Goal: Task Accomplishment & Management: Use online tool/utility

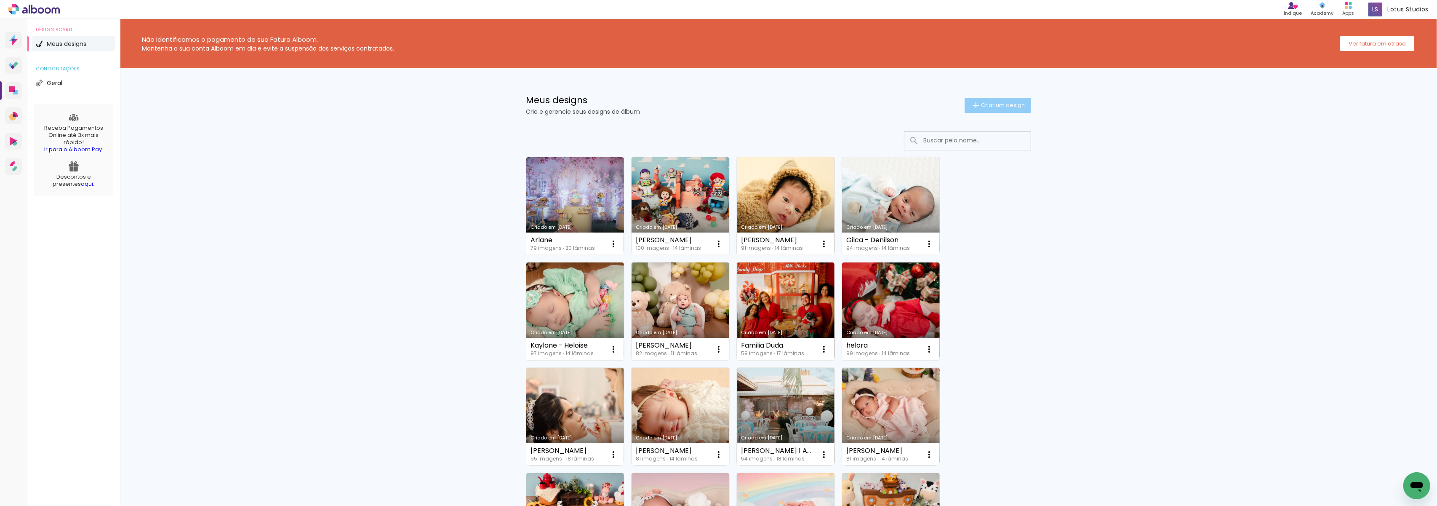
click at [991, 104] on span "Criar um design" at bounding box center [1003, 104] width 44 height 5
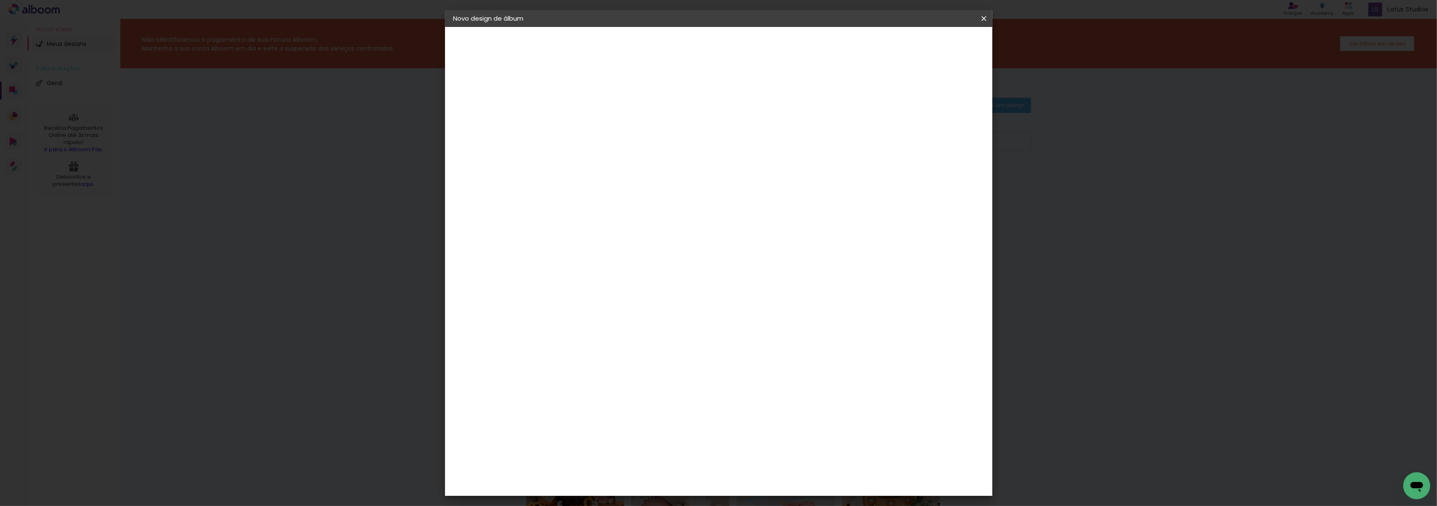
click at [591, 116] on input at bounding box center [591, 113] width 0 height 13
type input "R"
type input "Arlane"
type paper-input "Arlane"
click at [0, 0] on slot "Avançar" at bounding box center [0, 0] width 0 height 0
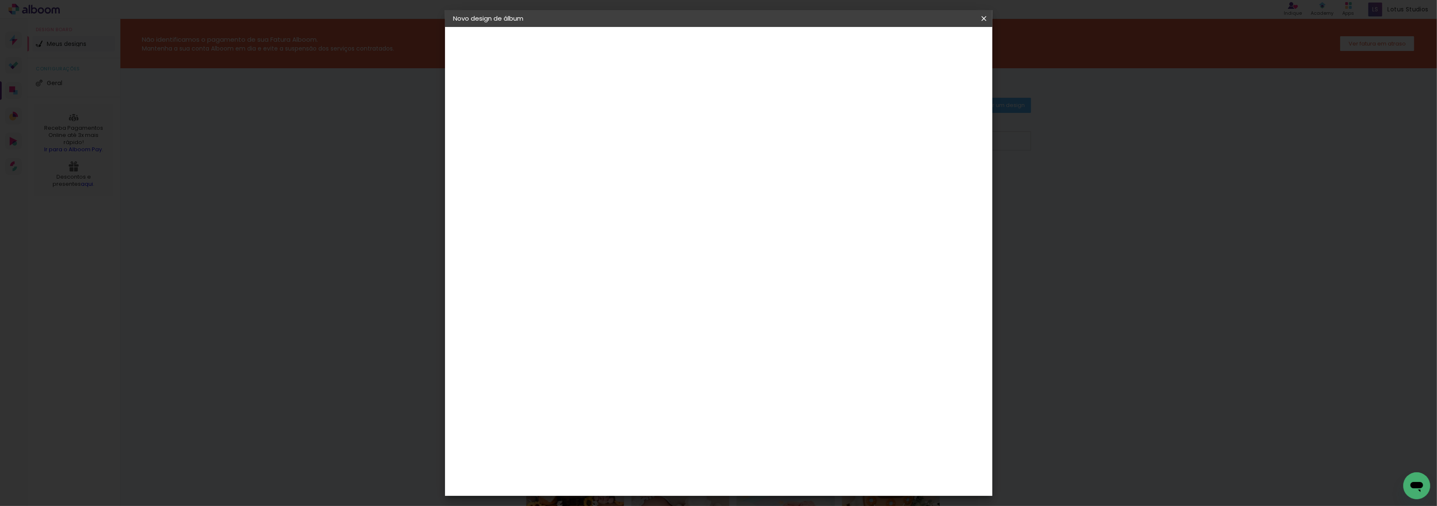
scroll to position [280, 0]
click at [605, 377] on div "Criart" at bounding box center [594, 380] width 19 height 7
click at [658, 371] on paper-item "Criart" at bounding box center [612, 380] width 91 height 19
click at [0, 0] on slot "Avançar" at bounding box center [0, 0] width 0 height 0
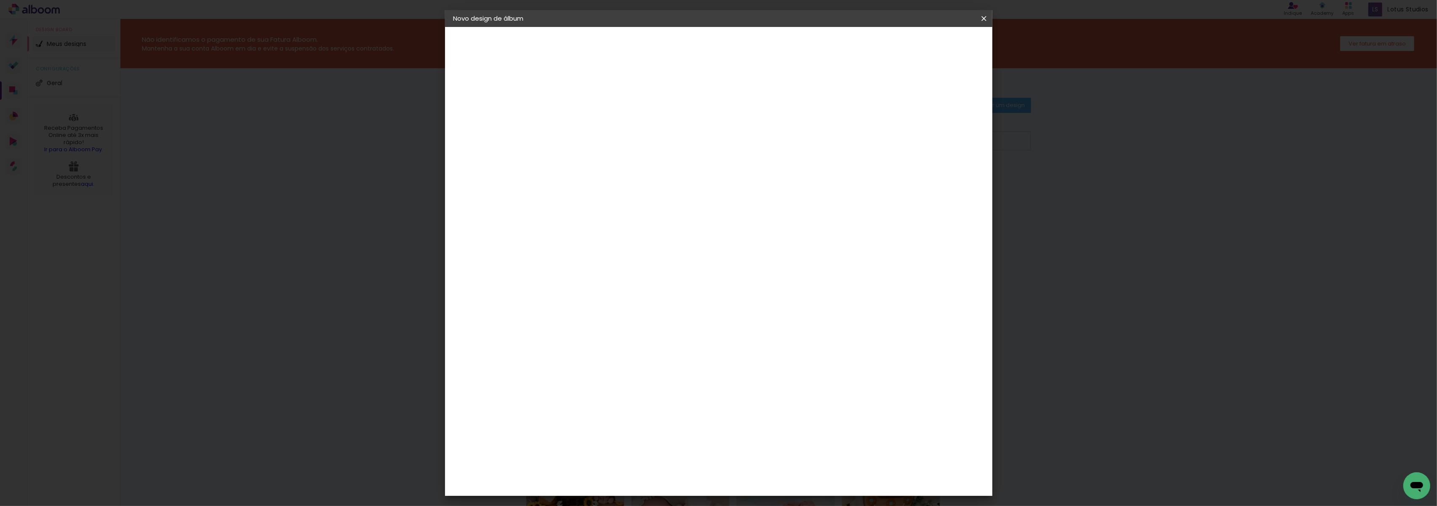
click at [648, 294] on span "30 × 30" at bounding box center [628, 302] width 39 height 17
click at [0, 0] on slot "Avançar" at bounding box center [0, 0] width 0 height 0
click at [0, 0] on slot "Voltar" at bounding box center [0, 0] width 0 height 0
click at [648, 176] on span "20 × 30" at bounding box center [628, 184] width 39 height 17
click at [0, 0] on slot "Avançar" at bounding box center [0, 0] width 0 height 0
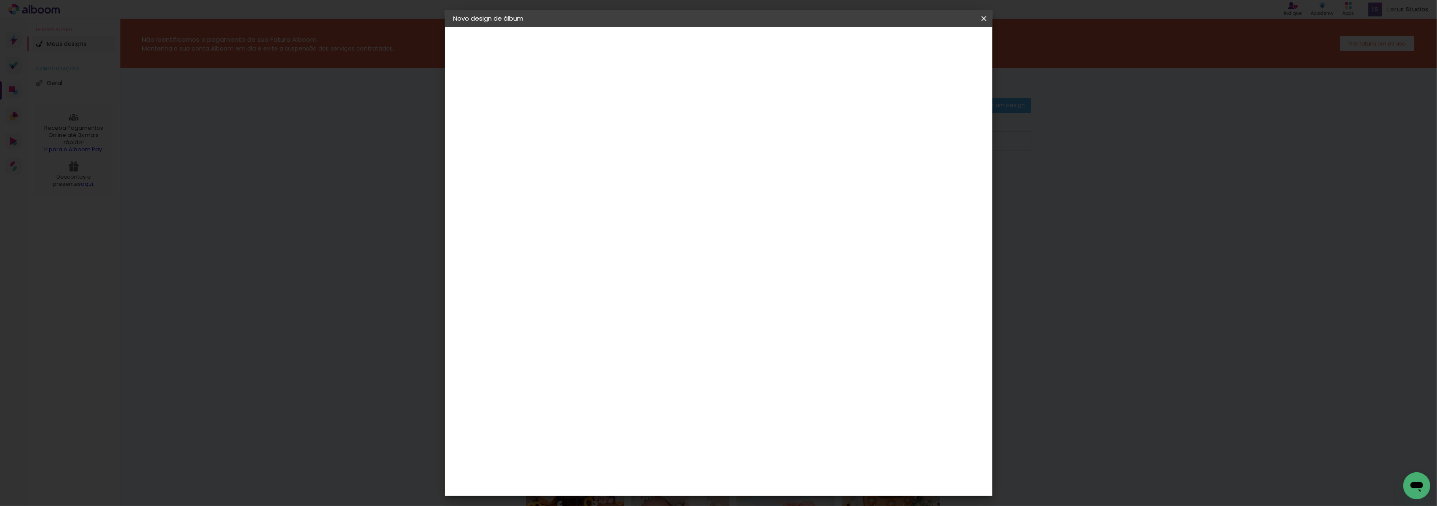
click at [929, 42] on span "Iniciar design" at bounding box center [910, 45] width 38 height 6
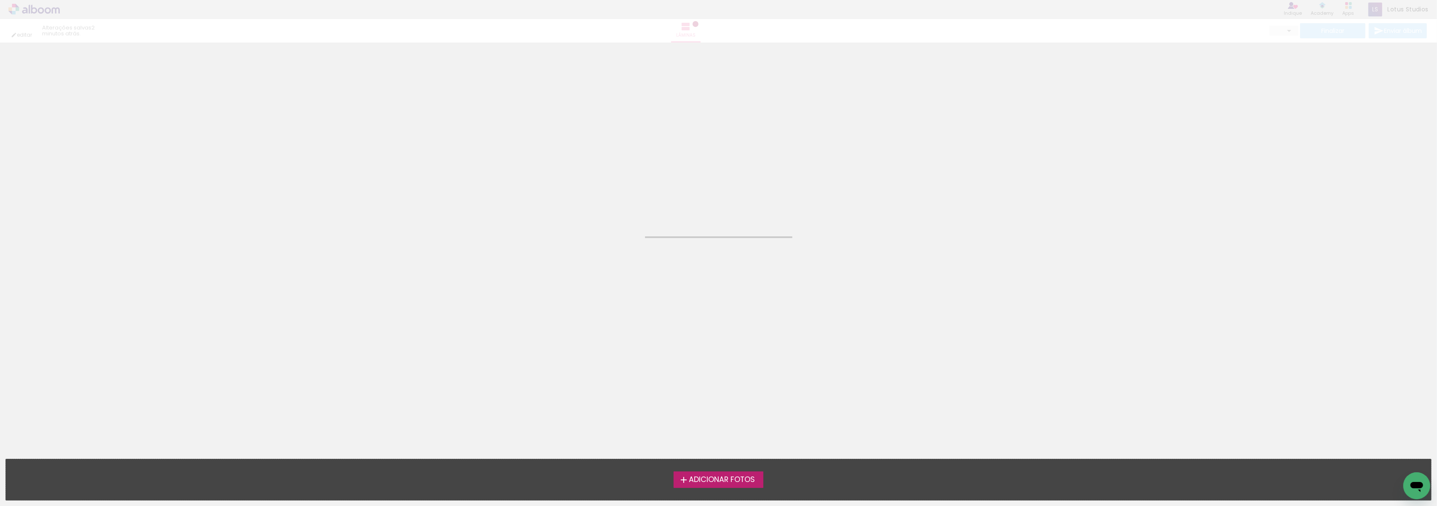
click at [716, 483] on span "Adicionar Fotos" at bounding box center [722, 480] width 66 height 8
click at [0, 0] on input "file" at bounding box center [0, 0] width 0 height 0
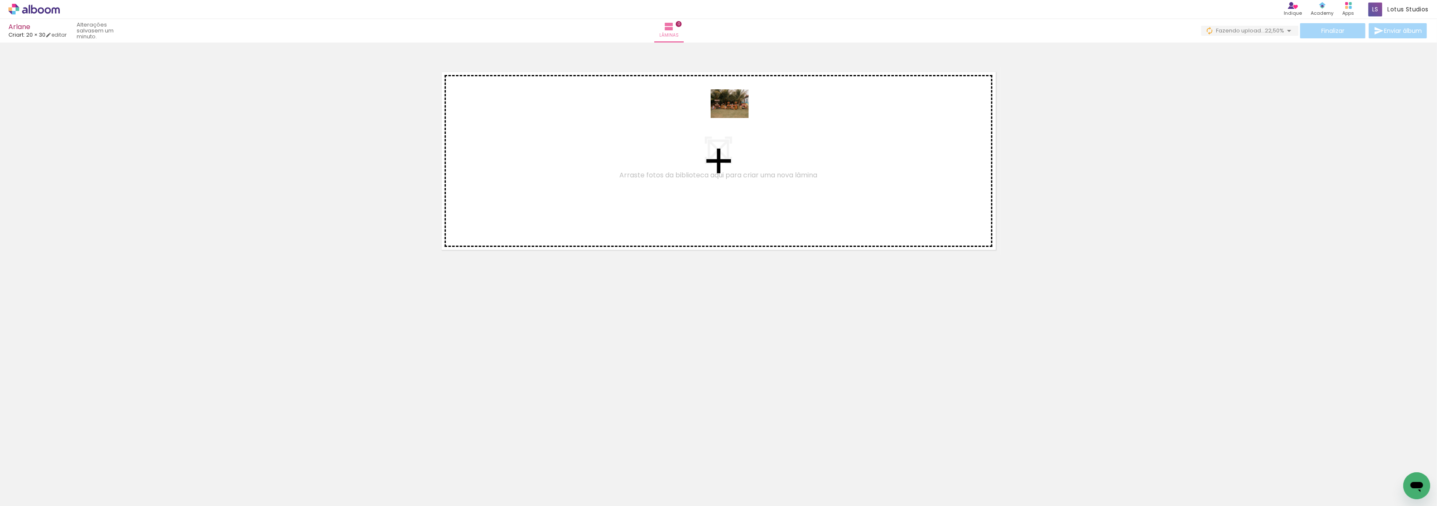
drag, startPoint x: 504, startPoint y: 482, endPoint x: 736, endPoint y: 114, distance: 435.4
click at [736, 114] on quentale-workspace at bounding box center [718, 253] width 1437 height 506
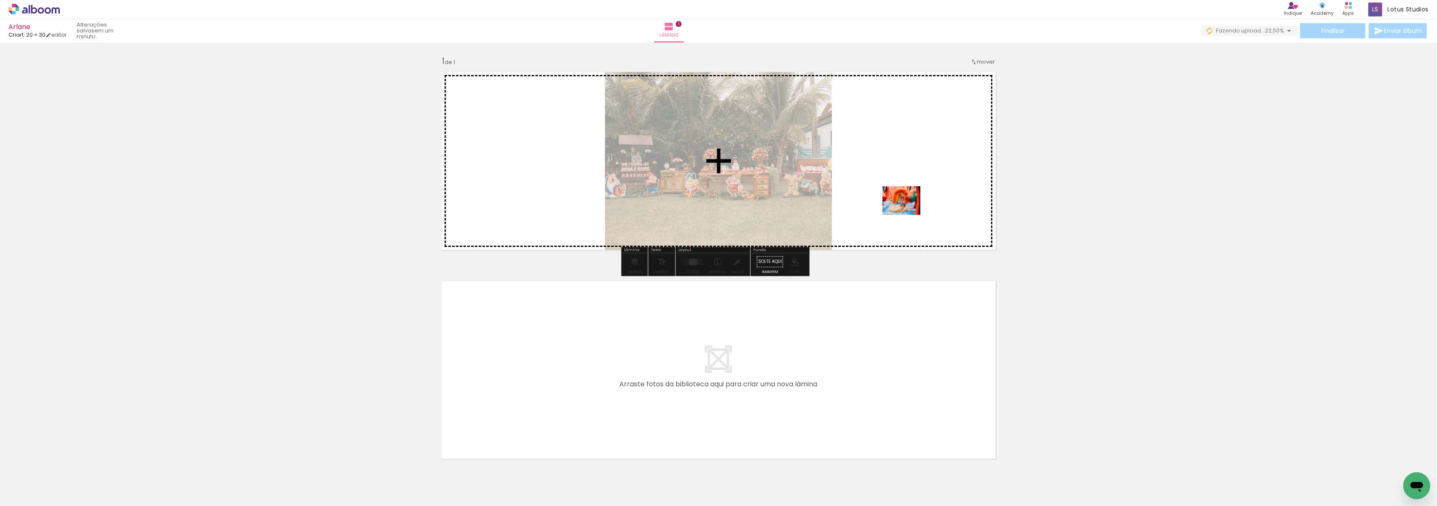
drag, startPoint x: 556, startPoint y: 487, endPoint x: 904, endPoint y: 201, distance: 451.1
click at [904, 201] on quentale-workspace at bounding box center [718, 253] width 1437 height 506
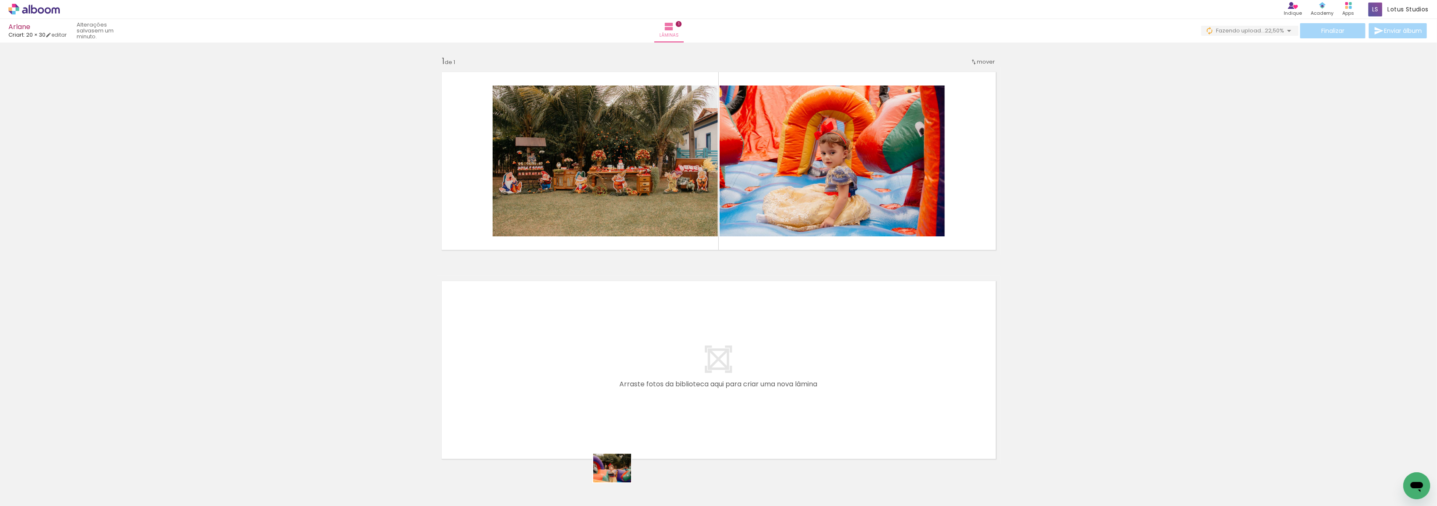
drag, startPoint x: 615, startPoint y: 479, endPoint x: 620, endPoint y: 481, distance: 5.5
click at [620, 481] on div at bounding box center [603, 476] width 42 height 31
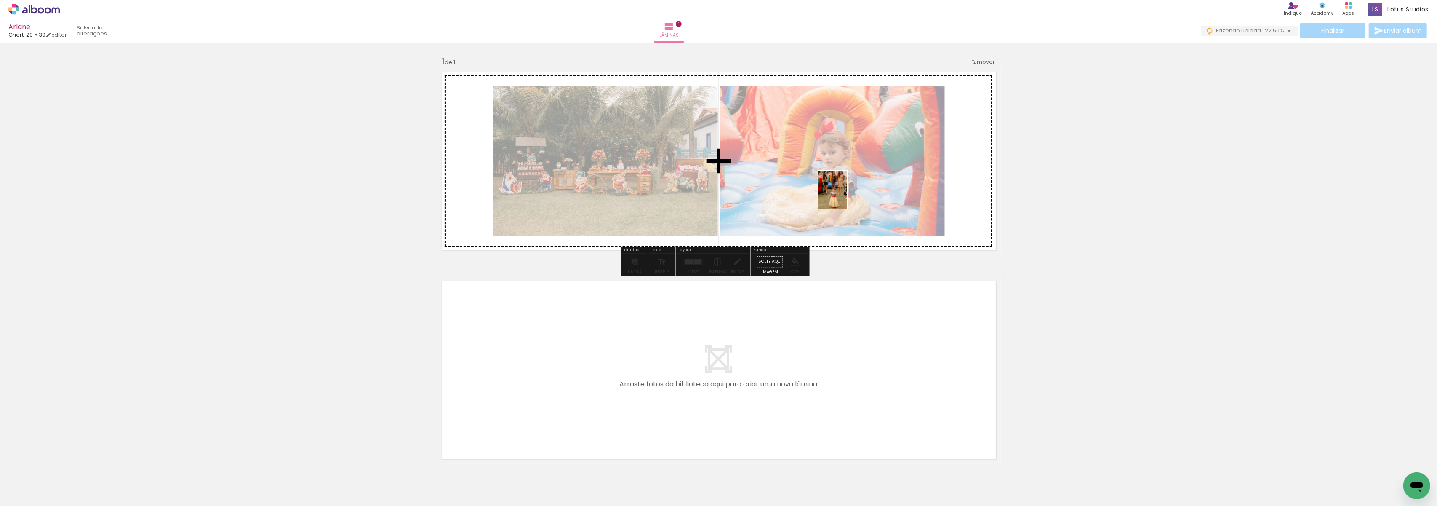
drag, startPoint x: 834, startPoint y: 477, endPoint x: 845, endPoint y: 189, distance: 288.2
click at [845, 189] on quentale-workspace at bounding box center [718, 253] width 1437 height 506
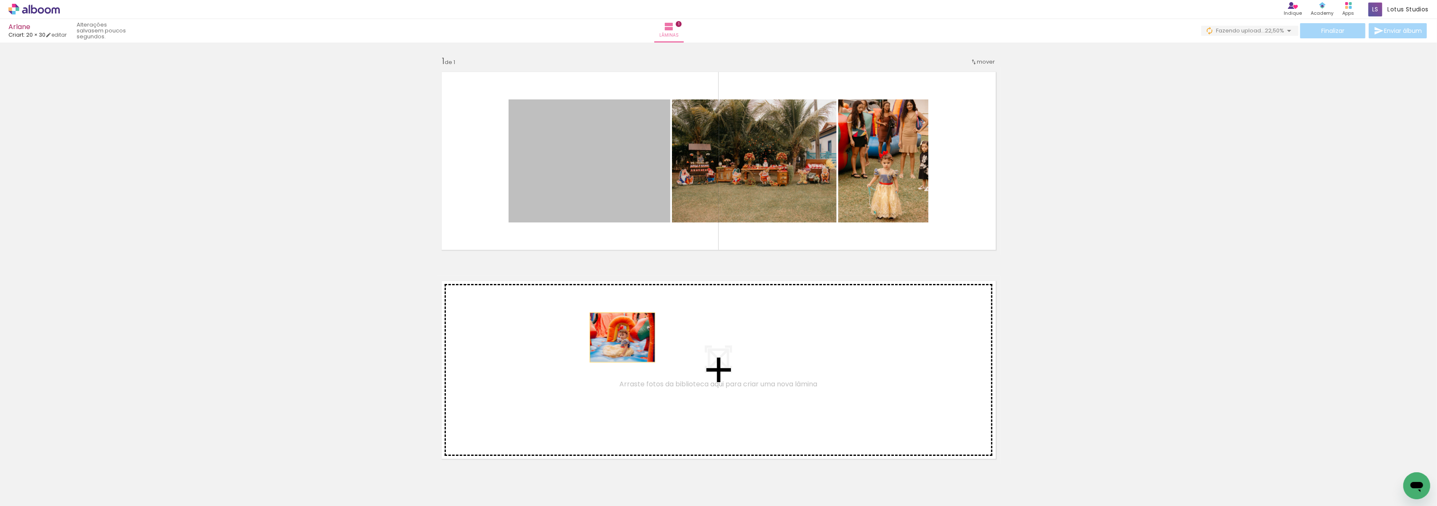
drag, startPoint x: 578, startPoint y: 179, endPoint x: 617, endPoint y: 334, distance: 159.8
click at [617, 334] on div "Inserir lâmina 1 de 1" at bounding box center [718, 254] width 1437 height 418
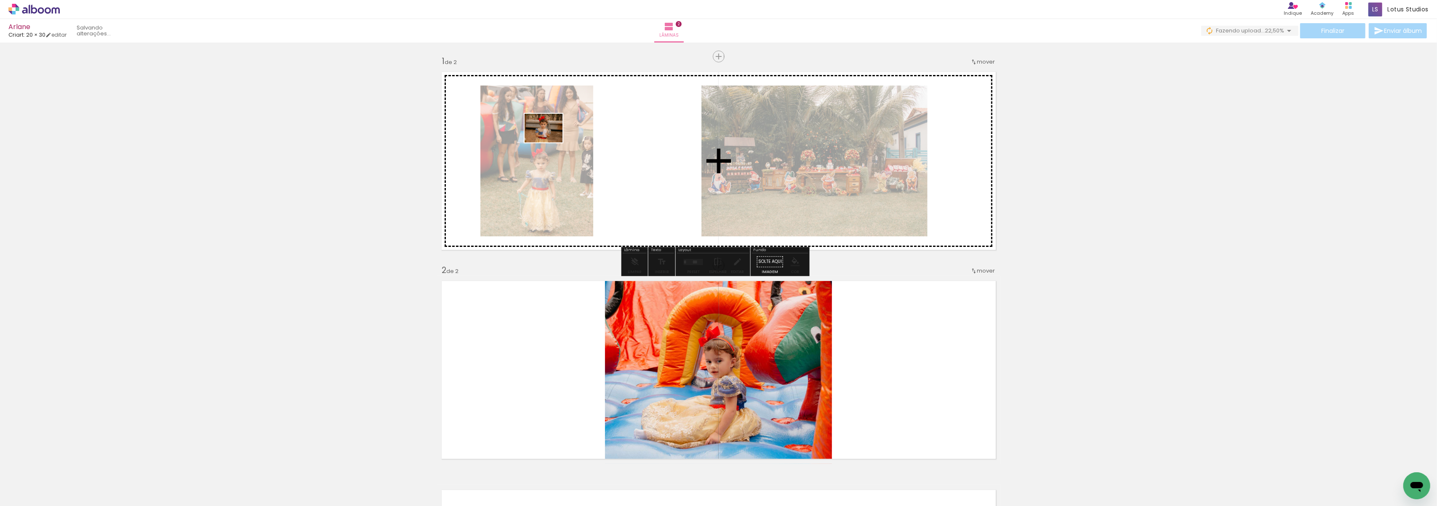
drag, startPoint x: 933, startPoint y: 480, endPoint x: 550, endPoint y: 139, distance: 513.5
click at [550, 139] on quentale-workspace at bounding box center [718, 253] width 1437 height 506
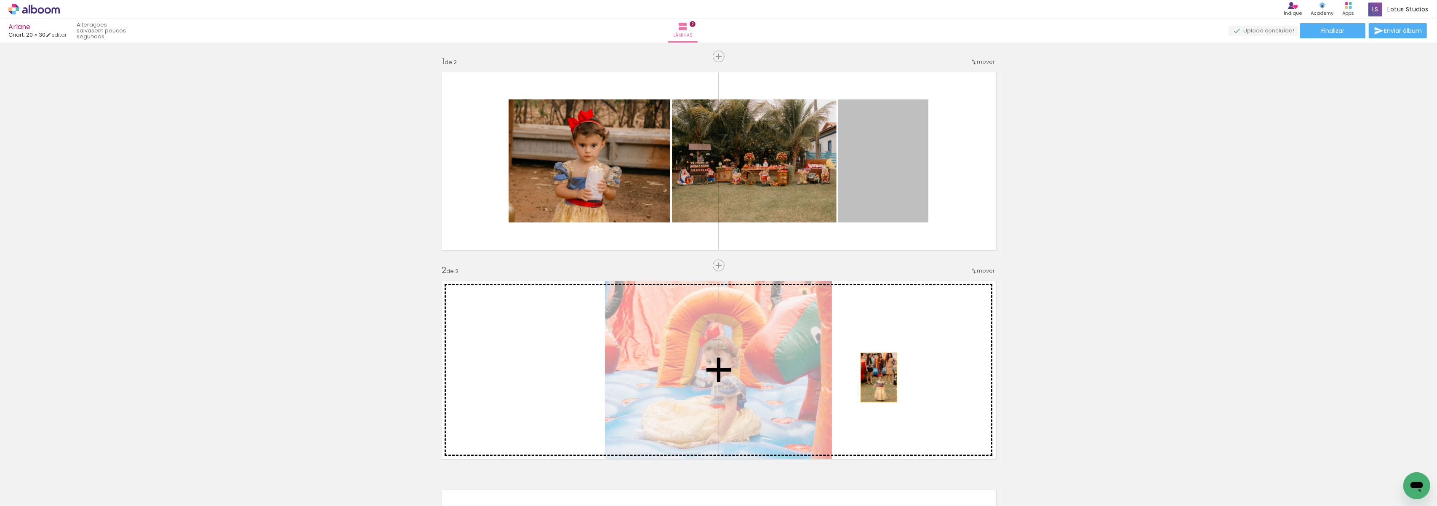
drag, startPoint x: 891, startPoint y: 174, endPoint x: 874, endPoint y: 377, distance: 203.6
click at [874, 377] on div "Inserir lâmina 1 de 2 Inserir lâmina 2 de 2" at bounding box center [718, 358] width 1437 height 627
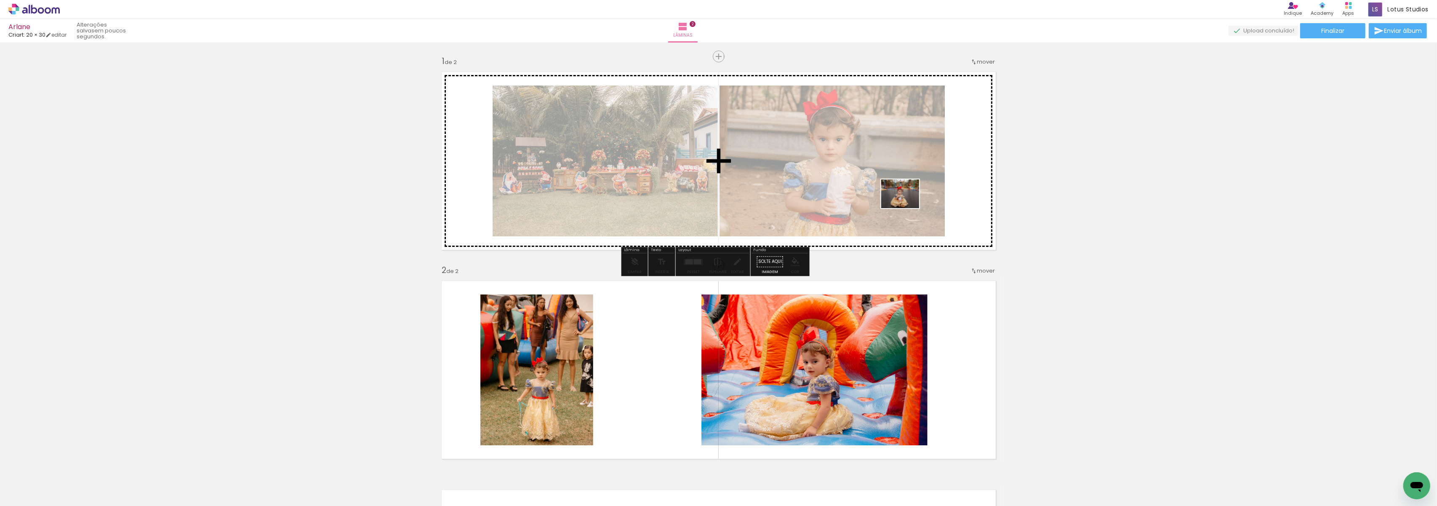
drag, startPoint x: 1125, startPoint y: 486, endPoint x: 906, endPoint y: 205, distance: 356.2
click at [906, 205] on quentale-workspace at bounding box center [718, 253] width 1437 height 506
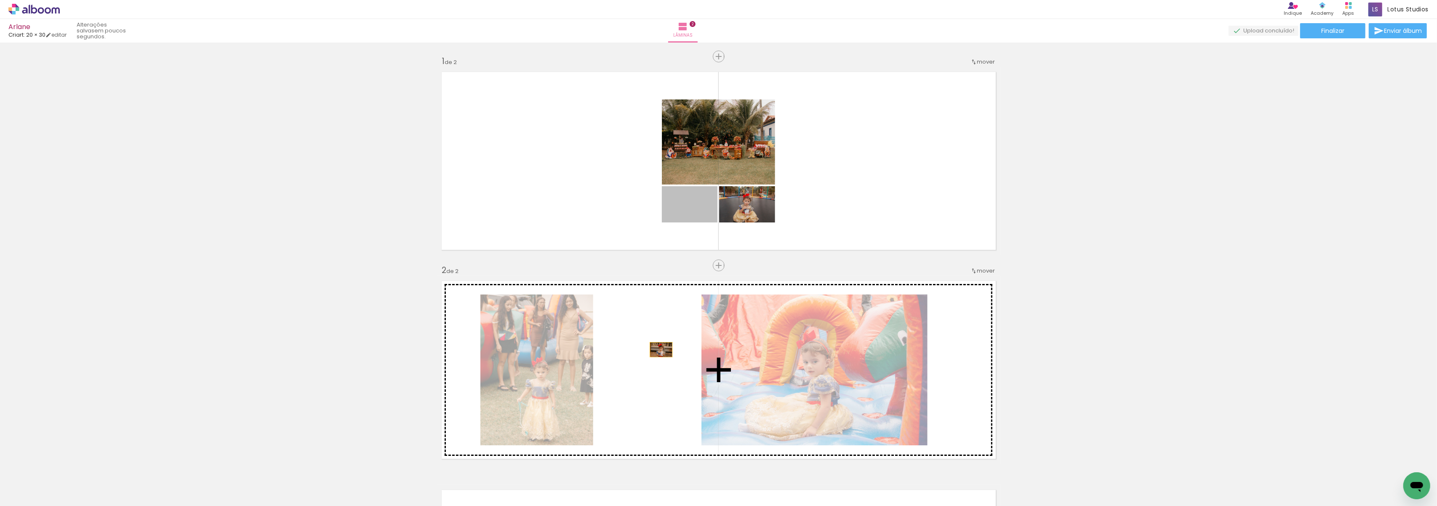
drag, startPoint x: 698, startPoint y: 219, endPoint x: 656, endPoint y: 365, distance: 152.6
click at [656, 365] on div "Inserir lâmina 1 de 2 Inserir lâmina 2 de 2" at bounding box center [718, 358] width 1437 height 627
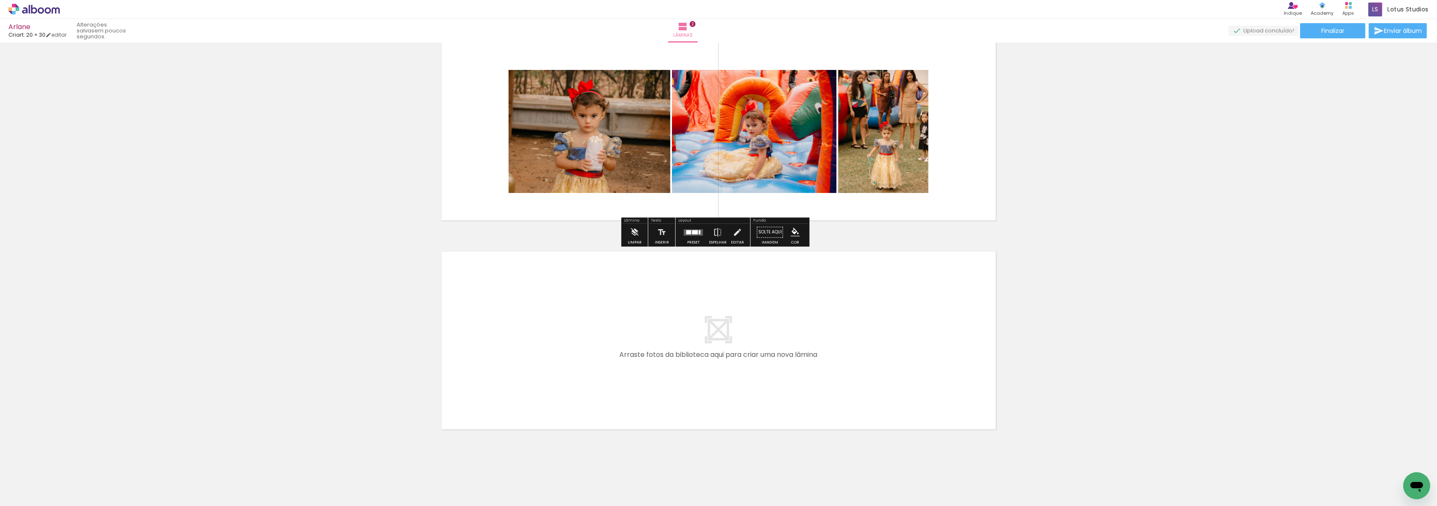
scroll to position [248, 0]
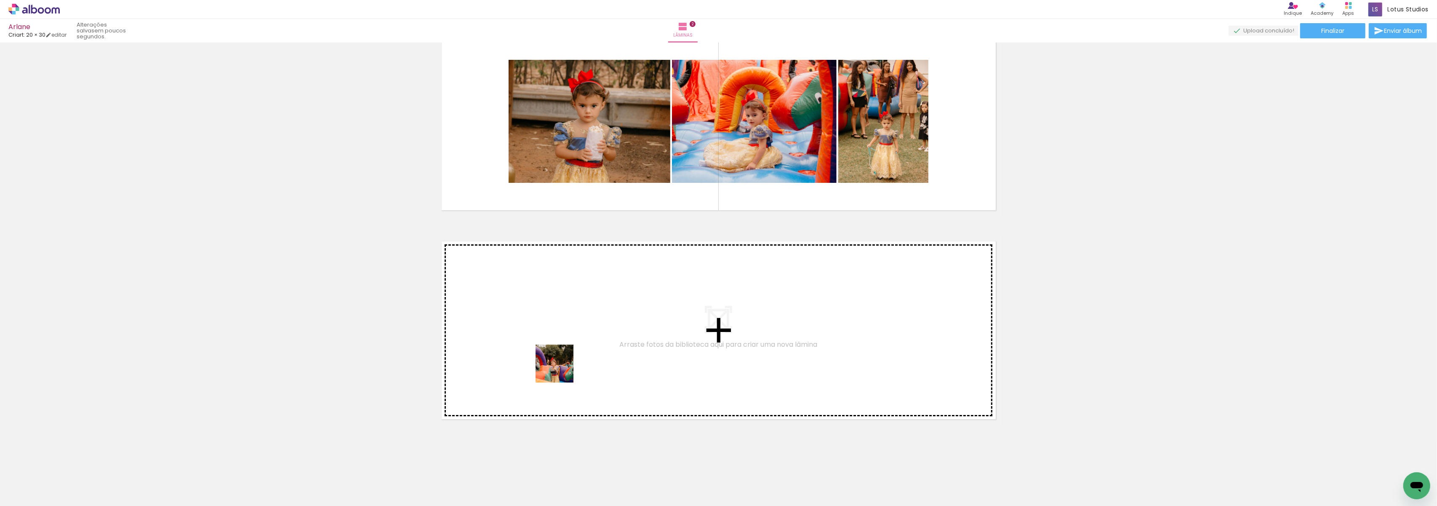
drag, startPoint x: 613, startPoint y: 487, endPoint x: 560, endPoint y: 366, distance: 132.1
click at [560, 366] on quentale-workspace at bounding box center [718, 253] width 1437 height 506
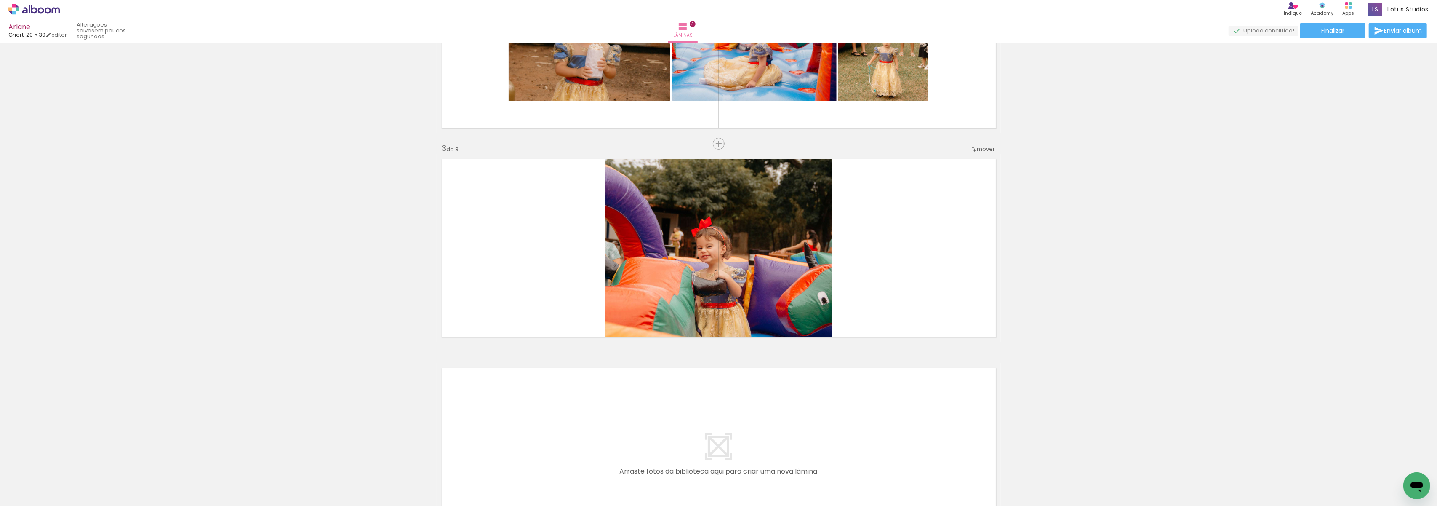
scroll to position [331, 0]
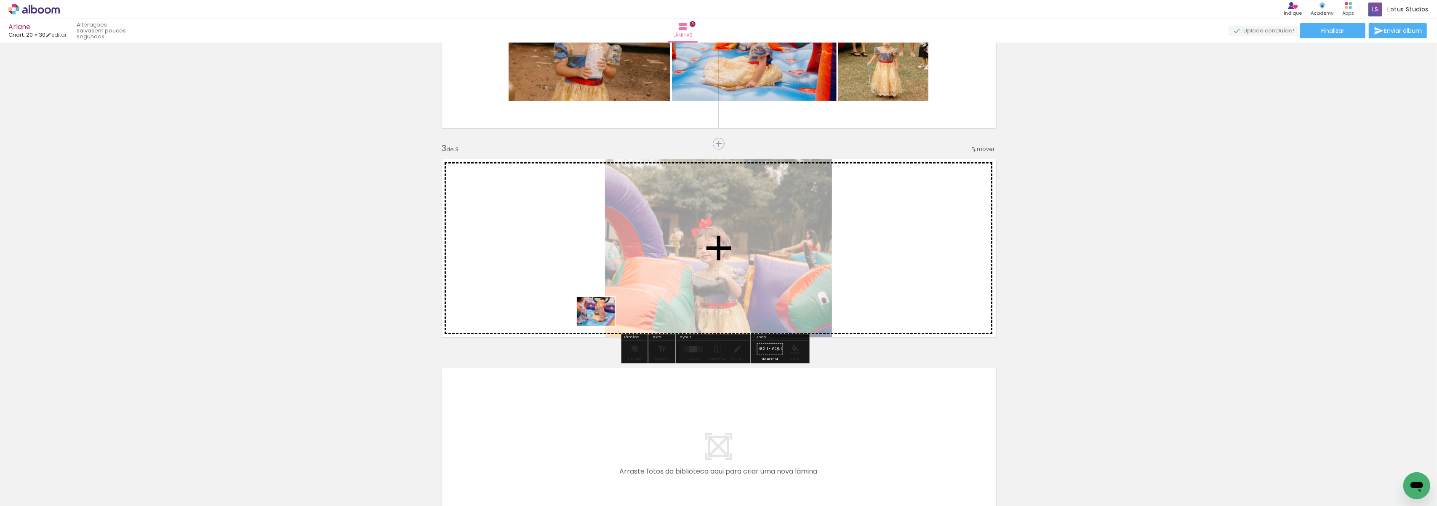
drag, startPoint x: 657, startPoint y: 482, endPoint x: 602, endPoint y: 322, distance: 168.7
click at [602, 322] on quentale-workspace at bounding box center [718, 253] width 1437 height 506
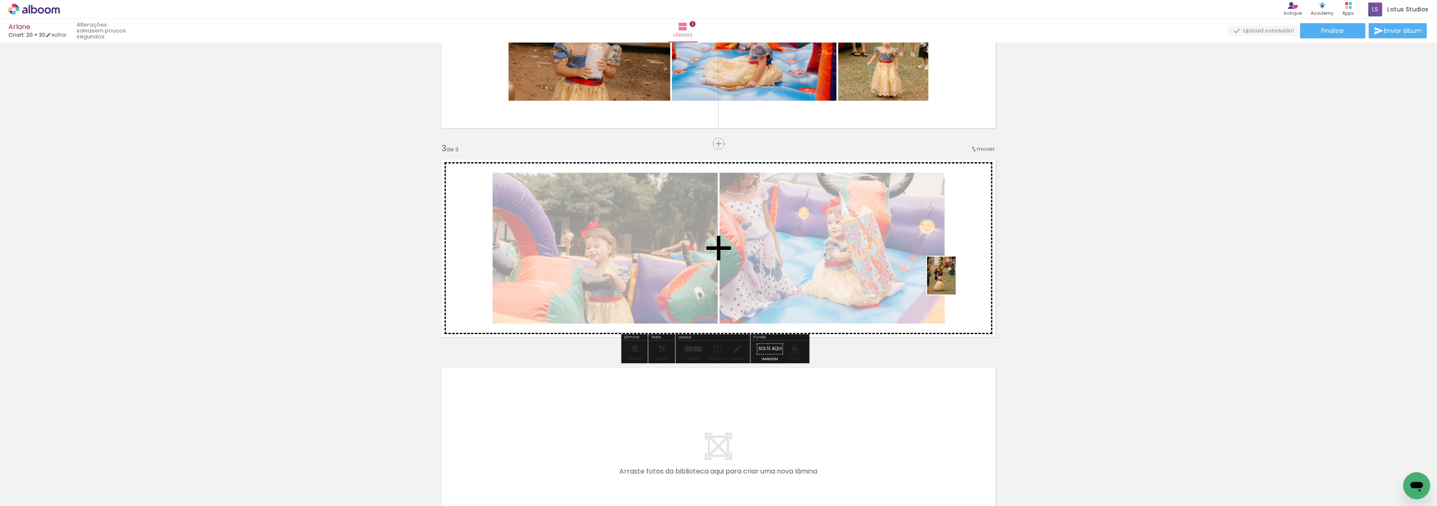
drag, startPoint x: 785, startPoint y: 489, endPoint x: 953, endPoint y: 282, distance: 266.7
click at [953, 282] on quentale-workspace at bounding box center [718, 253] width 1437 height 506
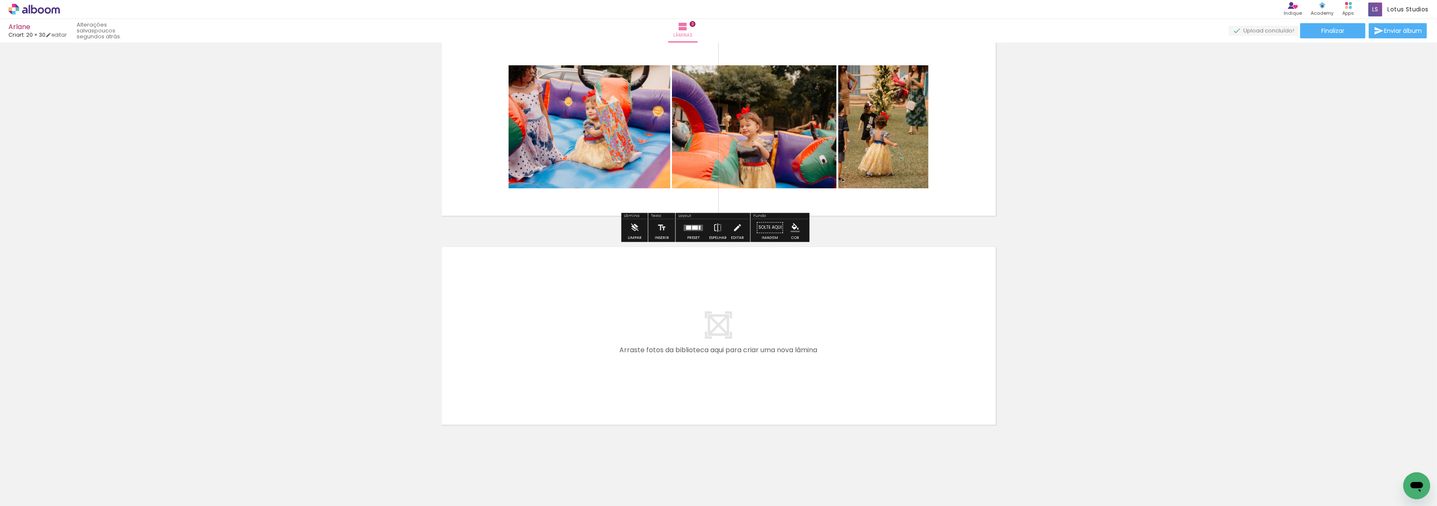
scroll to position [457, 0]
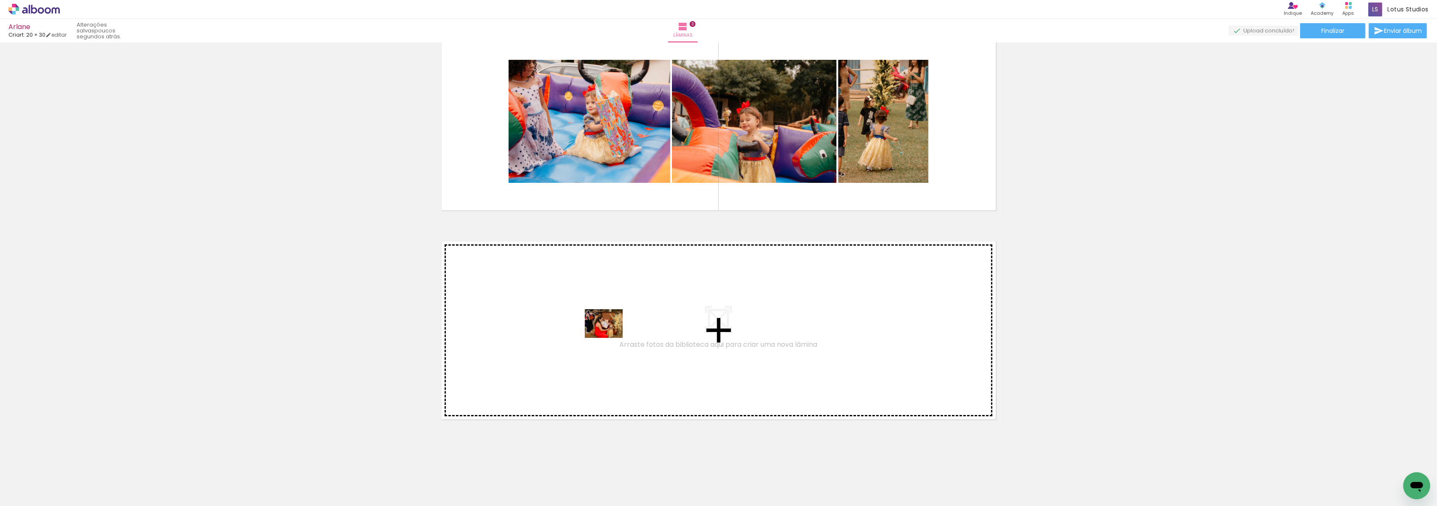
drag, startPoint x: 699, startPoint y: 484, endPoint x: 610, endPoint y: 334, distance: 174.1
click at [610, 334] on quentale-workspace at bounding box center [718, 253] width 1437 height 506
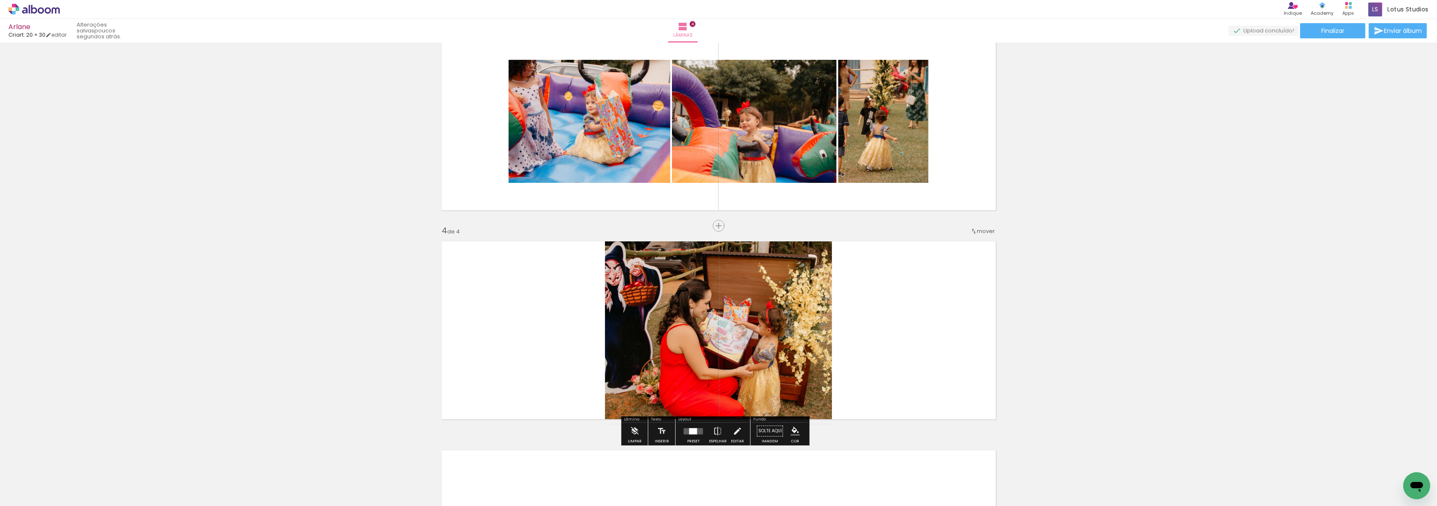
scroll to position [539, 0]
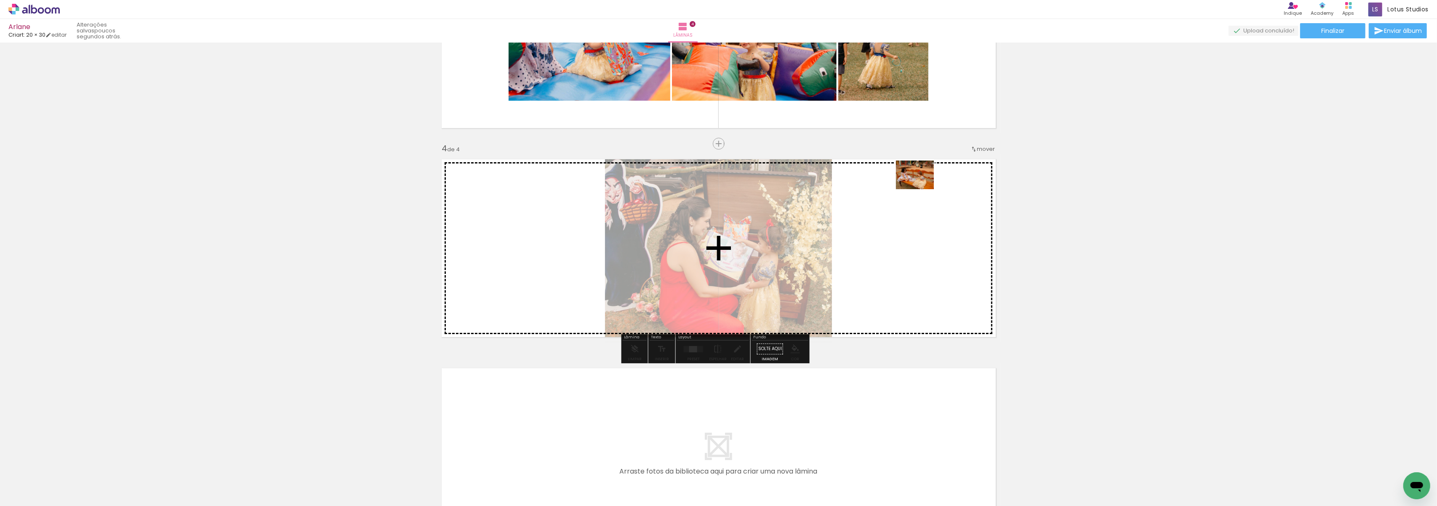
drag, startPoint x: 755, startPoint y: 480, endPoint x: 921, endPoint y: 186, distance: 337.8
click at [921, 186] on quentale-workspace at bounding box center [718, 253] width 1437 height 506
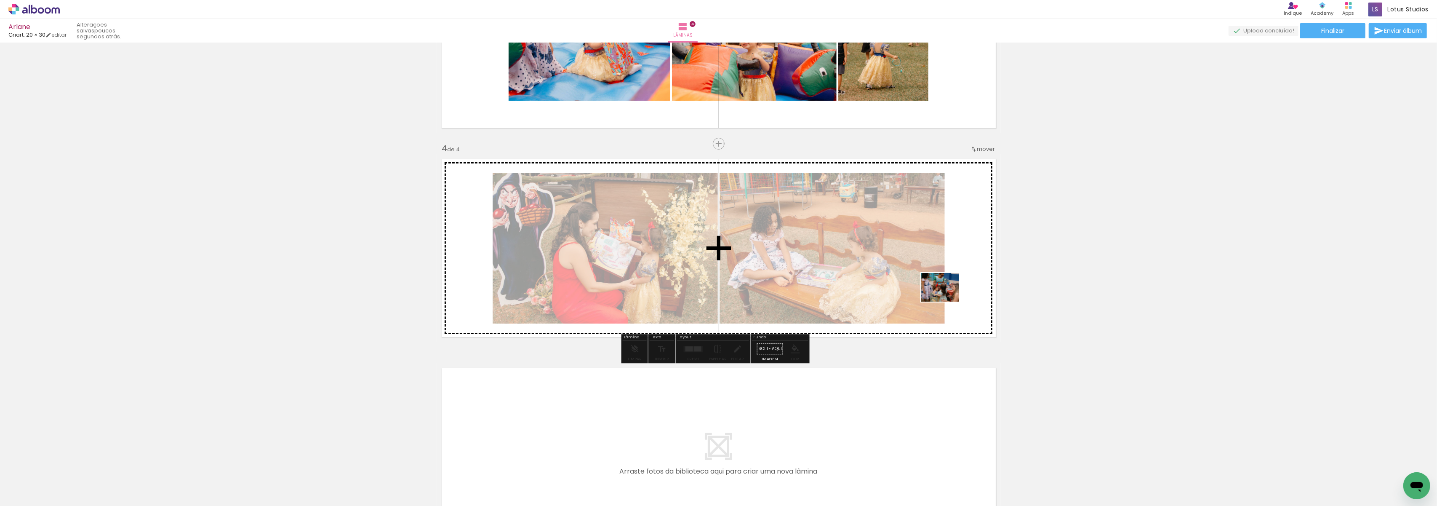
drag, startPoint x: 985, startPoint y: 488, endPoint x: 946, endPoint y: 298, distance: 194.2
click at [946, 298] on quentale-workspace at bounding box center [718, 253] width 1437 height 506
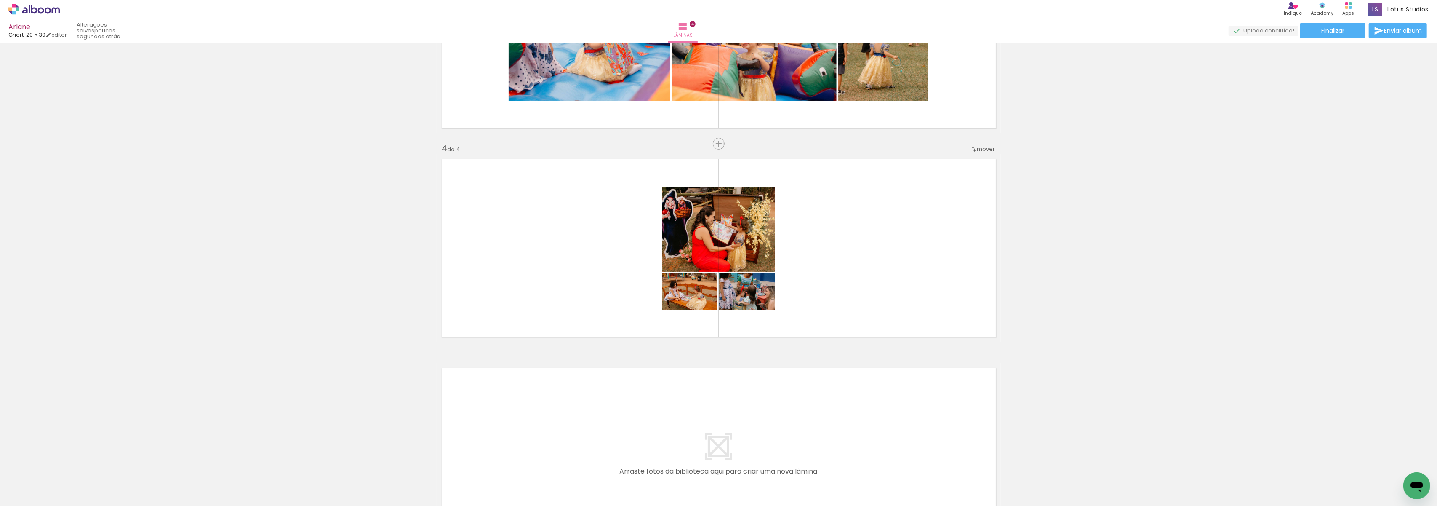
scroll to position [0, 290]
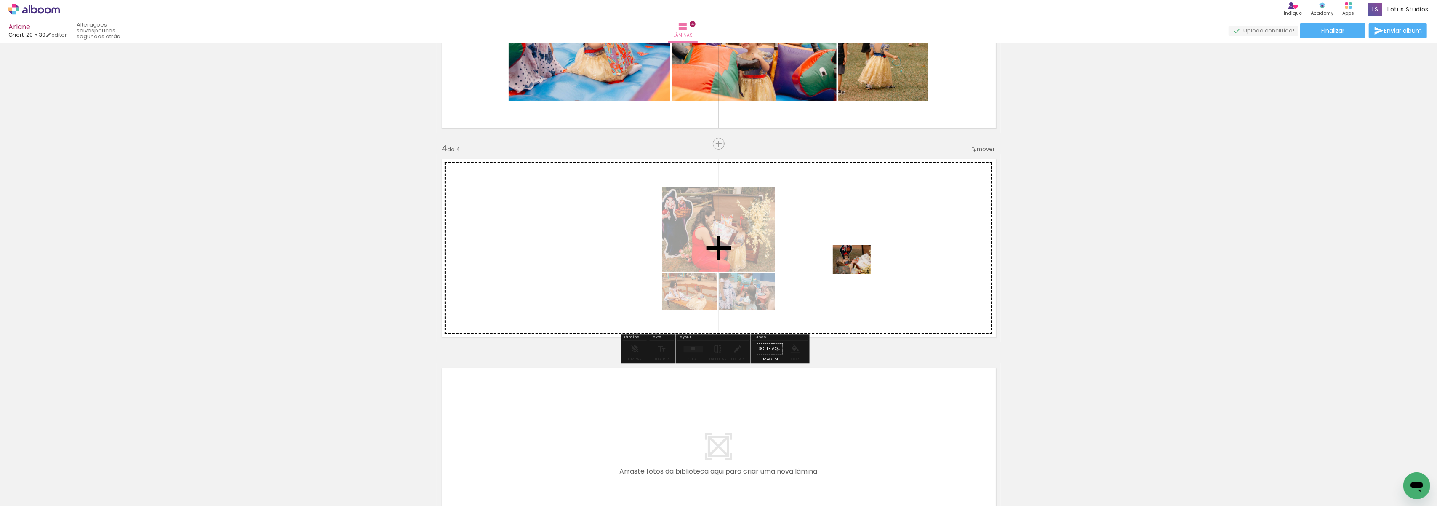
drag, startPoint x: 1160, startPoint y: 488, endPoint x: 858, endPoint y: 270, distance: 371.6
click at [858, 270] on quentale-workspace at bounding box center [718, 253] width 1437 height 506
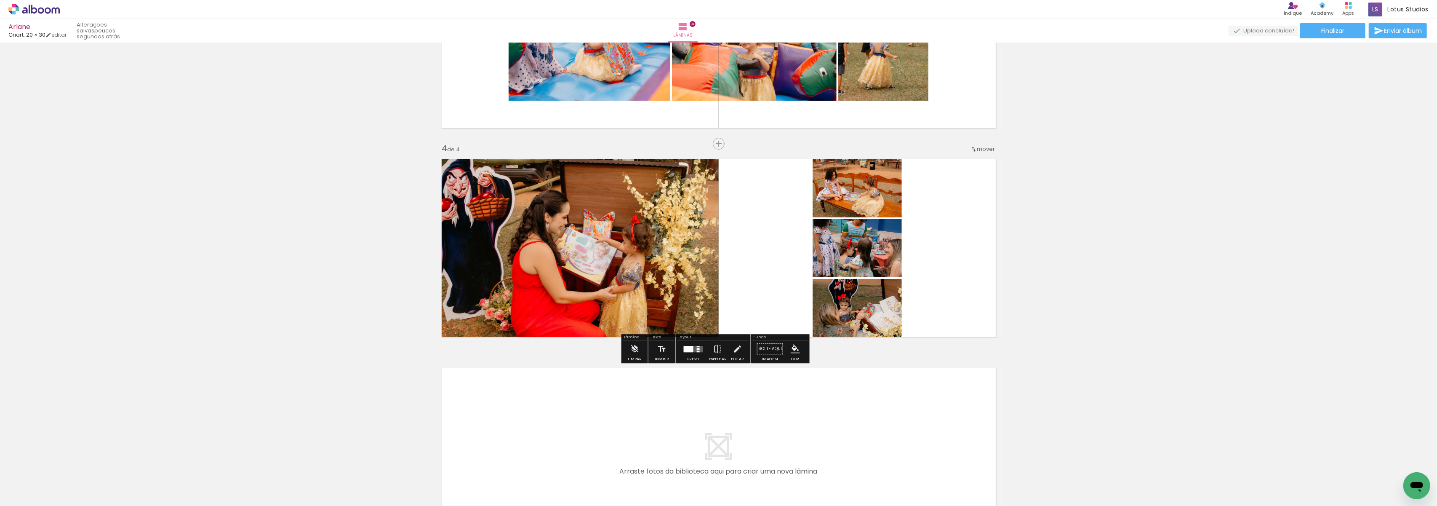
click at [691, 349] on quentale-layouter at bounding box center [693, 349] width 19 height 6
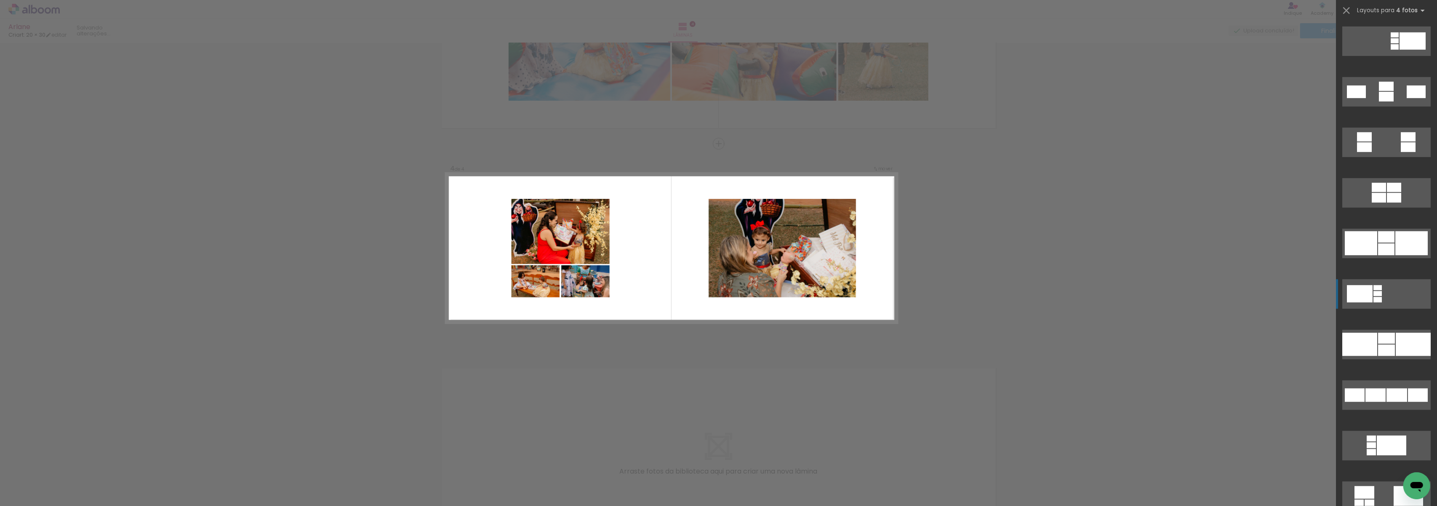
scroll to position [1122, 0]
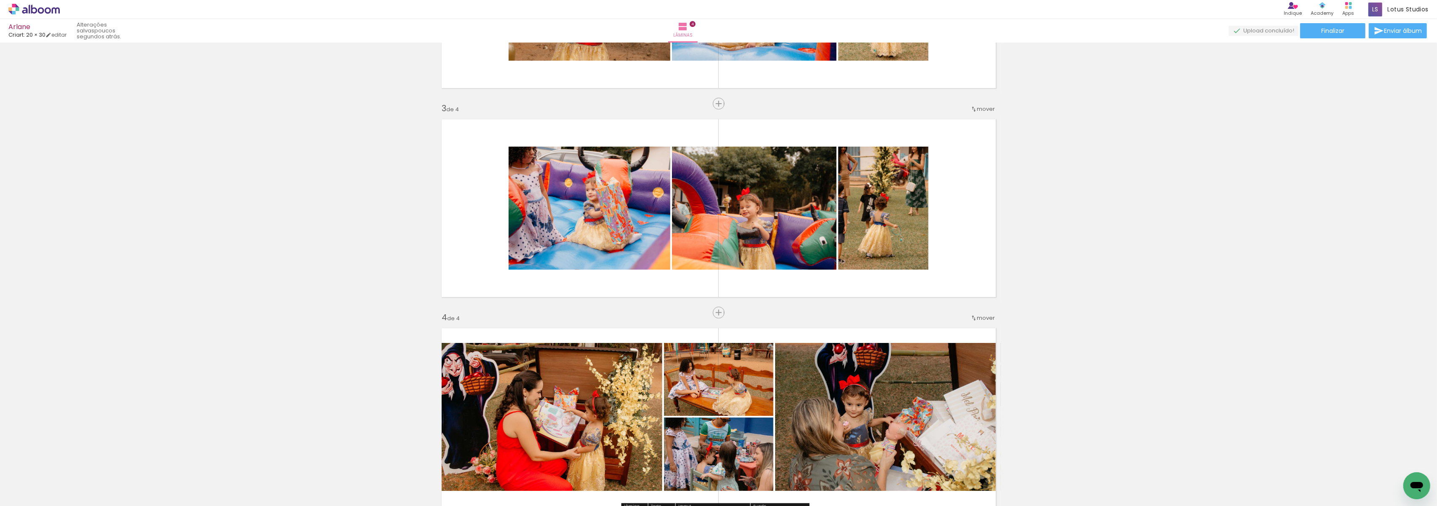
scroll to position [329, 0]
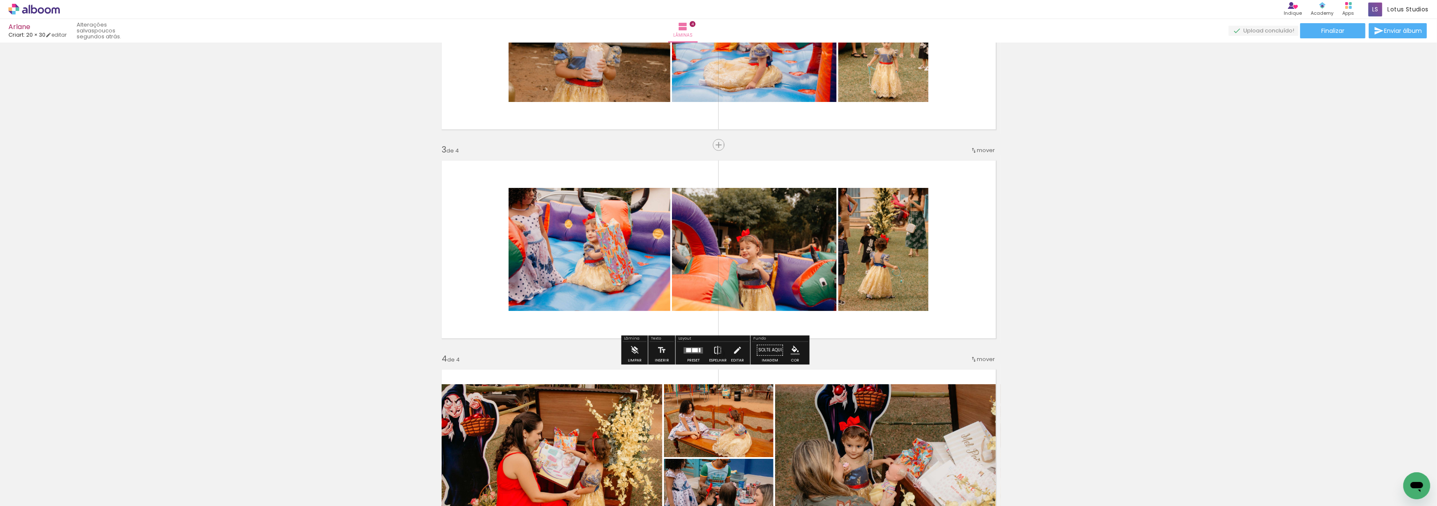
click at [586, 307] on quentale-photo at bounding box center [590, 249] width 162 height 123
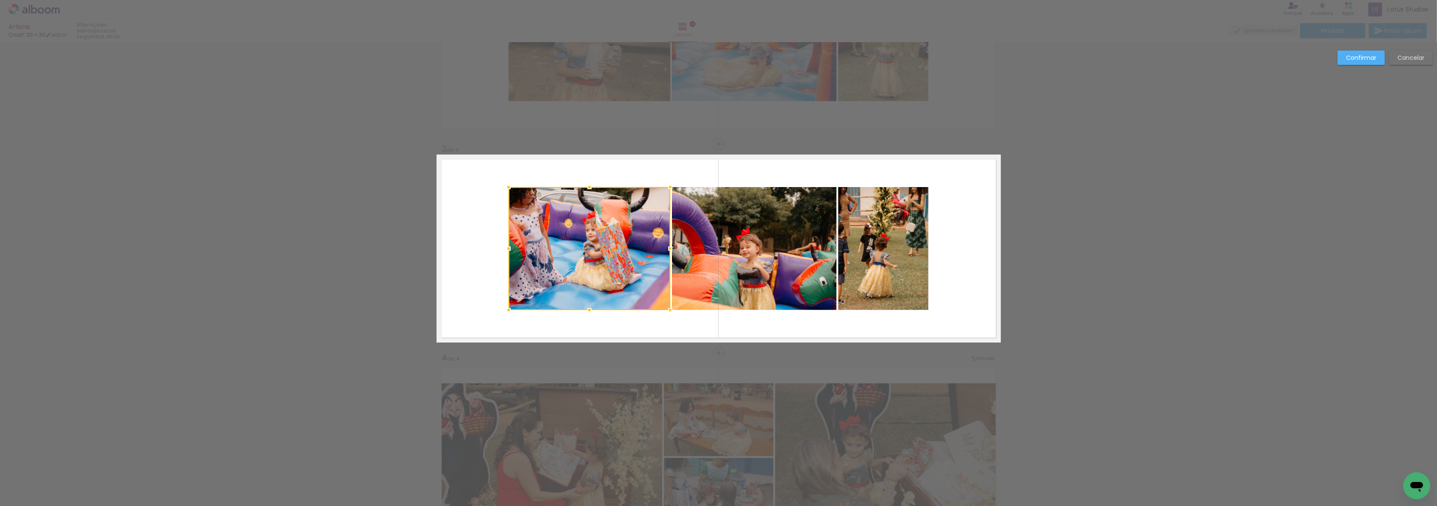
scroll to position [331, 0]
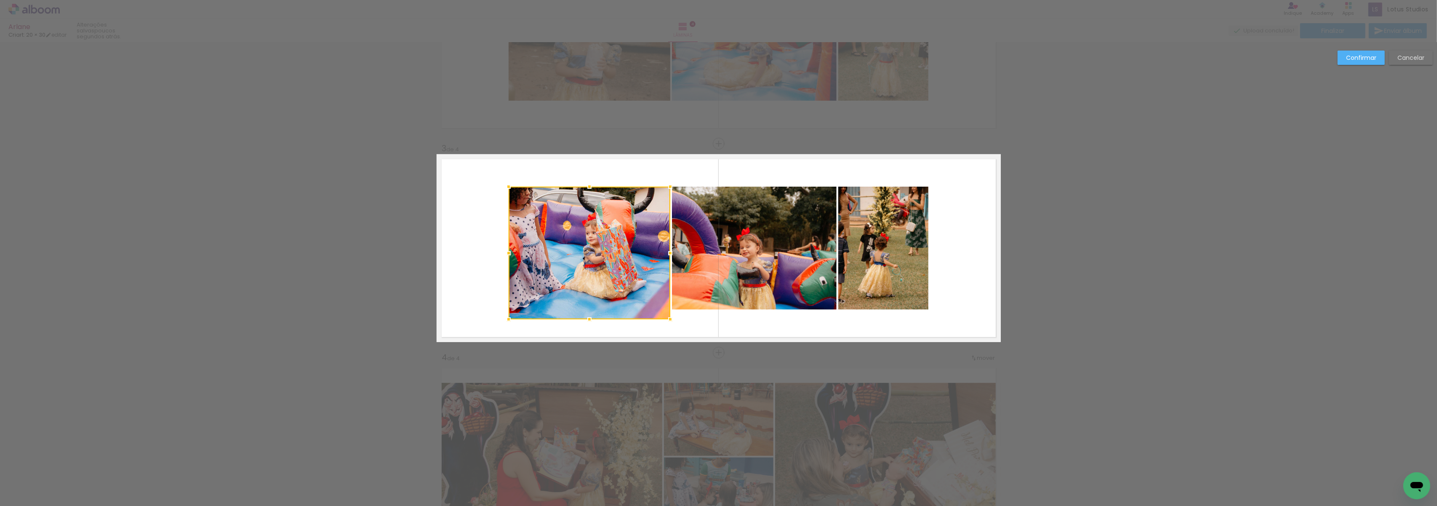
drag, startPoint x: 585, startPoint y: 310, endPoint x: 589, endPoint y: 320, distance: 10.7
click at [589, 320] on div at bounding box center [589, 319] width 17 height 17
click at [1211, 129] on div "Confirmar Cancelar" at bounding box center [718, 244] width 1437 height 1064
click at [1193, 143] on div "Confirmar Cancelar" at bounding box center [718, 244] width 1437 height 1064
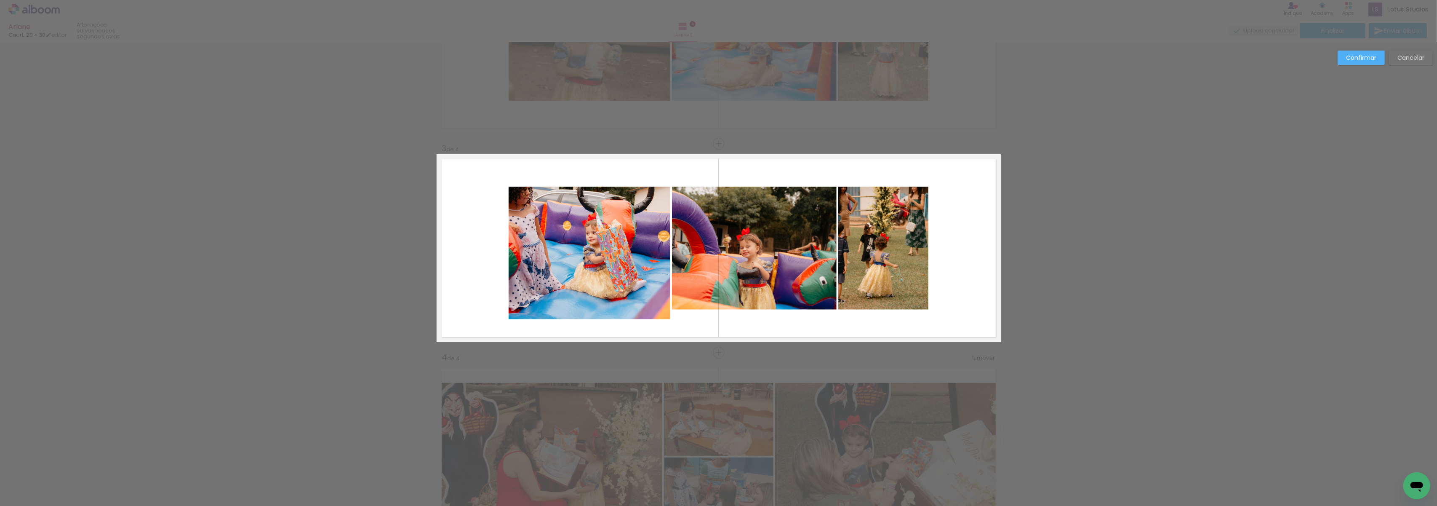
drag, startPoint x: 1193, startPoint y: 143, endPoint x: 1403, endPoint y: 56, distance: 227.5
click at [0, 0] on slot "Cancelar" at bounding box center [0, 0] width 0 height 0
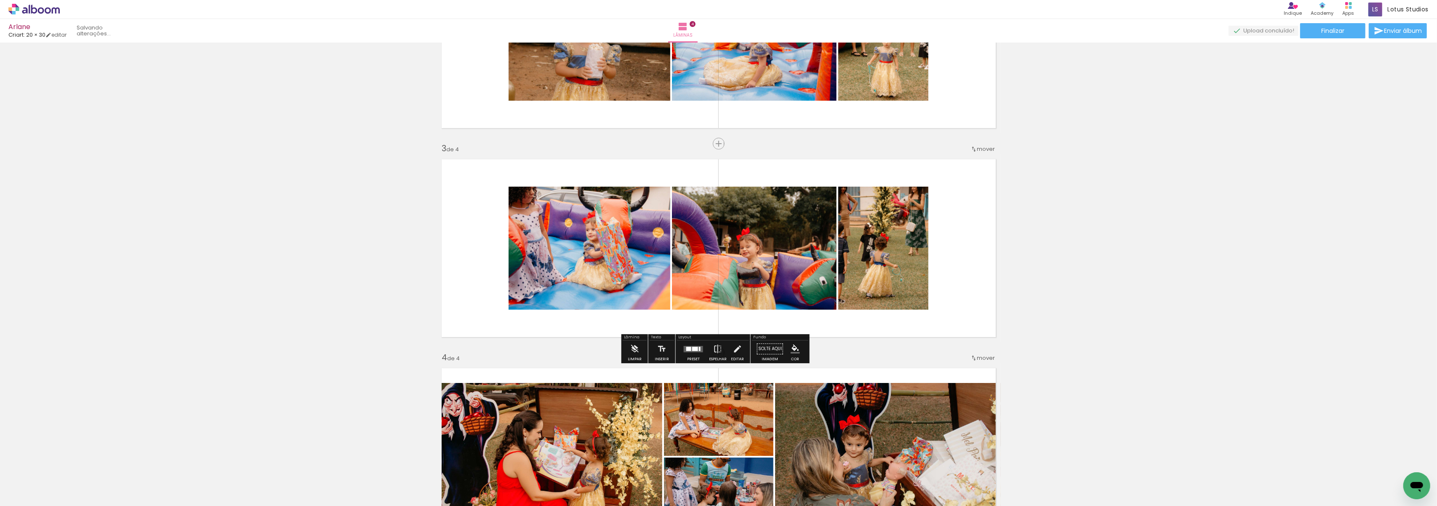
click at [1404, 56] on div "Inserir lâmina 1 de 4 Inserir lâmina 2 de 4 Inserir lâmina 3 de 4 Inserir lâmin…" at bounding box center [718, 237] width 1437 height 1045
click at [590, 260] on quentale-photo at bounding box center [590, 248] width 162 height 123
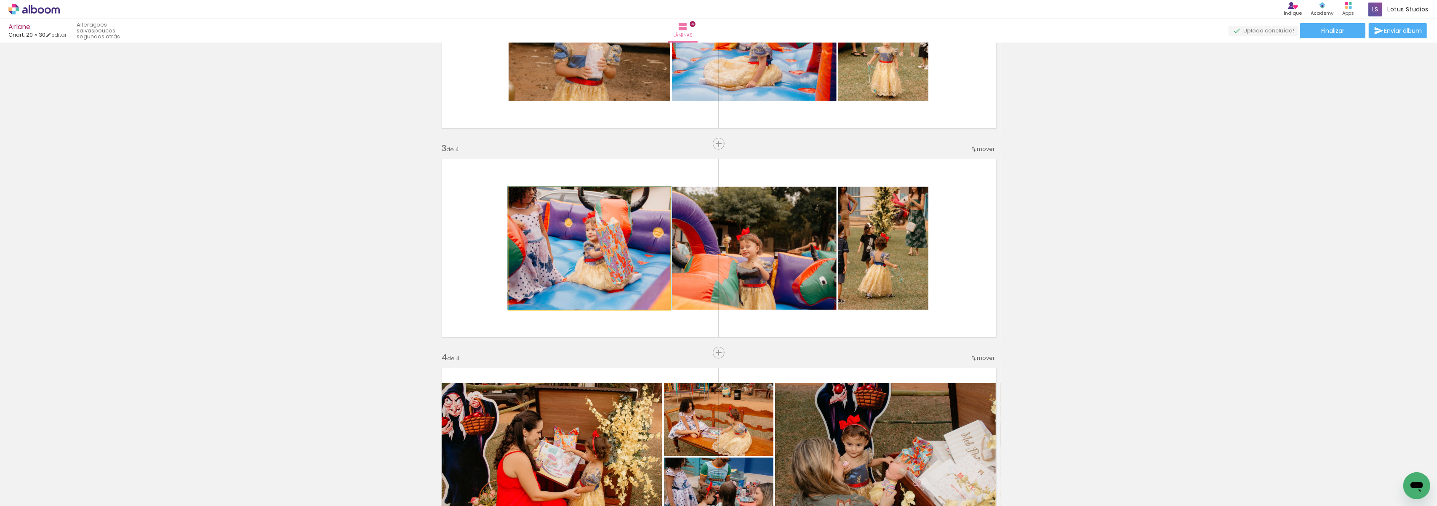
click at [590, 260] on quentale-photo at bounding box center [590, 248] width 162 height 123
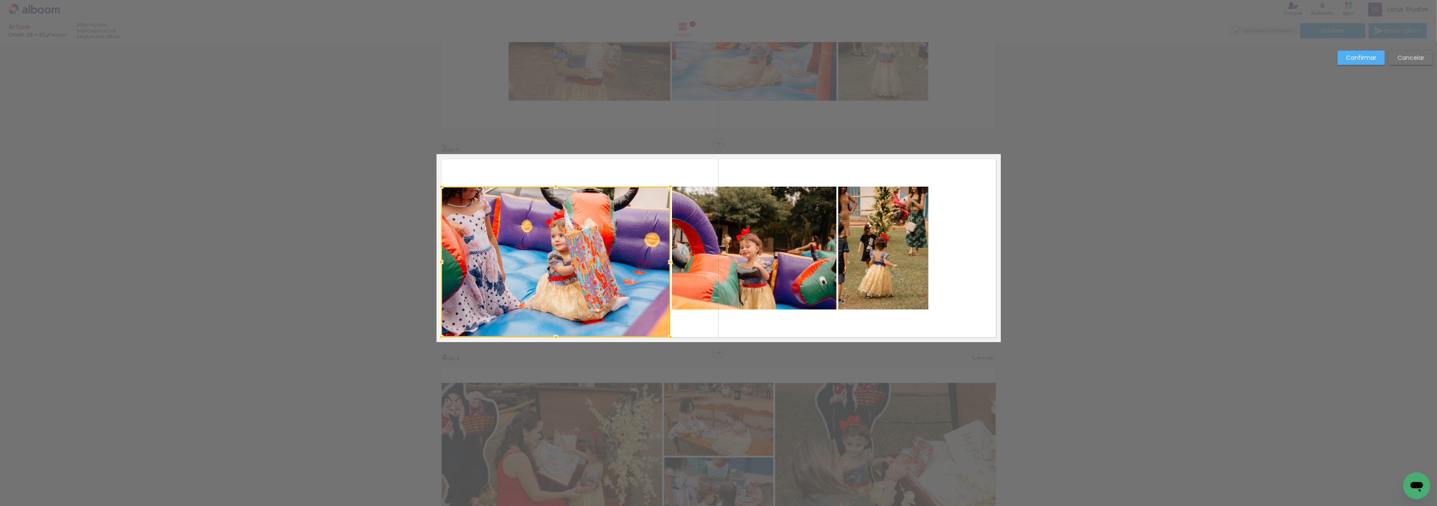
drag, startPoint x: 499, startPoint y: 314, endPoint x: 416, endPoint y: 367, distance: 98.5
click at [408, 368] on div "Inserir lâmina 1 de 4 Inserir lâmina 2 de 4 Inserir lâmina 3 de 4 Inserir lâmin…" at bounding box center [718, 244] width 1437 height 1064
click at [731, 264] on quentale-photo at bounding box center [754, 248] width 165 height 123
click at [882, 237] on quentale-photo at bounding box center [883, 248] width 90 height 123
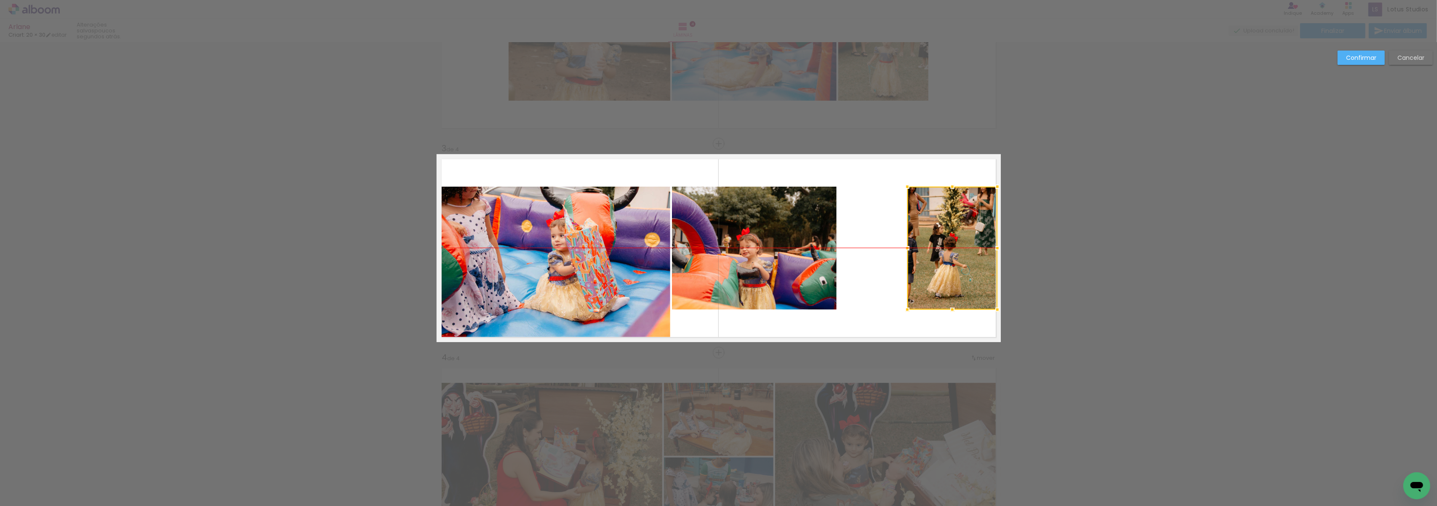
drag, startPoint x: 880, startPoint y: 246, endPoint x: 949, endPoint y: 247, distance: 69.1
click at [949, 247] on div at bounding box center [952, 248] width 90 height 123
click at [767, 221] on quentale-photo at bounding box center [754, 248] width 165 height 123
click at [669, 184] on div at bounding box center [672, 186] width 17 height 17
click at [812, 206] on quentale-photo at bounding box center [754, 248] width 164 height 123
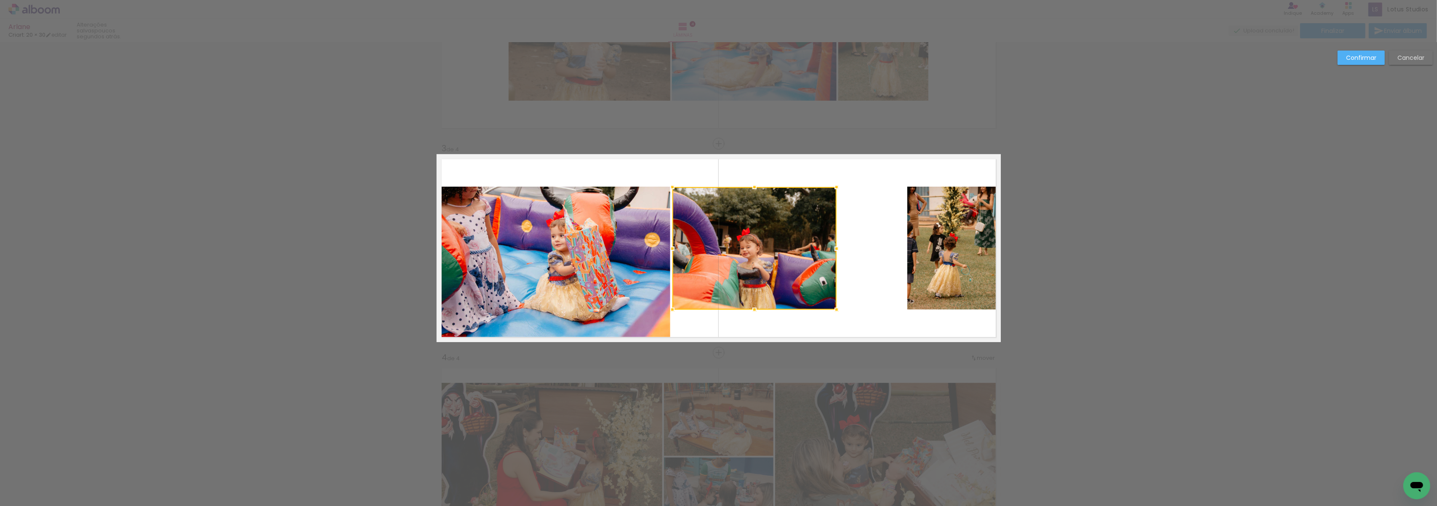
click at [812, 206] on div at bounding box center [754, 248] width 164 height 123
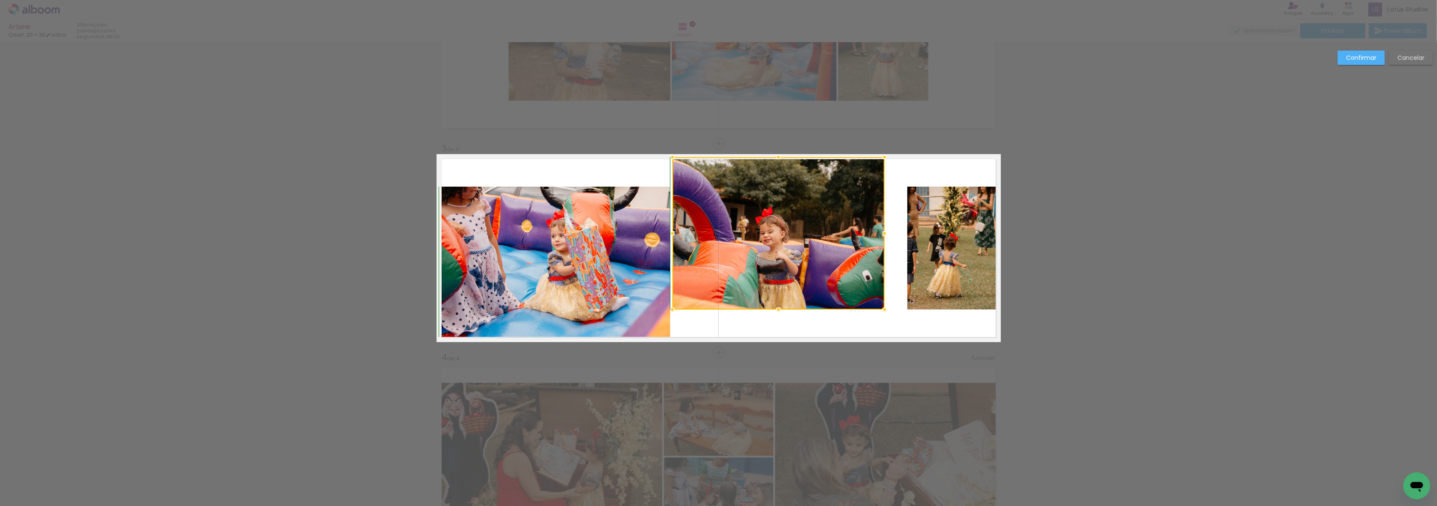
drag, startPoint x: 832, startPoint y: 185, endPoint x: 880, endPoint y: 160, distance: 54.0
click at [880, 160] on div at bounding box center [884, 157] width 17 height 17
click at [789, 327] on quentale-layouter at bounding box center [719, 248] width 564 height 188
click at [957, 268] on quentale-photo at bounding box center [952, 248] width 90 height 123
click at [885, 268] on div at bounding box center [778, 233] width 212 height 152
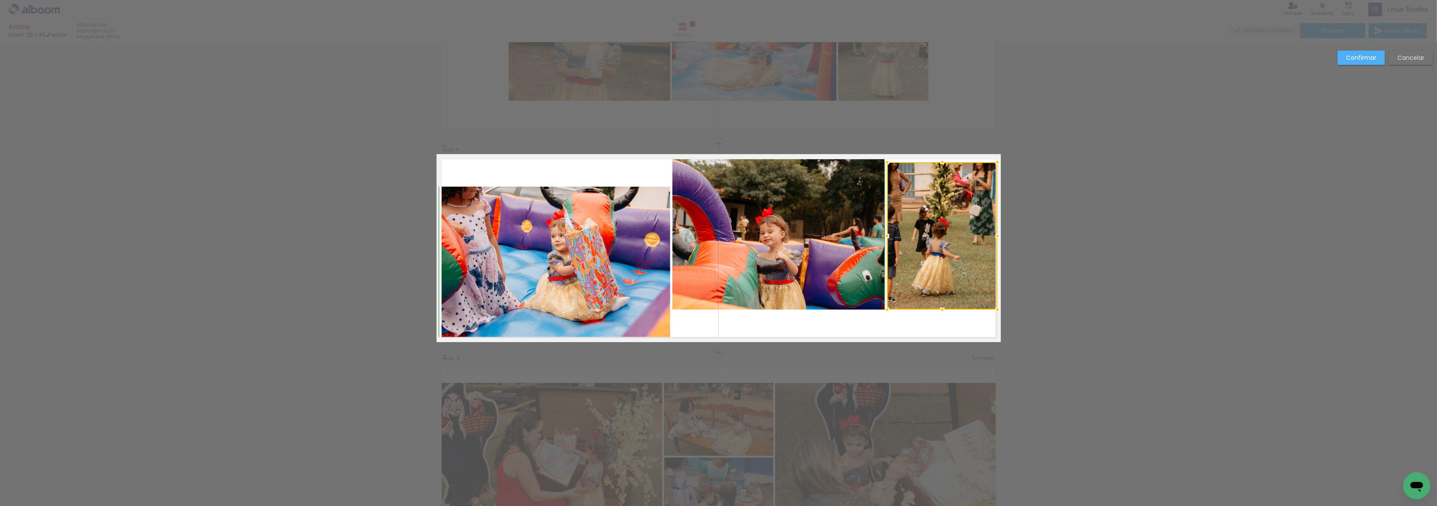
drag, startPoint x: 906, startPoint y: 189, endPoint x: 886, endPoint y: 162, distance: 33.7
click at [886, 162] on div at bounding box center [887, 162] width 17 height 17
drag, startPoint x: 920, startPoint y: 234, endPoint x: 925, endPoint y: 262, distance: 28.1
drag, startPoint x: 927, startPoint y: 282, endPoint x: 928, endPoint y: 288, distance: 6.4
click at [928, 288] on div at bounding box center [942, 227] width 110 height 147
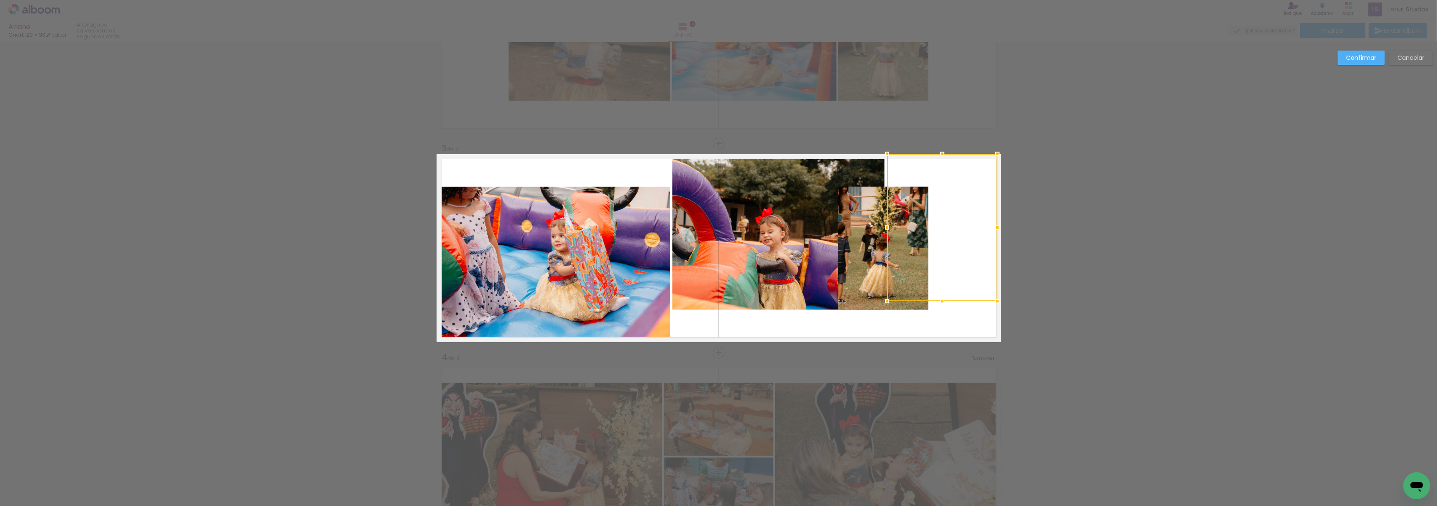
click at [959, 252] on div at bounding box center [942, 227] width 110 height 147
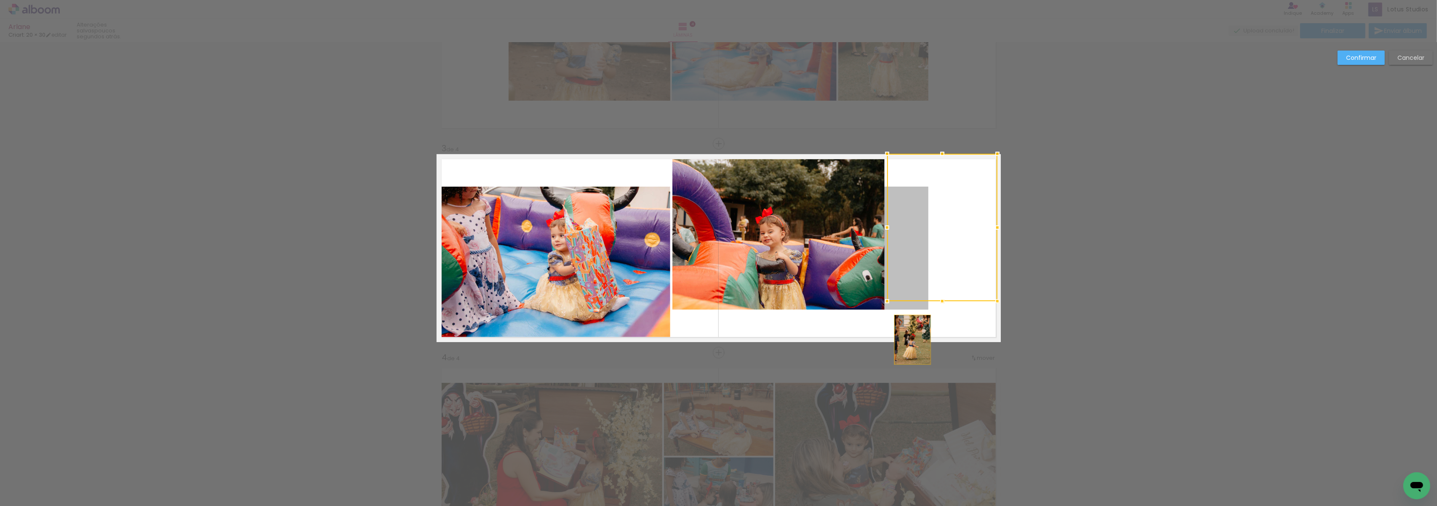
drag, startPoint x: 861, startPoint y: 259, endPoint x: 907, endPoint y: 329, distance: 83.5
click at [908, 332] on quentale-layouter at bounding box center [719, 248] width 564 height 188
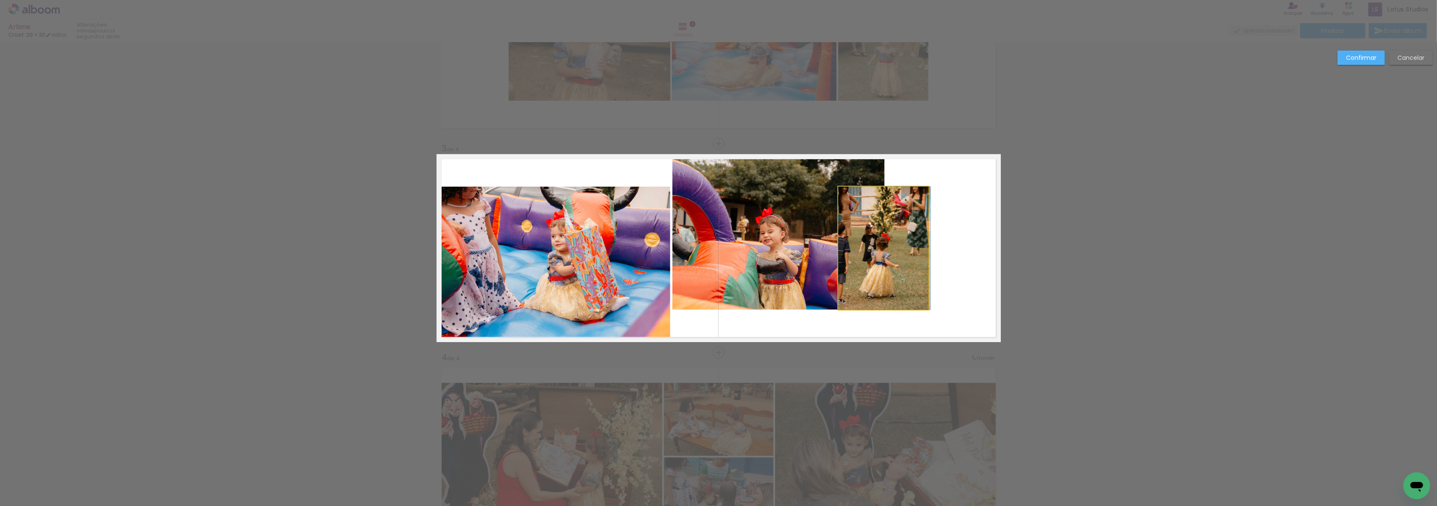
click at [861, 256] on quentale-photo at bounding box center [883, 248] width 90 height 123
click at [887, 256] on div at bounding box center [942, 227] width 110 height 147
click at [896, 253] on quentale-photo at bounding box center [883, 248] width 90 height 123
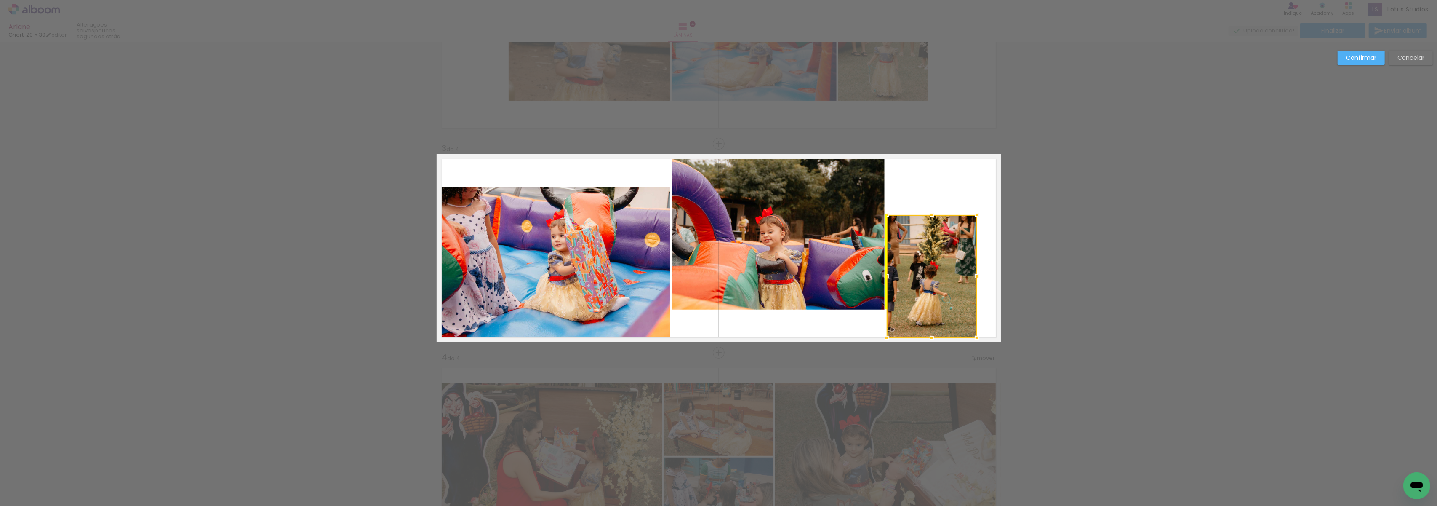
drag, startPoint x: 896, startPoint y: 255, endPoint x: 950, endPoint y: 283, distance: 60.8
click at [950, 283] on div at bounding box center [932, 276] width 90 height 123
drag, startPoint x: 971, startPoint y: 213, endPoint x: 1005, endPoint y: 189, distance: 41.8
click at [1005, 189] on div "Inserir lâmina 1 de 4 Inserir lâmina 2 de 4 Inserir lâmina 3 de 4 Inserir lâmin…" at bounding box center [718, 244] width 1437 height 1064
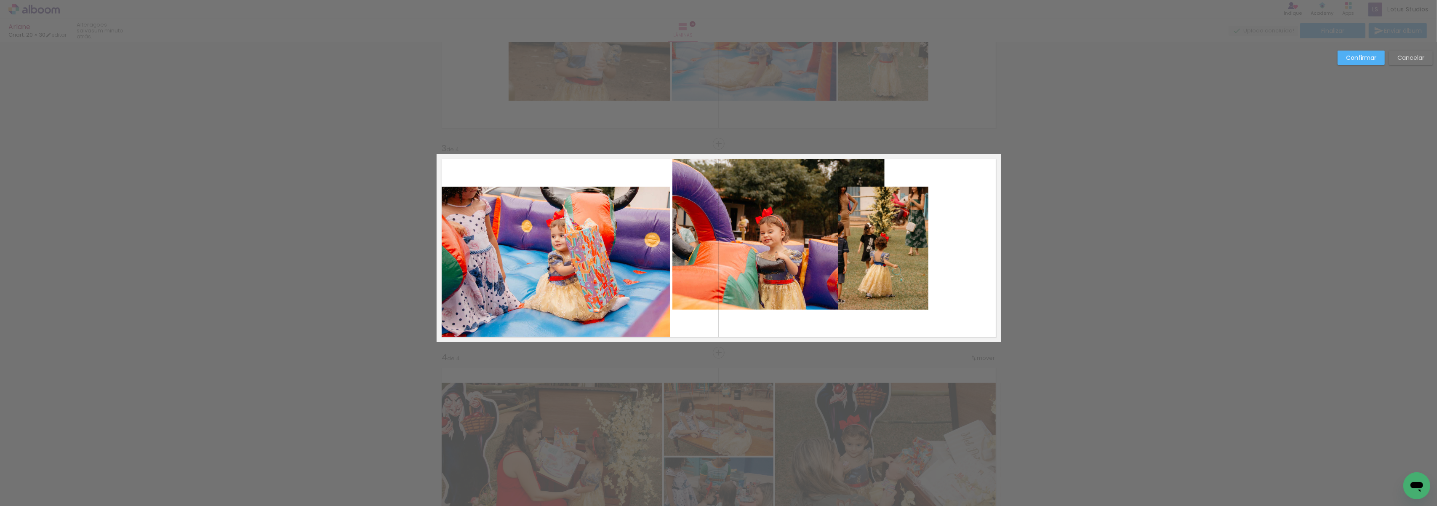
click at [880, 222] on quentale-photo at bounding box center [883, 248] width 90 height 123
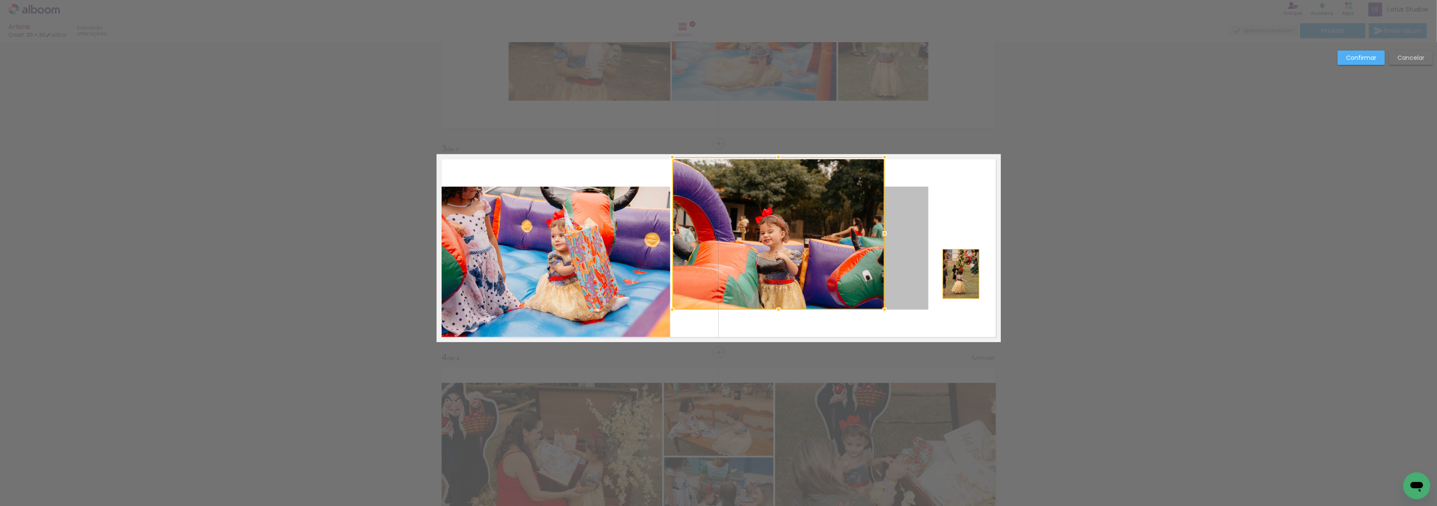
drag, startPoint x: 910, startPoint y: 224, endPoint x: 951, endPoint y: 270, distance: 61.1
click at [952, 270] on quentale-layouter at bounding box center [719, 248] width 564 height 188
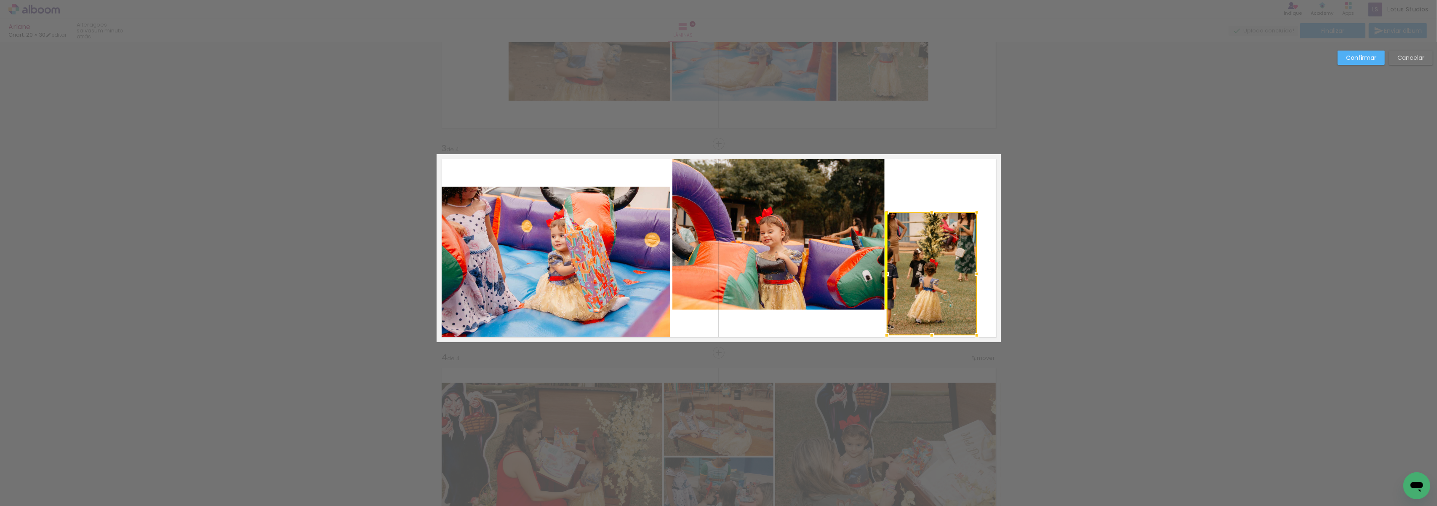
drag, startPoint x: 906, startPoint y: 272, endPoint x: 956, endPoint y: 297, distance: 55.6
click at [956, 297] on div at bounding box center [932, 273] width 90 height 123
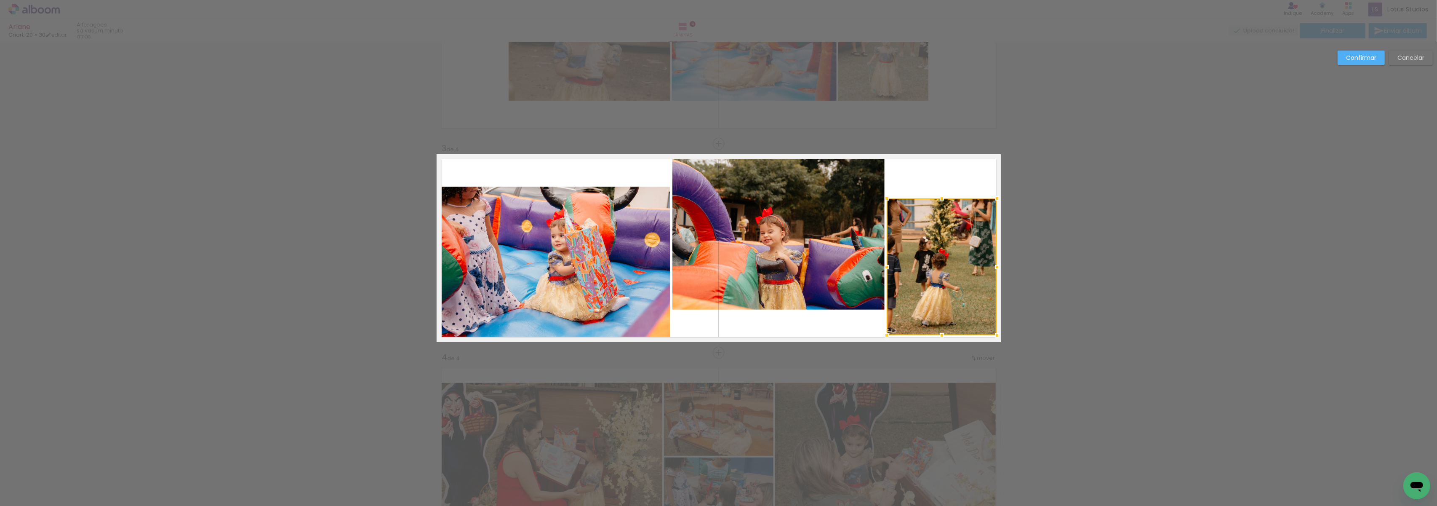
drag, startPoint x: 972, startPoint y: 211, endPoint x: 991, endPoint y: 196, distance: 23.7
click at [991, 196] on div at bounding box center [997, 198] width 17 height 17
click at [1051, 251] on div "Confirmar Cancelar" at bounding box center [718, 244] width 1437 height 1064
click at [1144, 334] on div "Confirmar Cancelar" at bounding box center [718, 244] width 1437 height 1064
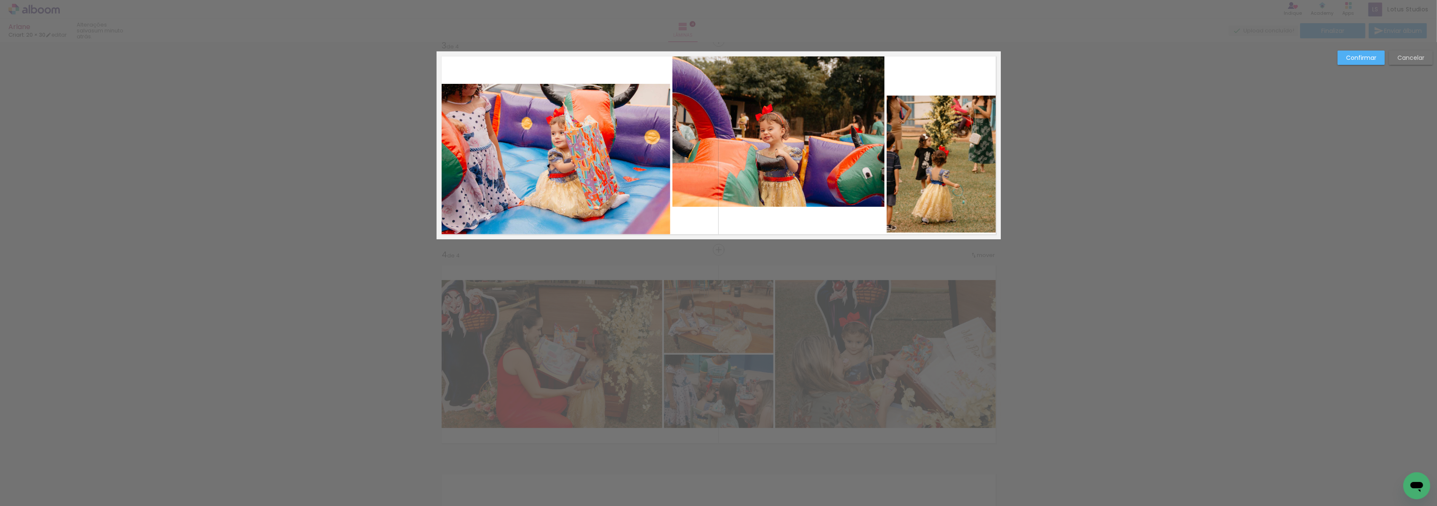
scroll to position [443, 0]
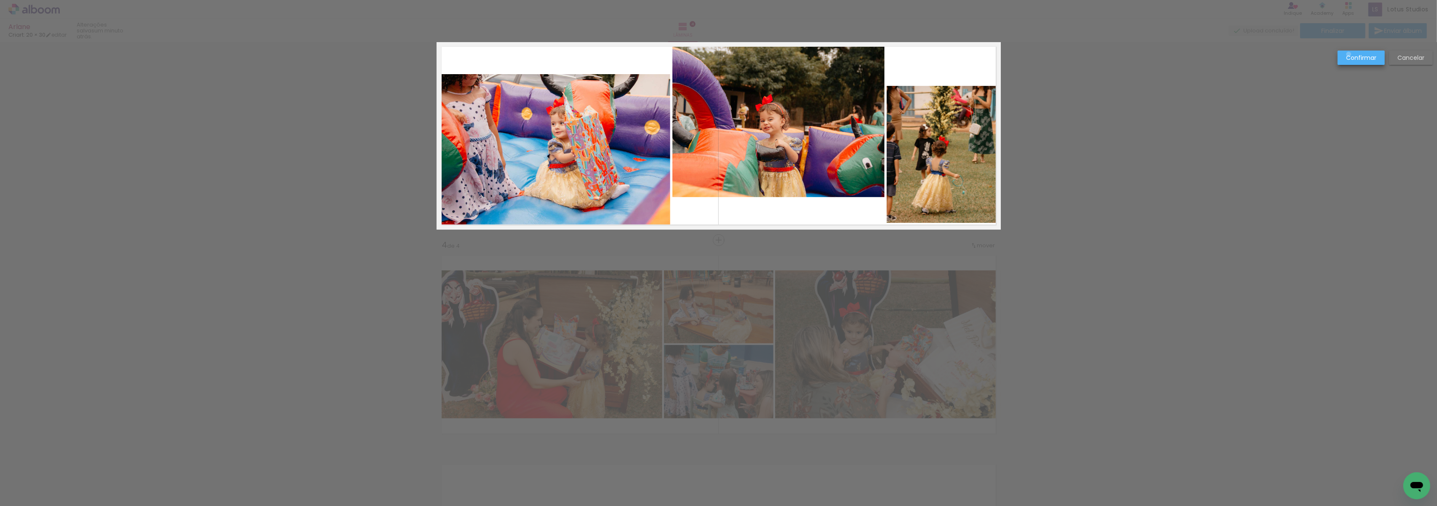
click at [0, 0] on slot "Confirmar" at bounding box center [0, 0] width 0 height 0
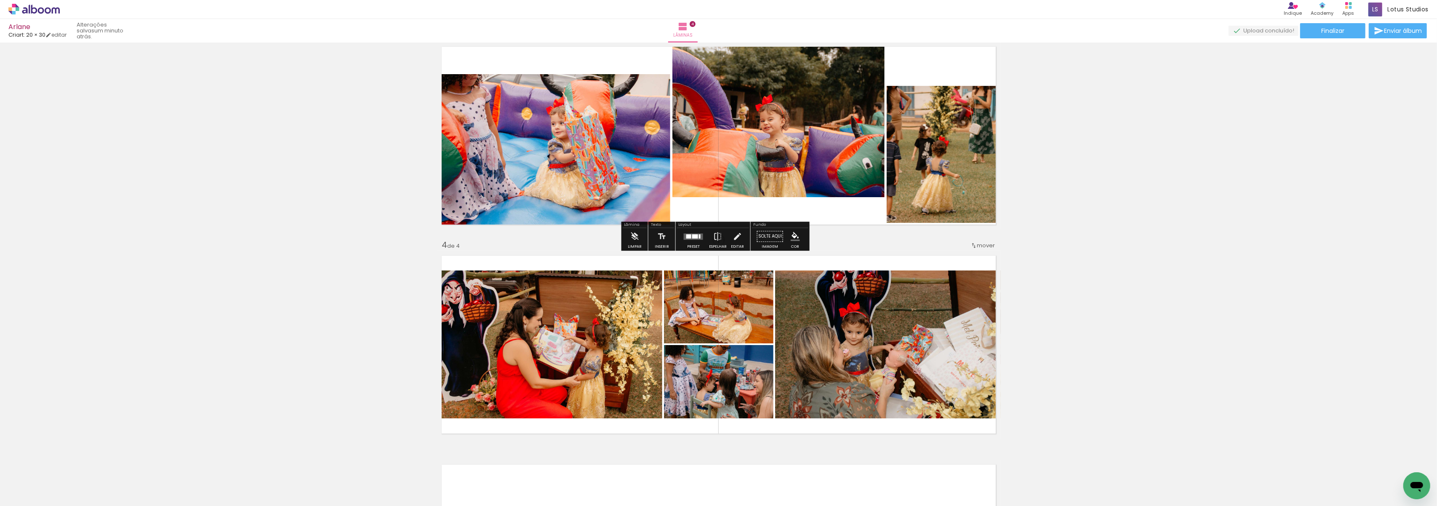
drag, startPoint x: 1150, startPoint y: 159, endPoint x: 1137, endPoint y: 170, distance: 17.0
click at [1150, 162] on div "Inserir lâmina 1 de 4 Inserir lâmina 2 de 4 Inserir lâmina 3 de 4 Inserir lâmin…" at bounding box center [718, 125] width 1437 height 1045
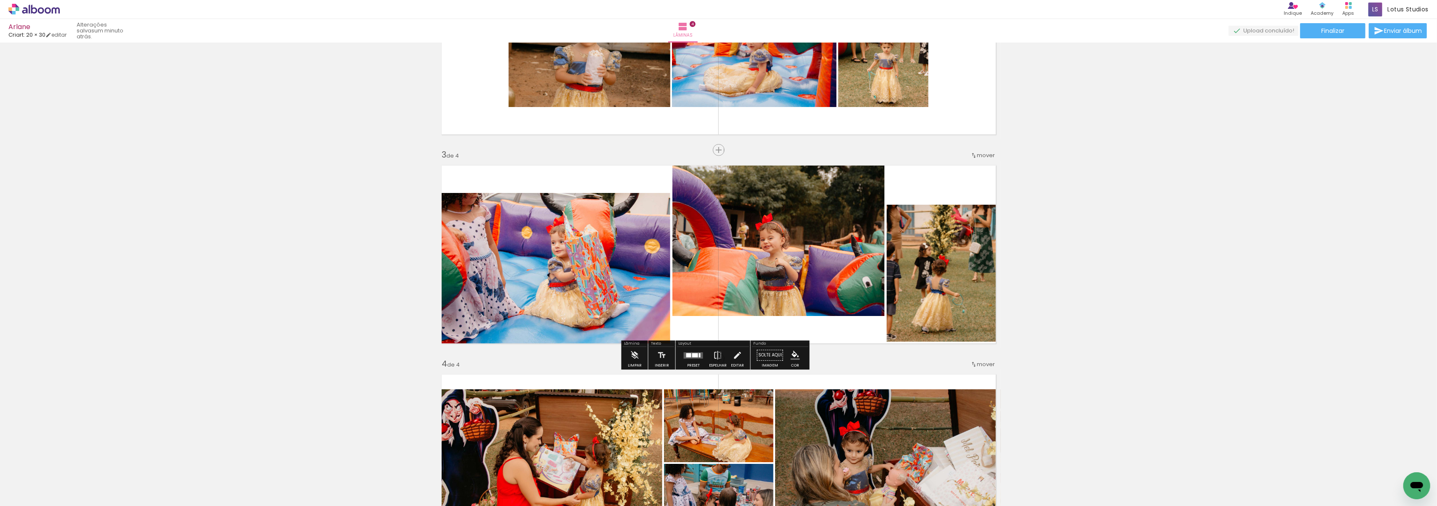
scroll to position [331, 0]
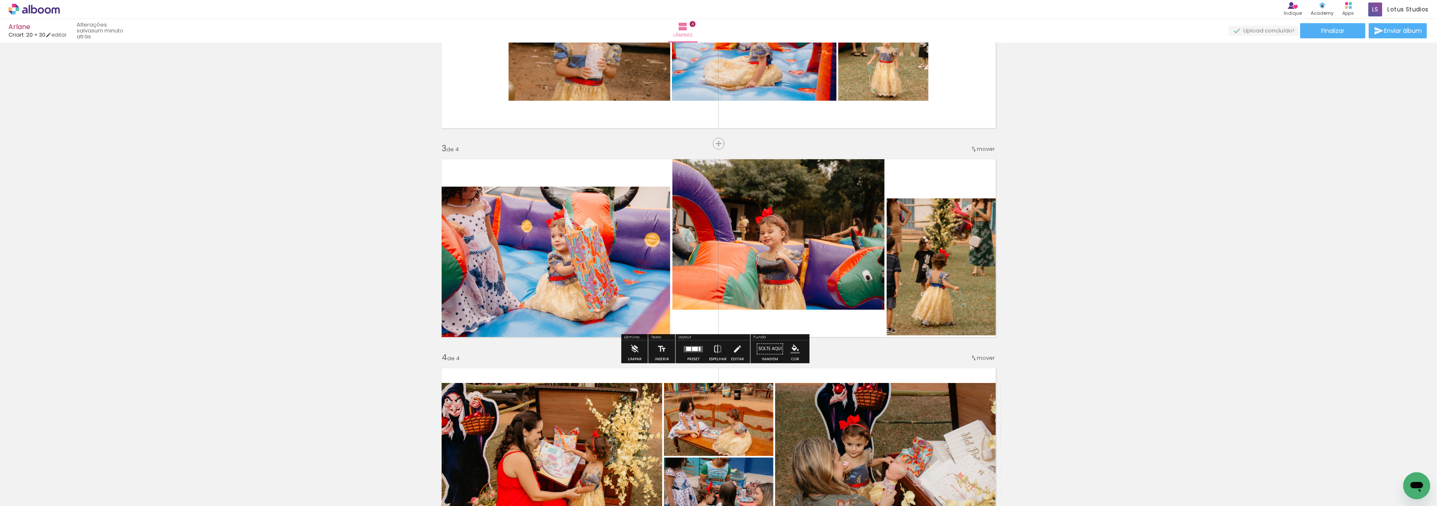
click at [564, 270] on quentale-photo at bounding box center [555, 262] width 229 height 150
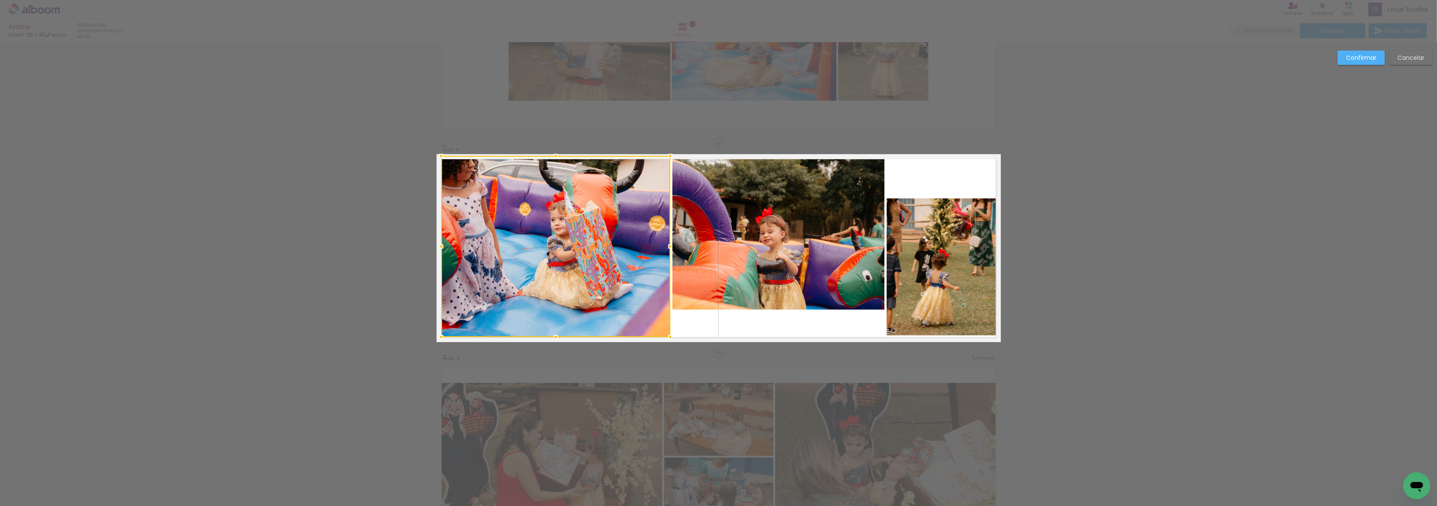
drag, startPoint x: 553, startPoint y: 184, endPoint x: 555, endPoint y: 152, distance: 32.5
click at [555, 152] on div at bounding box center [555, 155] width 17 height 17
click at [756, 267] on quentale-photo at bounding box center [778, 233] width 212 height 152
click at [756, 267] on div at bounding box center [778, 233] width 212 height 152
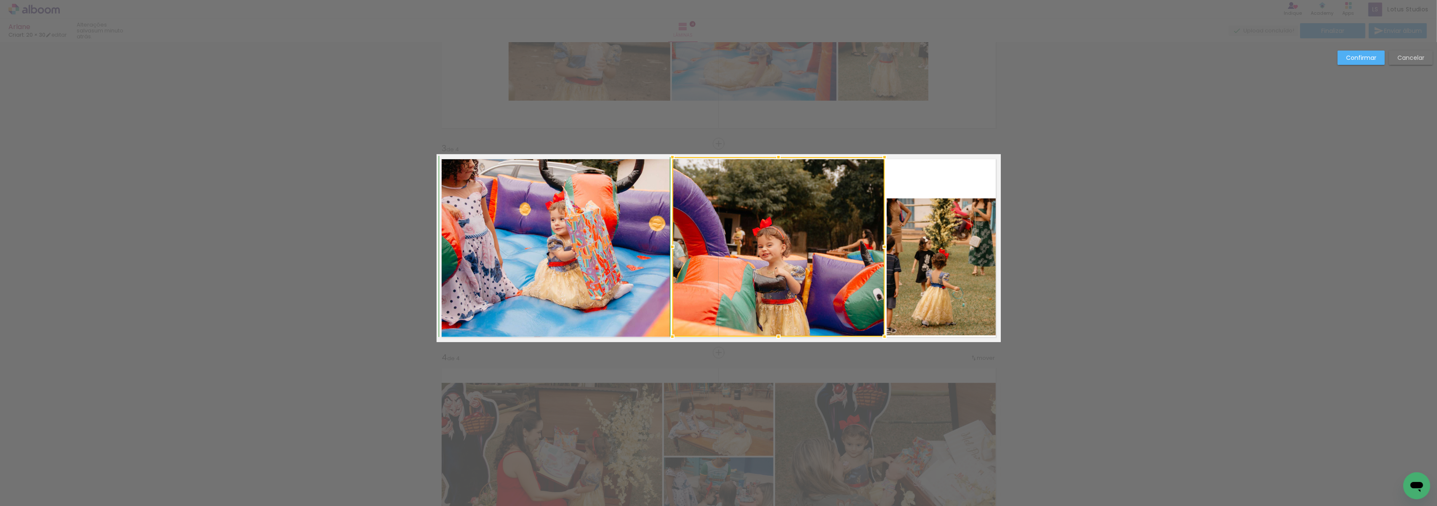
drag, startPoint x: 773, startPoint y: 307, endPoint x: 777, endPoint y: 334, distance: 27.2
click at [777, 334] on div at bounding box center [778, 336] width 17 height 17
click at [793, 272] on div at bounding box center [778, 246] width 212 height 179
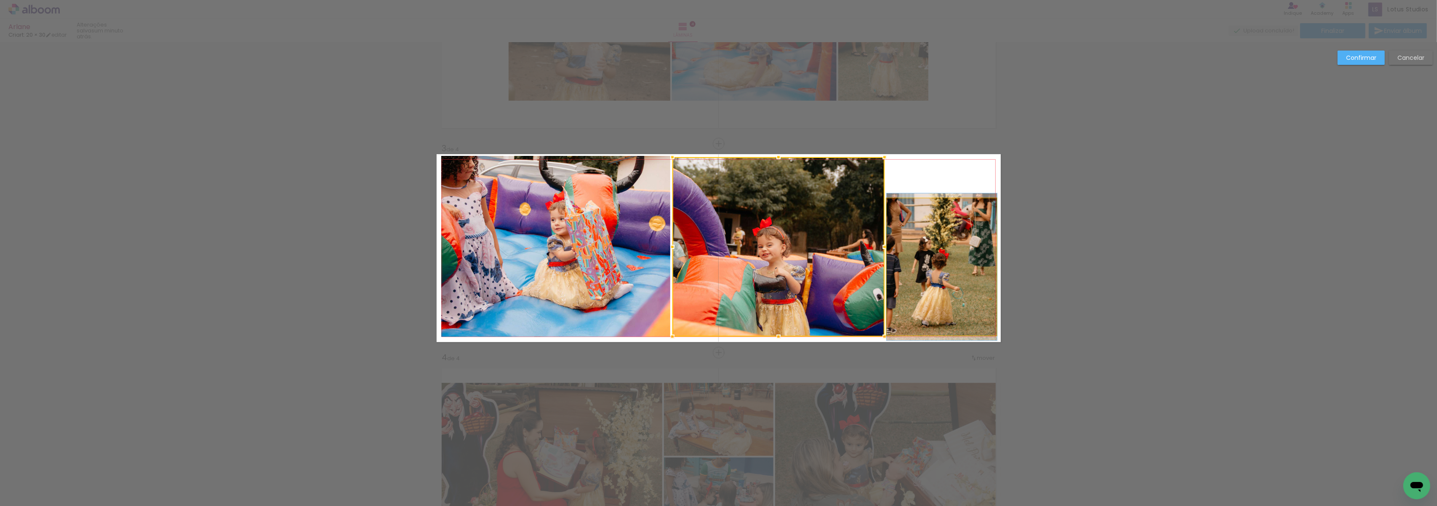
click at [930, 237] on quentale-photo at bounding box center [942, 266] width 110 height 137
click at [885, 237] on div at bounding box center [778, 246] width 212 height 179
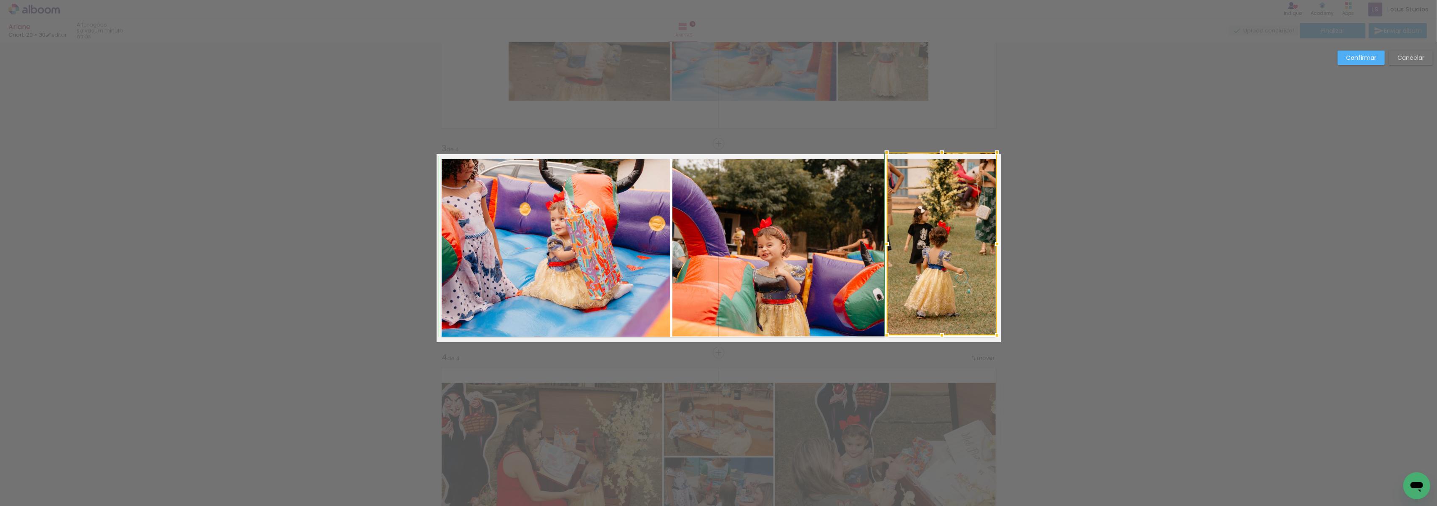
drag, startPoint x: 940, startPoint y: 199, endPoint x: 944, endPoint y: 155, distance: 44.0
click at [944, 155] on div at bounding box center [941, 152] width 17 height 17
drag, startPoint x: 940, startPoint y: 152, endPoint x: 940, endPoint y: 157, distance: 5.1
click at [940, 157] on div at bounding box center [941, 157] width 17 height 17
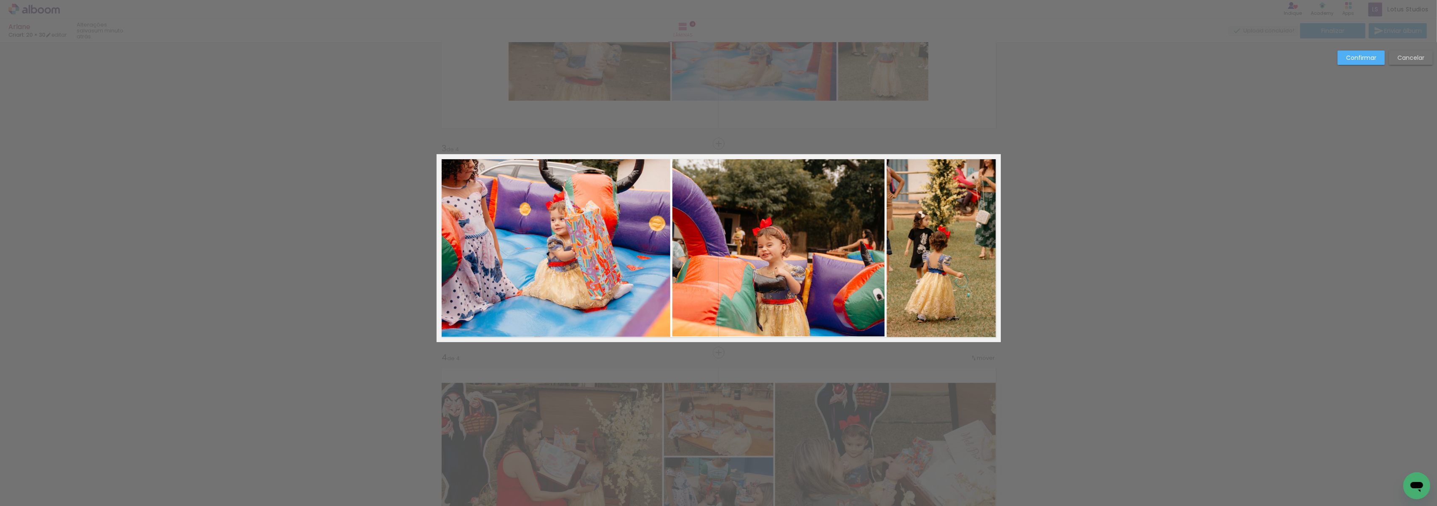
click at [1117, 167] on div "Confirmar Cancelar" at bounding box center [718, 244] width 1437 height 1064
click at [0, 0] on slot "Confirmar" at bounding box center [0, 0] width 0 height 0
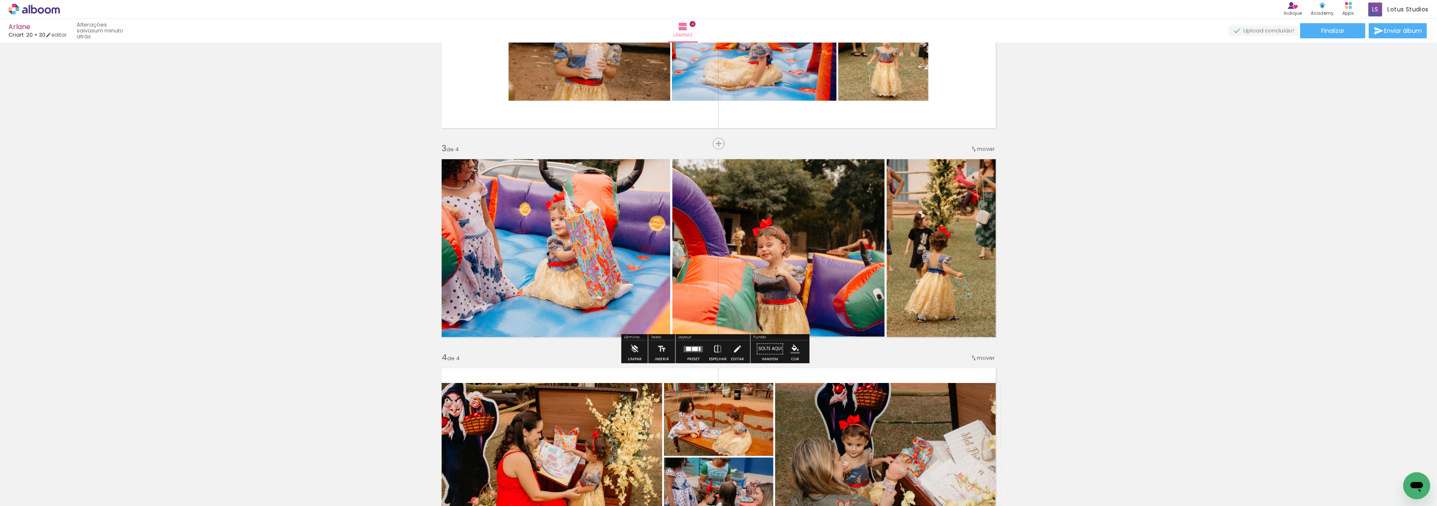
click at [1233, 239] on div "Inserir lâmina 1 de 4 Inserir lâmina 2 de 4 Inserir lâmina 3 de 4 Inserir lâmin…" at bounding box center [718, 237] width 1437 height 1045
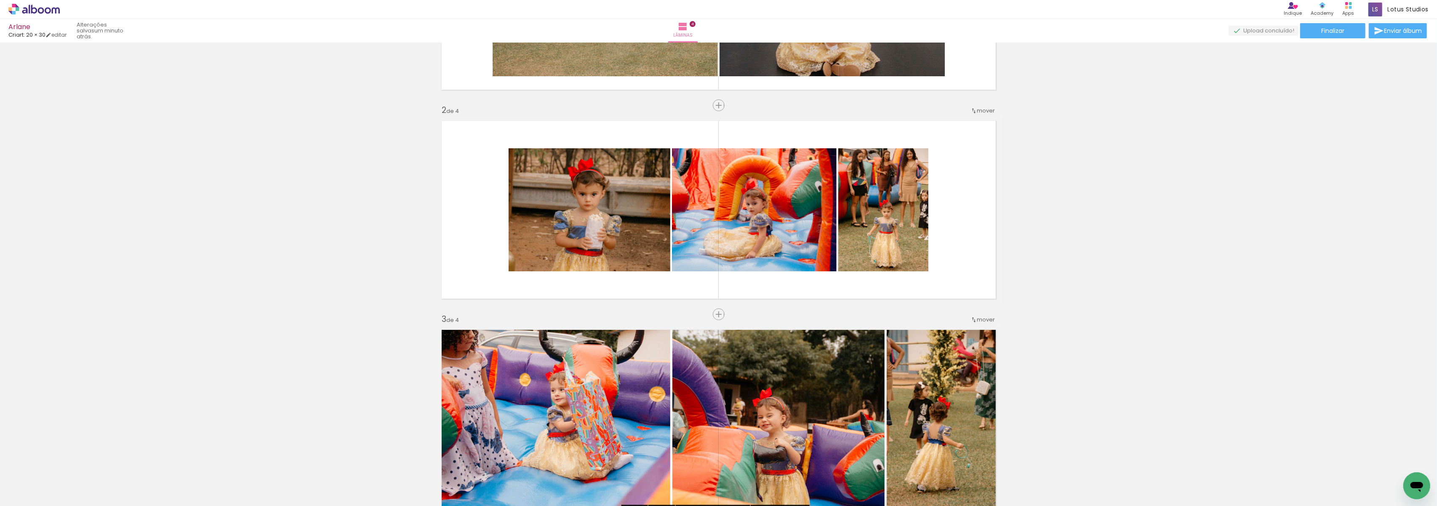
scroll to position [162, 0]
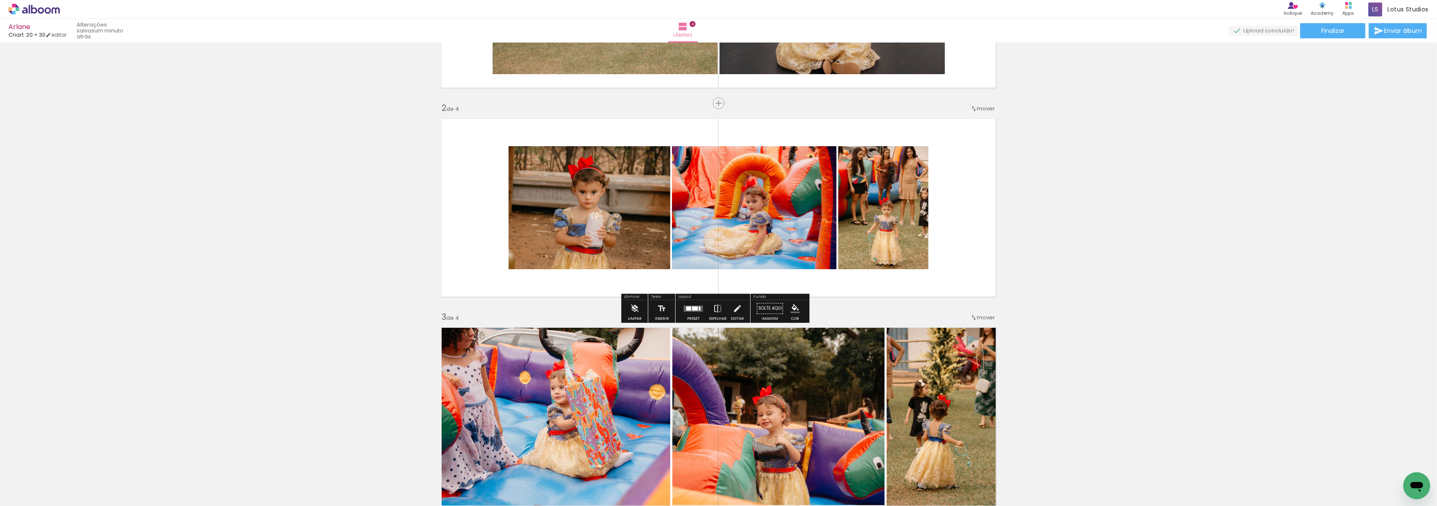
click at [602, 213] on quentale-photo at bounding box center [590, 207] width 162 height 123
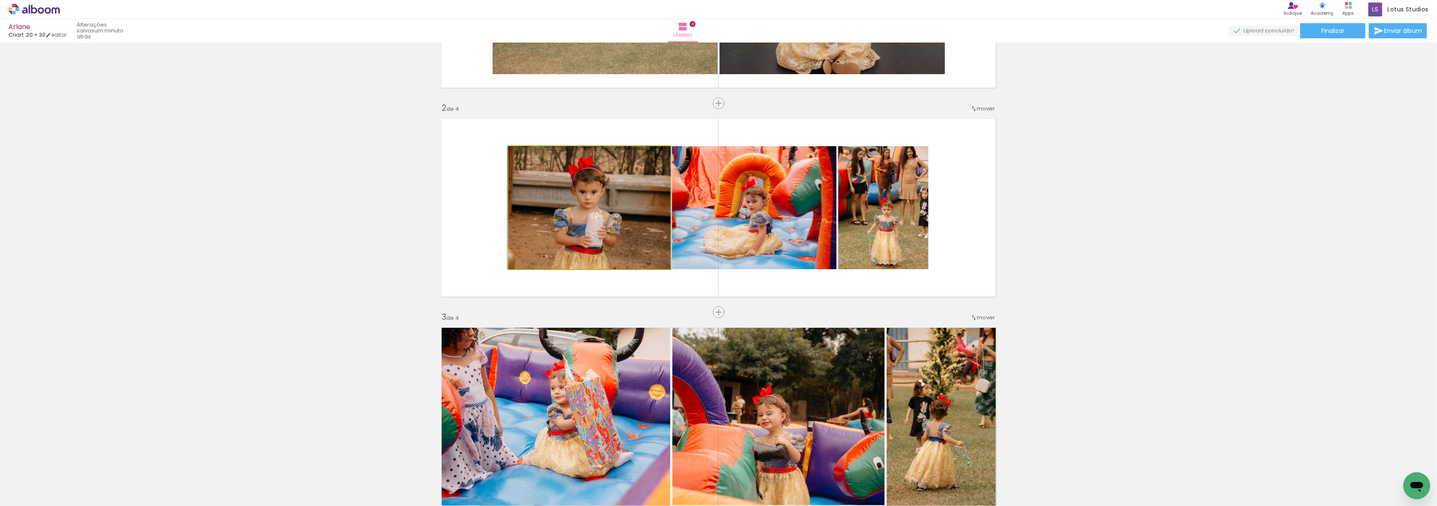
click at [602, 212] on quentale-photo at bounding box center [590, 207] width 162 height 123
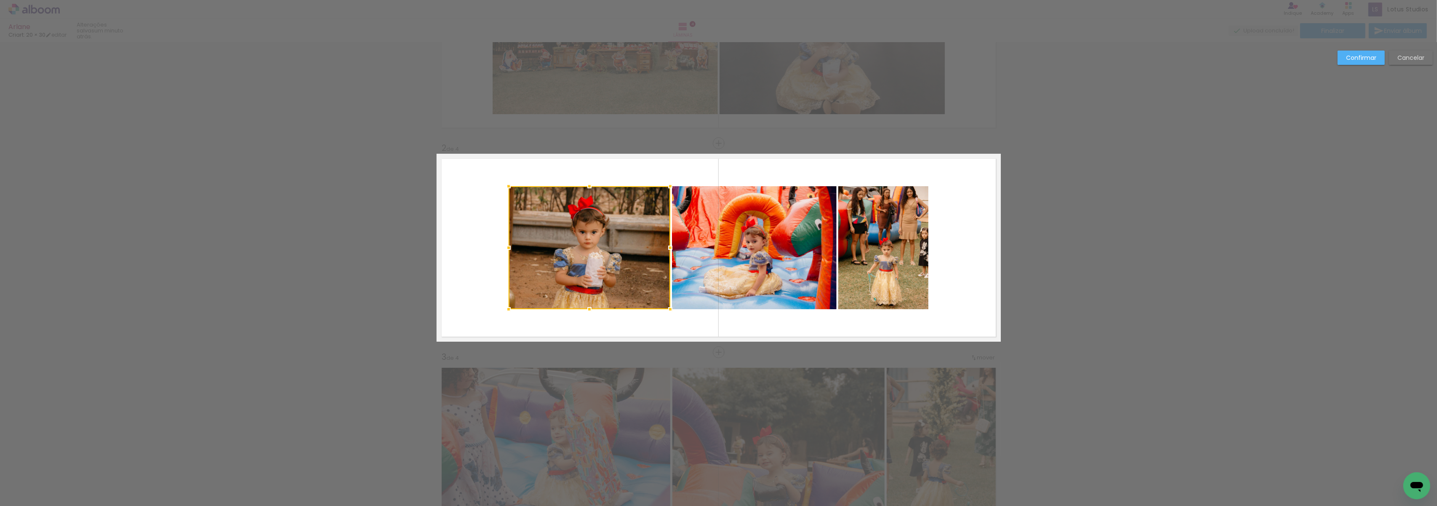
scroll to position [122, 0]
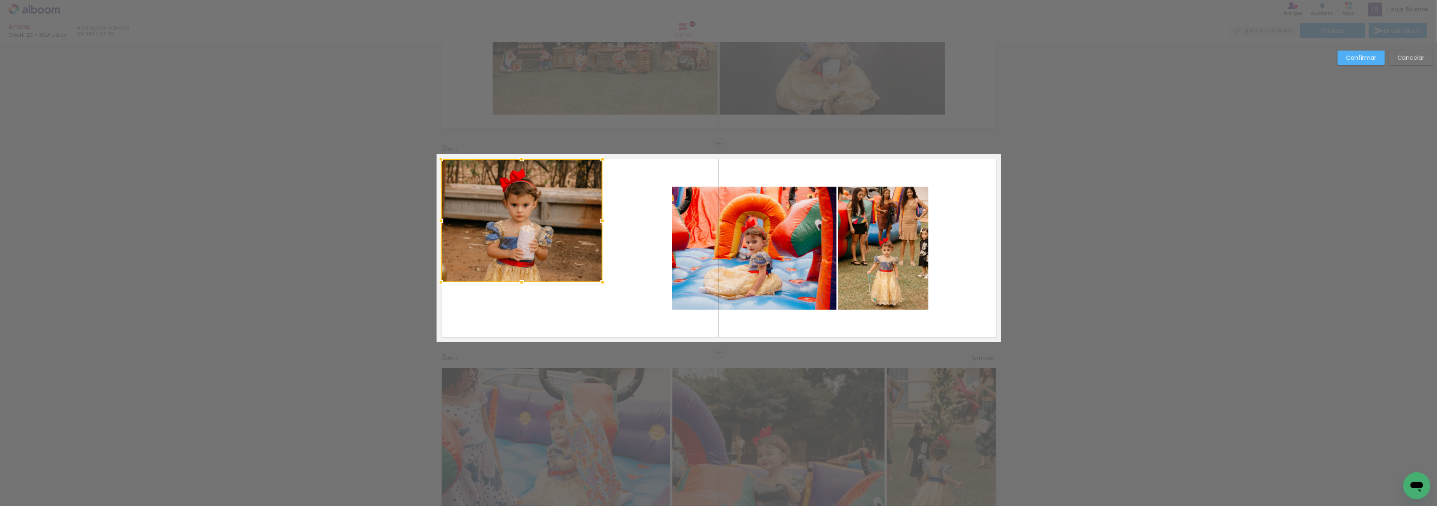
drag, startPoint x: 629, startPoint y: 254, endPoint x: 568, endPoint y: 243, distance: 62.2
click at [561, 227] on div at bounding box center [522, 220] width 162 height 123
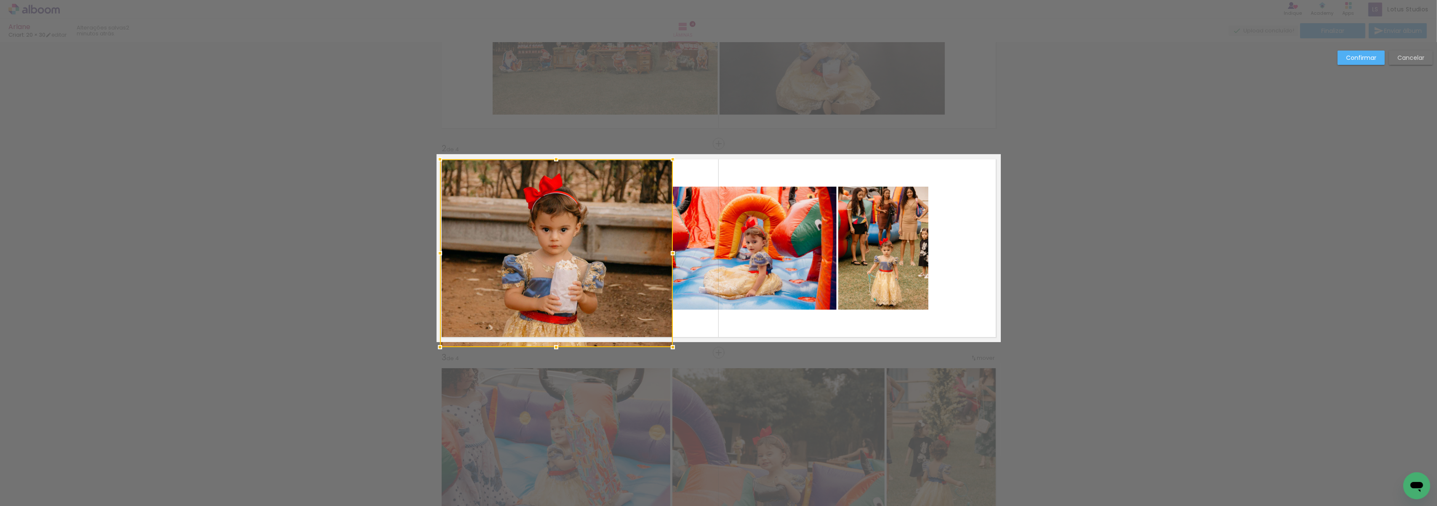
drag, startPoint x: 594, startPoint y: 277, endPoint x: 666, endPoint y: 338, distance: 93.8
click at [666, 338] on div at bounding box center [556, 253] width 233 height 188
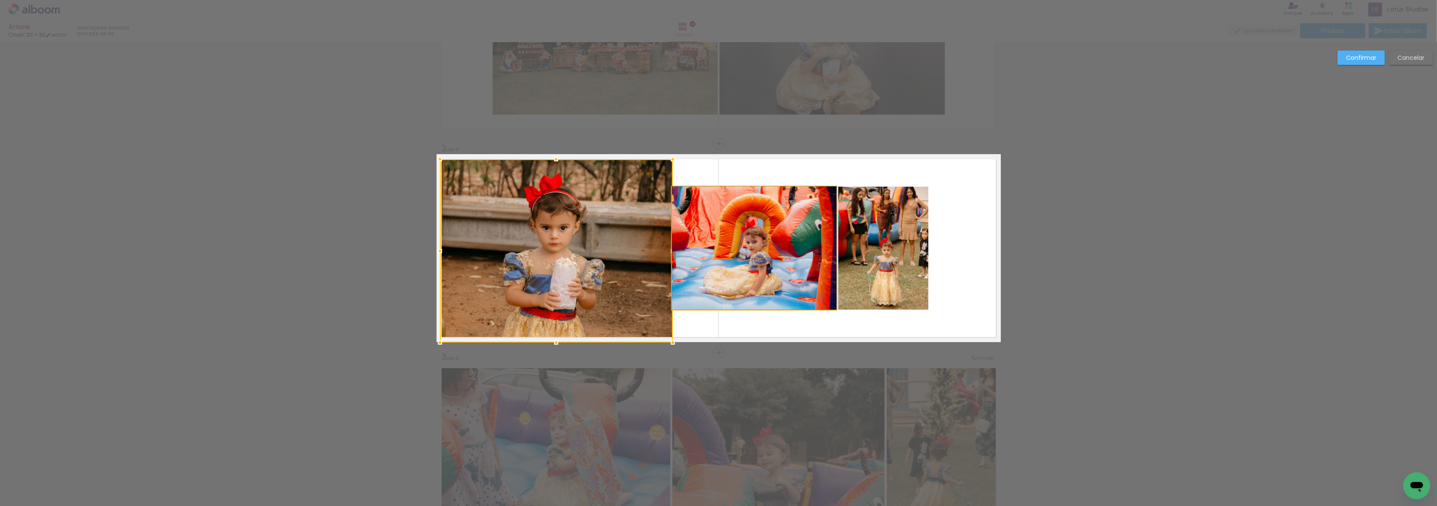
click at [739, 263] on quentale-photo at bounding box center [754, 248] width 165 height 123
click at [739, 263] on div at bounding box center [754, 248] width 165 height 123
click at [885, 246] on quentale-photo at bounding box center [883, 248] width 90 height 123
click at [837, 246] on div at bounding box center [754, 248] width 165 height 123
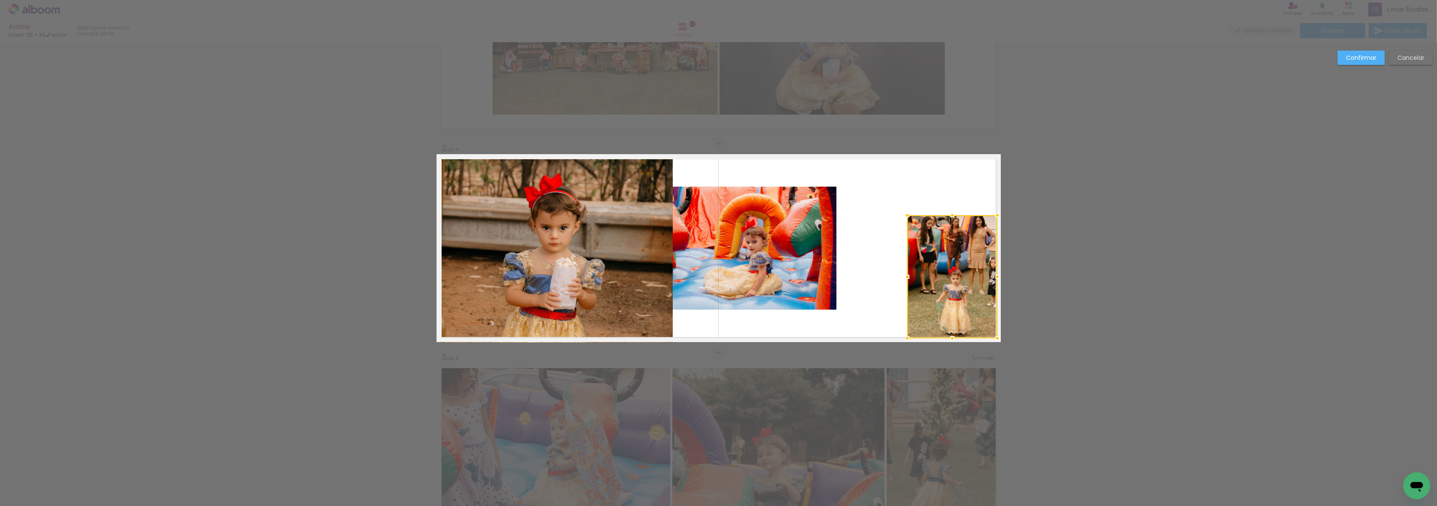
drag, startPoint x: 881, startPoint y: 241, endPoint x: 950, endPoint y: 269, distance: 74.7
click at [950, 269] on div at bounding box center [952, 276] width 90 height 123
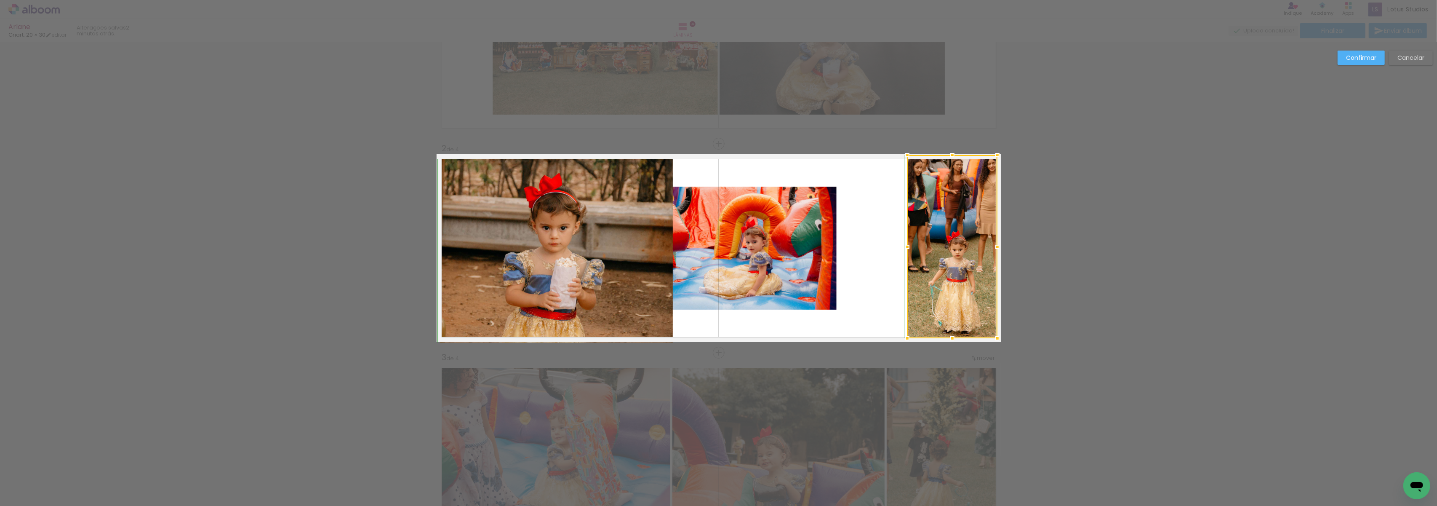
drag, startPoint x: 941, startPoint y: 218, endPoint x: 950, endPoint y: 160, distance: 58.3
click at [950, 160] on div at bounding box center [952, 155] width 17 height 17
click at [810, 233] on quentale-photo at bounding box center [754, 248] width 165 height 123
click at [810, 233] on div at bounding box center [754, 248] width 165 height 123
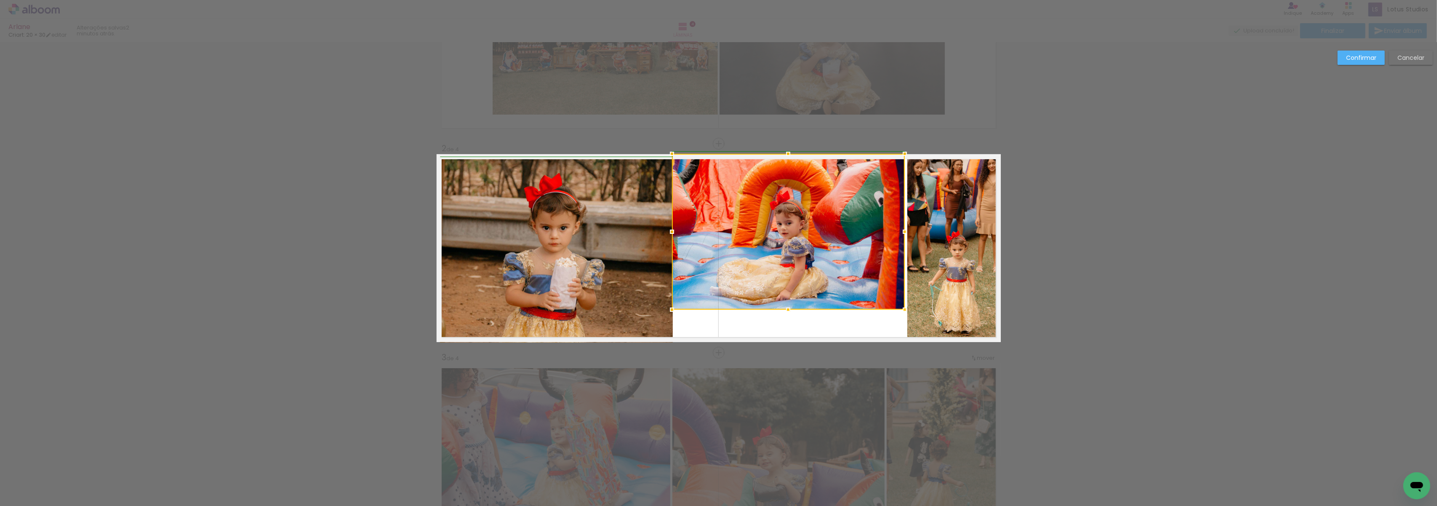
drag, startPoint x: 829, startPoint y: 189, endPoint x: 899, endPoint y: 148, distance: 80.9
click at [899, 148] on div at bounding box center [904, 153] width 17 height 17
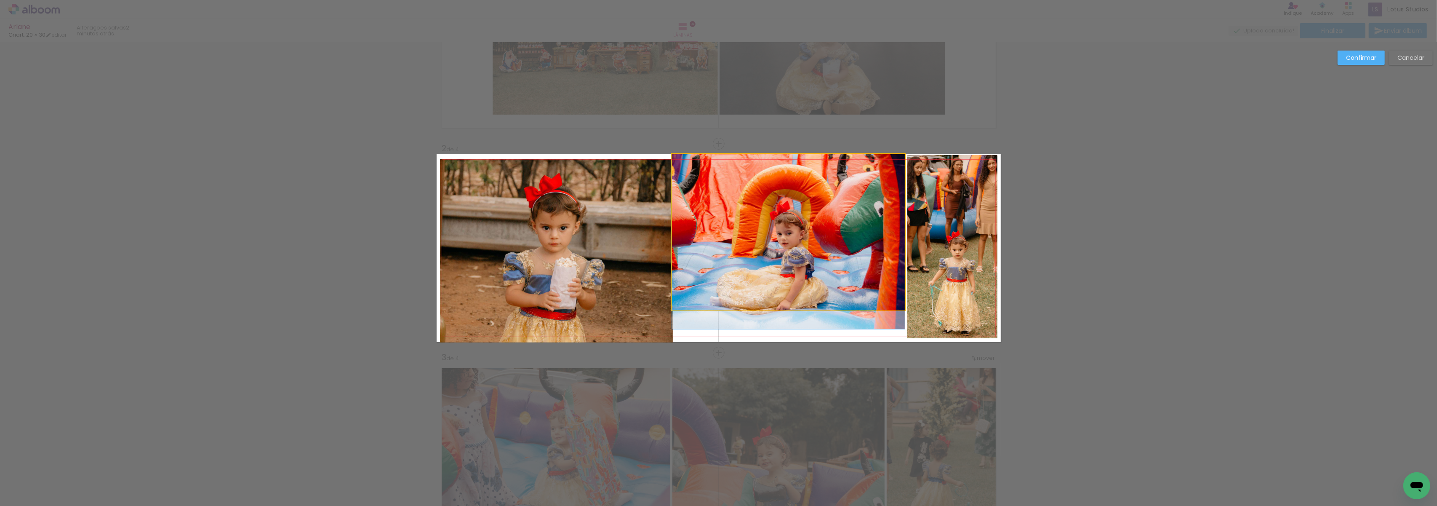
drag, startPoint x: 834, startPoint y: 220, endPoint x: 844, endPoint y: 245, distance: 27.2
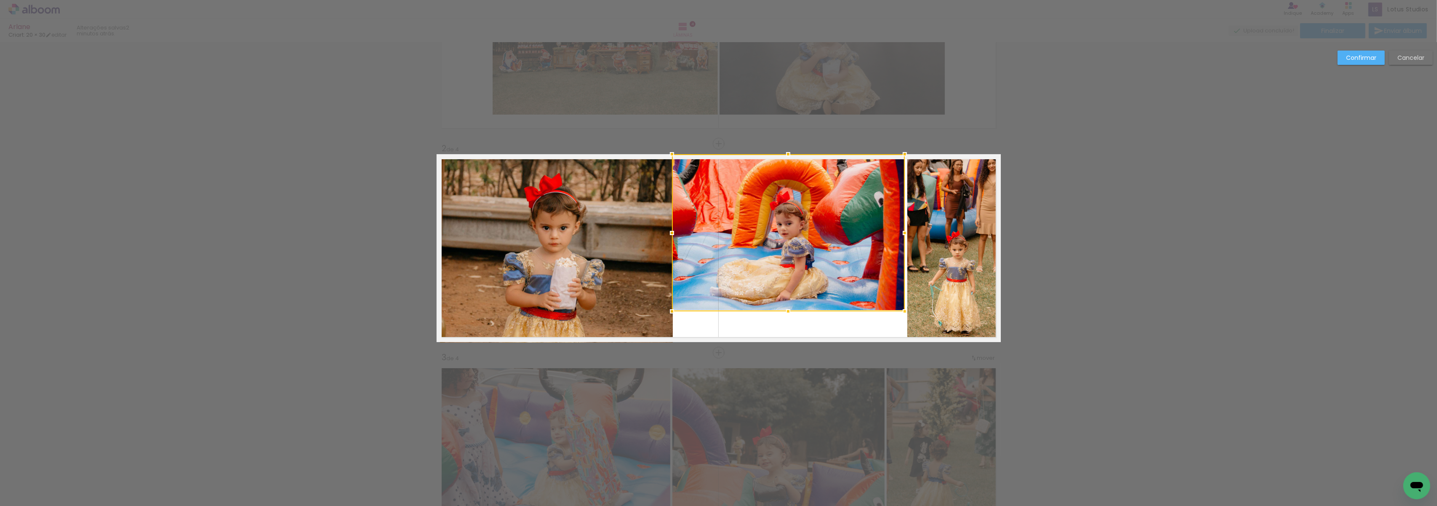
drag, startPoint x: 780, startPoint y: 309, endPoint x: 786, endPoint y: 343, distance: 34.2
click at [786, 343] on div "Inserir lâmina 1 de 4 Inserir lâmina 2 de 4 Inserir lâmina 3 de 4 Inserir lâmin…" at bounding box center [718, 453] width 1437 height 1064
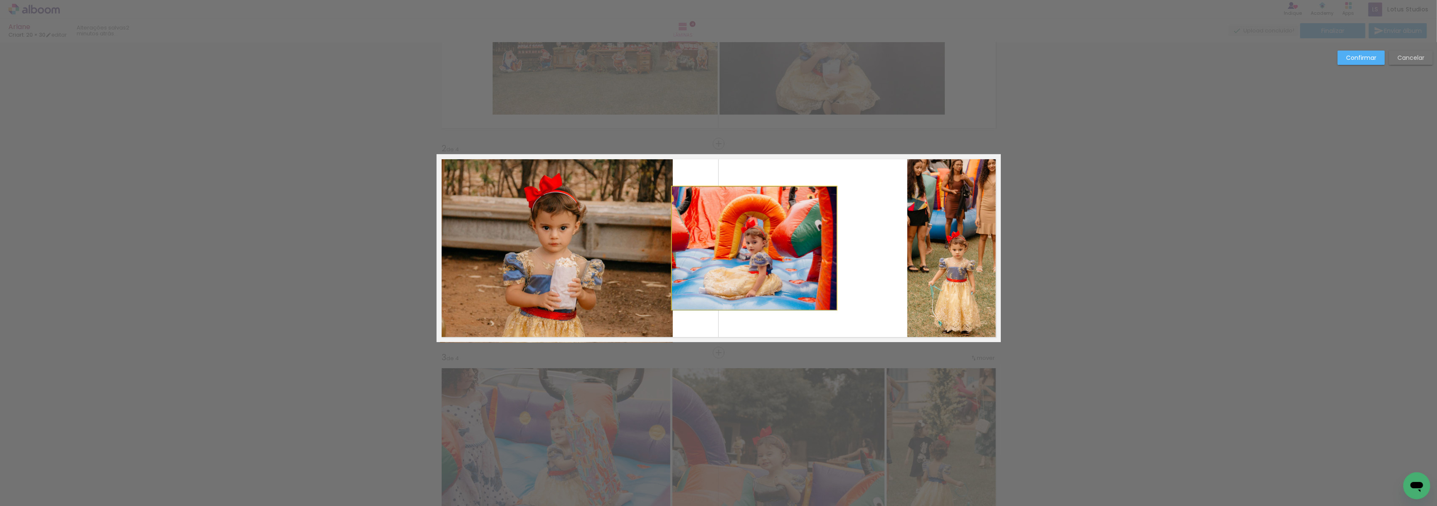
drag, startPoint x: 757, startPoint y: 254, endPoint x: 781, endPoint y: 265, distance: 26.0
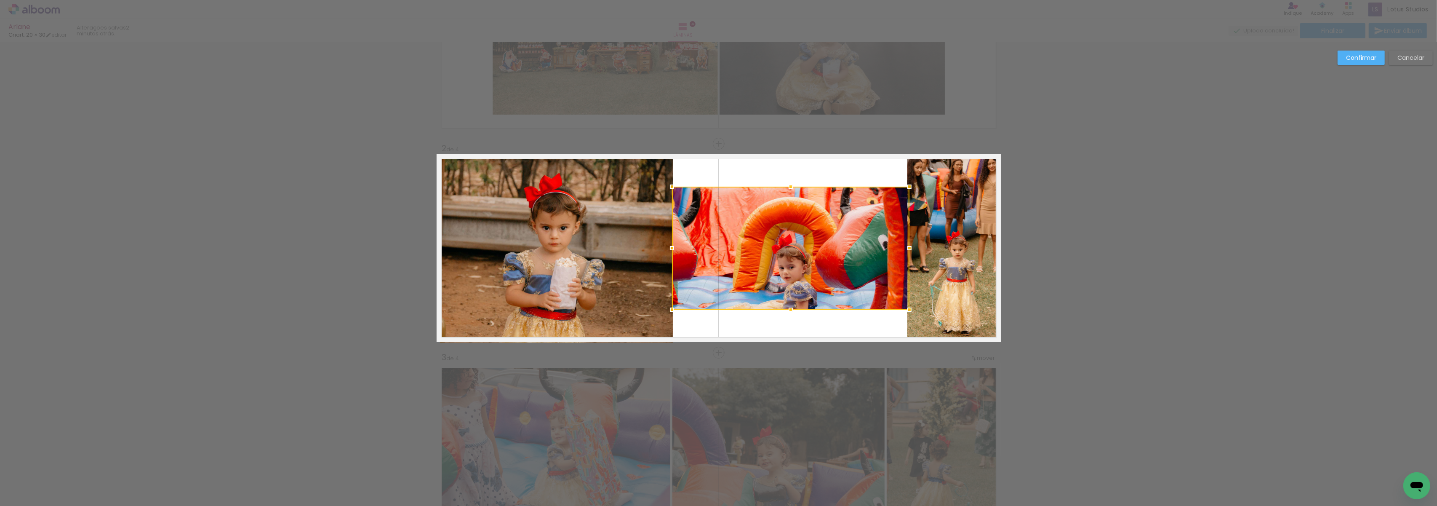
drag, startPoint x: 832, startPoint y: 248, endPoint x: 904, endPoint y: 248, distance: 71.2
click at [904, 248] on div at bounding box center [909, 248] width 17 height 17
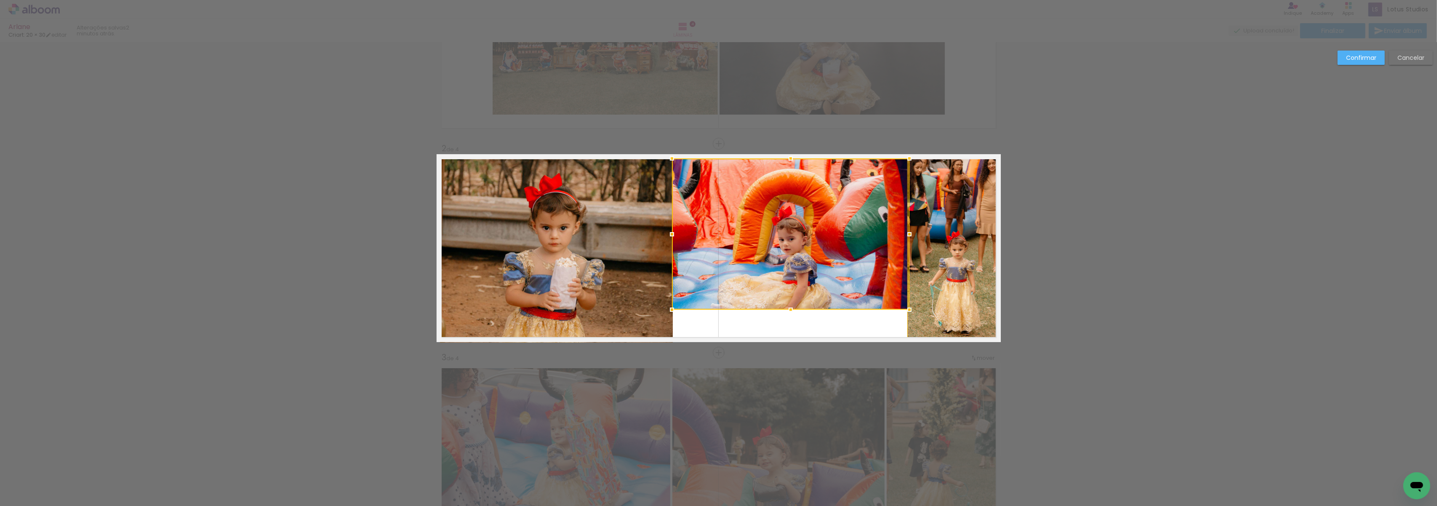
drag, startPoint x: 782, startPoint y: 188, endPoint x: 790, endPoint y: 160, distance: 28.8
click at [790, 160] on div at bounding box center [790, 158] width 17 height 17
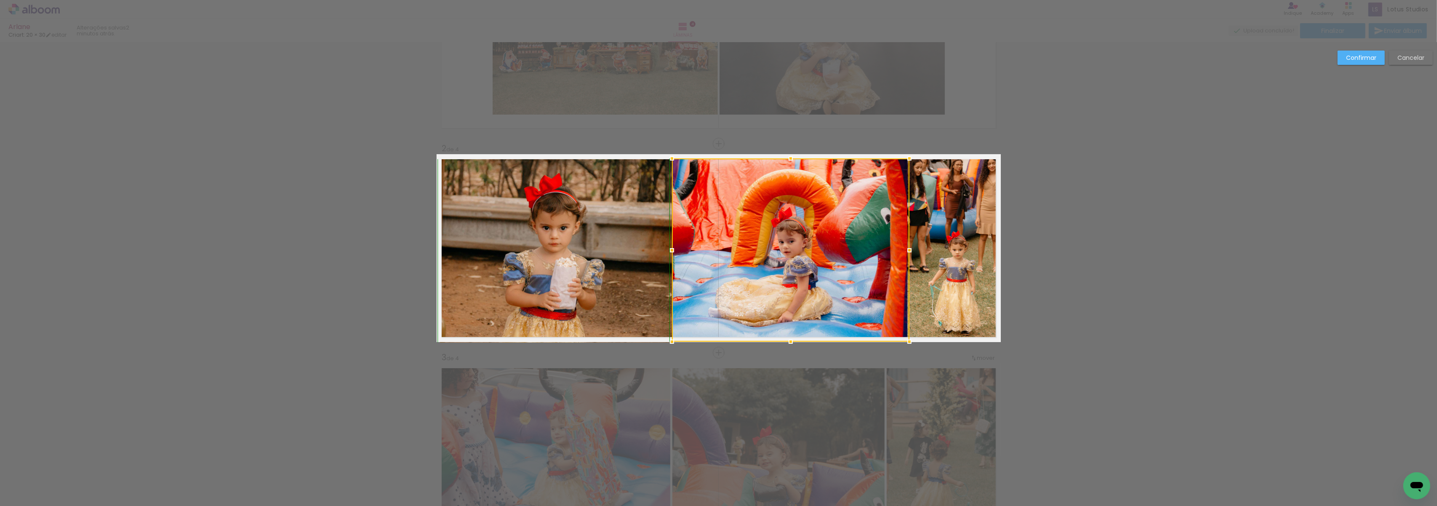
drag, startPoint x: 785, startPoint y: 307, endPoint x: 786, endPoint y: 336, distance: 28.2
click at [786, 336] on div at bounding box center [790, 341] width 17 height 17
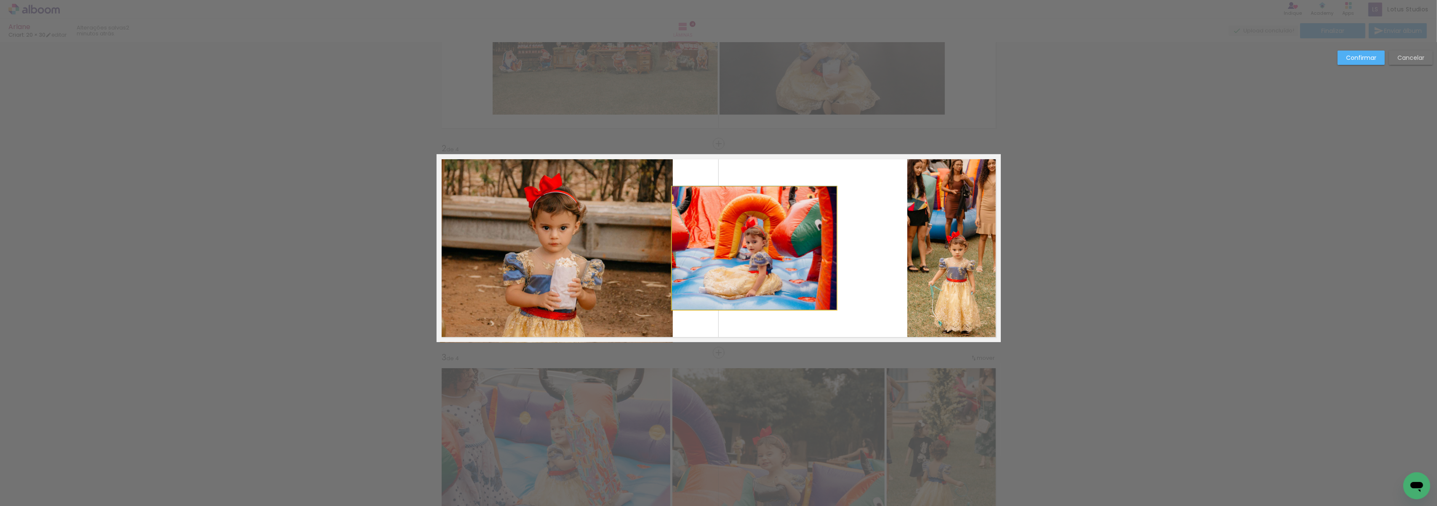
click at [750, 244] on quentale-photo at bounding box center [754, 248] width 165 height 123
click at [750, 244] on div at bounding box center [790, 249] width 237 height 183
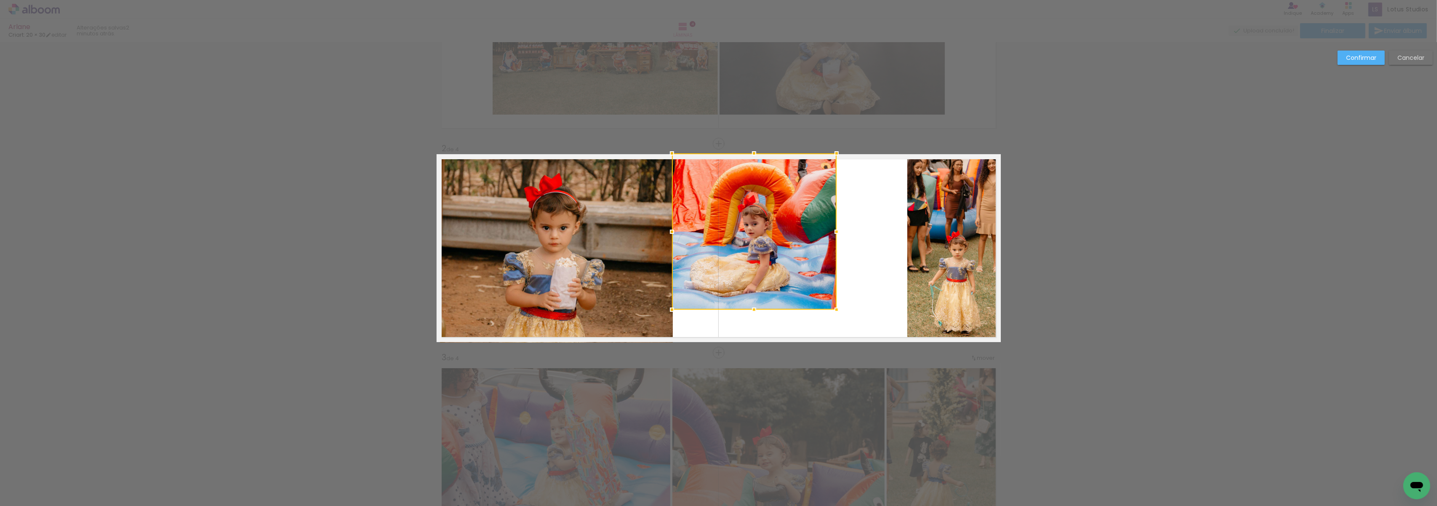
drag, startPoint x: 743, startPoint y: 189, endPoint x: 750, endPoint y: 159, distance: 30.3
click at [750, 159] on div at bounding box center [754, 153] width 17 height 17
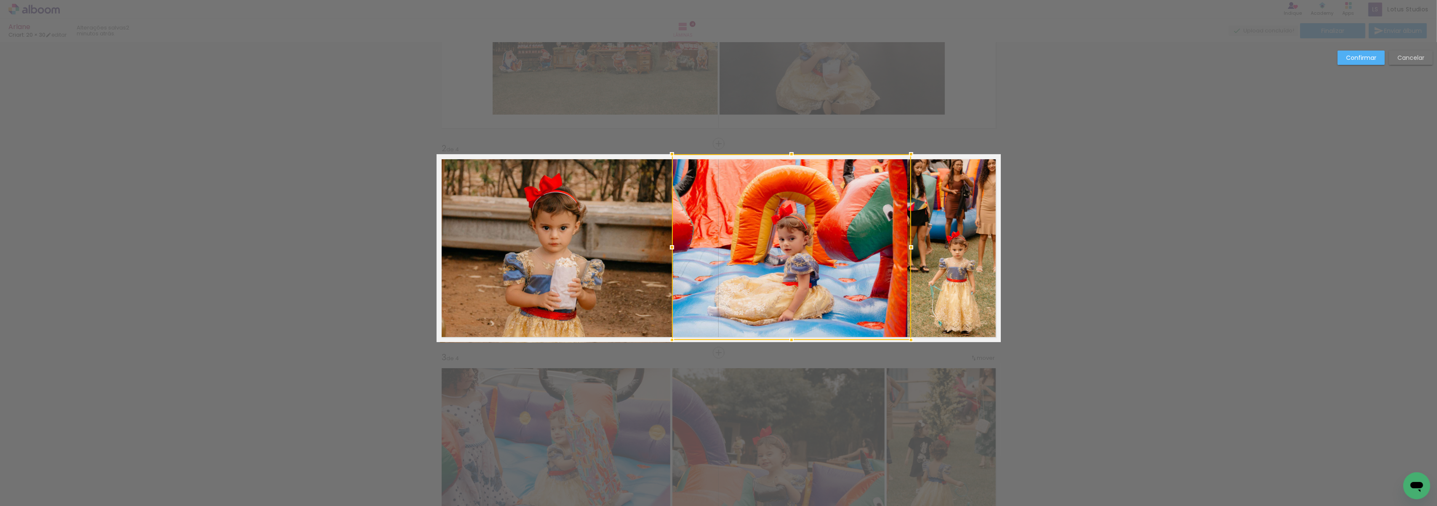
drag, startPoint x: 832, startPoint y: 232, endPoint x: 907, endPoint y: 233, distance: 74.5
click at [907, 233] on album-spread "2 de 4" at bounding box center [719, 248] width 564 height 188
click at [1383, 54] on paper-button "Confirmar" at bounding box center [1361, 58] width 47 height 14
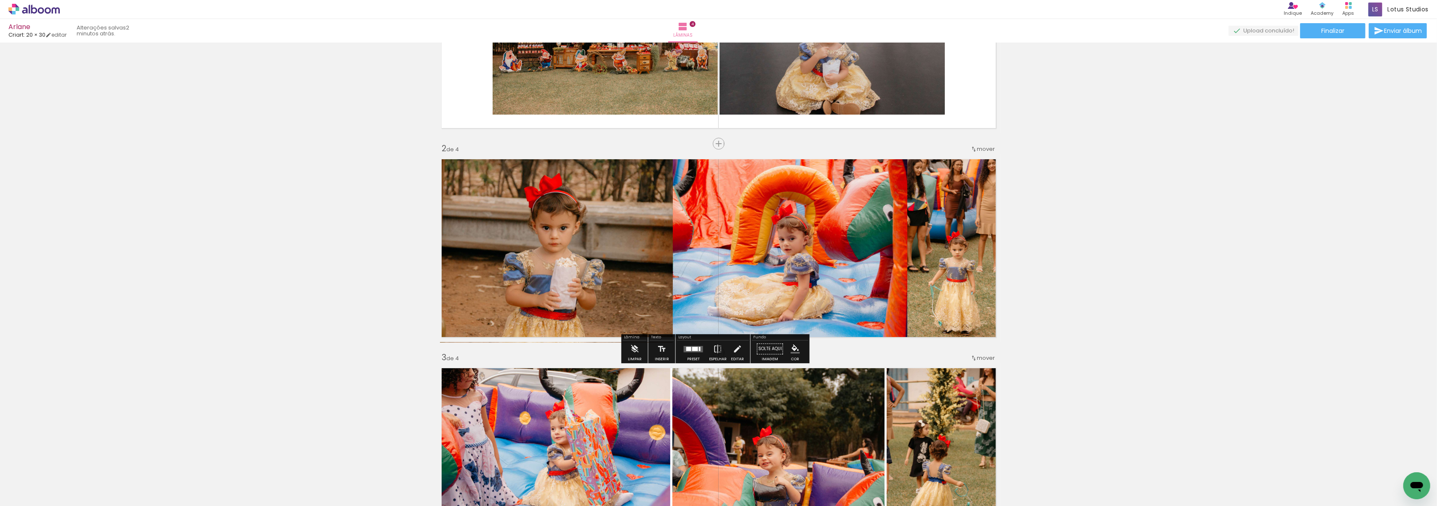
click at [1224, 211] on div "Inserir lâmina 1 de 4 Inserir lâmina 2 de 4 Inserir lâmina 3 de 4 Inserir lâmin…" at bounding box center [718, 446] width 1437 height 1045
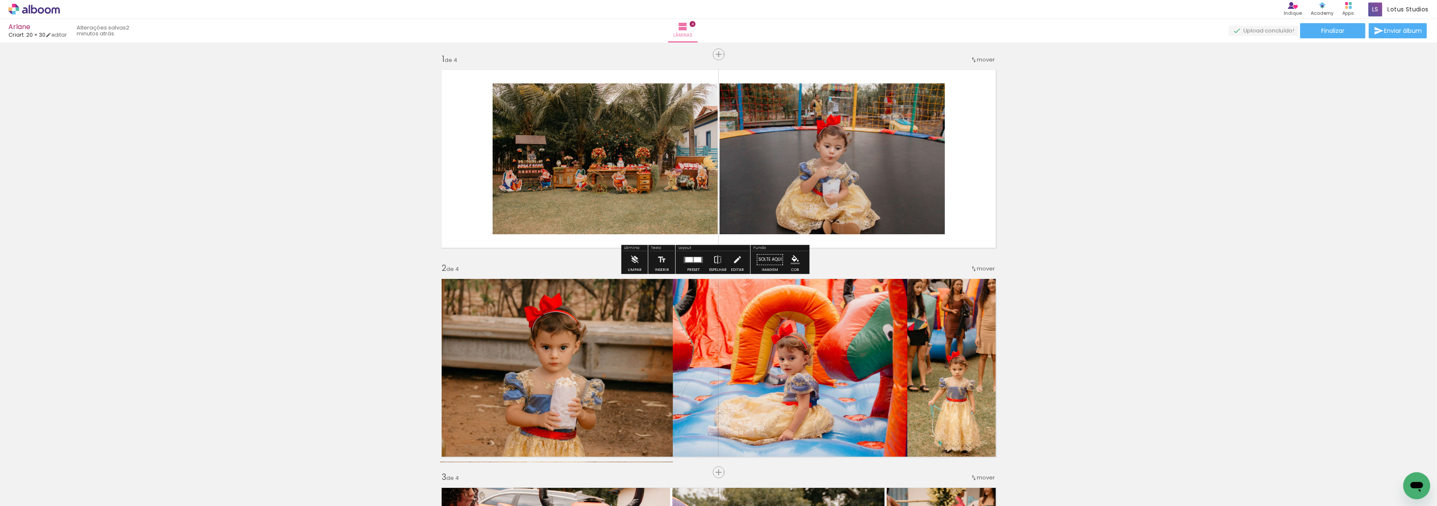
scroll to position [0, 0]
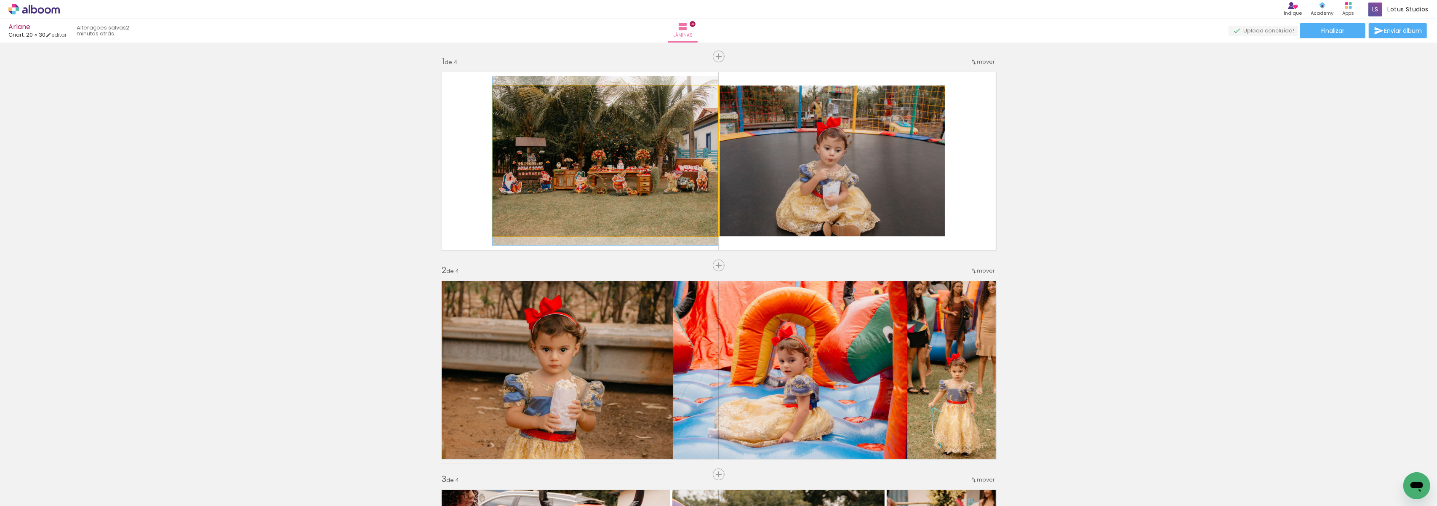
click at [543, 144] on quentale-photo at bounding box center [605, 160] width 225 height 151
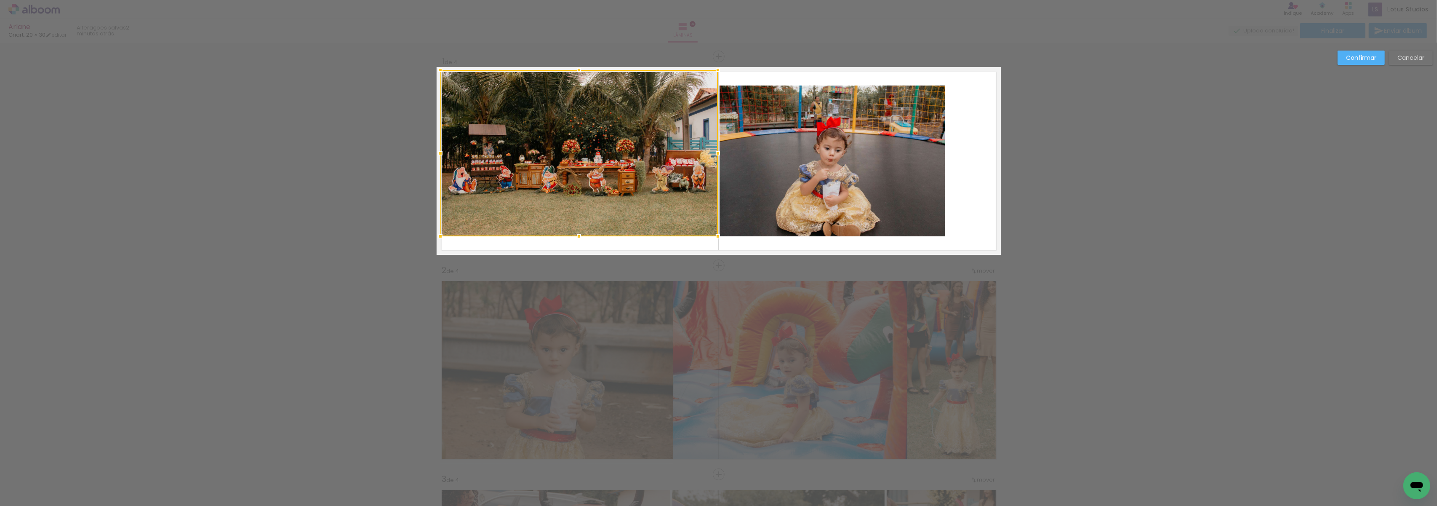
drag, startPoint x: 488, startPoint y: 83, endPoint x: 435, endPoint y: 66, distance: 54.9
click at [435, 66] on div at bounding box center [440, 69] width 17 height 17
click at [476, 208] on quentale-photo at bounding box center [578, 153] width 277 height 166
click at [476, 208] on div at bounding box center [578, 153] width 277 height 166
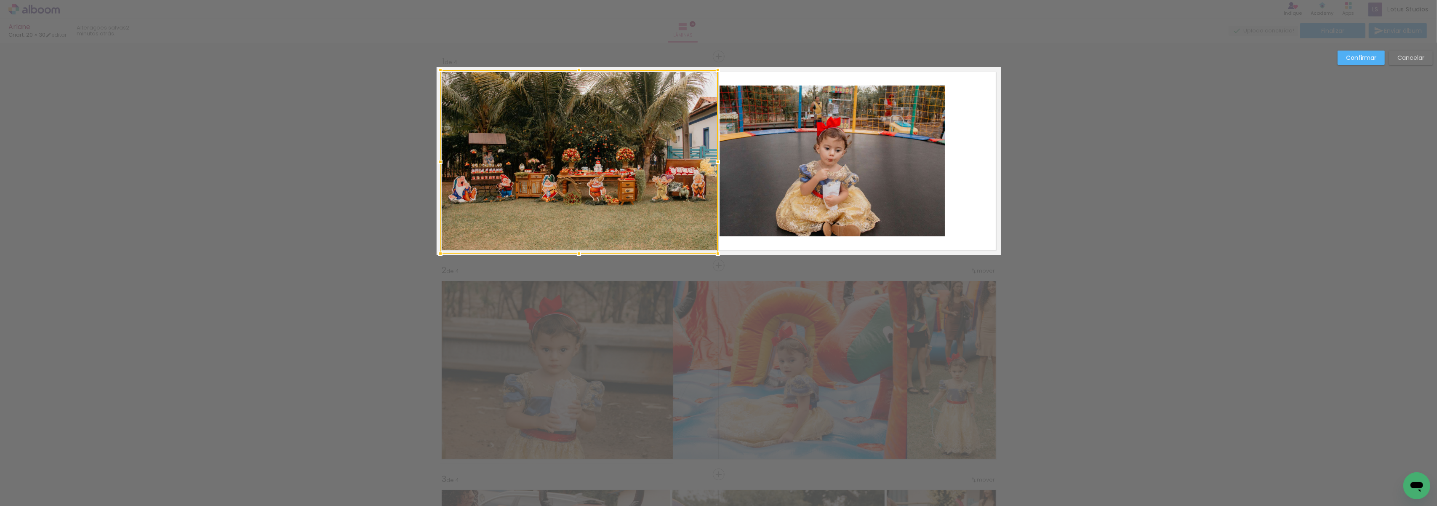
drag, startPoint x: 573, startPoint y: 236, endPoint x: 577, endPoint y: 252, distance: 16.0
click at [577, 252] on div at bounding box center [579, 253] width 17 height 17
click at [841, 155] on quentale-photo at bounding box center [832, 160] width 225 height 151
click at [841, 155] on div at bounding box center [832, 160] width 225 height 151
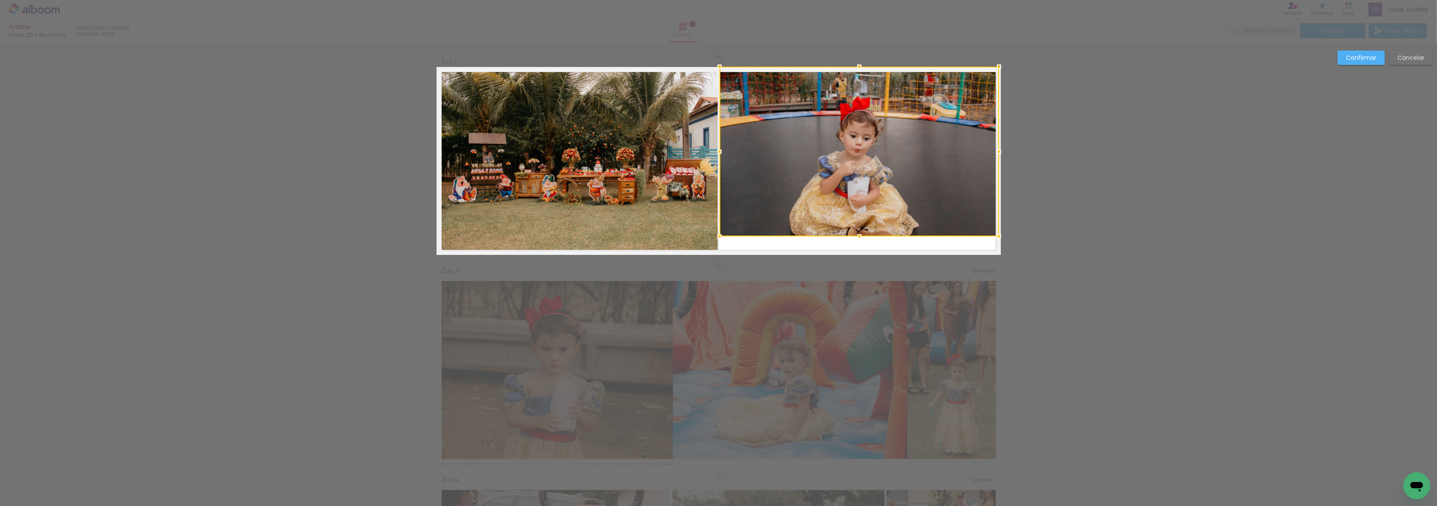
drag, startPoint x: 942, startPoint y: 83, endPoint x: 1013, endPoint y: 61, distance: 74.6
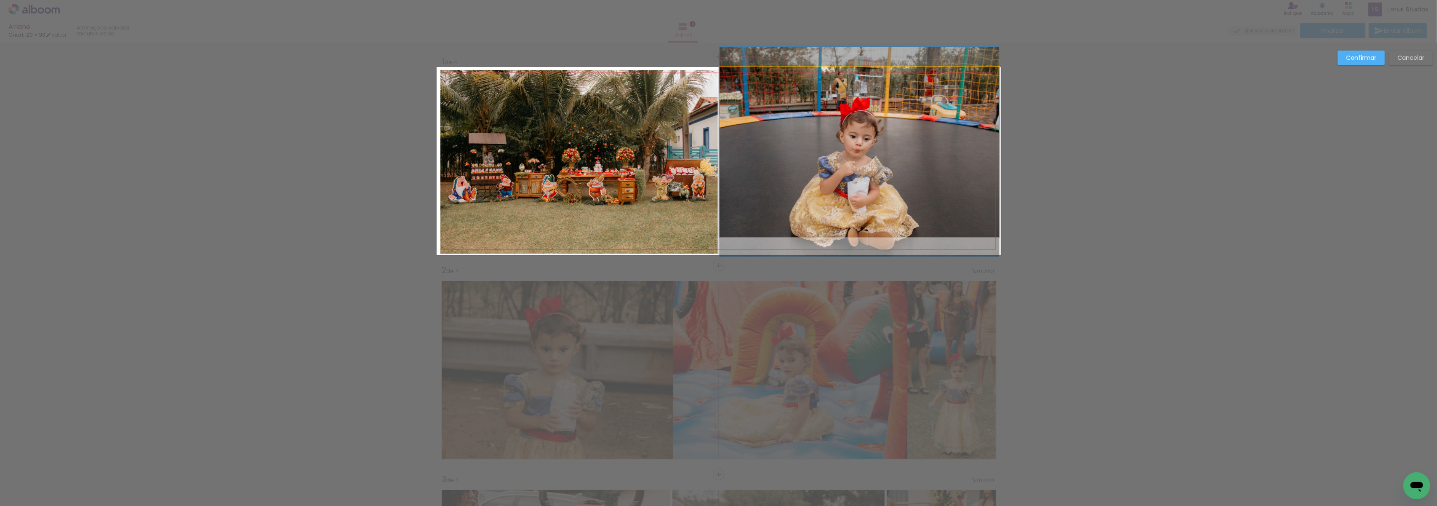
click at [865, 211] on quentale-photo at bounding box center [860, 152] width 280 height 170
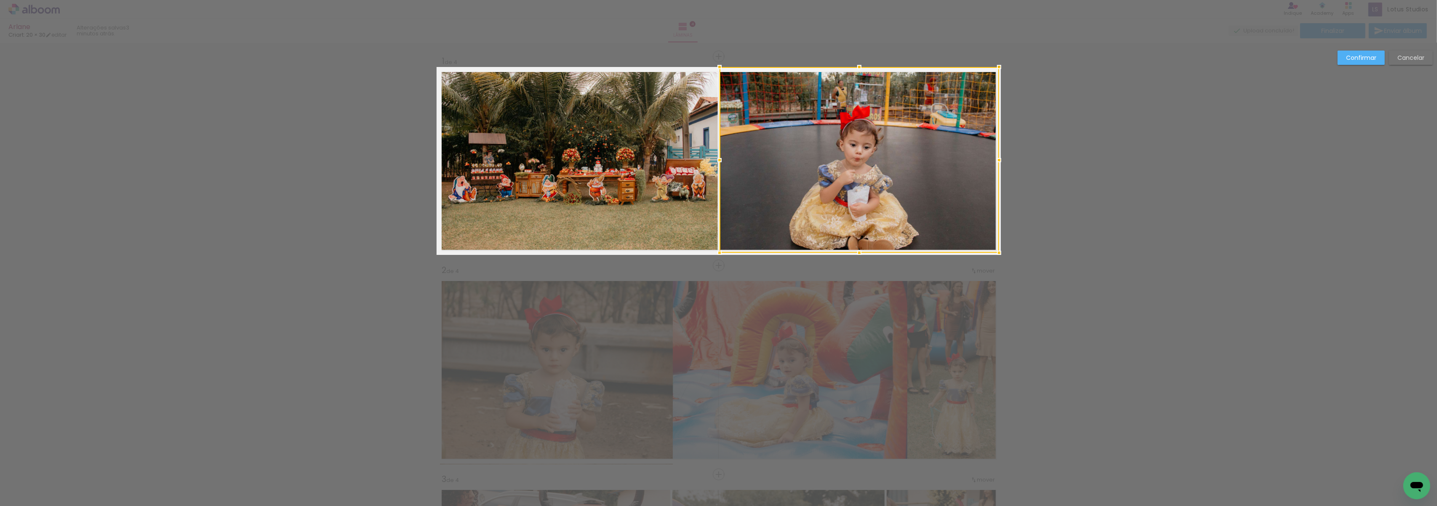
drag, startPoint x: 855, startPoint y: 235, endPoint x: 856, endPoint y: 253, distance: 18.5
click at [856, 253] on div at bounding box center [859, 252] width 17 height 17
click at [1378, 56] on paper-button "Confirmar" at bounding box center [1361, 58] width 47 height 14
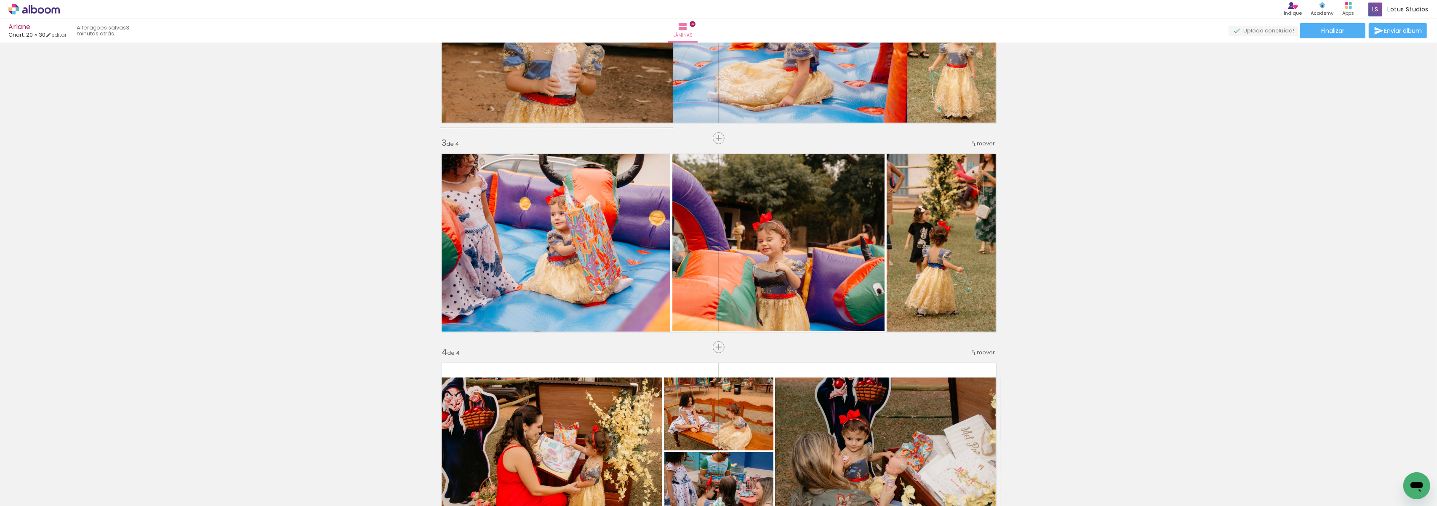
scroll to position [337, 0]
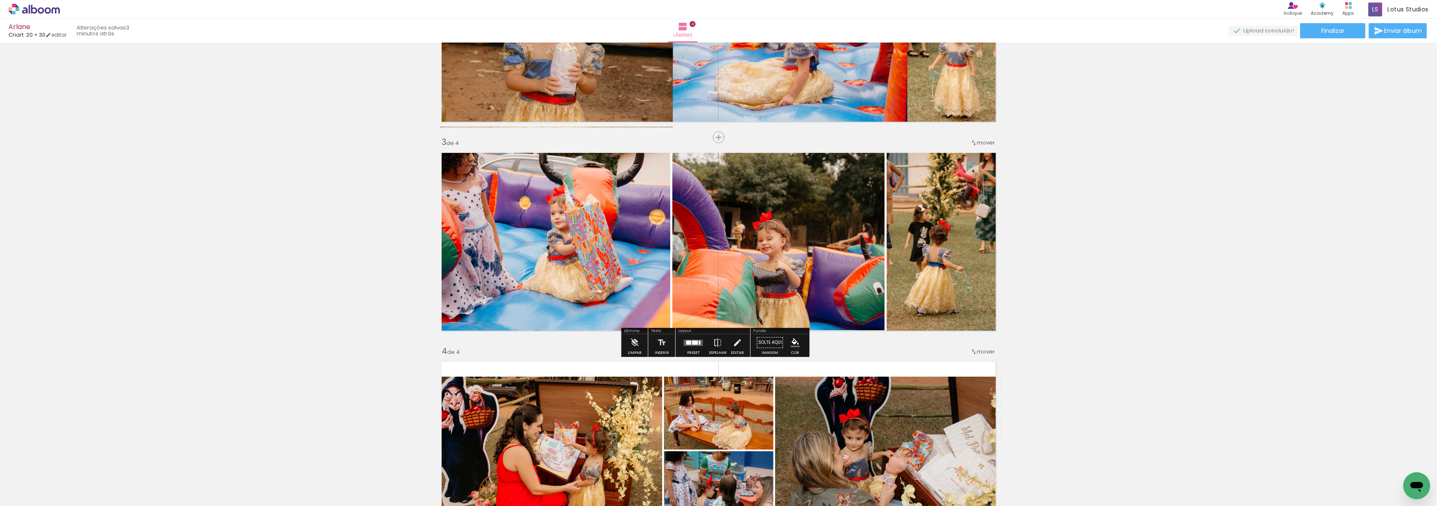
click at [629, 246] on quentale-photo at bounding box center [555, 239] width 229 height 181
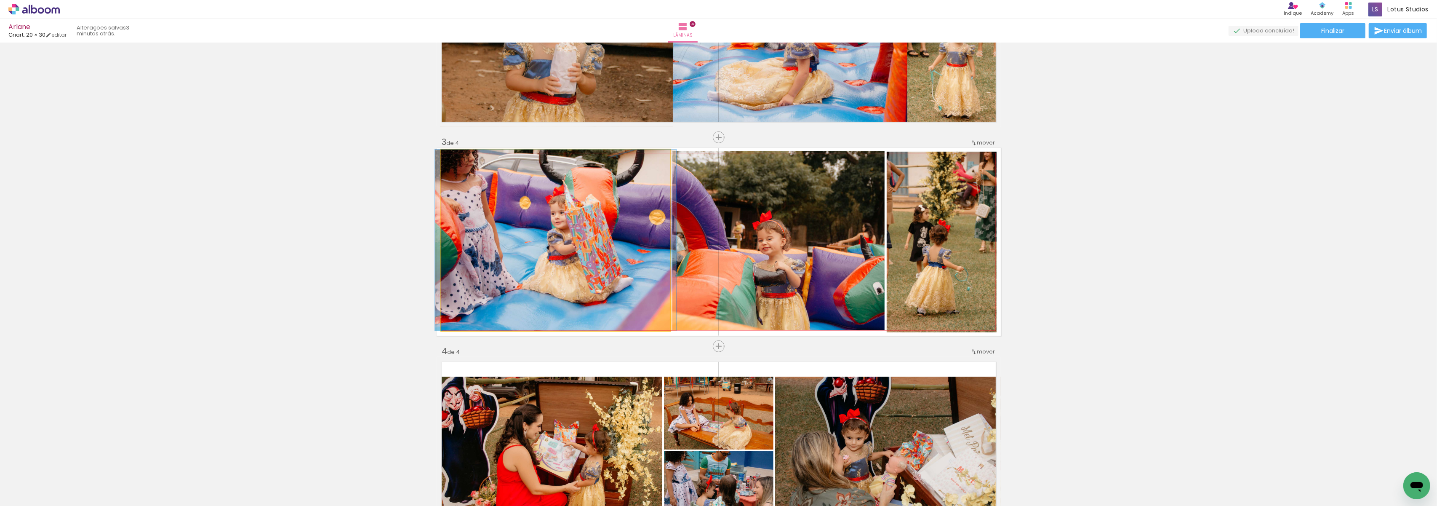
click at [629, 246] on quentale-photo at bounding box center [555, 239] width 229 height 181
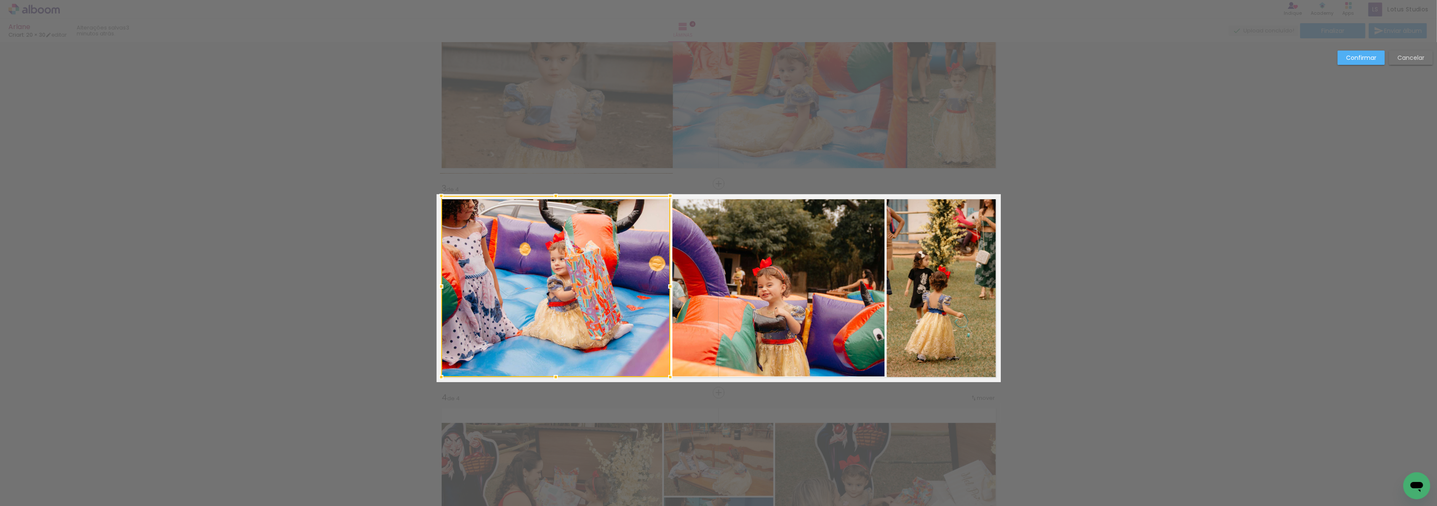
scroll to position [331, 0]
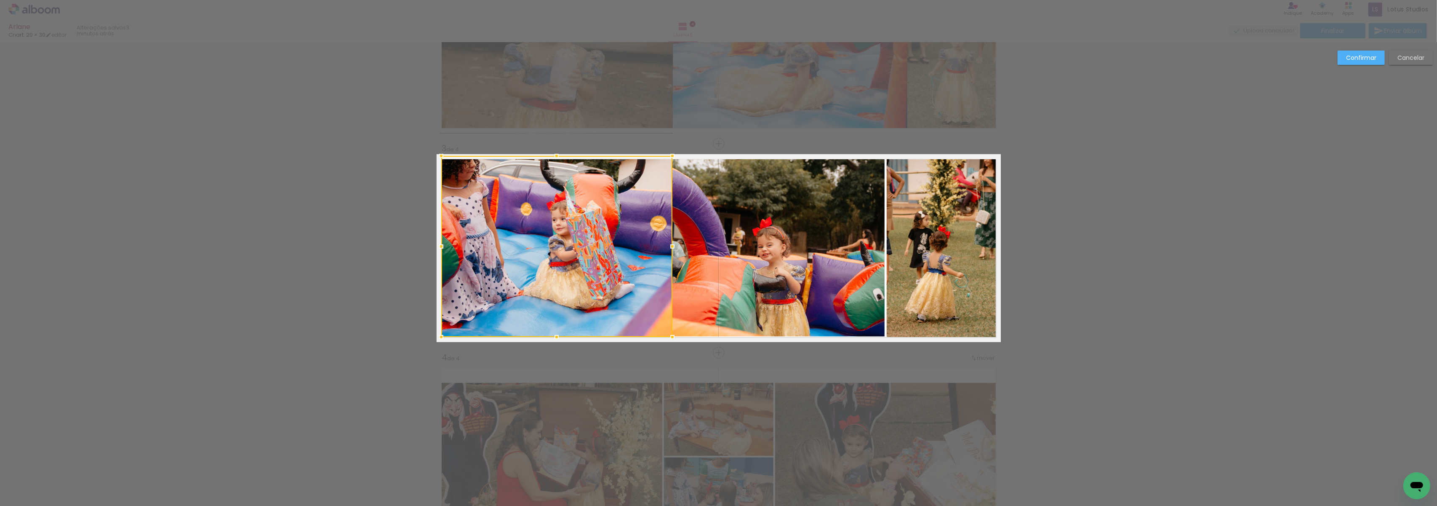
click at [671, 246] on div at bounding box center [672, 246] width 17 height 17
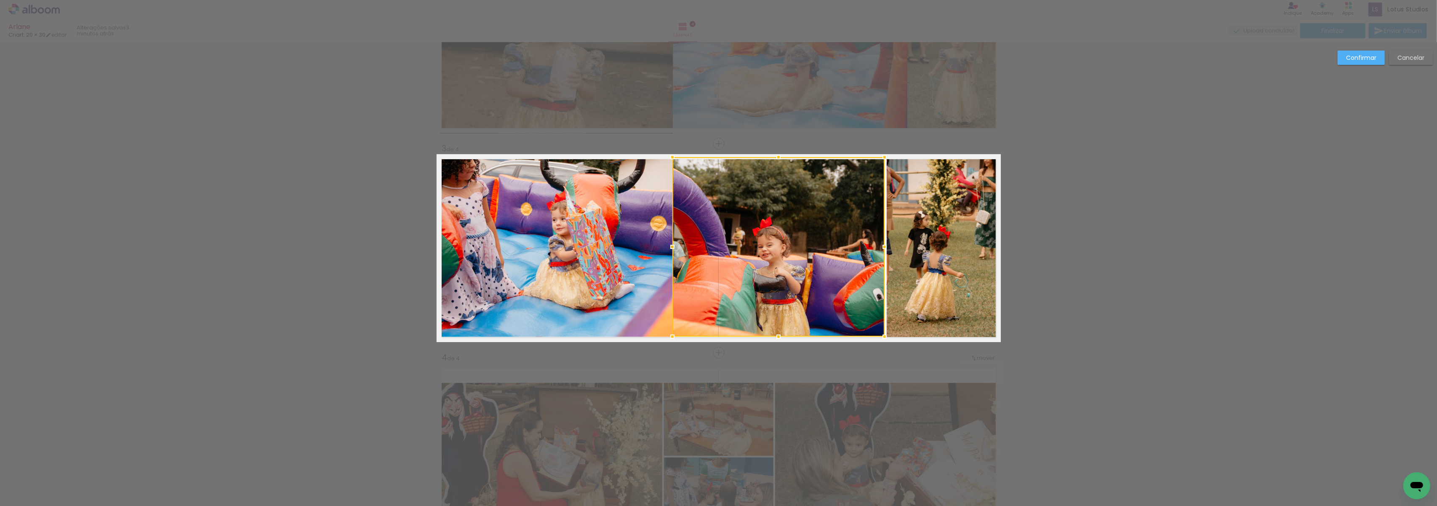
click at [841, 261] on div at bounding box center [778, 246] width 212 height 179
click at [841, 240] on div at bounding box center [778, 246] width 212 height 179
click at [1154, 210] on div "Confirmar Cancelar" at bounding box center [718, 244] width 1437 height 1064
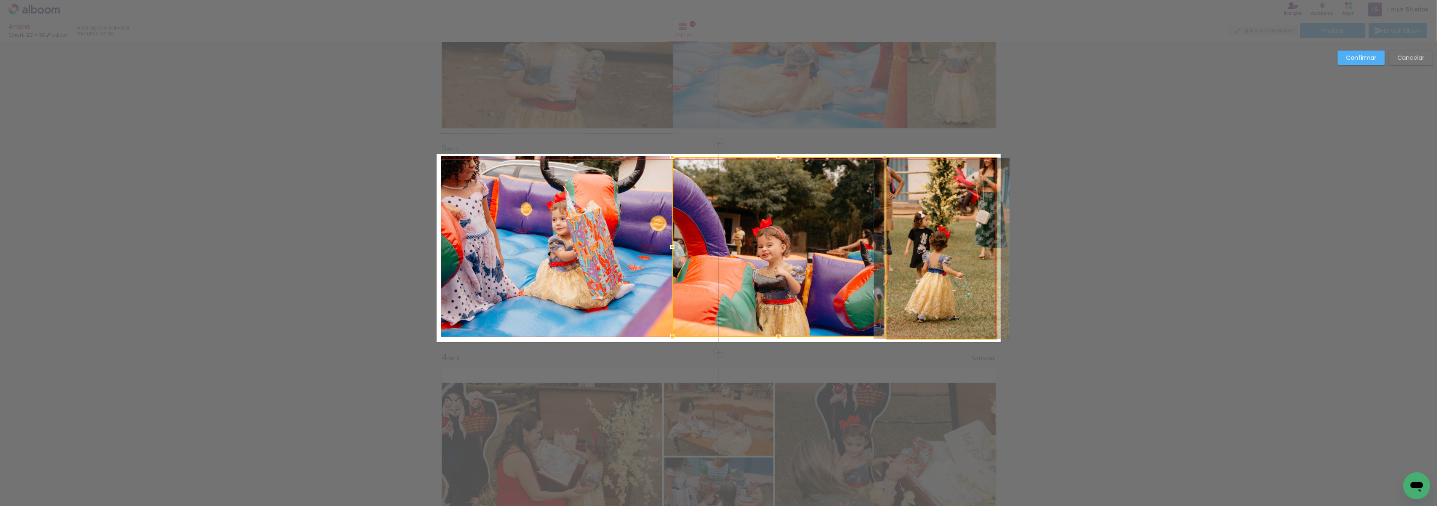
click at [904, 261] on quentale-photo at bounding box center [942, 248] width 110 height 181
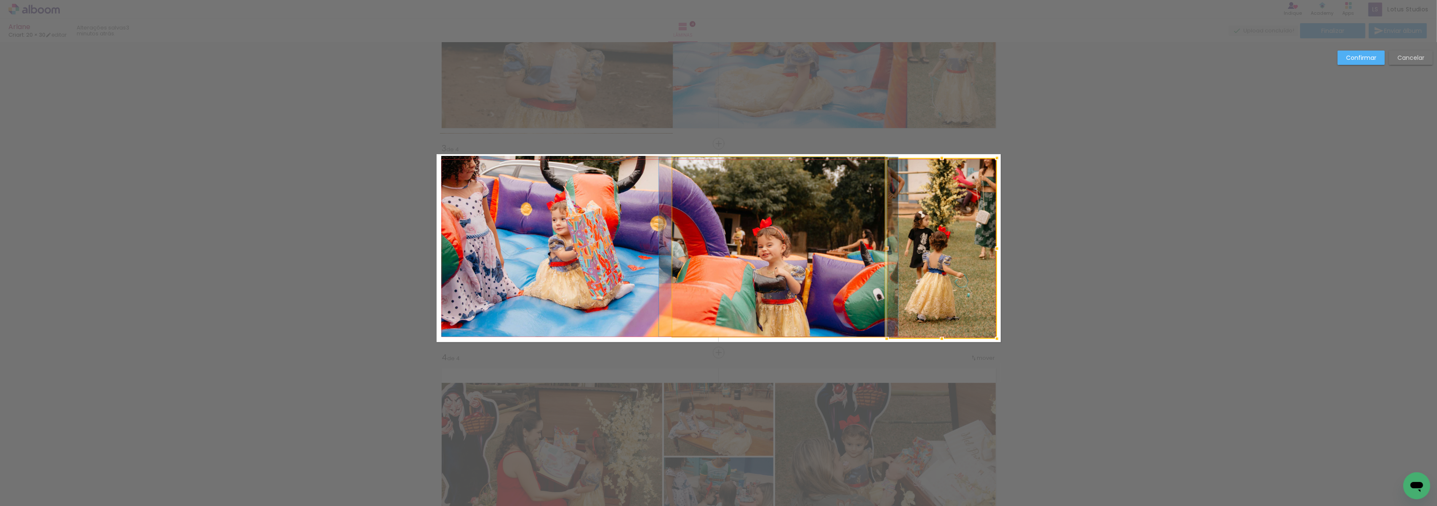
click at [844, 263] on quentale-photo at bounding box center [778, 246] width 212 height 179
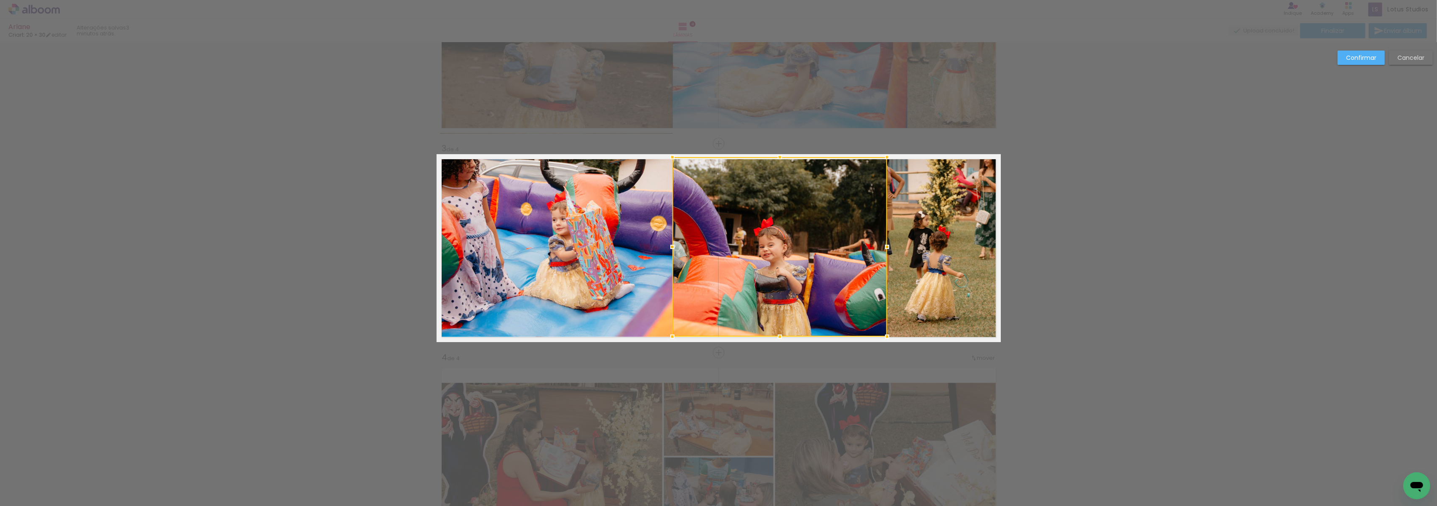
click at [886, 246] on div at bounding box center [887, 246] width 17 height 17
click at [1290, 251] on div "Confirmar Cancelar" at bounding box center [718, 244] width 1437 height 1064
click at [0, 0] on slot "Confirmar" at bounding box center [0, 0] width 0 height 0
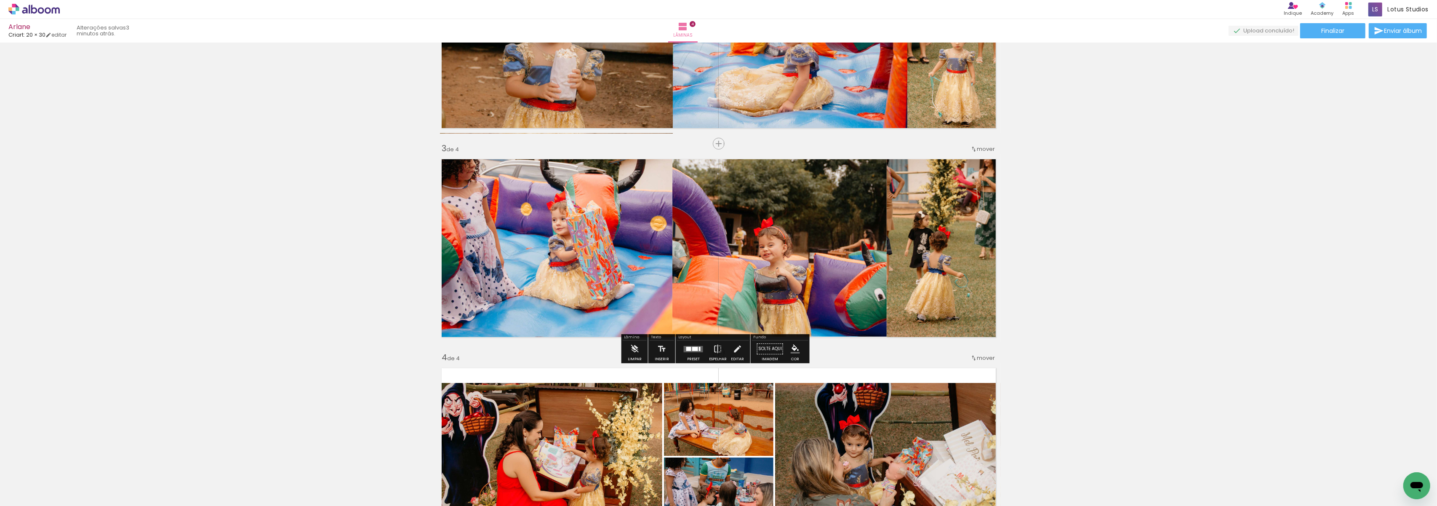
click at [1223, 228] on div "Inserir lâmina 1 de 4 Inserir lâmina 2 de 4 Inserir lâmina 3 de 4 Inserir lâmin…" at bounding box center [718, 237] width 1437 height 1045
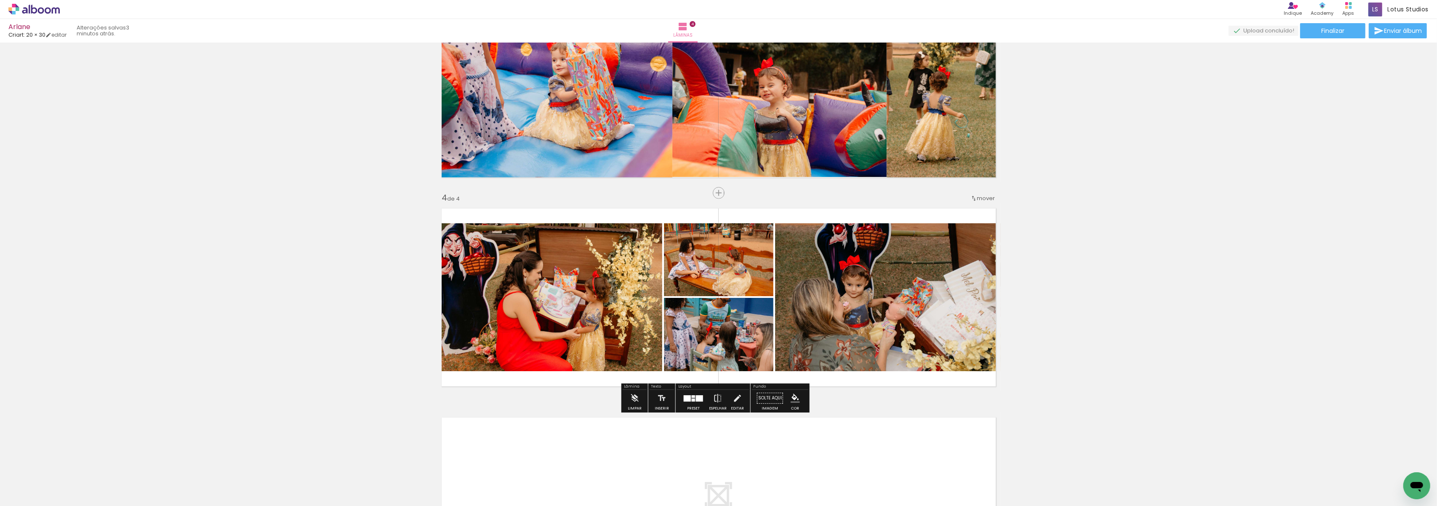
scroll to position [561, 0]
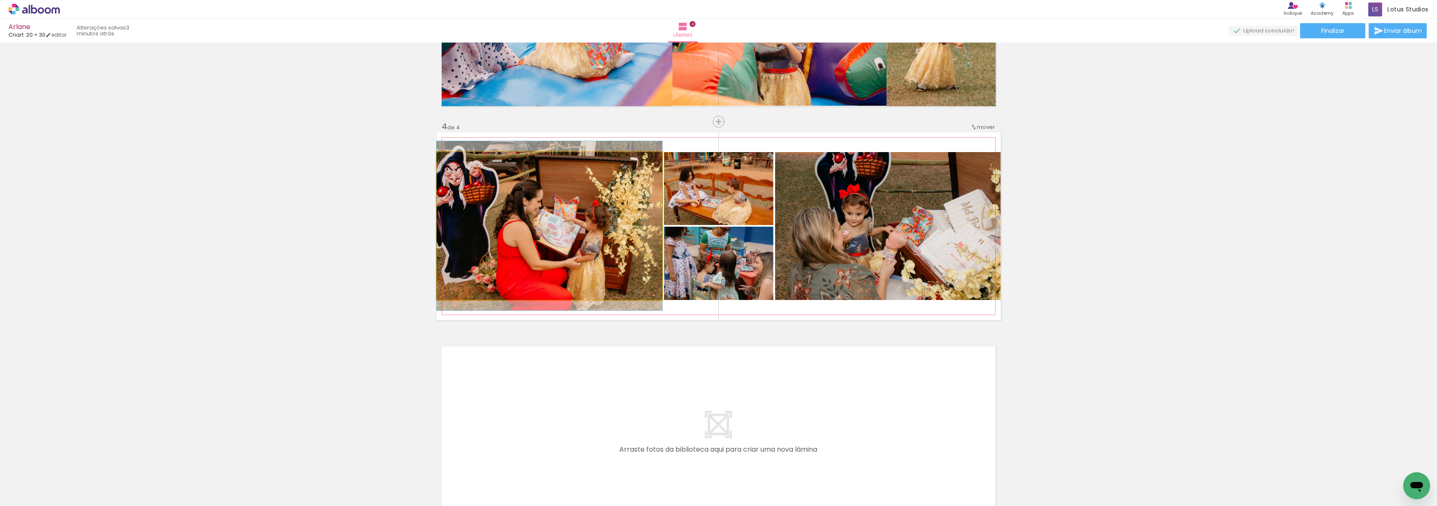
click at [622, 233] on quentale-photo at bounding box center [550, 226] width 226 height 148
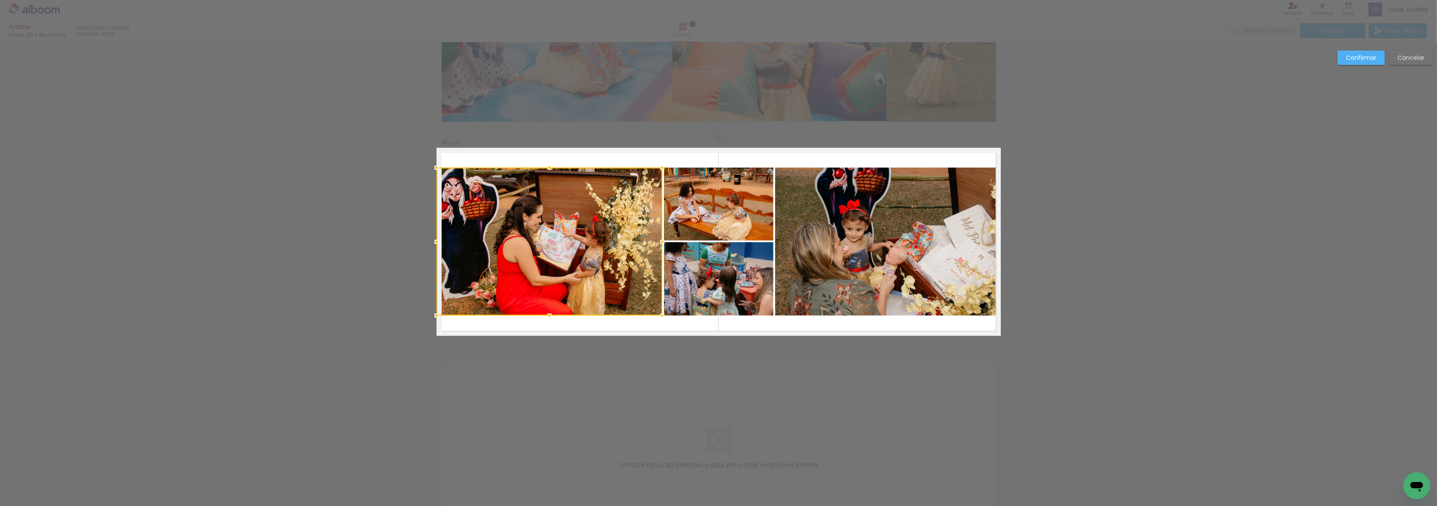
scroll to position [539, 0]
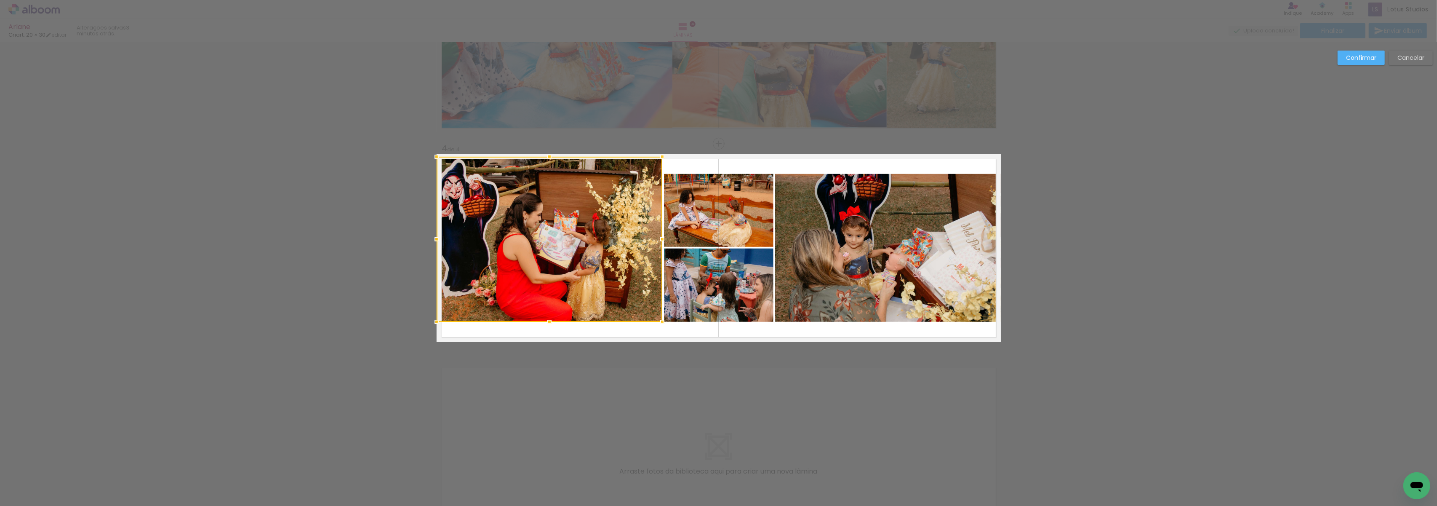
drag, startPoint x: 544, startPoint y: 171, endPoint x: 547, endPoint y: 154, distance: 17.5
click at [547, 154] on div at bounding box center [549, 156] width 17 height 17
click at [542, 309] on quentale-photo at bounding box center [550, 239] width 226 height 165
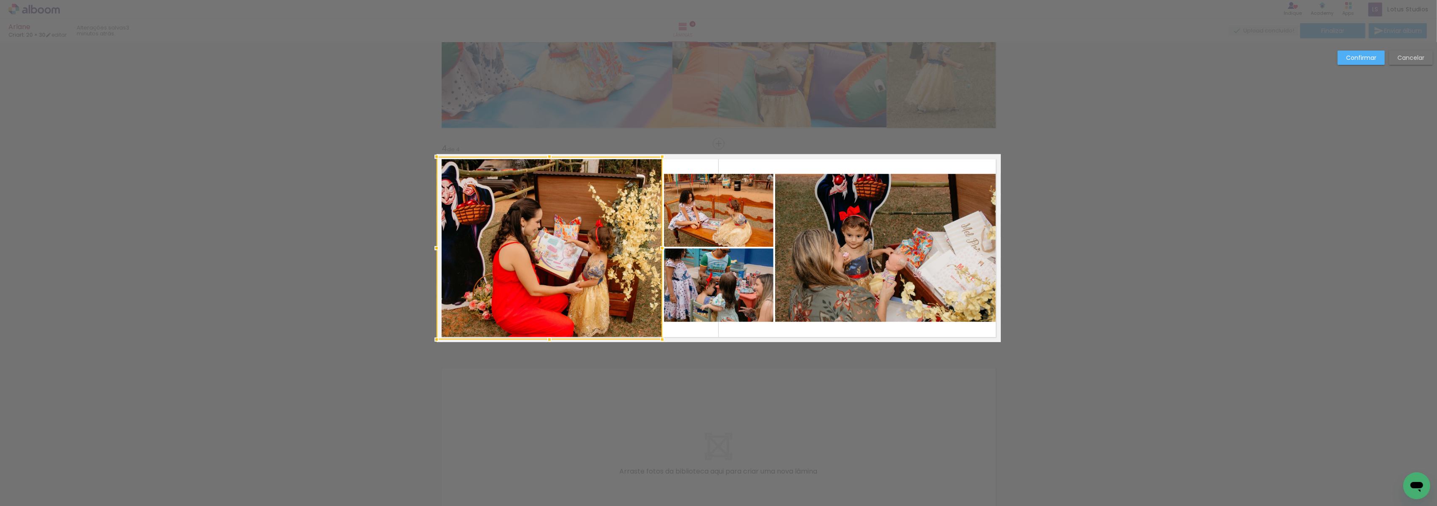
drag, startPoint x: 544, startPoint y: 324, endPoint x: 544, endPoint y: 339, distance: 15.6
click at [544, 339] on div at bounding box center [549, 339] width 17 height 17
click at [711, 211] on quentale-photo at bounding box center [718, 210] width 109 height 73
click at [711, 211] on div at bounding box center [718, 210] width 109 height 73
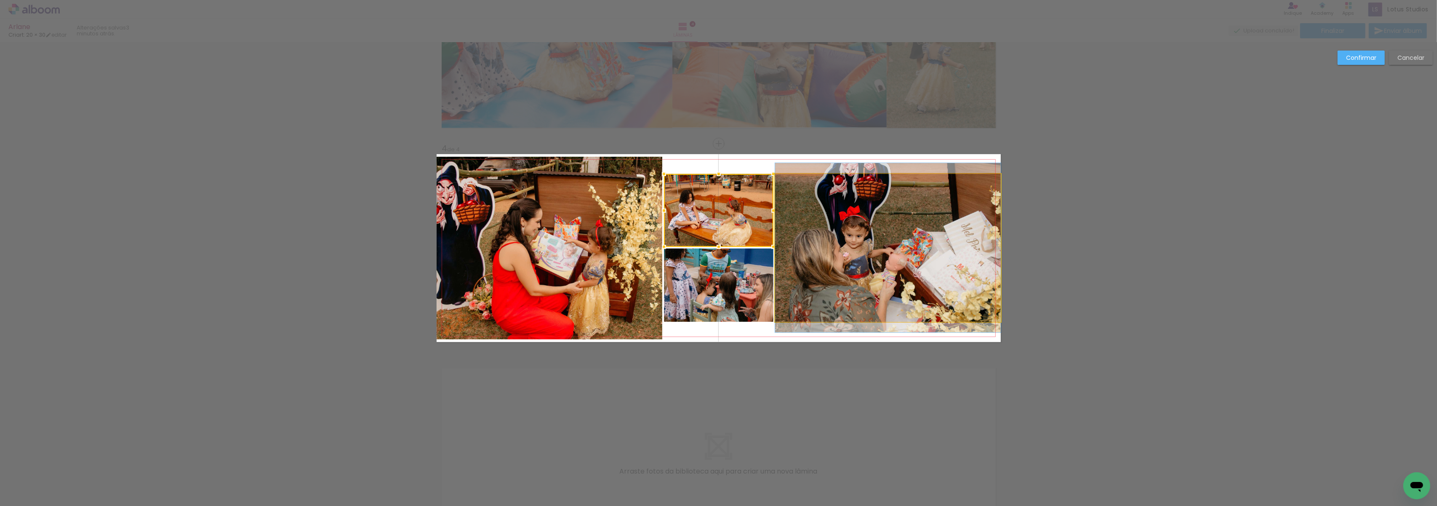
click at [876, 206] on quentale-photo at bounding box center [888, 248] width 226 height 148
click at [773, 206] on div at bounding box center [718, 210] width 109 height 73
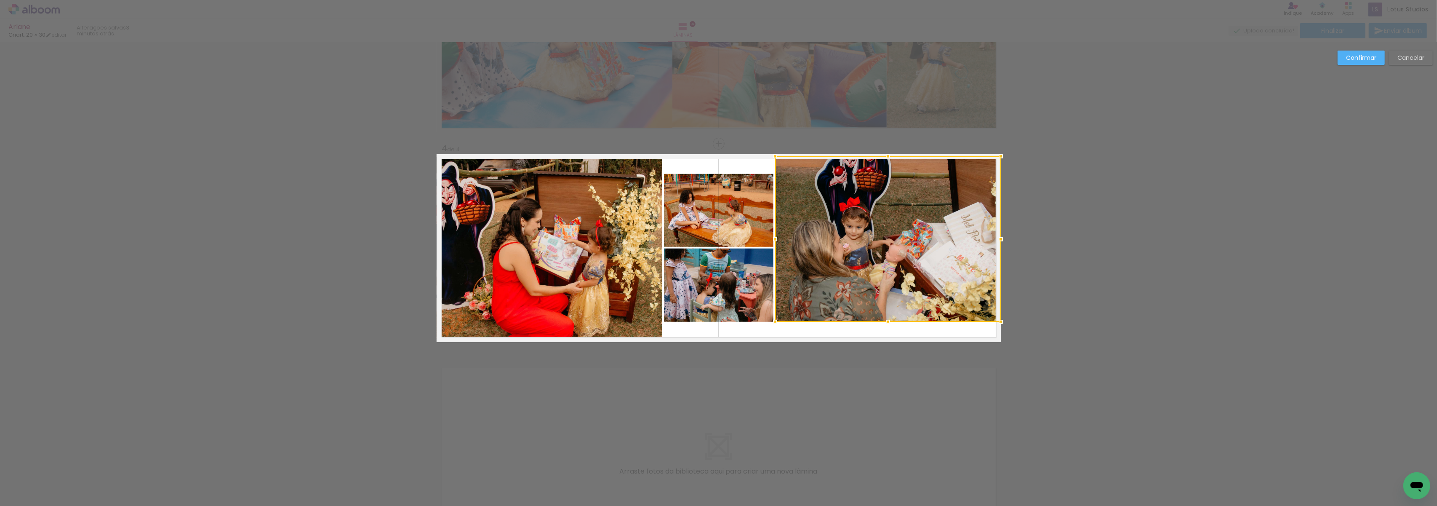
drag, startPoint x: 888, startPoint y: 169, endPoint x: 890, endPoint y: 155, distance: 14.5
click at [890, 155] on div at bounding box center [888, 156] width 17 height 17
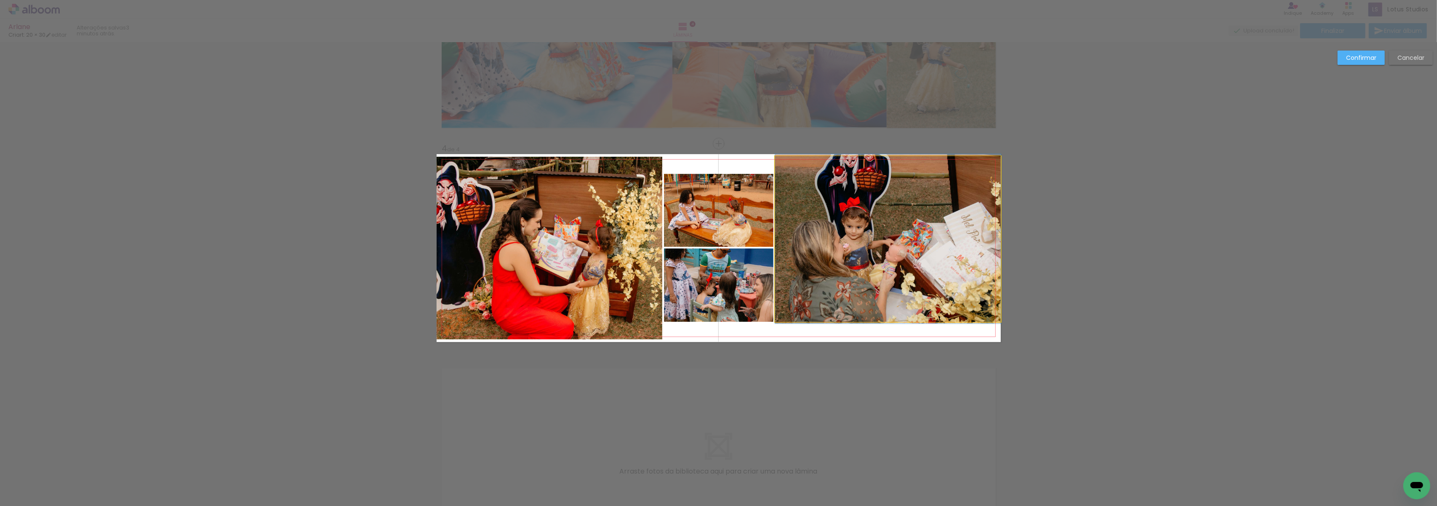
click at [870, 306] on quentale-photo at bounding box center [888, 238] width 226 height 165
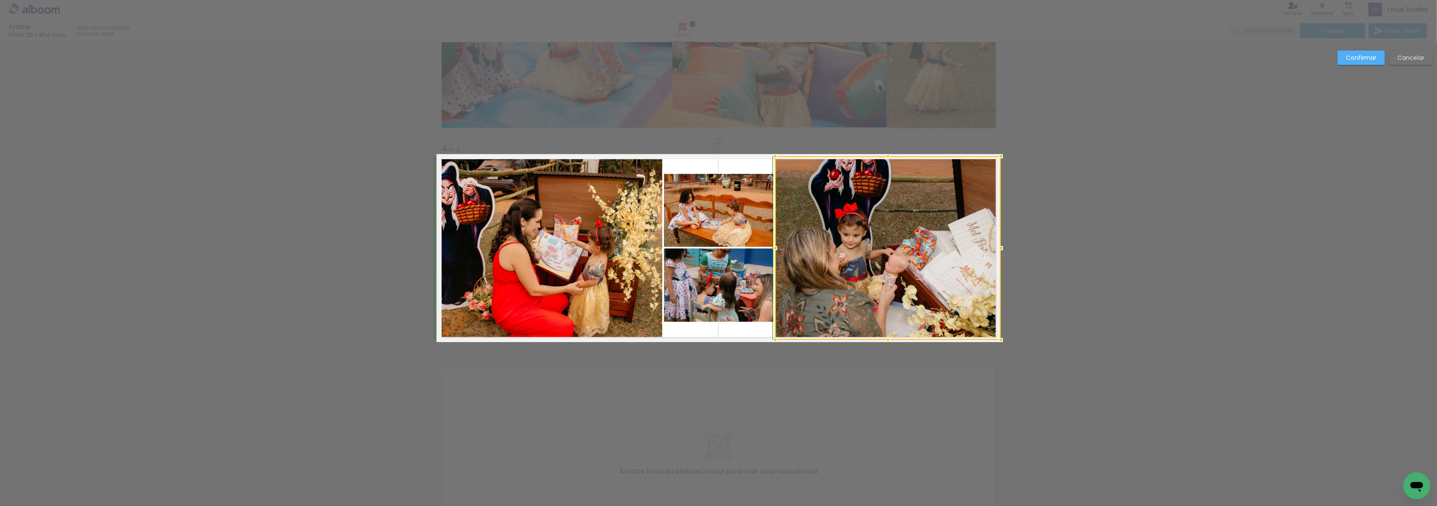
drag, startPoint x: 883, startPoint y: 320, endPoint x: 887, endPoint y: 335, distance: 15.1
click at [887, 335] on div at bounding box center [888, 339] width 17 height 17
click at [732, 301] on quentale-photo at bounding box center [718, 284] width 109 height 73
click at [775, 301] on div at bounding box center [888, 248] width 226 height 184
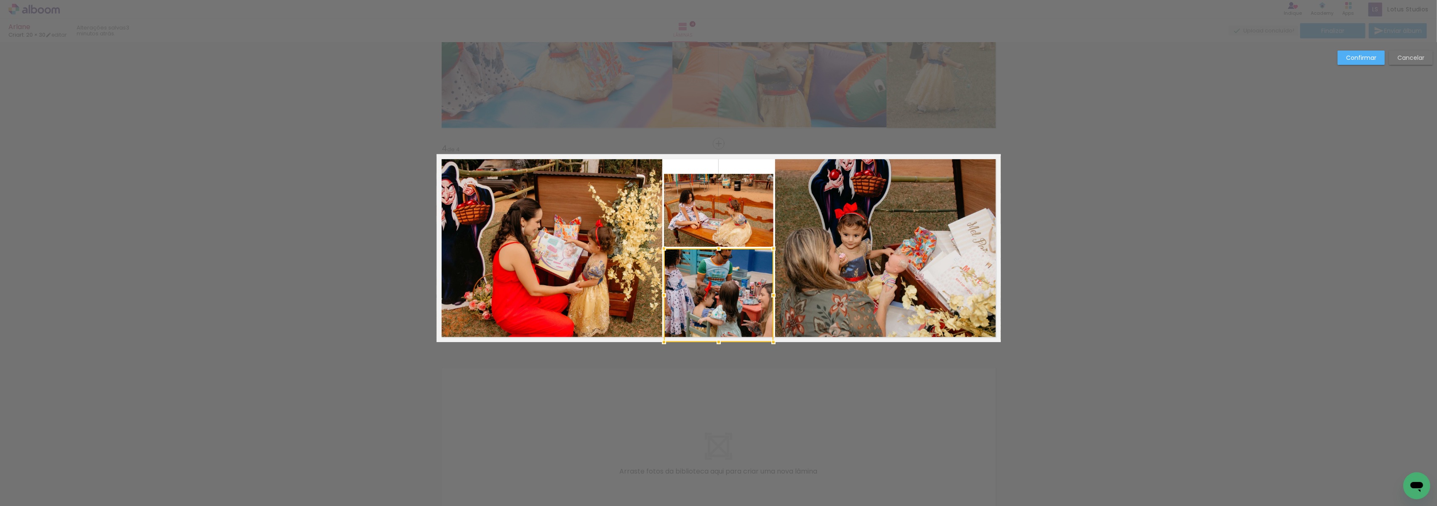
drag, startPoint x: 718, startPoint y: 319, endPoint x: 722, endPoint y: 338, distance: 19.5
click at [722, 338] on div at bounding box center [718, 341] width 17 height 17
drag, startPoint x: 663, startPoint y: 292, endPoint x: 658, endPoint y: 295, distance: 5.4
click at [658, 295] on div at bounding box center [659, 295] width 17 height 17
click at [771, 295] on div at bounding box center [775, 295] width 17 height 17
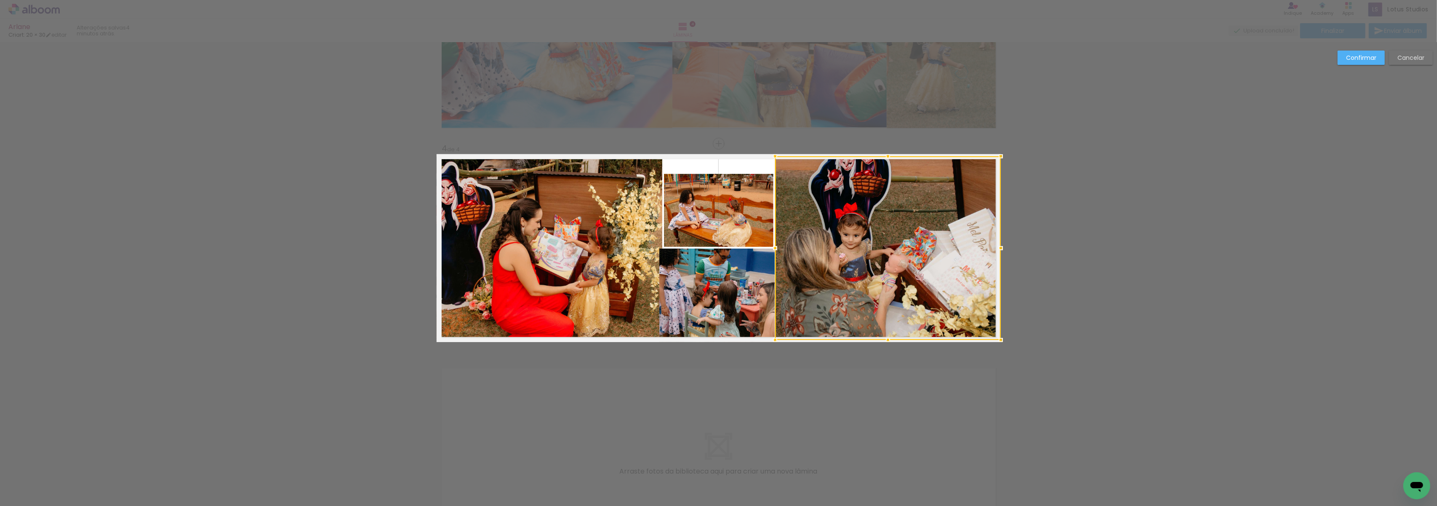
click at [674, 294] on quentale-photo at bounding box center [717, 294] width 116 height 93
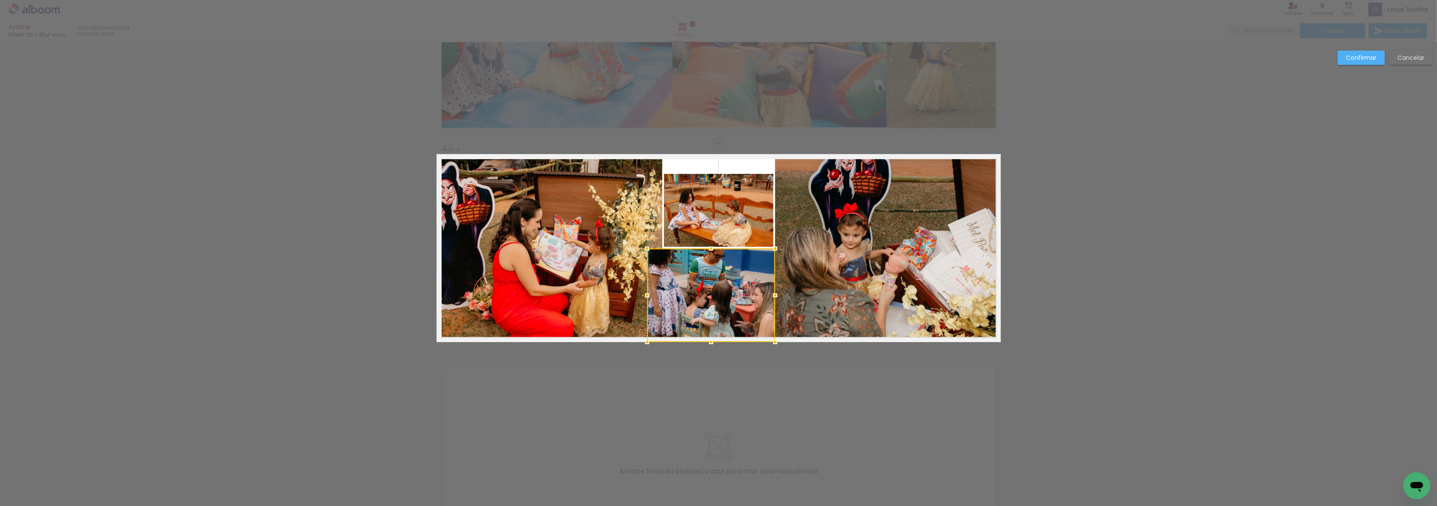
drag, startPoint x: 656, startPoint y: 292, endPoint x: 643, endPoint y: 290, distance: 12.3
click at [643, 290] on div at bounding box center [647, 295] width 17 height 17
click at [705, 211] on quentale-photo at bounding box center [718, 210] width 109 height 73
click at [705, 211] on div at bounding box center [718, 210] width 109 height 73
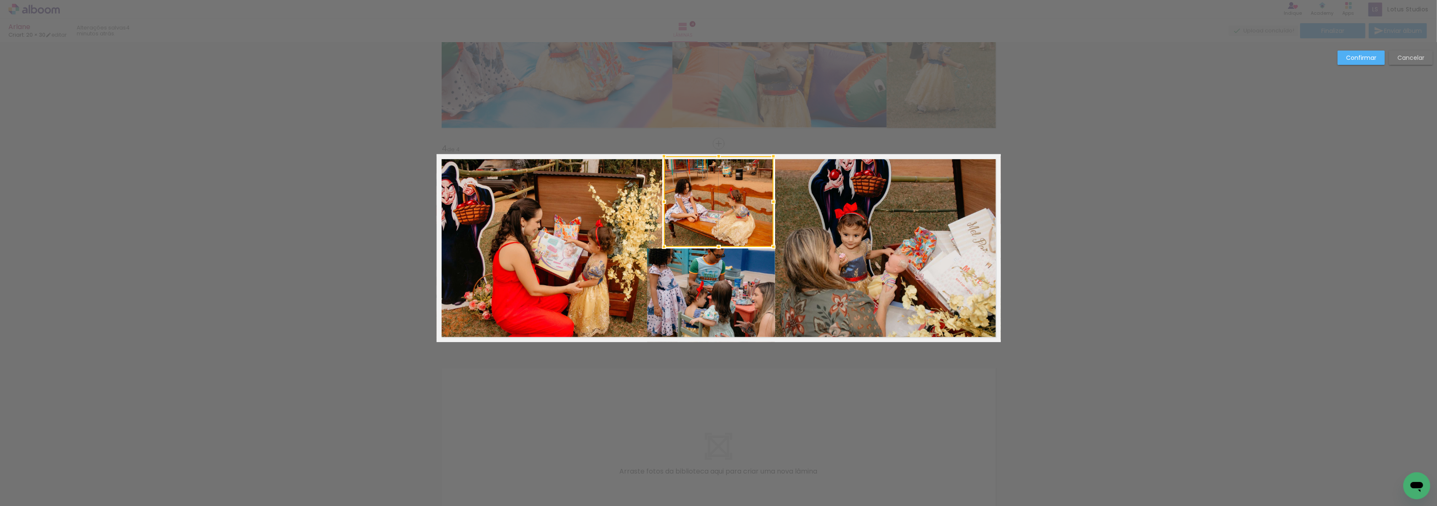
drag, startPoint x: 714, startPoint y: 172, endPoint x: 717, endPoint y: 155, distance: 16.7
click at [717, 155] on div at bounding box center [718, 156] width 17 height 17
click at [752, 205] on quentale-photo at bounding box center [718, 201] width 109 height 91
click at [770, 199] on div at bounding box center [775, 201] width 17 height 17
click at [658, 199] on div at bounding box center [661, 201] width 17 height 17
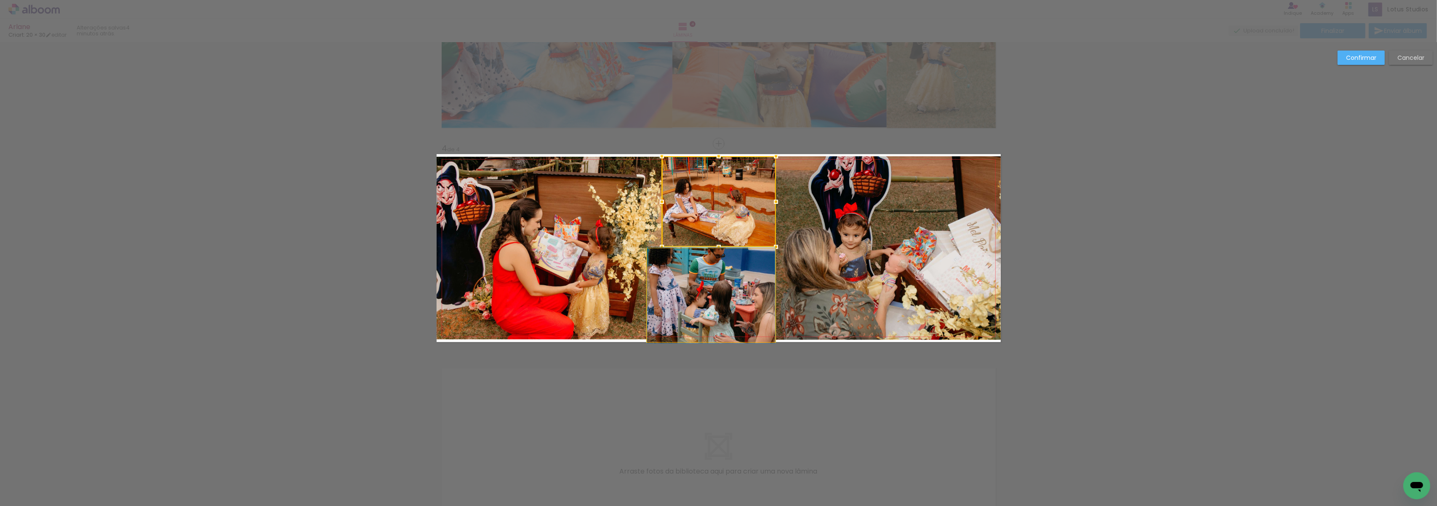
click at [711, 282] on quentale-photo at bounding box center [711, 294] width 128 height 93
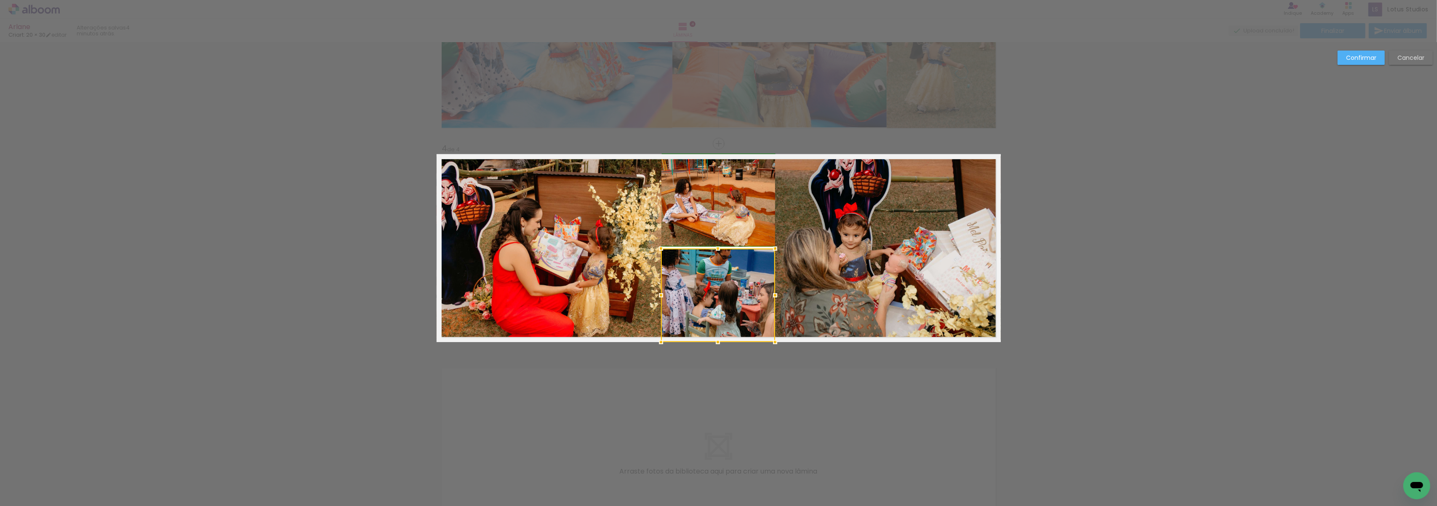
drag, startPoint x: 642, startPoint y: 295, endPoint x: 652, endPoint y: 293, distance: 9.9
click at [653, 293] on div at bounding box center [661, 295] width 17 height 17
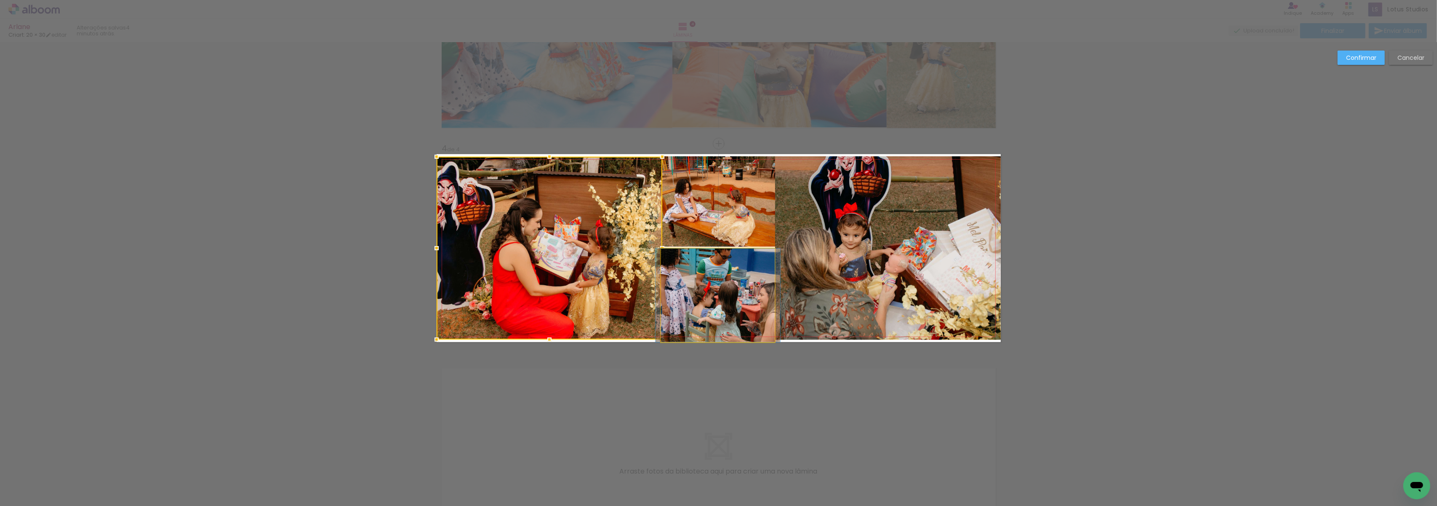
click at [717, 265] on quentale-photo at bounding box center [718, 294] width 114 height 93
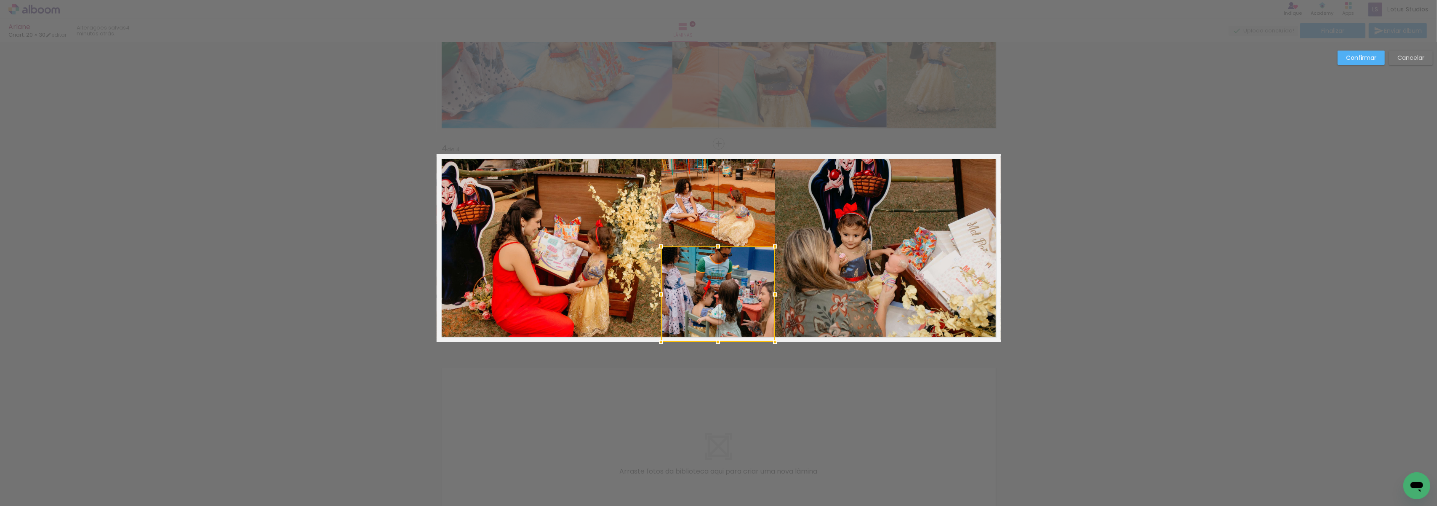
click at [715, 245] on div at bounding box center [717, 246] width 17 height 17
click at [786, 391] on div "Confirmar Cancelar" at bounding box center [718, 35] width 1437 height 1064
click at [1352, 64] on paper-button "Confirmar" at bounding box center [1361, 58] width 47 height 14
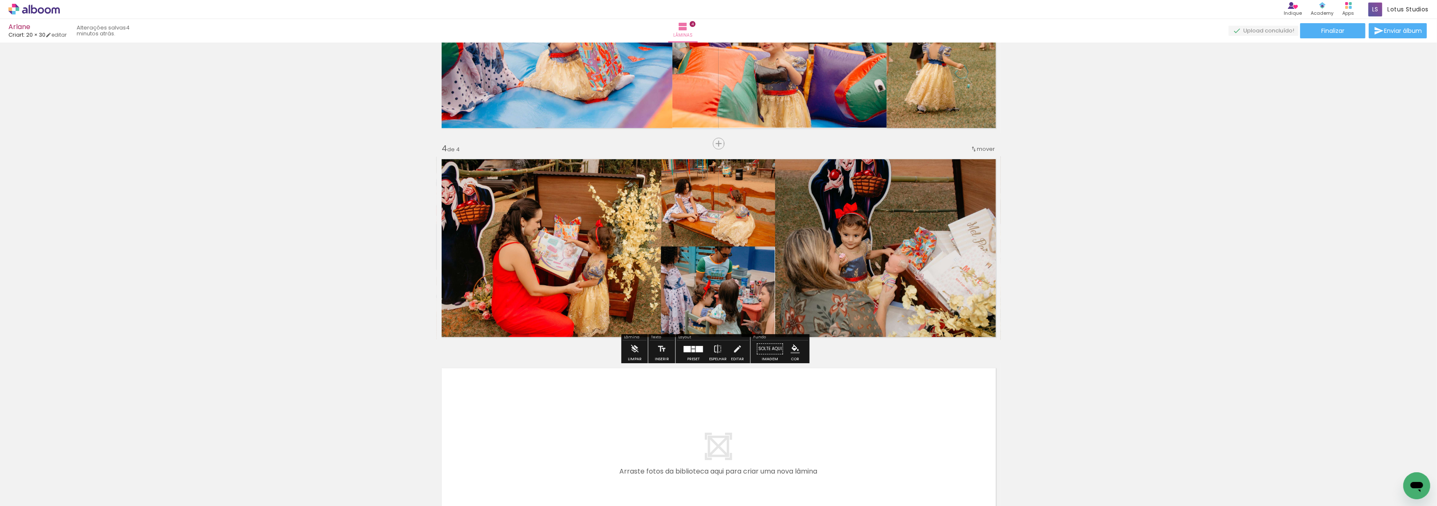
click at [1202, 235] on div "Inserir lâmina 1 de 4 Inserir lâmina 2 de 4 Inserir lâmina 3 de 4 Inserir lâmin…" at bounding box center [718, 28] width 1437 height 1045
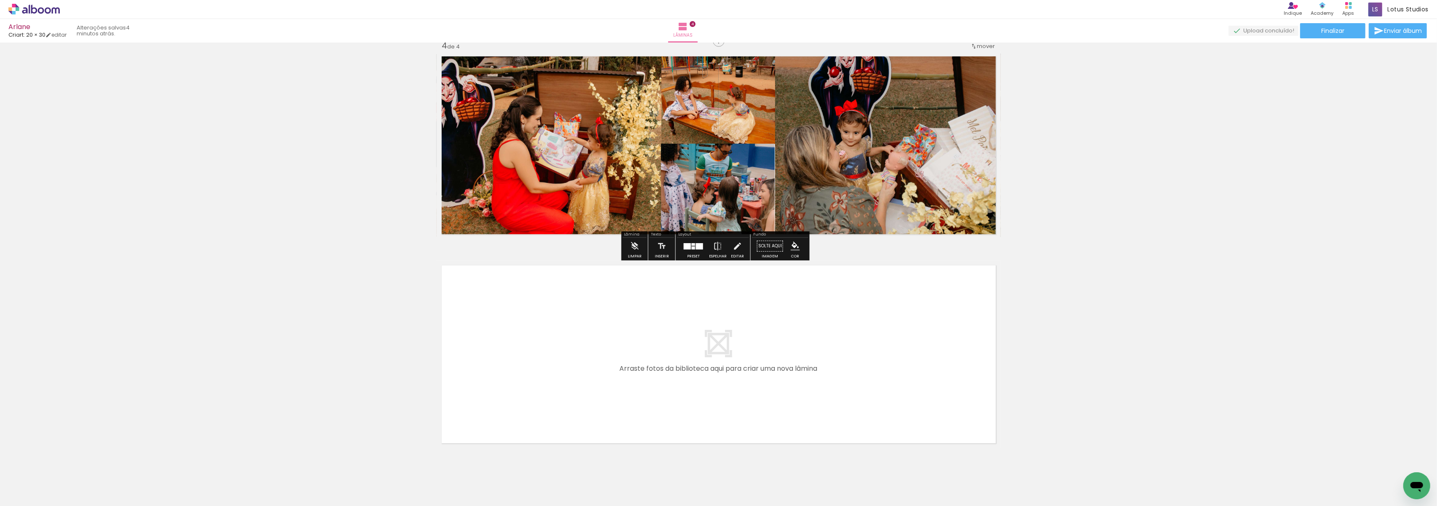
scroll to position [666, 0]
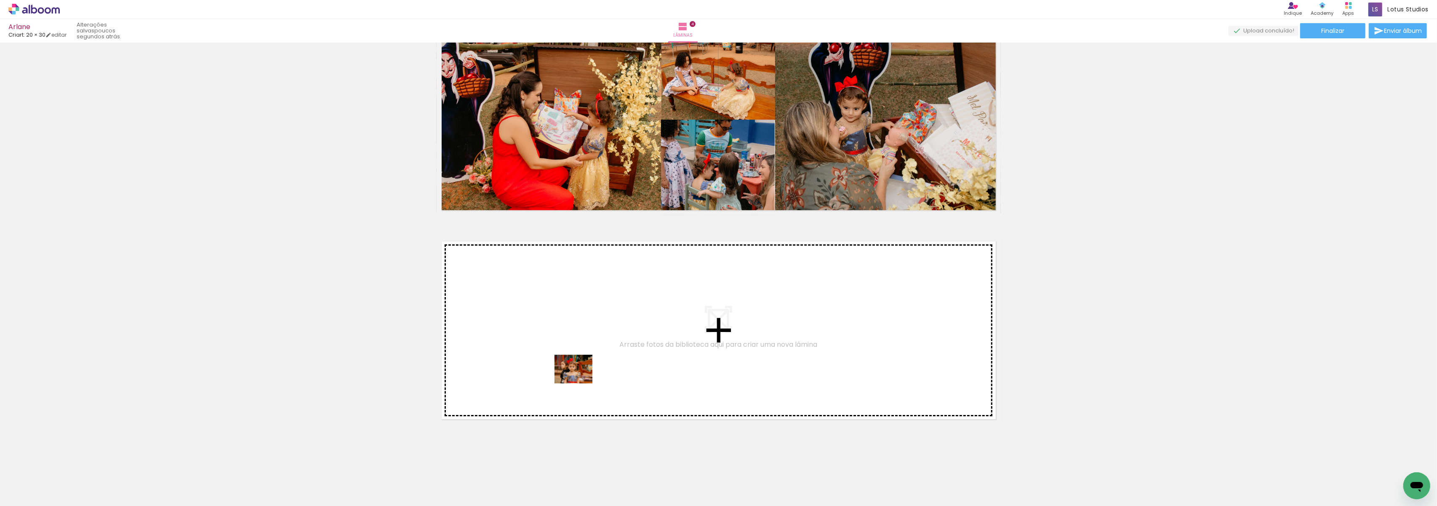
drag, startPoint x: 593, startPoint y: 485, endPoint x: 580, endPoint y: 380, distance: 106.1
click at [580, 380] on quentale-workspace at bounding box center [718, 253] width 1437 height 506
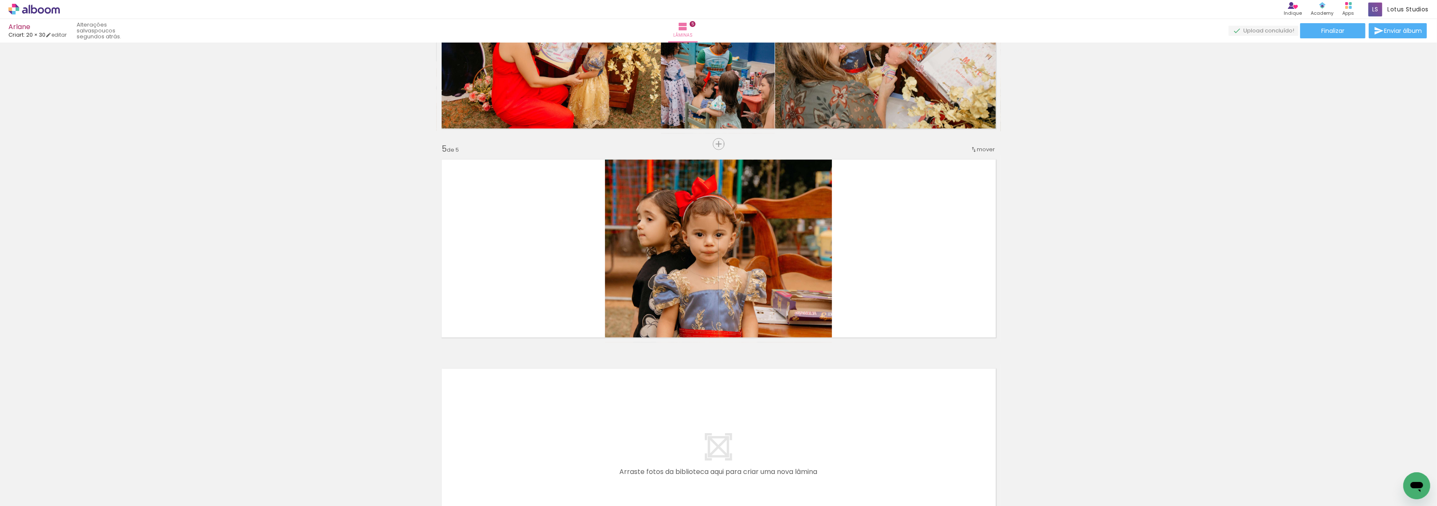
scroll to position [748, 0]
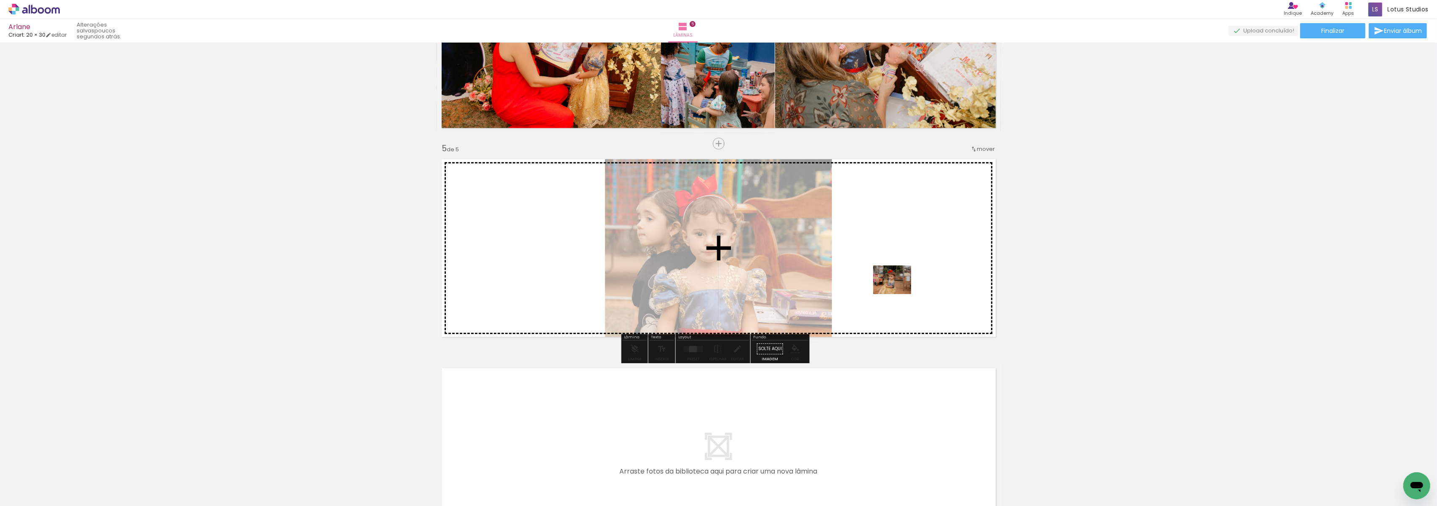
drag, startPoint x: 737, startPoint y: 488, endPoint x: 902, endPoint y: 280, distance: 265.8
click at [902, 280] on quentale-workspace at bounding box center [718, 253] width 1437 height 506
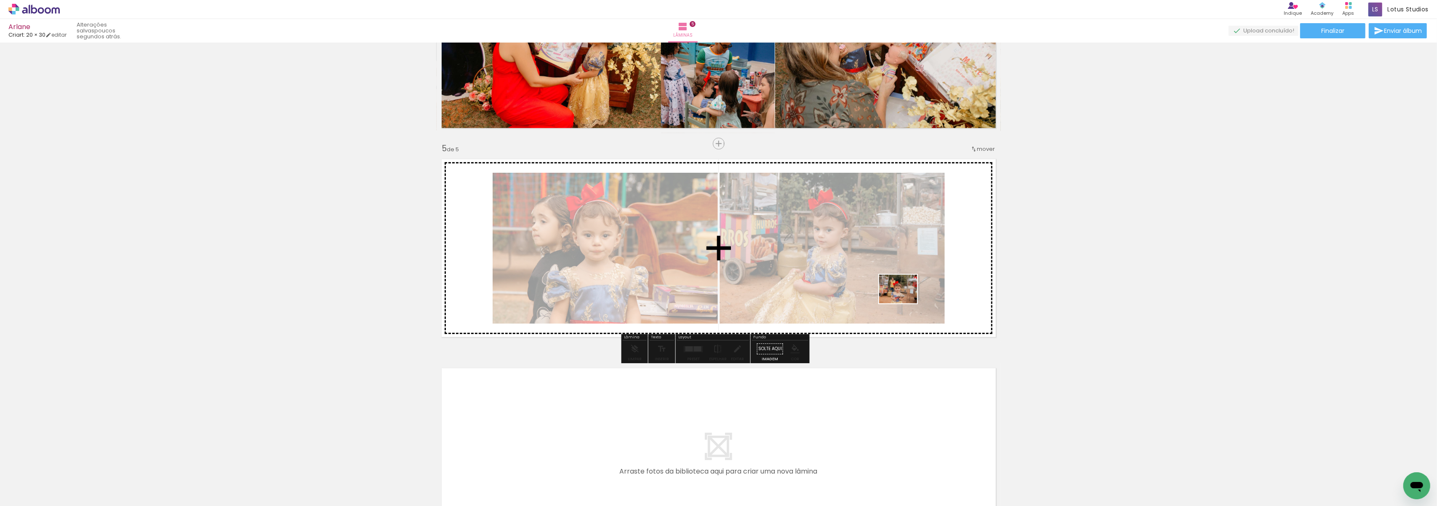
drag, startPoint x: 784, startPoint y: 482, endPoint x: 905, endPoint y: 299, distance: 219.3
click at [905, 299] on quentale-workspace at bounding box center [718, 253] width 1437 height 506
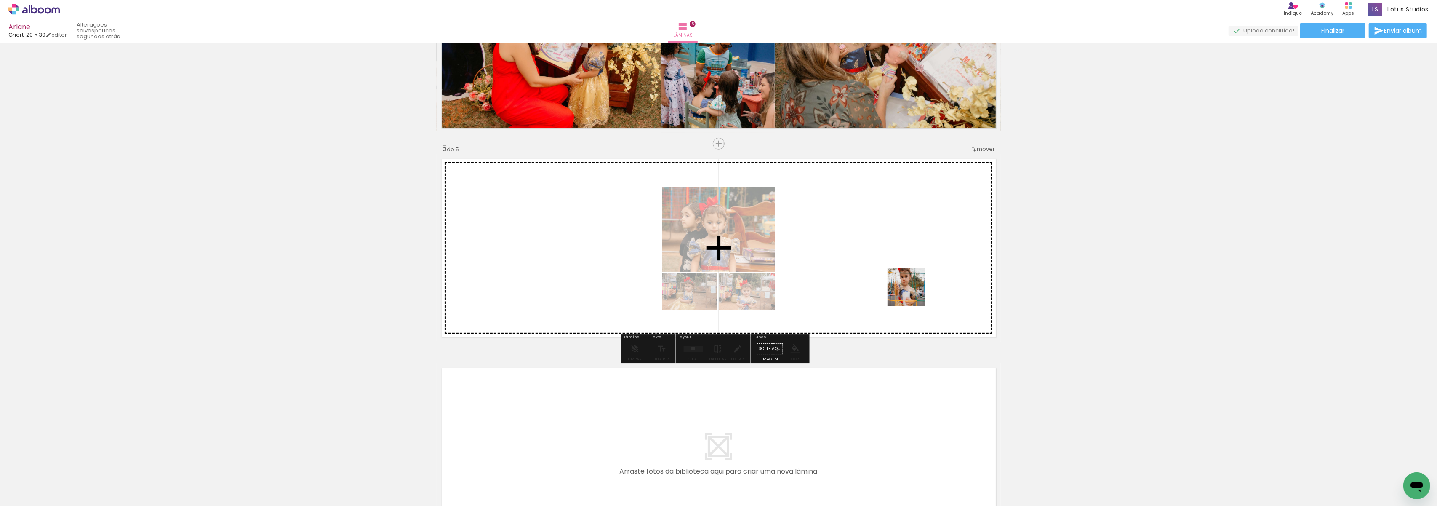
drag, startPoint x: 885, startPoint y: 480, endPoint x: 915, endPoint y: 279, distance: 203.5
click at [915, 279] on quentale-workspace at bounding box center [718, 253] width 1437 height 506
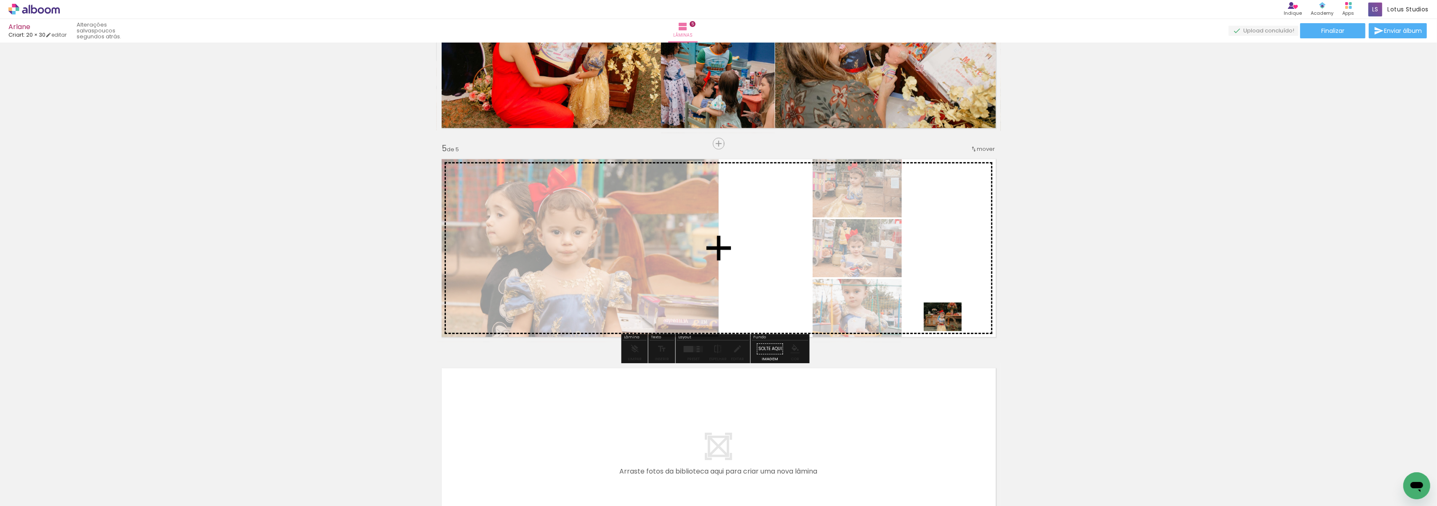
drag, startPoint x: 937, startPoint y: 482, endPoint x: 949, endPoint y: 323, distance: 158.7
click at [949, 323] on quentale-workspace at bounding box center [718, 253] width 1437 height 506
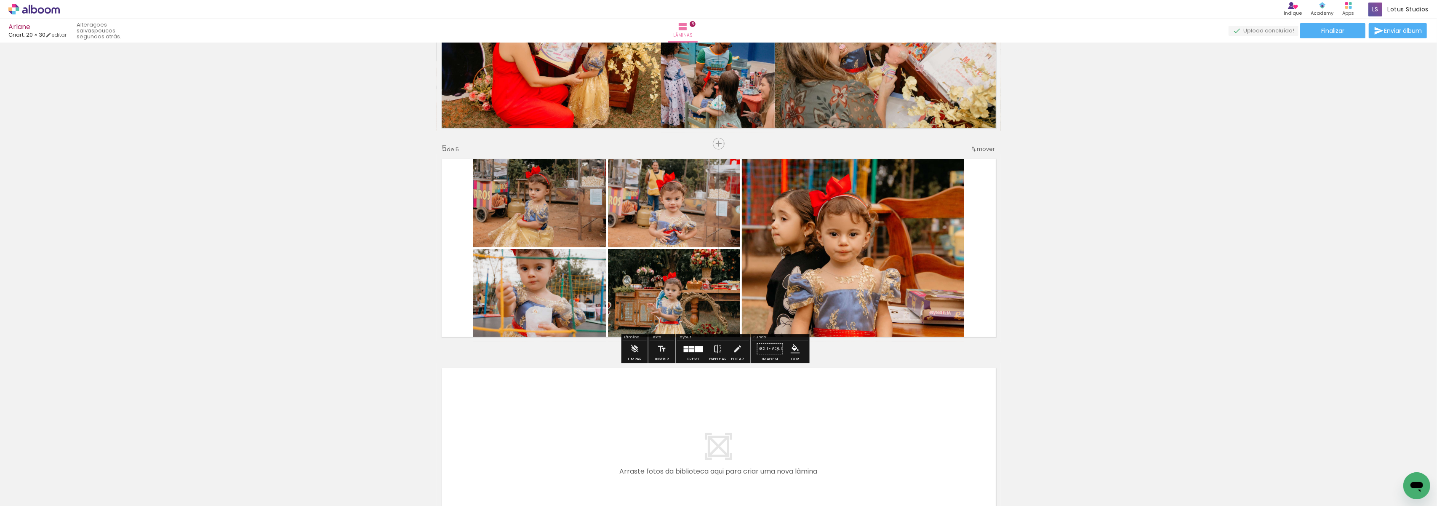
click at [893, 263] on quentale-photo at bounding box center [853, 248] width 222 height 188
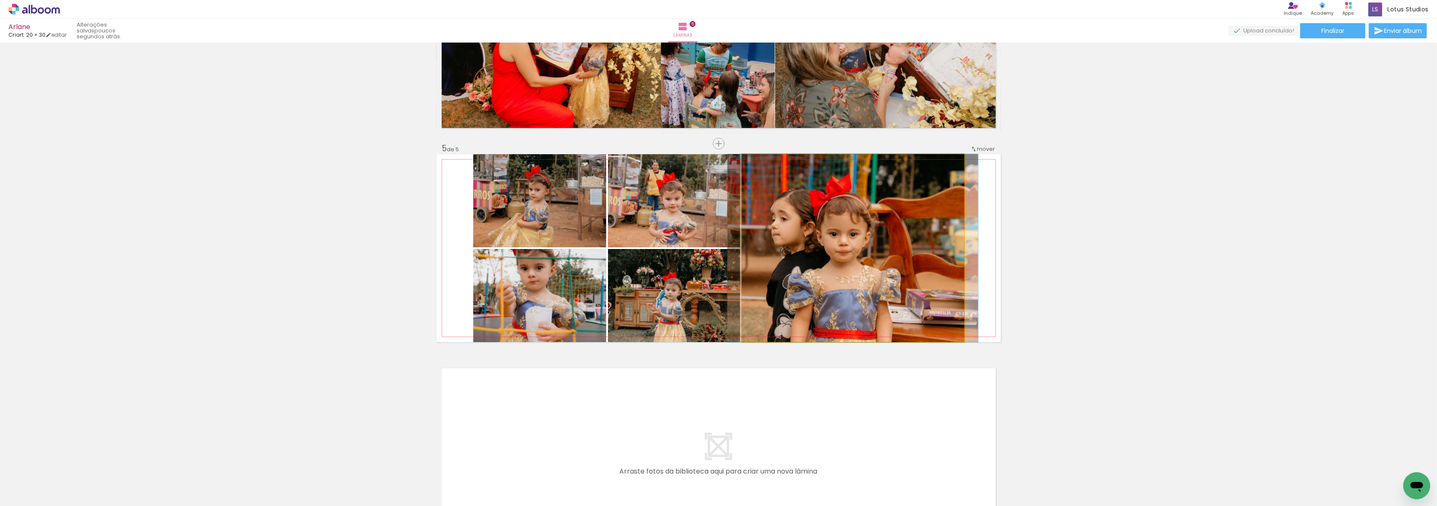
click at [893, 263] on quentale-photo at bounding box center [853, 248] width 222 height 188
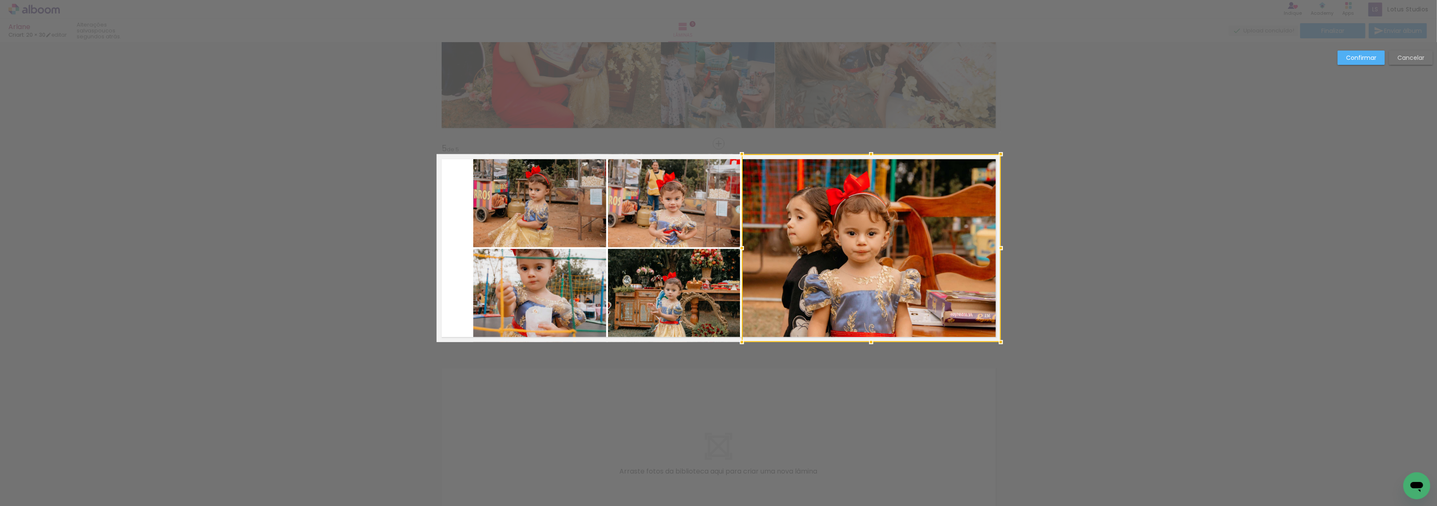
drag, startPoint x: 960, startPoint y: 247, endPoint x: 994, endPoint y: 249, distance: 34.2
click at [994, 249] on div at bounding box center [1000, 248] width 17 height 17
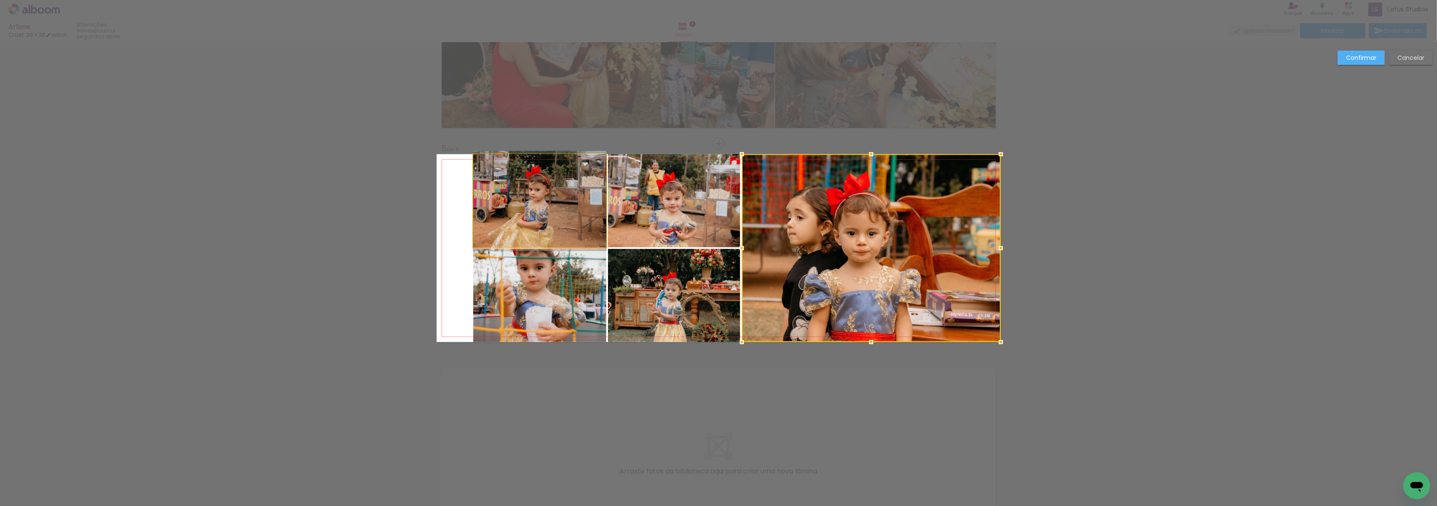
click at [513, 213] on quentale-photo at bounding box center [539, 200] width 133 height 93
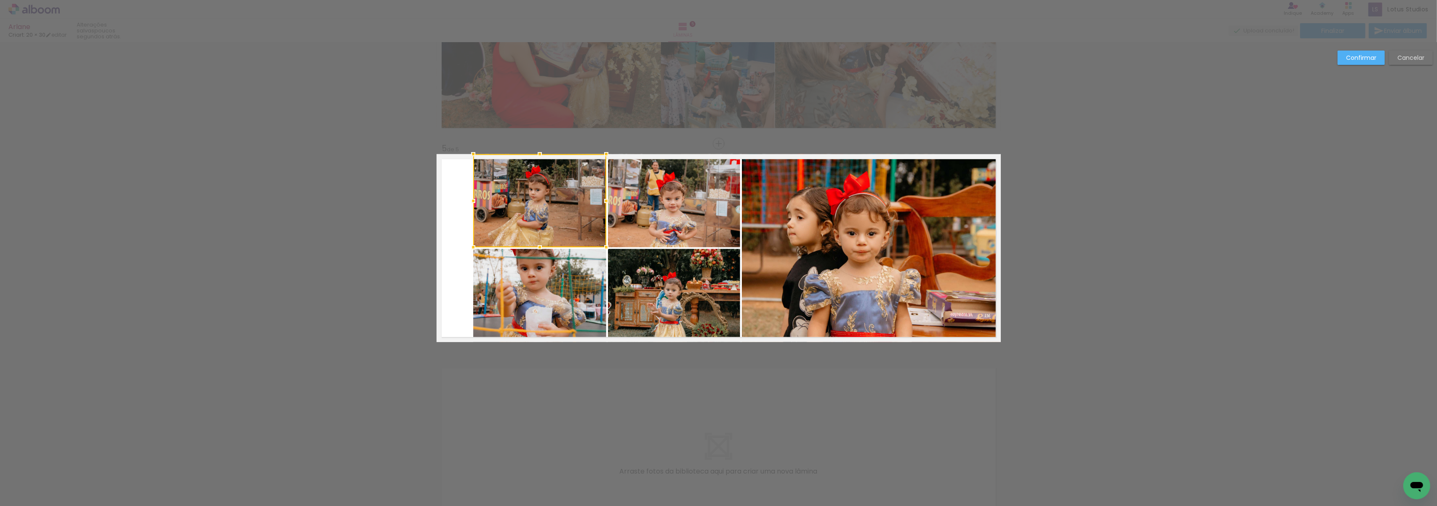
click at [513, 213] on div at bounding box center [539, 200] width 133 height 93
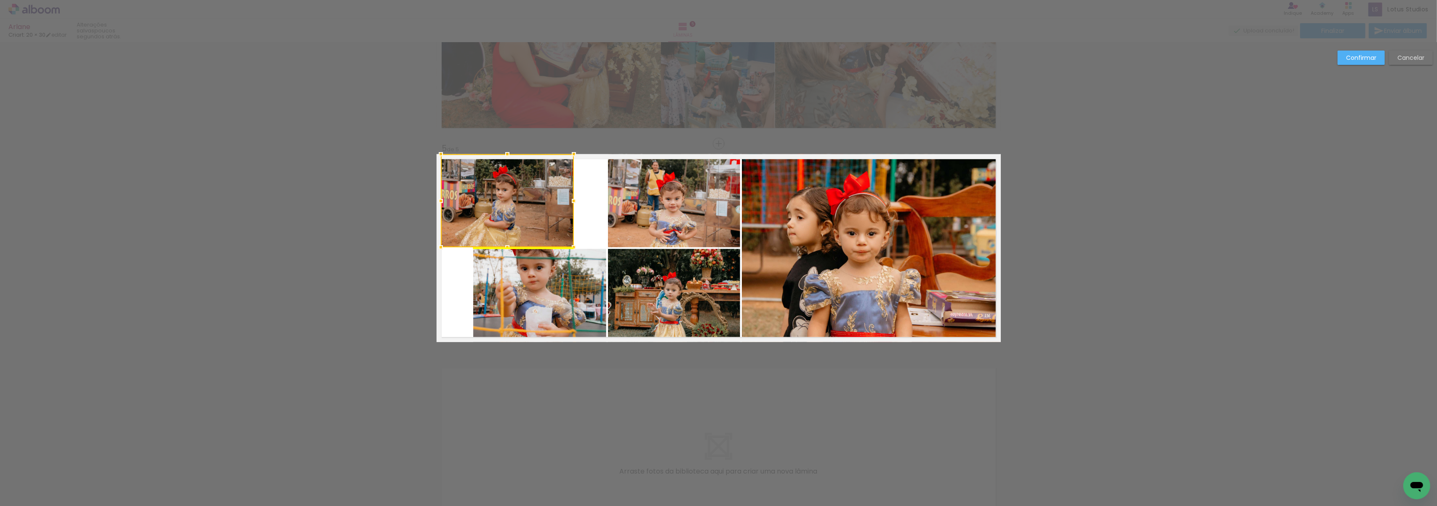
drag, startPoint x: 521, startPoint y: 207, endPoint x: 489, endPoint y: 201, distance: 33.0
click at [489, 201] on div at bounding box center [507, 200] width 133 height 93
drag, startPoint x: 571, startPoint y: 200, endPoint x: 587, endPoint y: 204, distance: 16.1
click at [587, 204] on div at bounding box center [589, 200] width 17 height 17
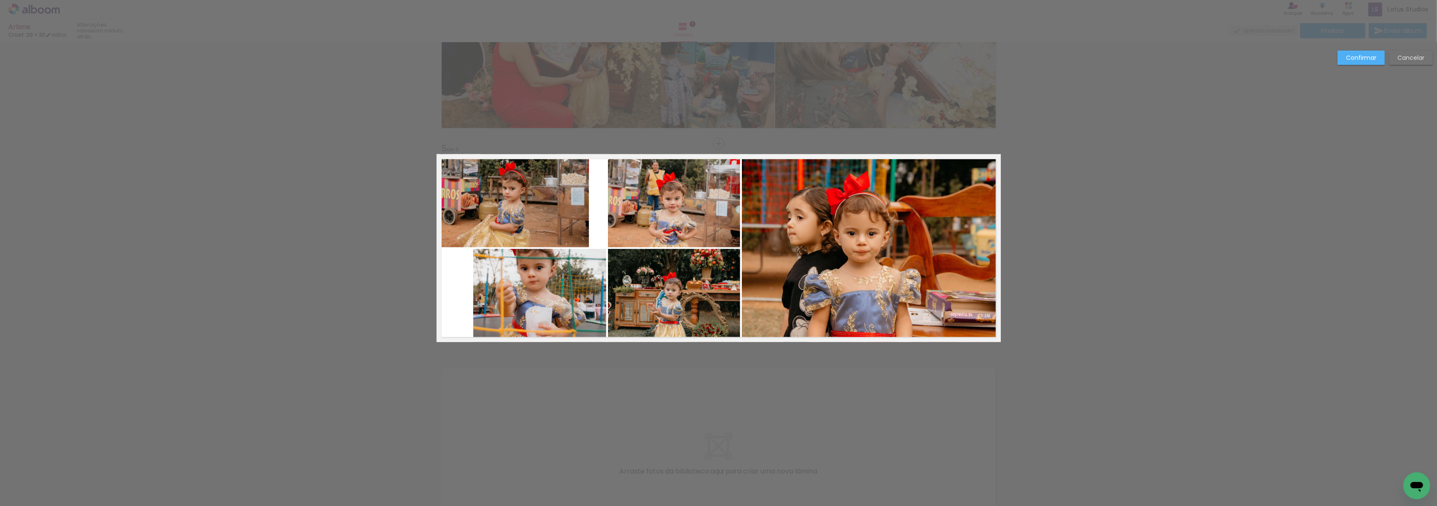
click at [506, 301] on quentale-photo at bounding box center [539, 295] width 133 height 93
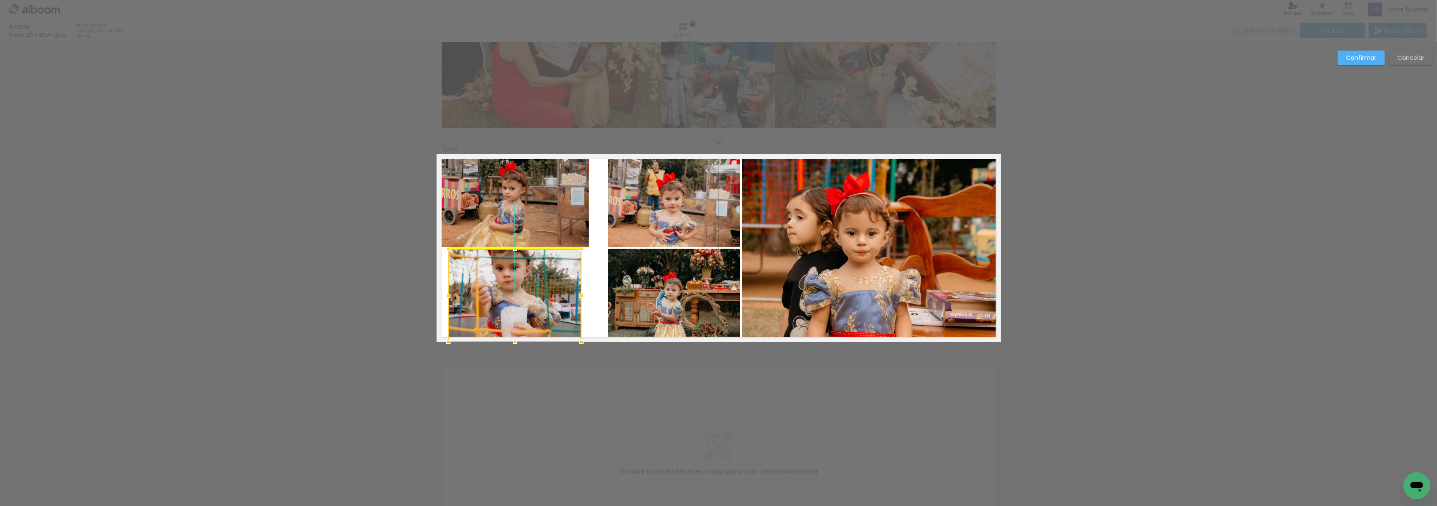
drag, startPoint x: 535, startPoint y: 301, endPoint x: 496, endPoint y: 293, distance: 39.8
click at [496, 293] on div at bounding box center [514, 295] width 133 height 93
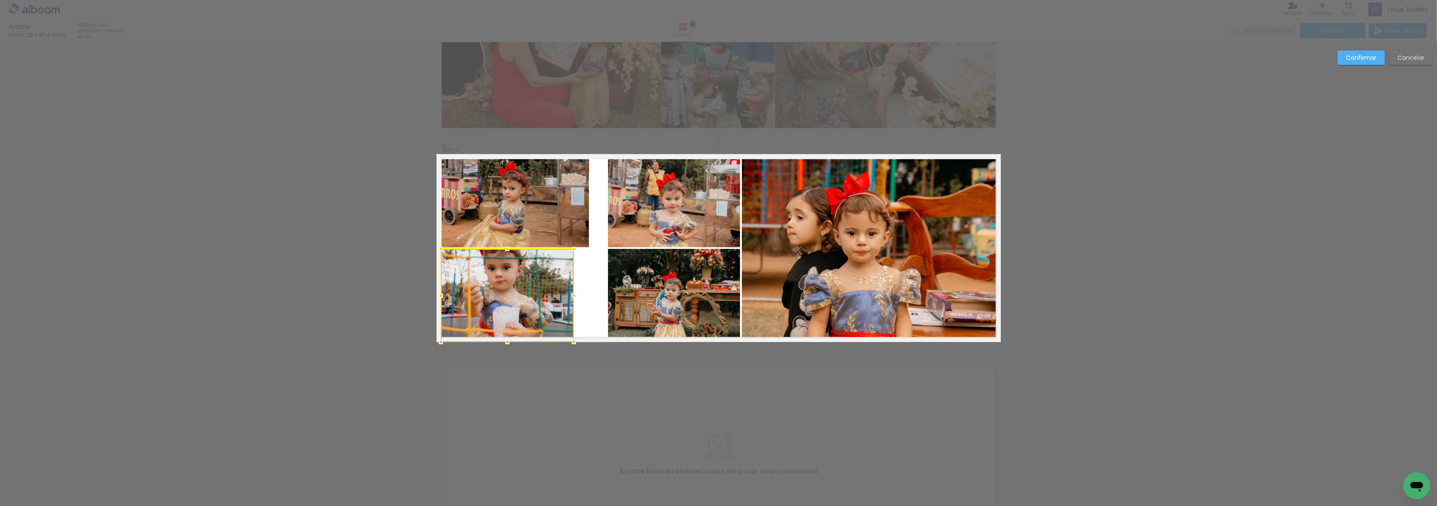
drag, startPoint x: 529, startPoint y: 293, endPoint x: 521, endPoint y: 291, distance: 8.4
click at [521, 291] on div at bounding box center [507, 295] width 133 height 93
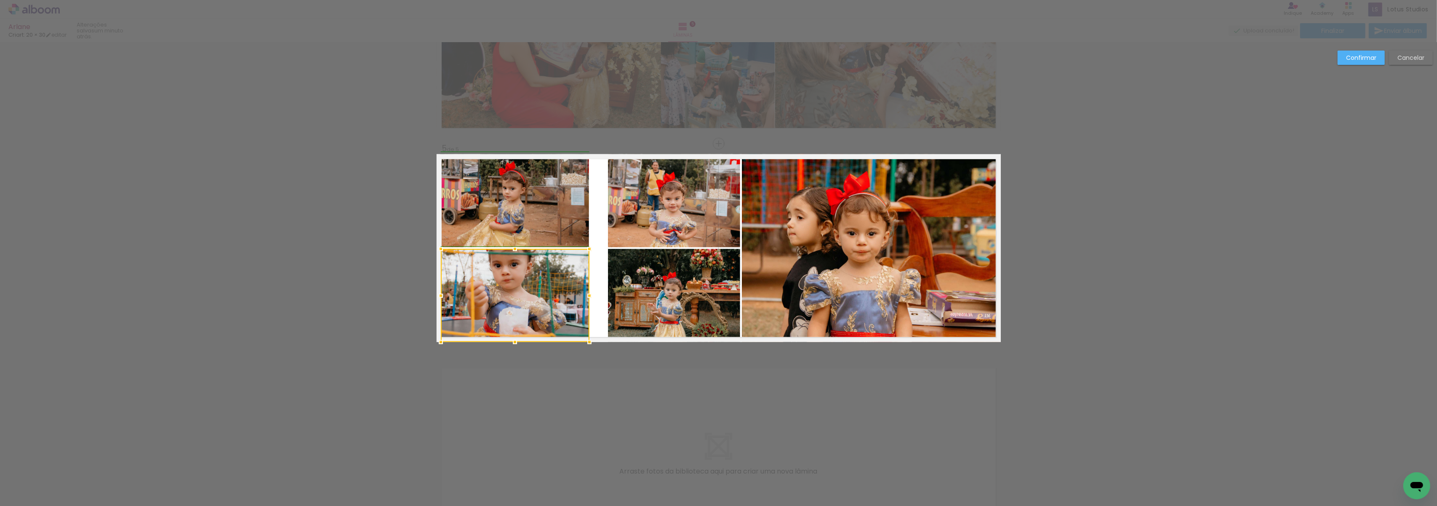
drag, startPoint x: 571, startPoint y: 292, endPoint x: 585, endPoint y: 293, distance: 14.0
click at [585, 293] on div at bounding box center [589, 295] width 17 height 17
click at [512, 285] on quentale-photo at bounding box center [514, 295] width 149 height 93
click at [511, 244] on div at bounding box center [515, 244] width 17 height 17
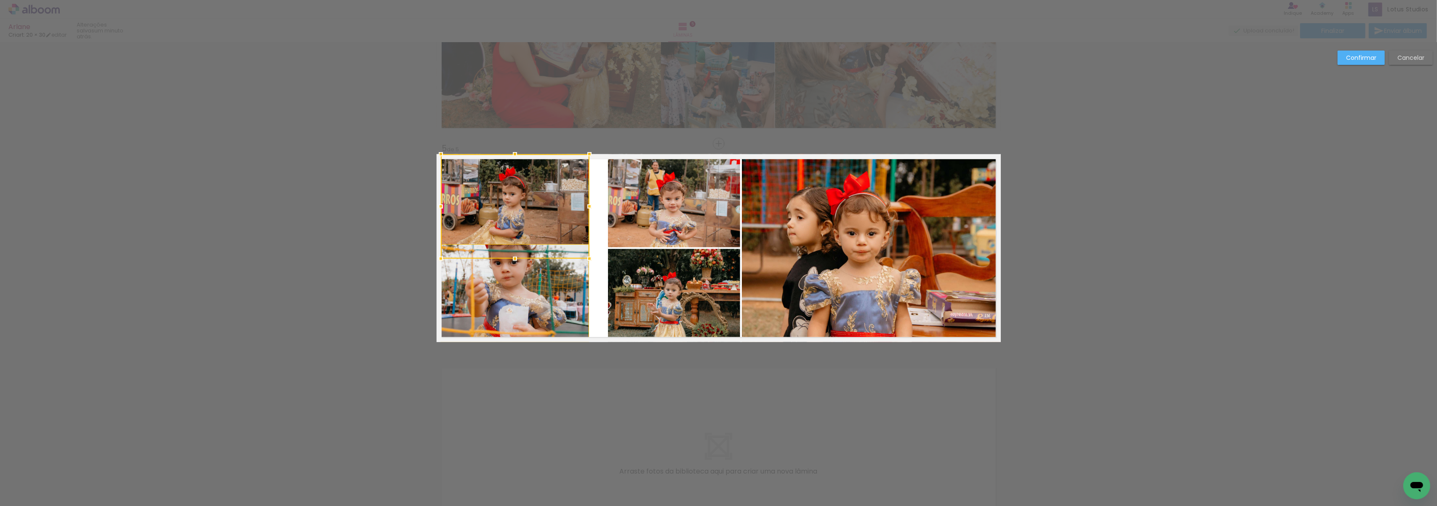
drag, startPoint x: 509, startPoint y: 250, endPoint x: 508, endPoint y: 259, distance: 9.7
click at [508, 259] on div at bounding box center [515, 258] width 17 height 17
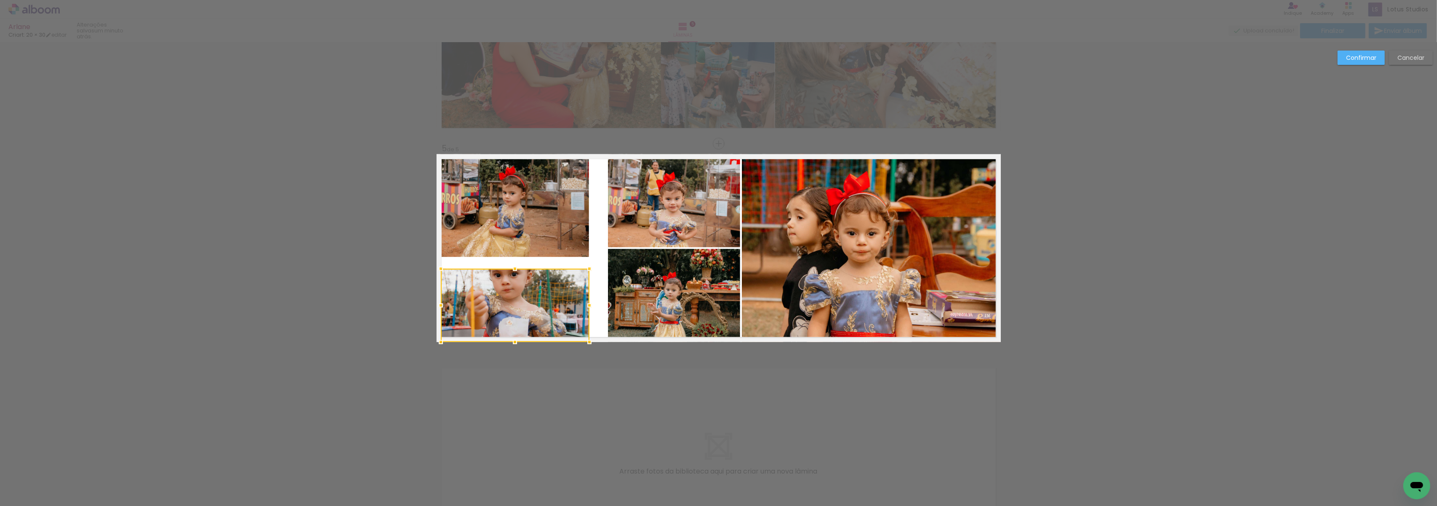
drag, startPoint x: 510, startPoint y: 245, endPoint x: 508, endPoint y: 263, distance: 18.3
click at [508, 266] on div at bounding box center [515, 268] width 17 height 17
click at [515, 237] on quentale-photo at bounding box center [514, 205] width 149 height 103
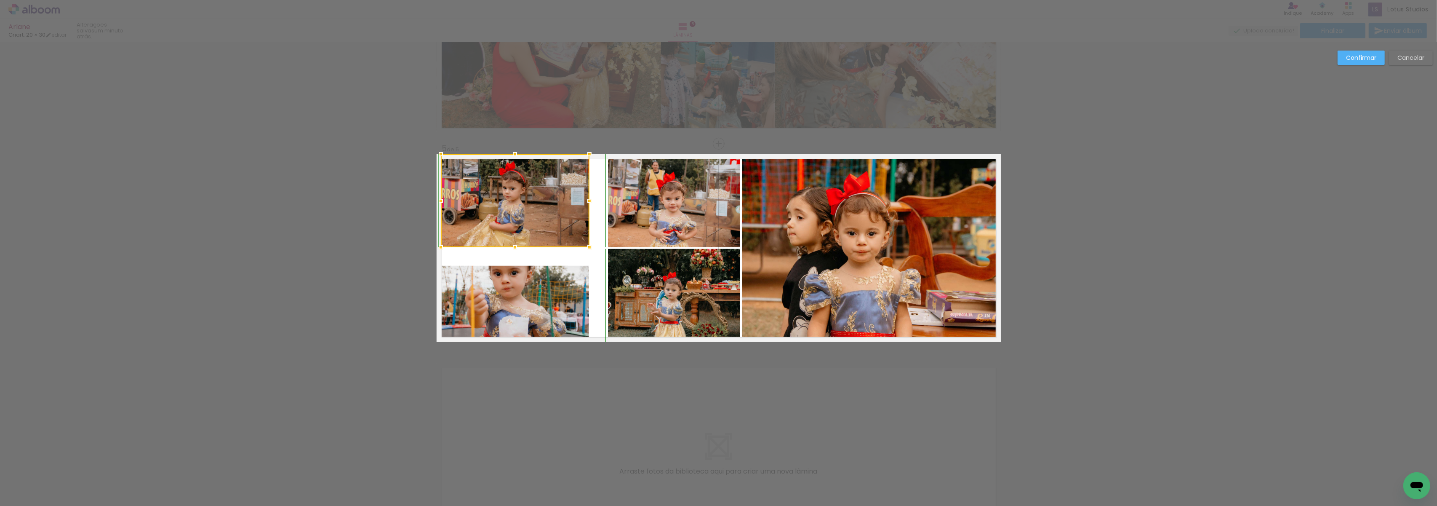
drag, startPoint x: 513, startPoint y: 256, endPoint x: 509, endPoint y: 249, distance: 7.5
click at [509, 249] on div at bounding box center [515, 247] width 17 height 17
click at [657, 275] on quentale-photo at bounding box center [674, 295] width 132 height 93
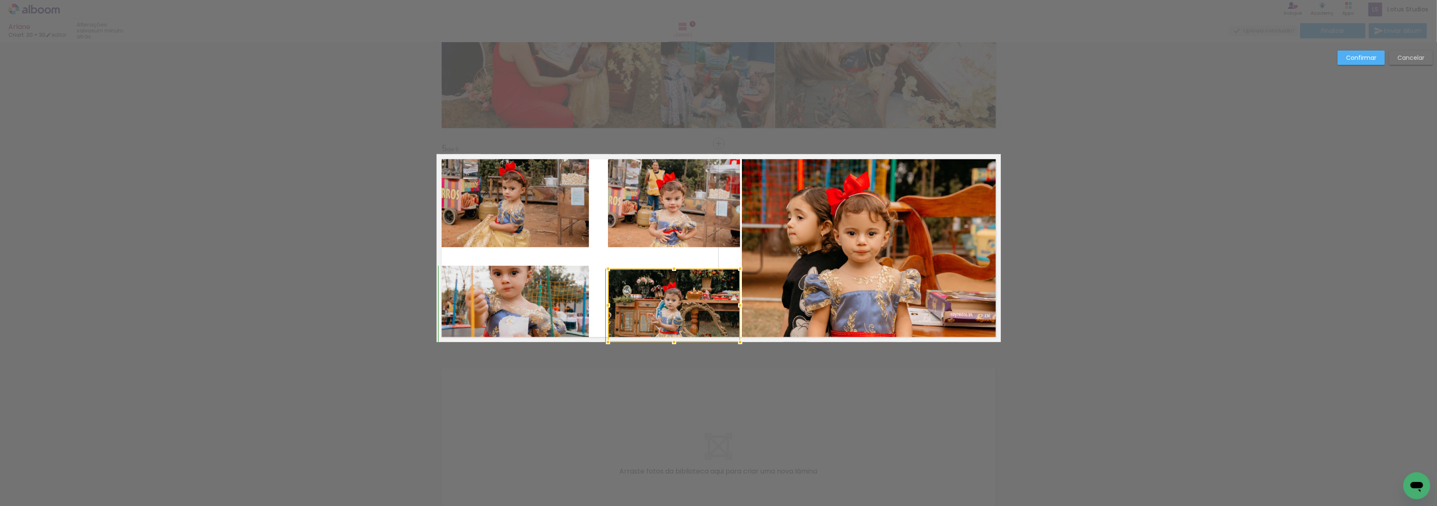
drag, startPoint x: 669, startPoint y: 250, endPoint x: 669, endPoint y: 265, distance: 15.2
click at [669, 265] on div at bounding box center [674, 268] width 17 height 17
click at [664, 209] on quentale-photo at bounding box center [674, 200] width 132 height 93
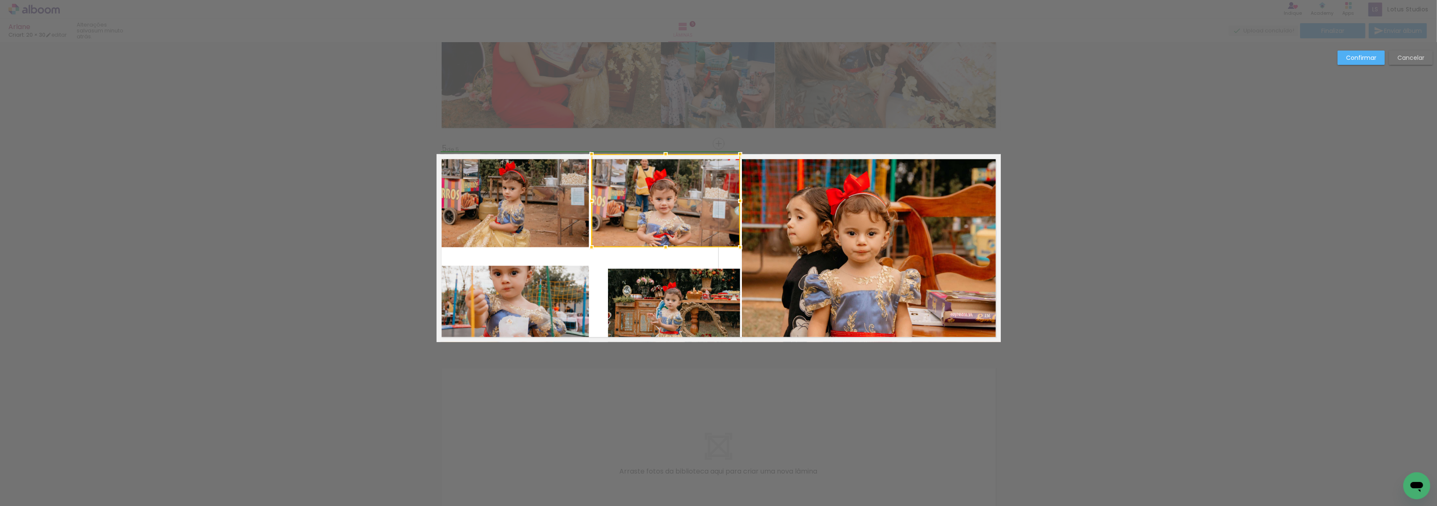
drag, startPoint x: 603, startPoint y: 198, endPoint x: 582, endPoint y: 201, distance: 21.3
click at [583, 201] on div at bounding box center [591, 200] width 17 height 17
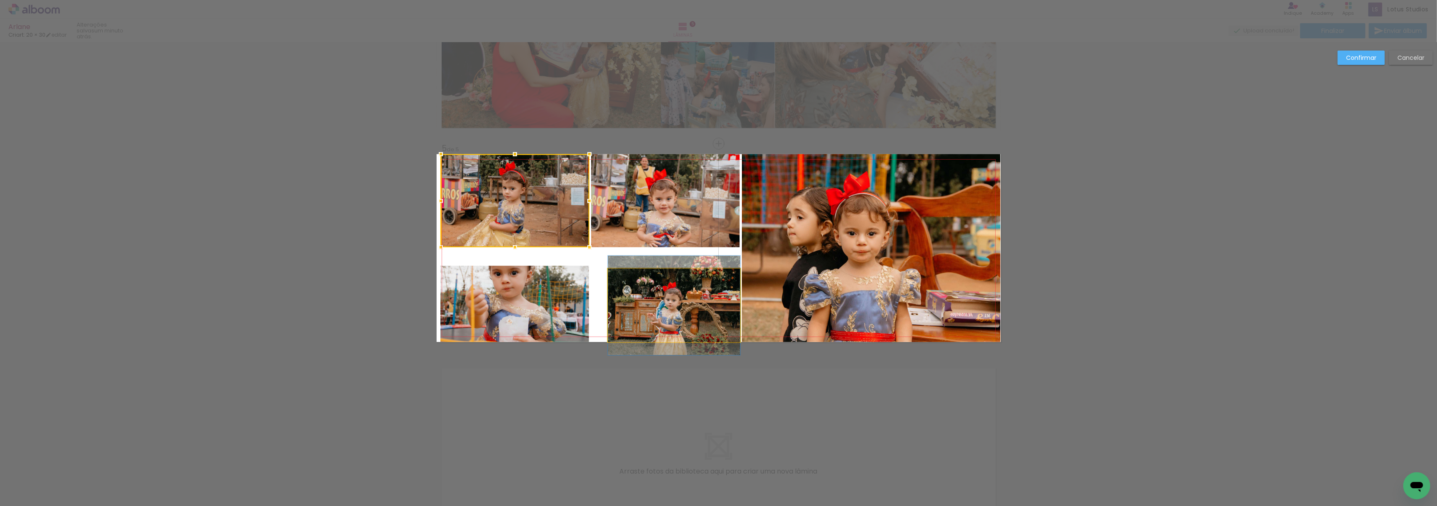
click at [651, 290] on quentale-photo at bounding box center [674, 305] width 132 height 73
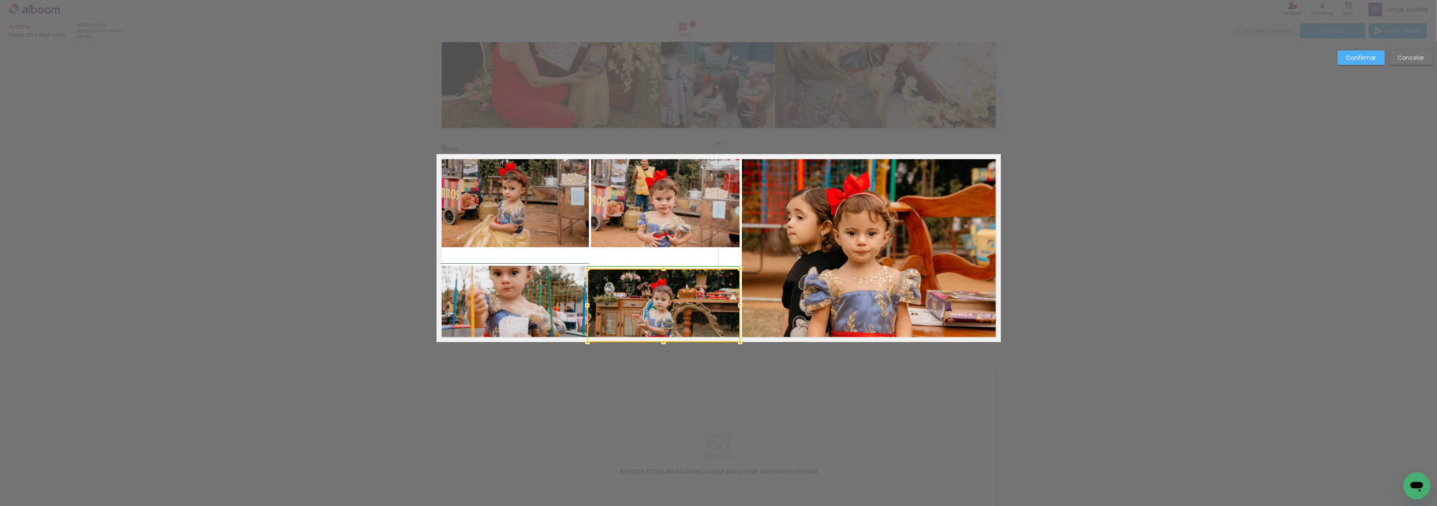
drag, startPoint x: 600, startPoint y: 302, endPoint x: 586, endPoint y: 302, distance: 13.1
click at [586, 302] on div at bounding box center [587, 305] width 17 height 17
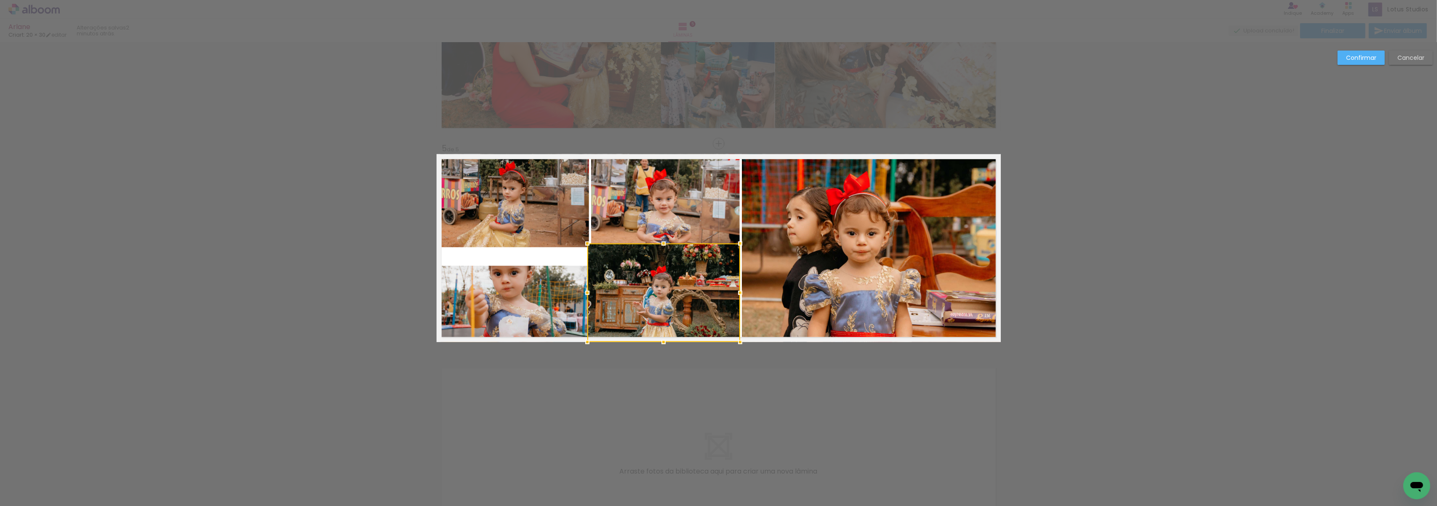
drag, startPoint x: 656, startPoint y: 268, endPoint x: 658, endPoint y: 243, distance: 25.3
click at [658, 243] on div at bounding box center [663, 243] width 17 height 17
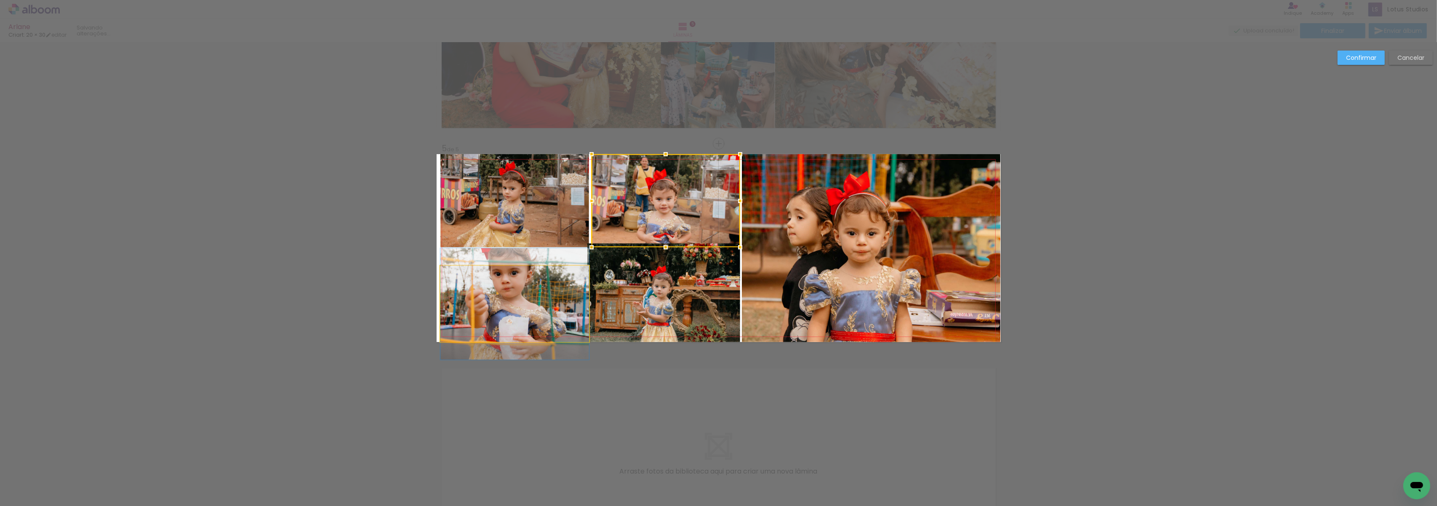
click at [533, 301] on quentale-photo at bounding box center [514, 304] width 149 height 76
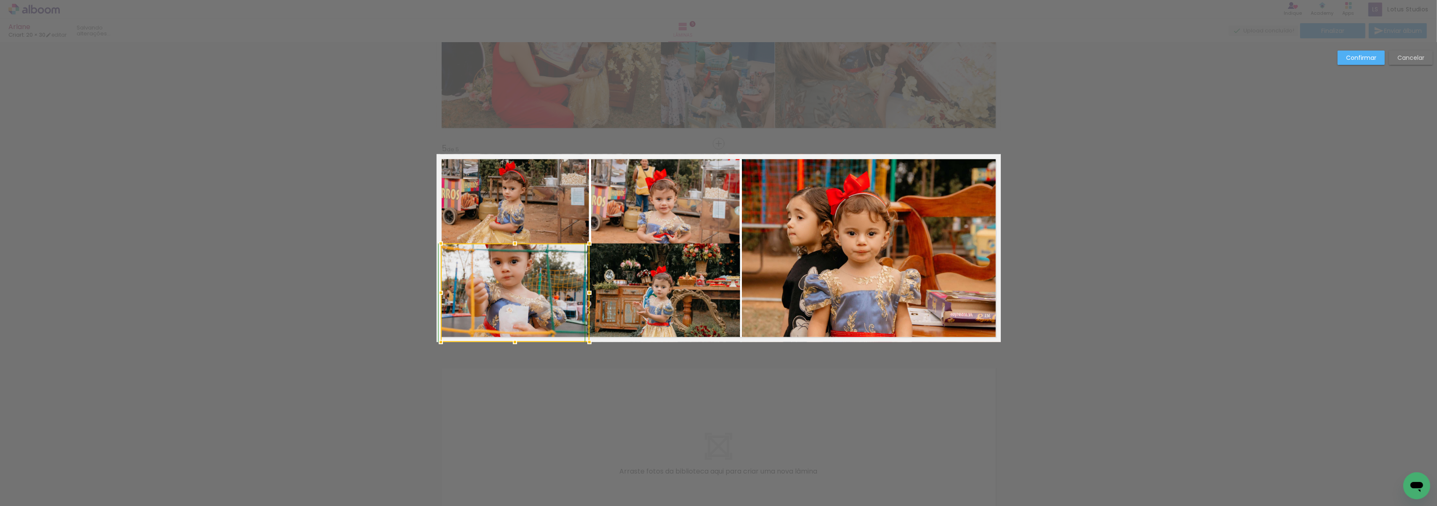
drag, startPoint x: 511, startPoint y: 264, endPoint x: 513, endPoint y: 242, distance: 22.8
click at [513, 242] on div at bounding box center [515, 243] width 17 height 17
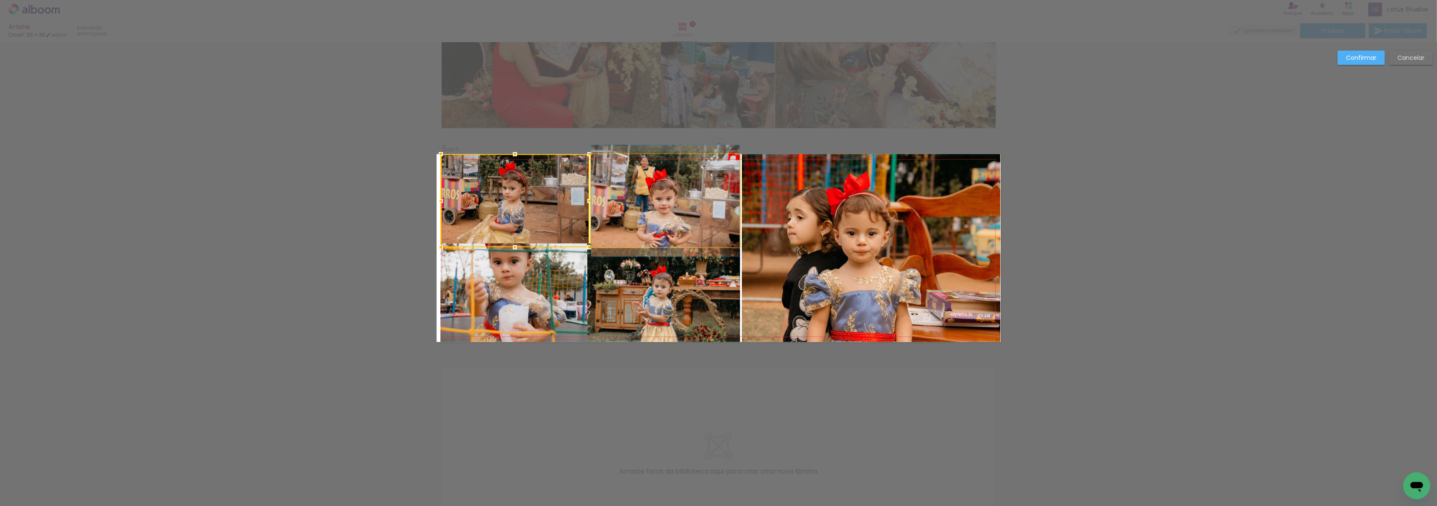
click at [621, 201] on quentale-photo at bounding box center [665, 200] width 149 height 93
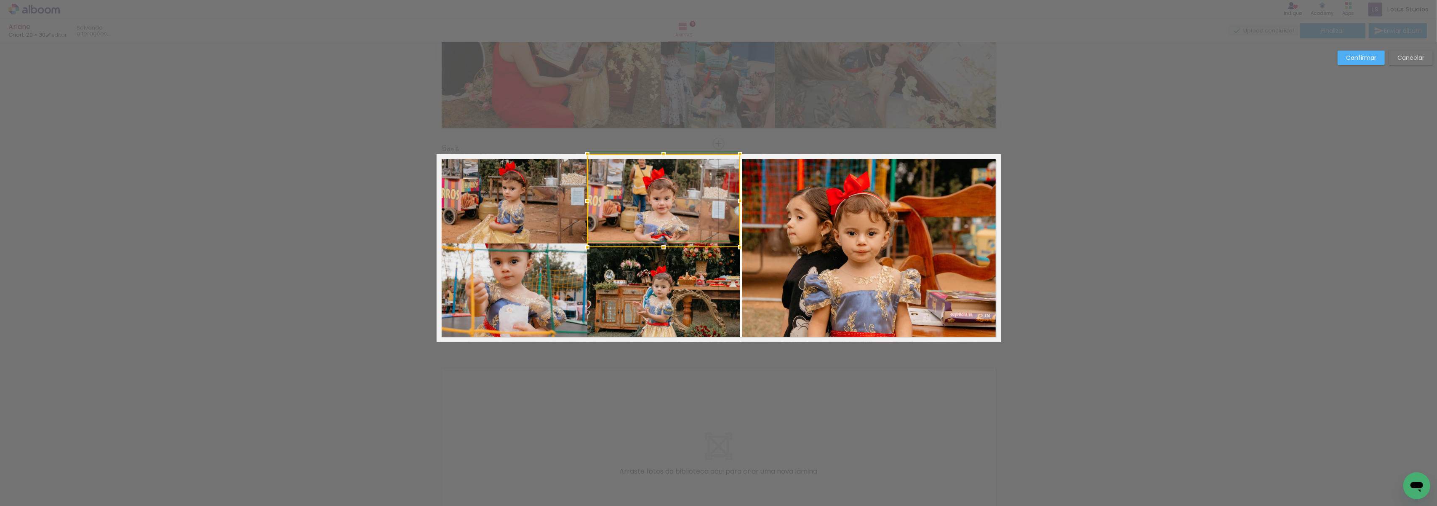
click at [586, 199] on div at bounding box center [587, 200] width 17 height 17
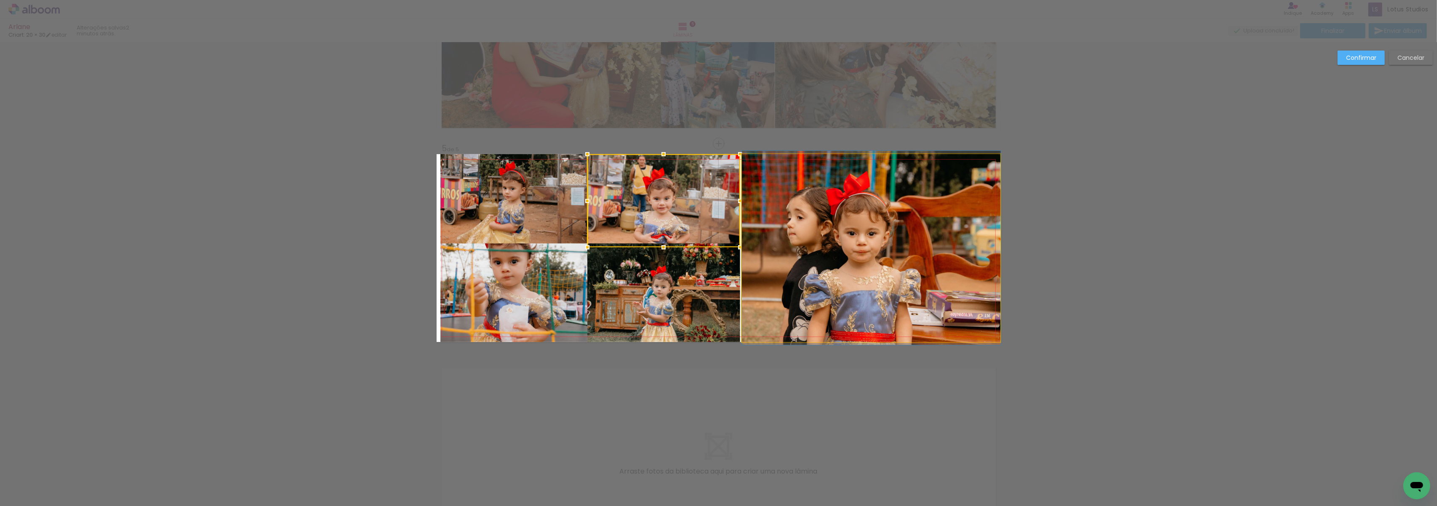
click at [786, 262] on quentale-photo at bounding box center [871, 248] width 259 height 188
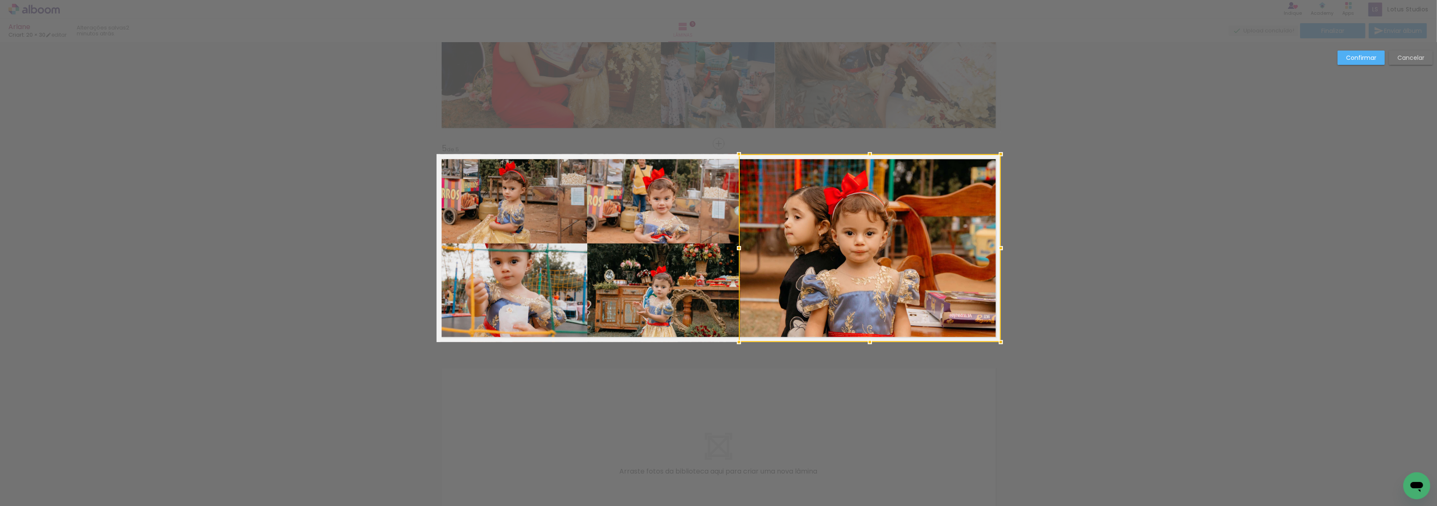
click at [733, 246] on div at bounding box center [738, 248] width 17 height 17
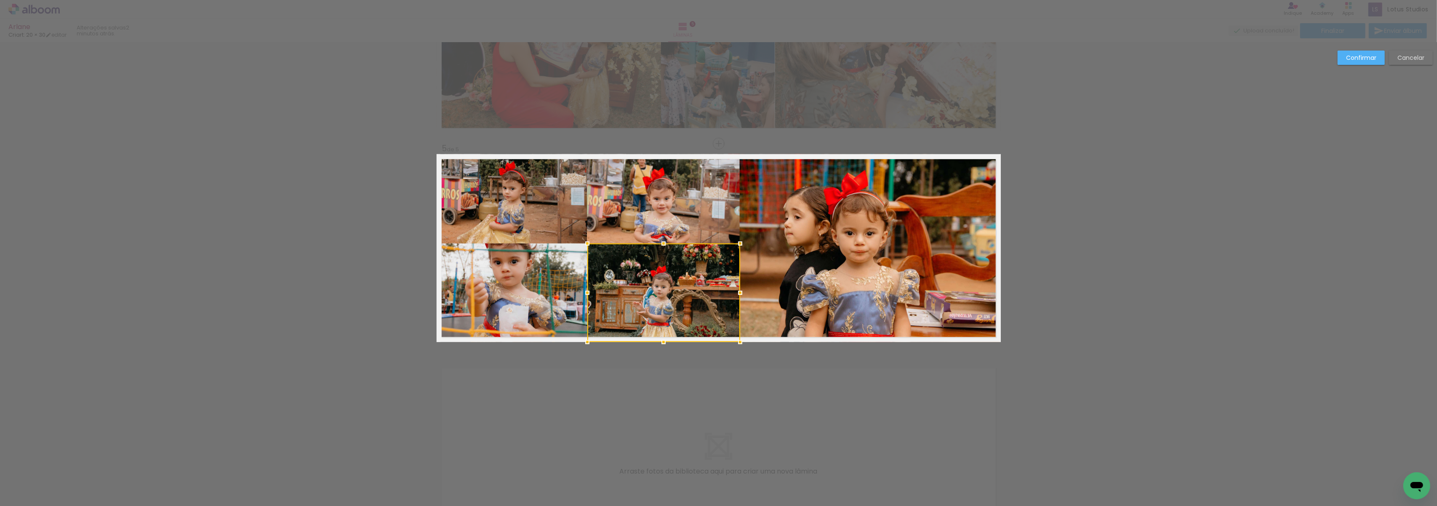
drag, startPoint x: 1351, startPoint y: 100, endPoint x: 1387, endPoint y: 55, distance: 57.9
click at [0, 0] on slot "Confirmar" at bounding box center [0, 0] width 0 height 0
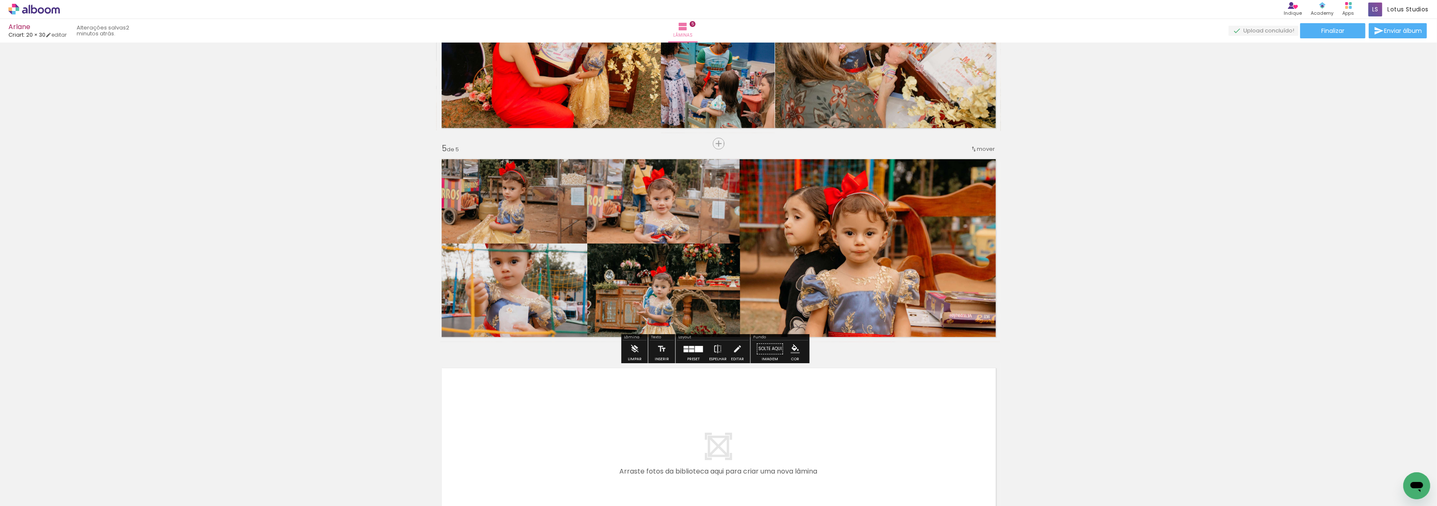
click at [597, 233] on quentale-photo at bounding box center [663, 200] width 153 height 93
click at [630, 205] on quentale-photo at bounding box center [663, 200] width 153 height 93
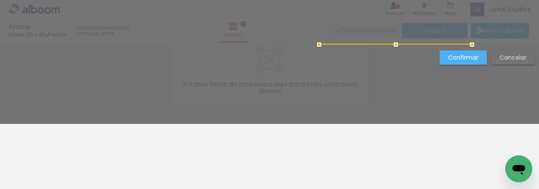
scroll to position [469, 0]
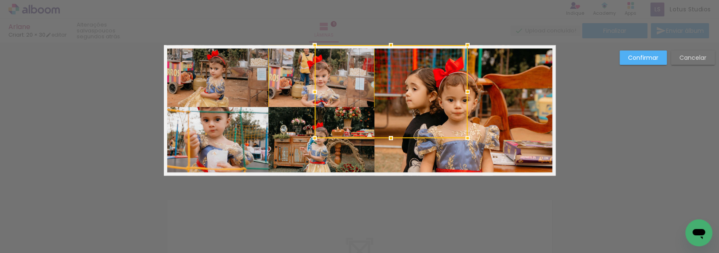
scroll to position [574, 0]
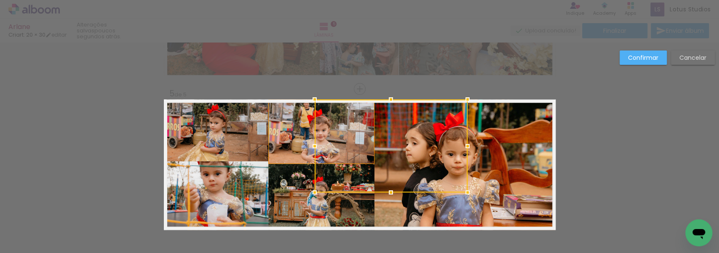
click at [289, 150] on quentale-photo at bounding box center [321, 131] width 106 height 64
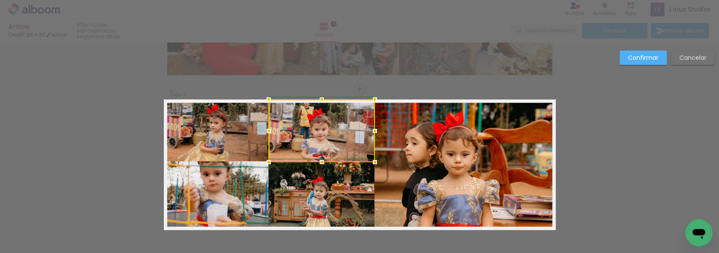
click at [267, 163] on div at bounding box center [268, 162] width 17 height 17
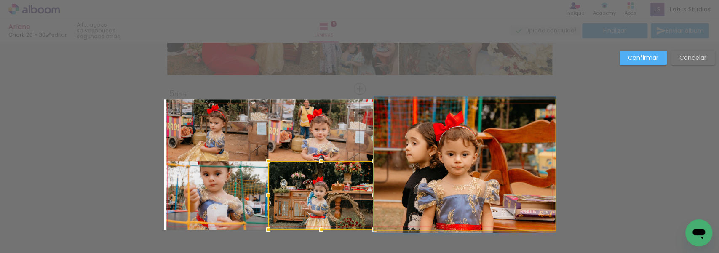
click at [432, 189] on quentale-photo at bounding box center [464, 164] width 182 height 131
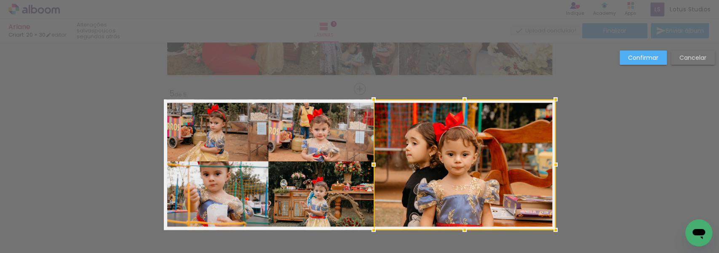
click at [0, 0] on slot "Confirmar" at bounding box center [0, 0] width 0 height 0
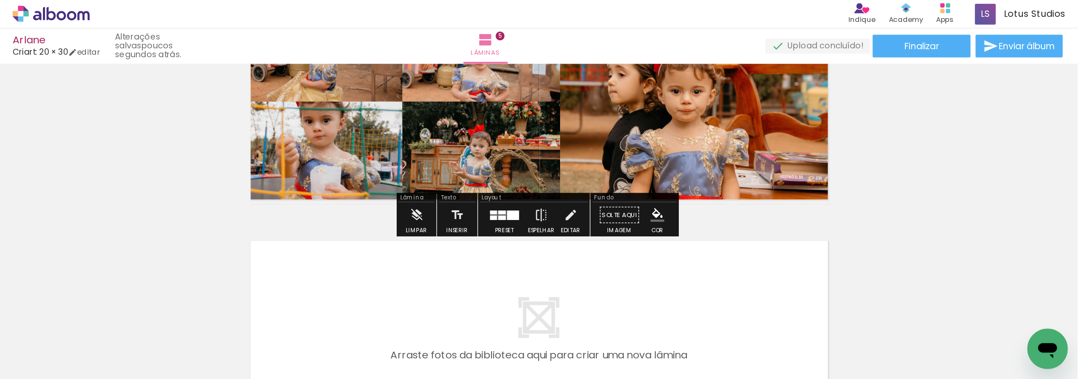
scroll to position [686, 0]
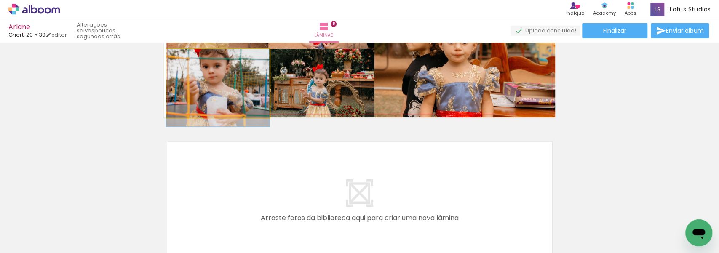
drag, startPoint x: 232, startPoint y: 80, endPoint x: 232, endPoint y: 93, distance: 13.1
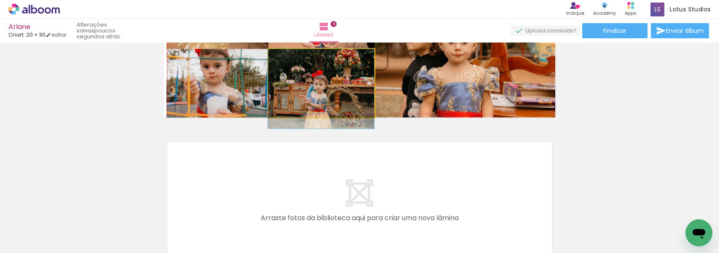
drag, startPoint x: 336, startPoint y: 76, endPoint x: 336, endPoint y: 83, distance: 6.7
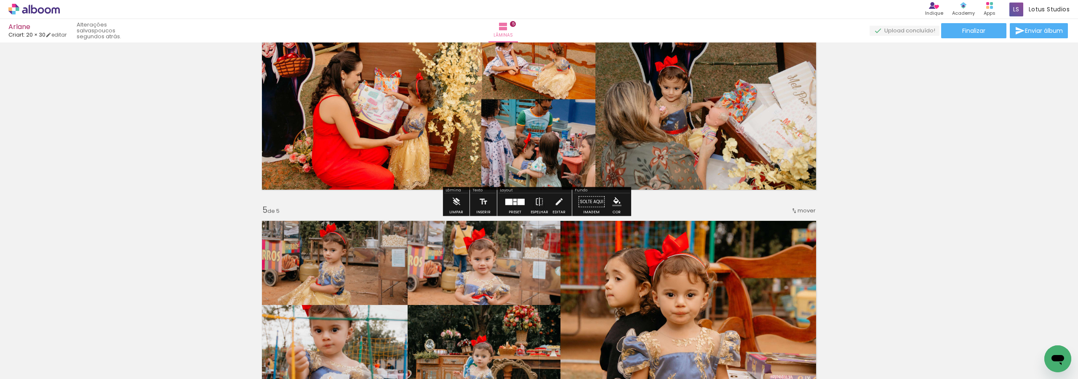
scroll to position [0, 290]
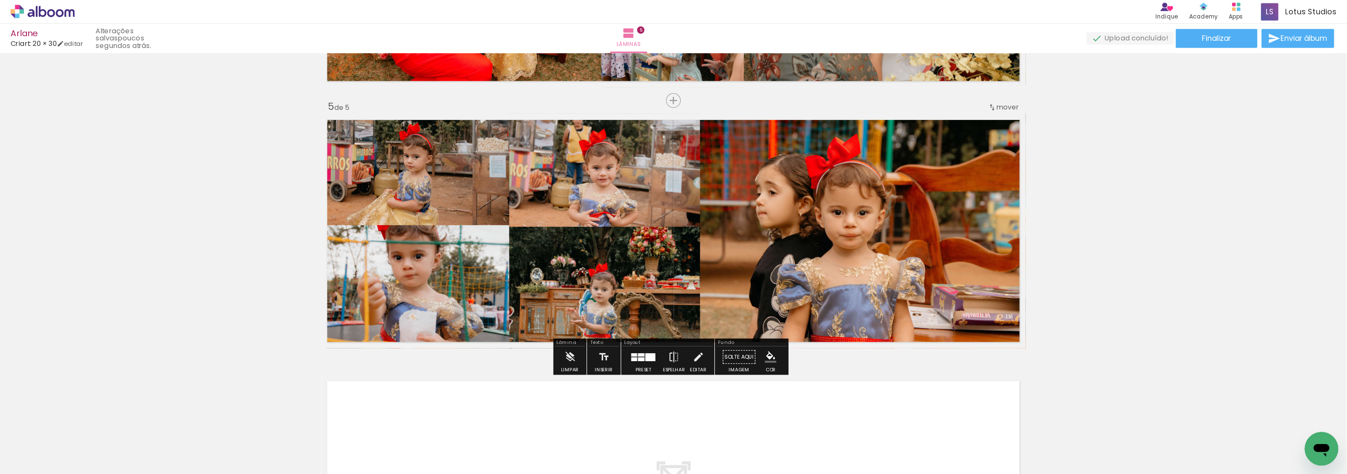
scroll to position [855, 0]
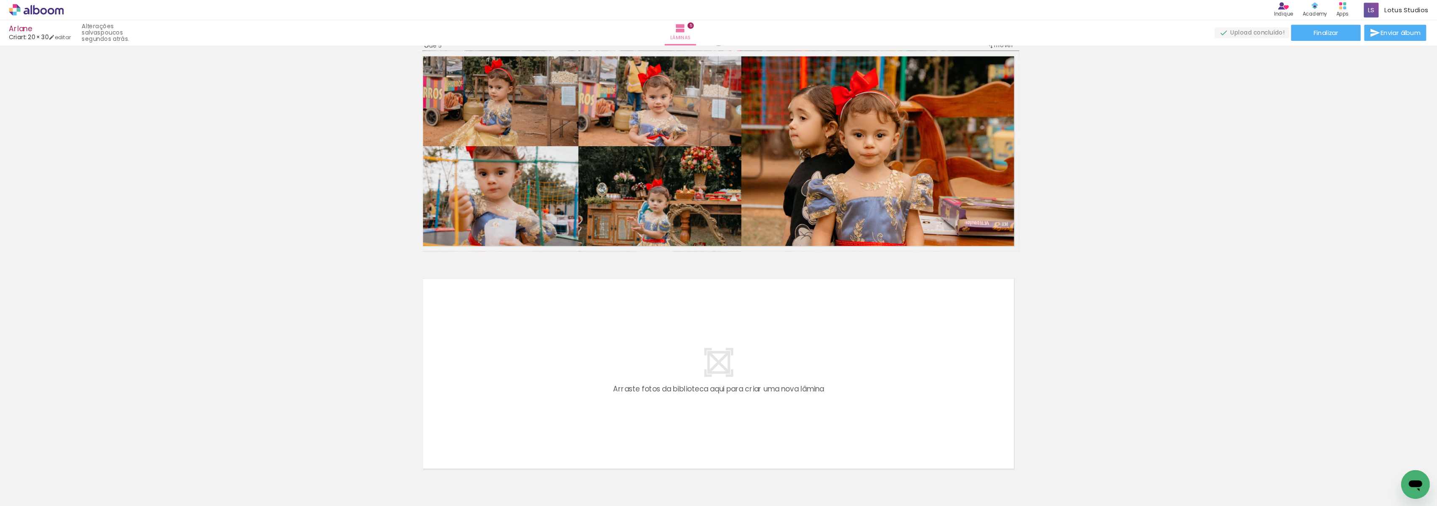
scroll to position [0, 290]
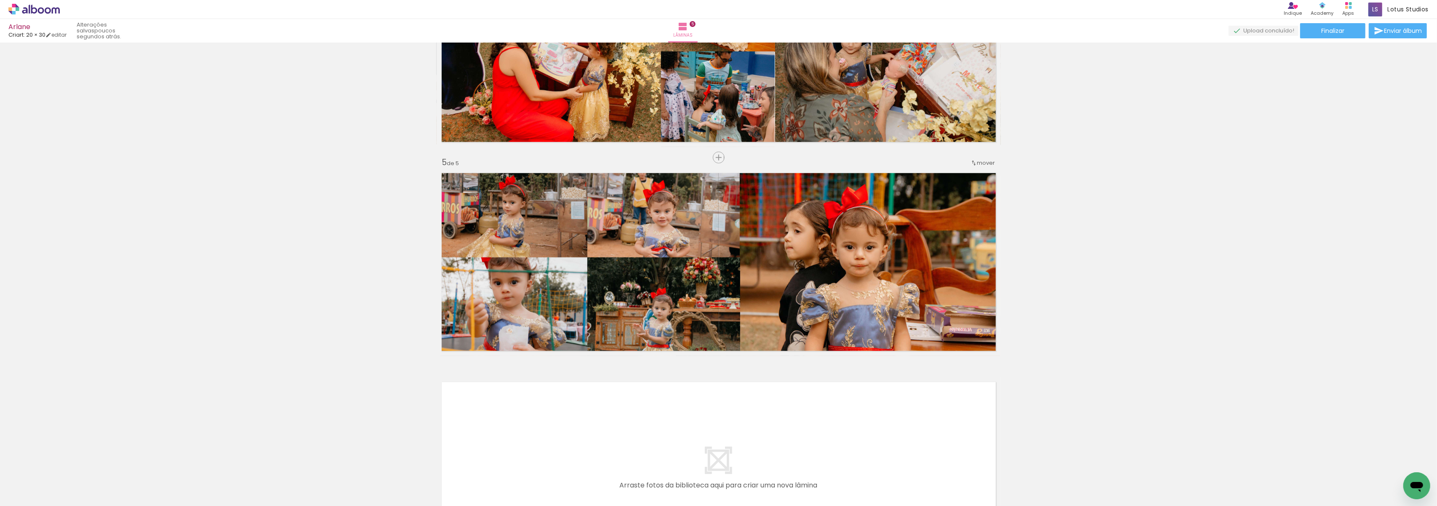
scroll to position [686, 0]
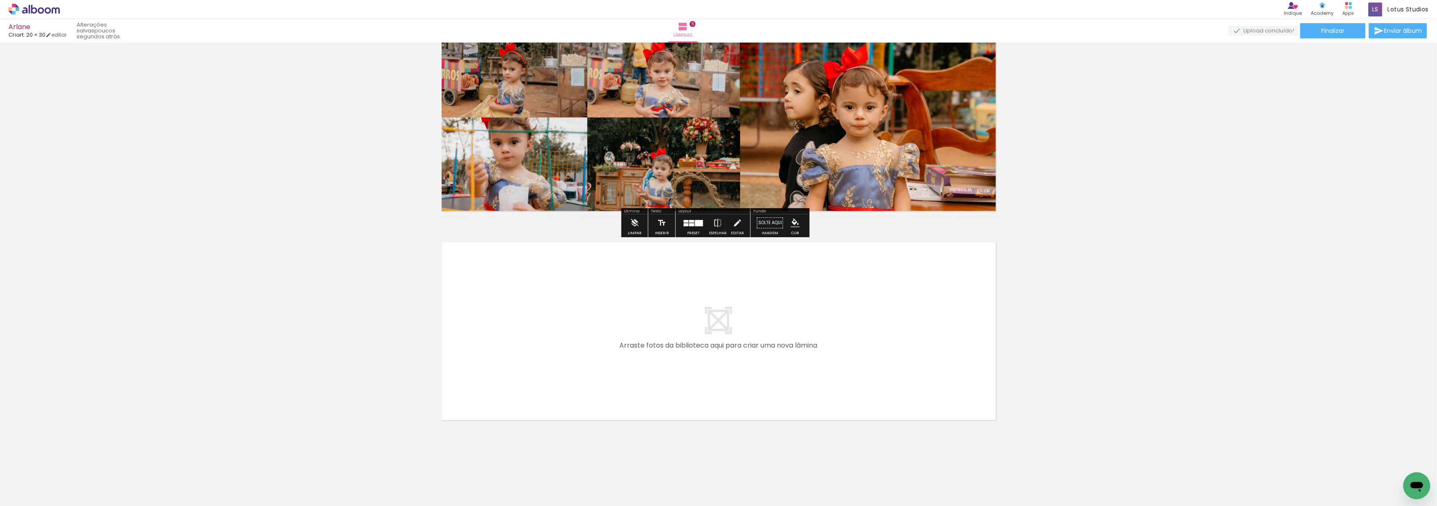
scroll to position [875, 0]
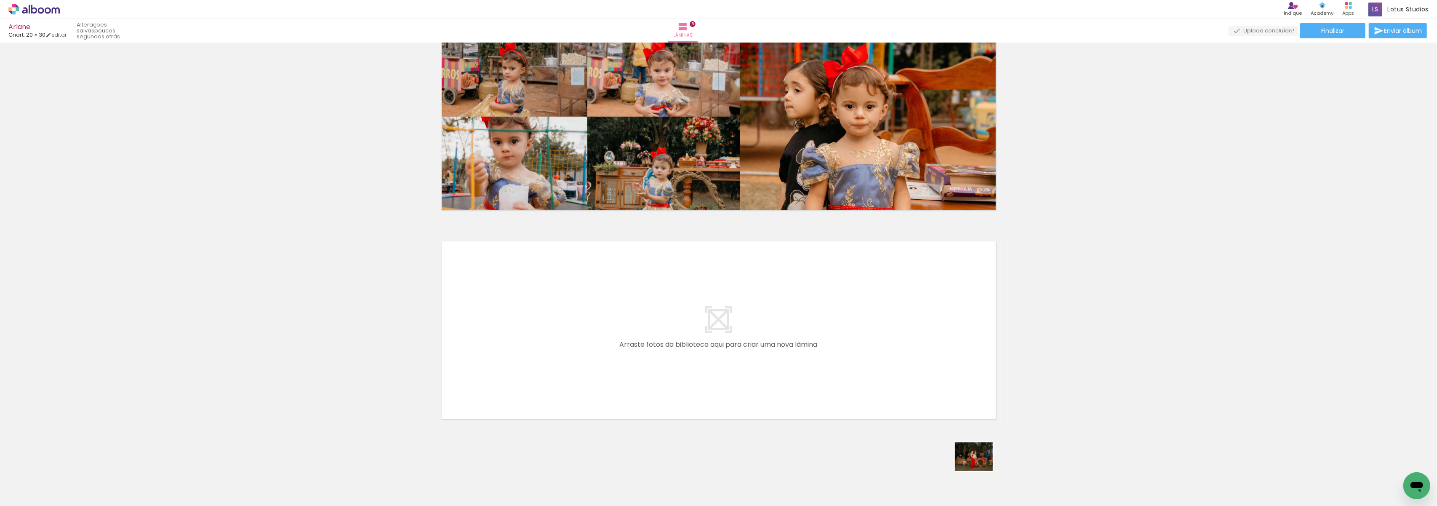
drag, startPoint x: 982, startPoint y: 484, endPoint x: 982, endPoint y: 462, distance: 21.5
click at [539, 189] on div at bounding box center [973, 476] width 42 height 31
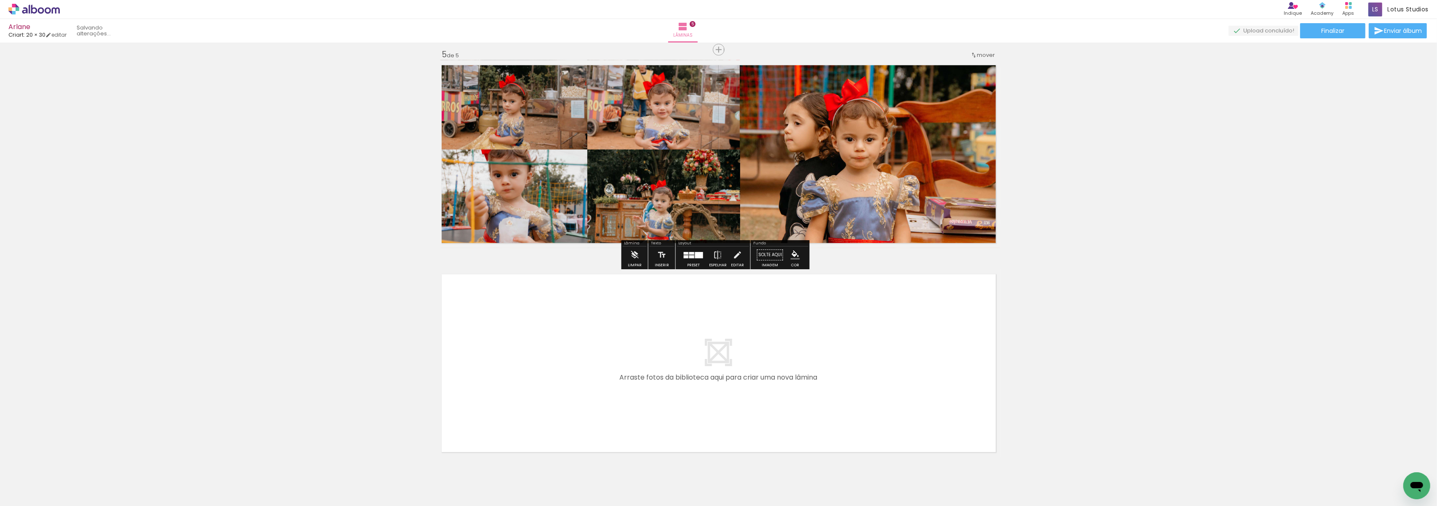
scroll to position [0, 0]
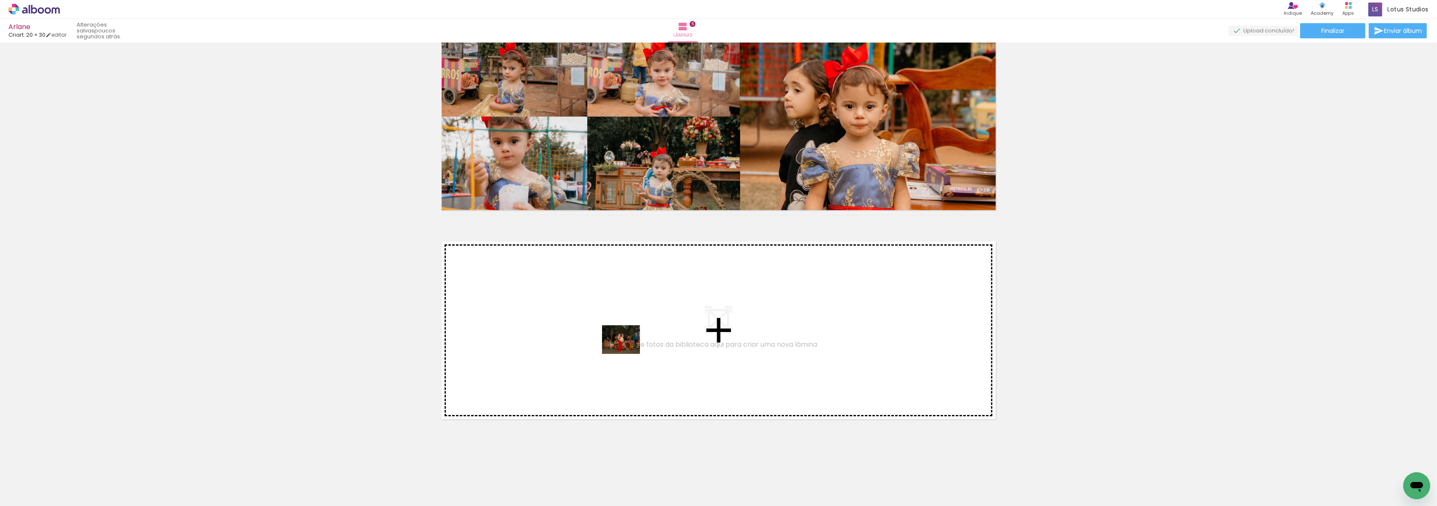
drag, startPoint x: 744, startPoint y: 483, endPoint x: 626, endPoint y: 349, distance: 177.2
click at [539, 189] on quentale-workspace at bounding box center [718, 253] width 1437 height 506
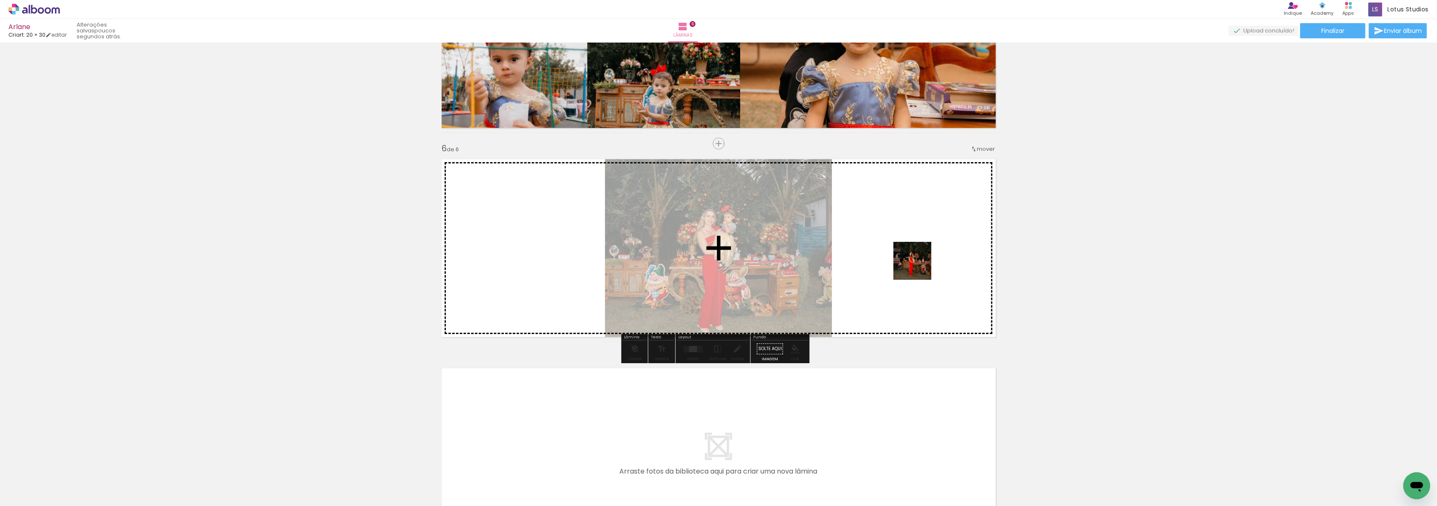
drag, startPoint x: 794, startPoint y: 488, endPoint x: 920, endPoint y: 266, distance: 254.5
click at [539, 189] on quentale-workspace at bounding box center [718, 253] width 1437 height 506
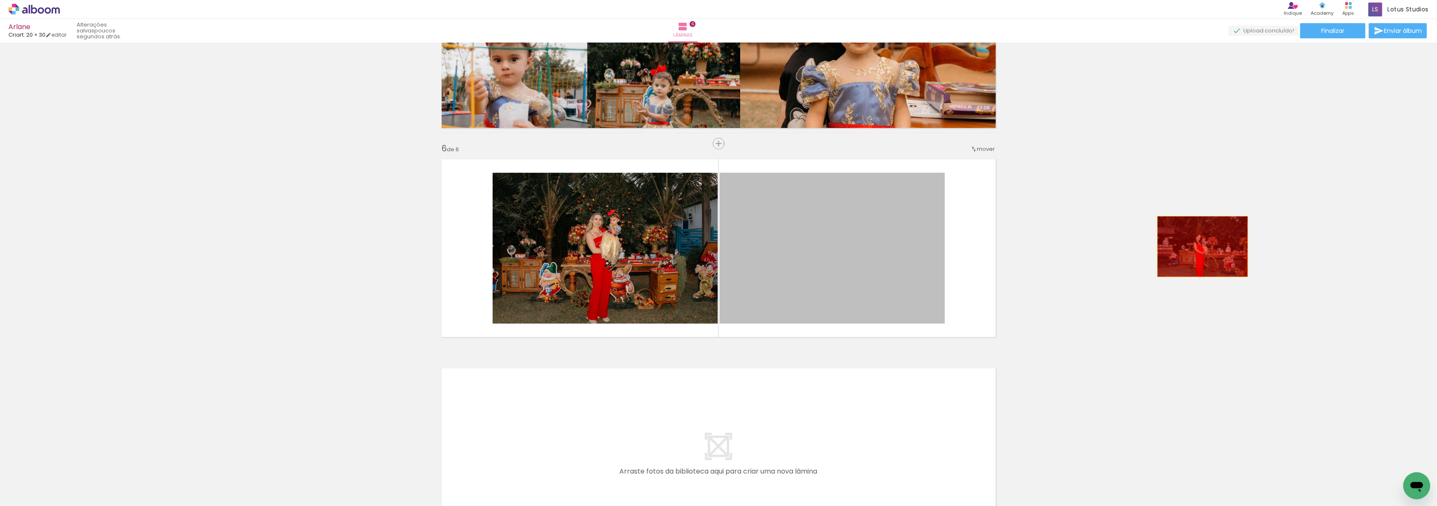
drag, startPoint x: 832, startPoint y: 256, endPoint x: 1198, endPoint y: 246, distance: 366.4
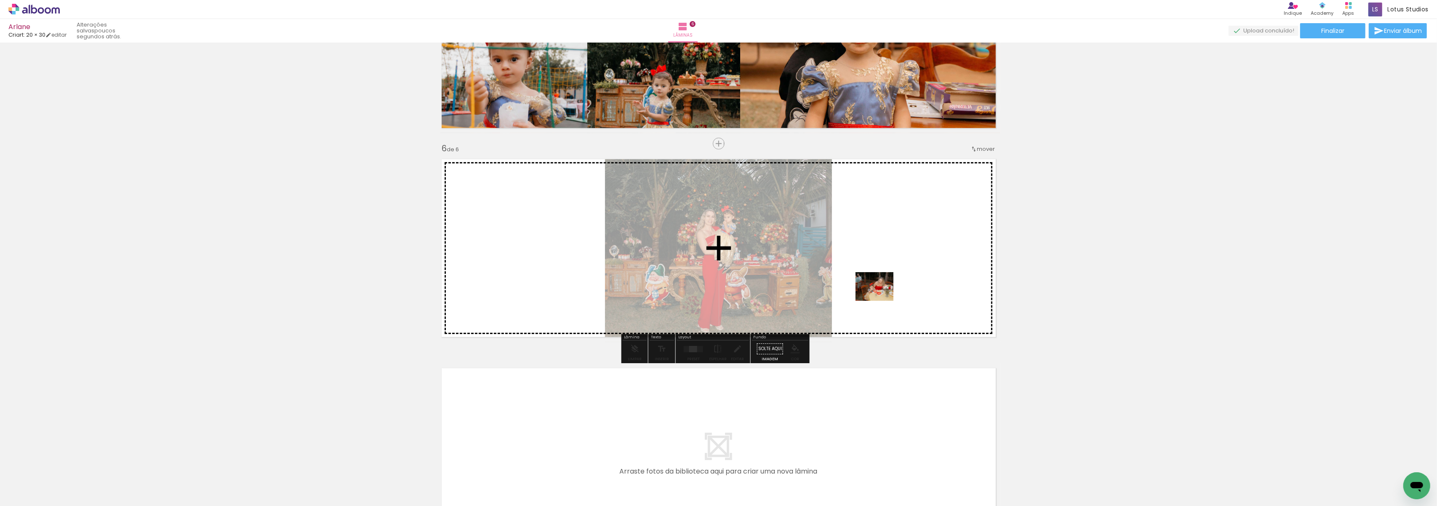
drag, startPoint x: 840, startPoint y: 485, endPoint x: 881, endPoint y: 297, distance: 192.1
click at [539, 189] on quentale-workspace at bounding box center [718, 253] width 1437 height 506
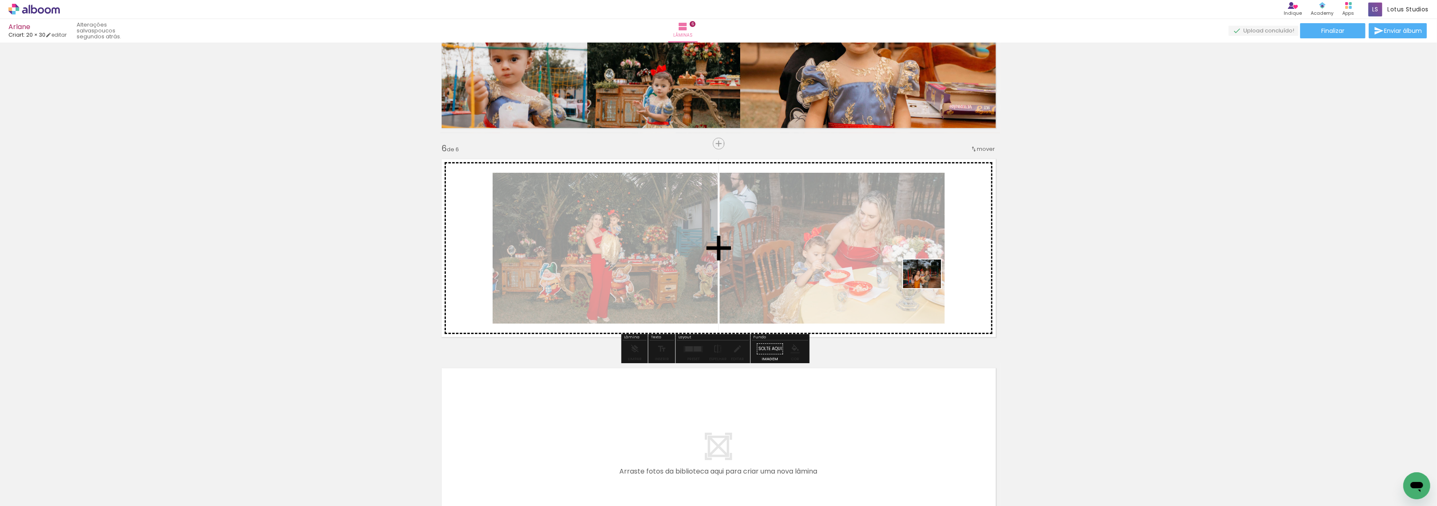
drag, startPoint x: 882, startPoint y: 488, endPoint x: 931, endPoint y: 277, distance: 216.3
click at [539, 189] on quentale-workspace at bounding box center [718, 253] width 1437 height 506
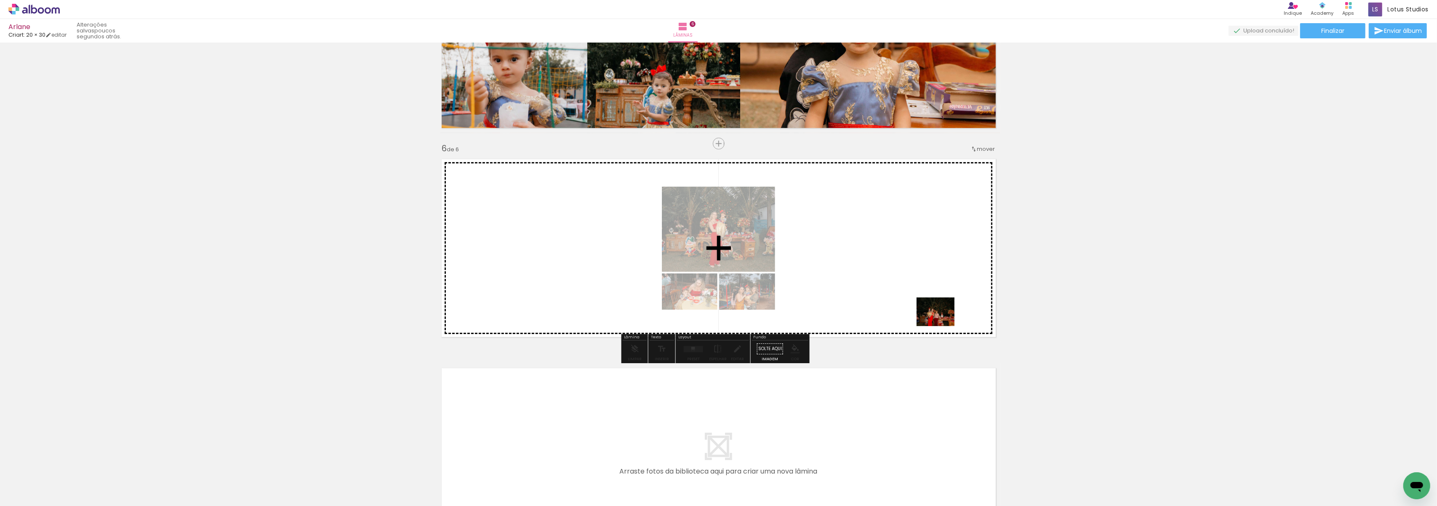
drag, startPoint x: 1117, startPoint y: 491, endPoint x: 928, endPoint y: 303, distance: 266.5
click at [539, 189] on quentale-workspace at bounding box center [718, 253] width 1437 height 506
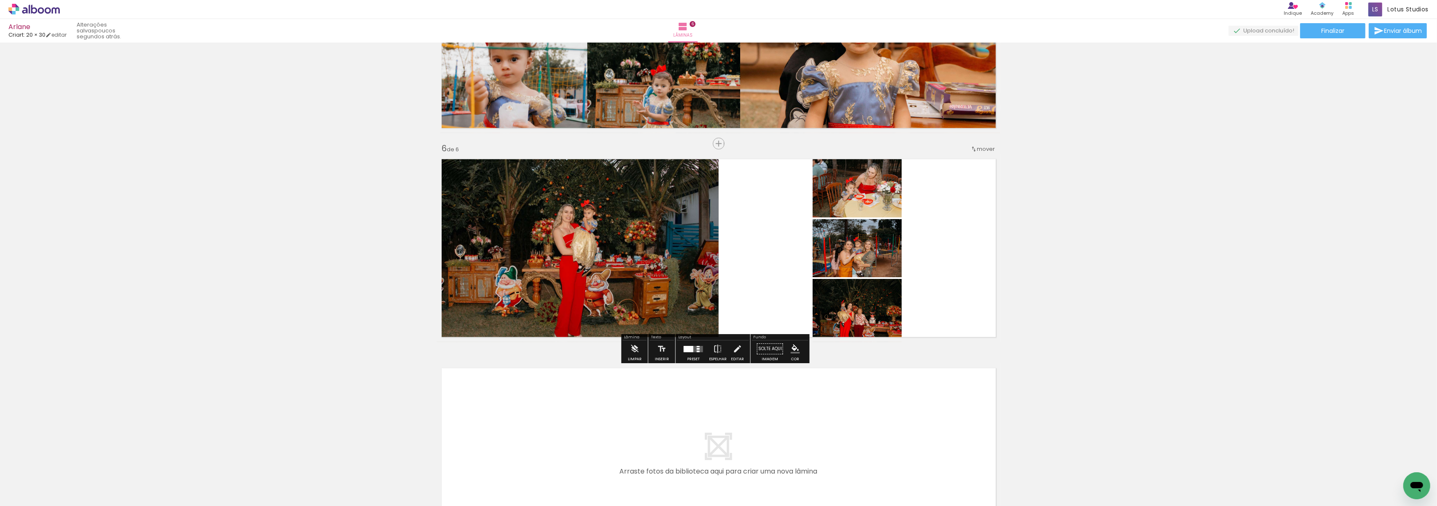
click at [539, 189] on div at bounding box center [693, 348] width 23 height 17
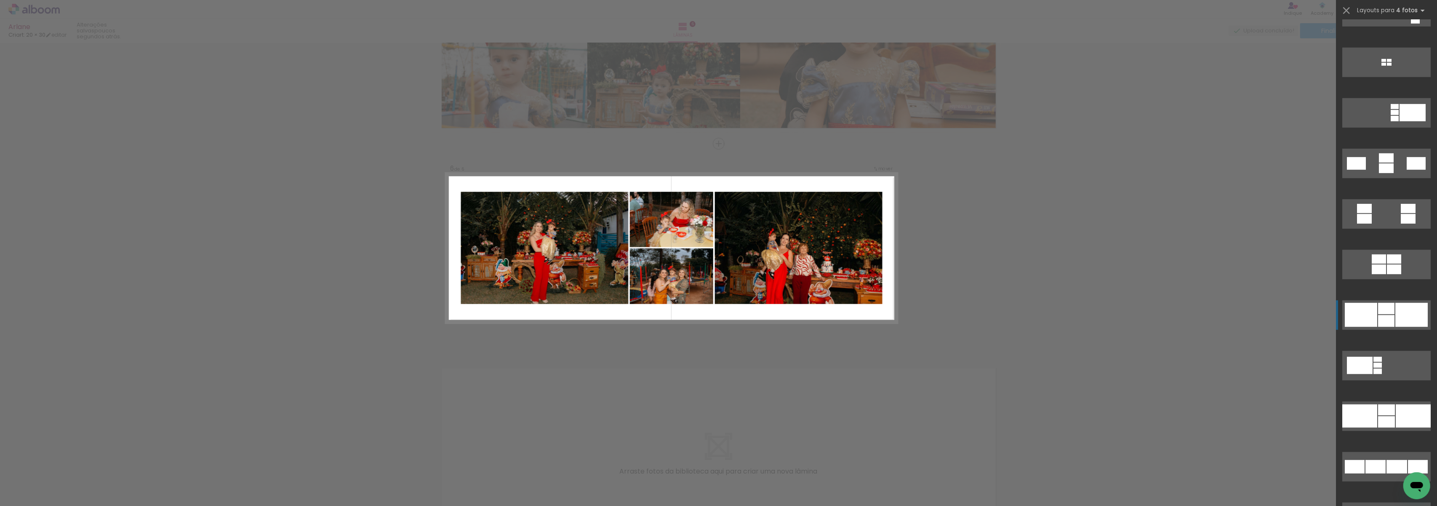
scroll to position [898, 0]
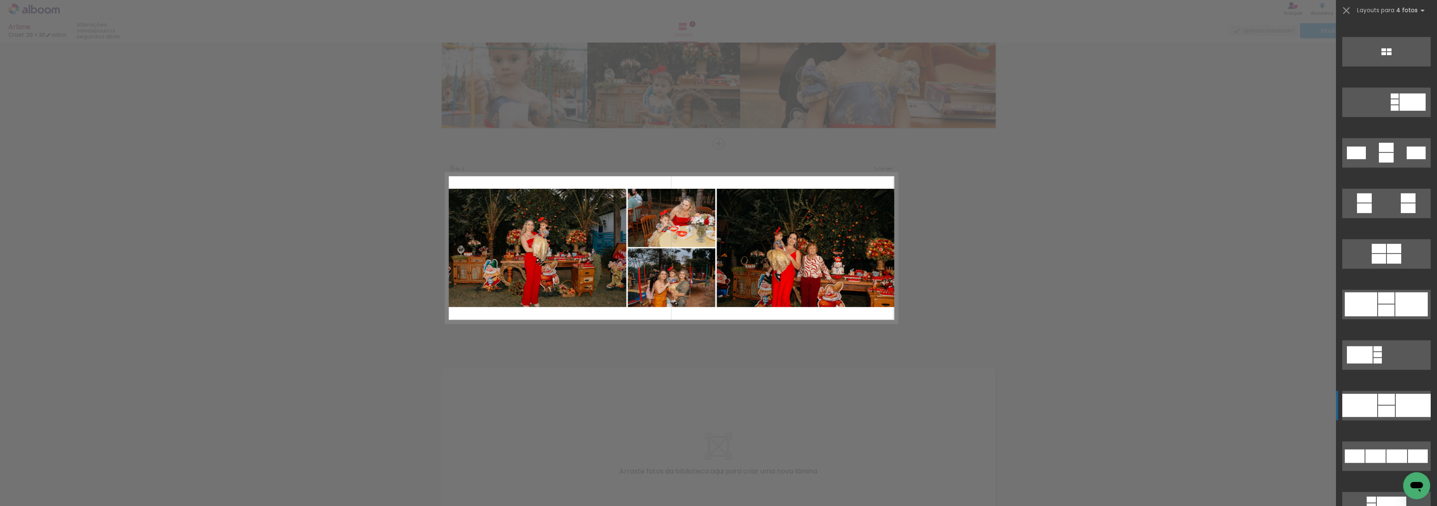
click at [539, 163] on div at bounding box center [1386, 158] width 15 height 10
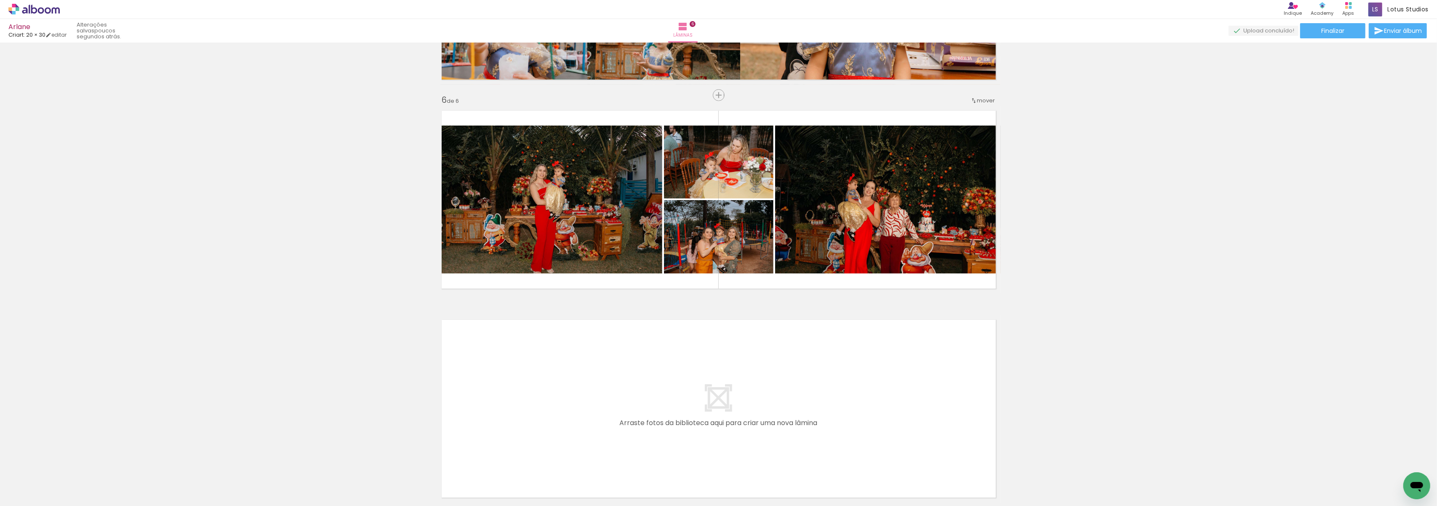
scroll to position [1066, 0]
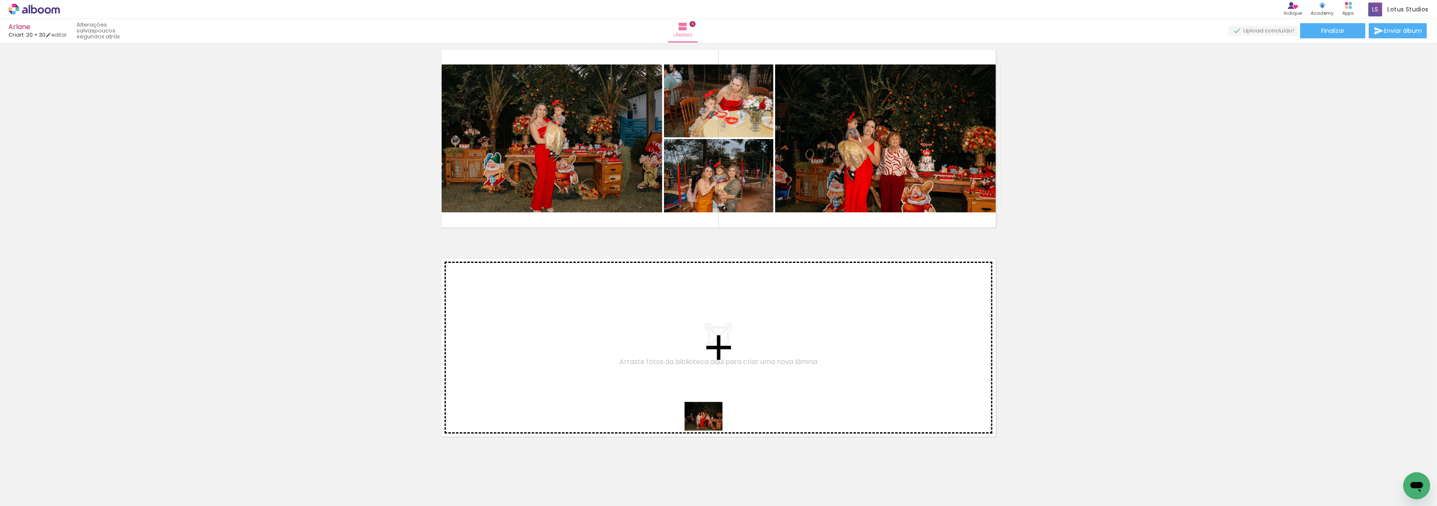
drag, startPoint x: 1169, startPoint y: 487, endPoint x: 685, endPoint y: 418, distance: 489.6
click at [539, 189] on quentale-workspace at bounding box center [718, 253] width 1437 height 506
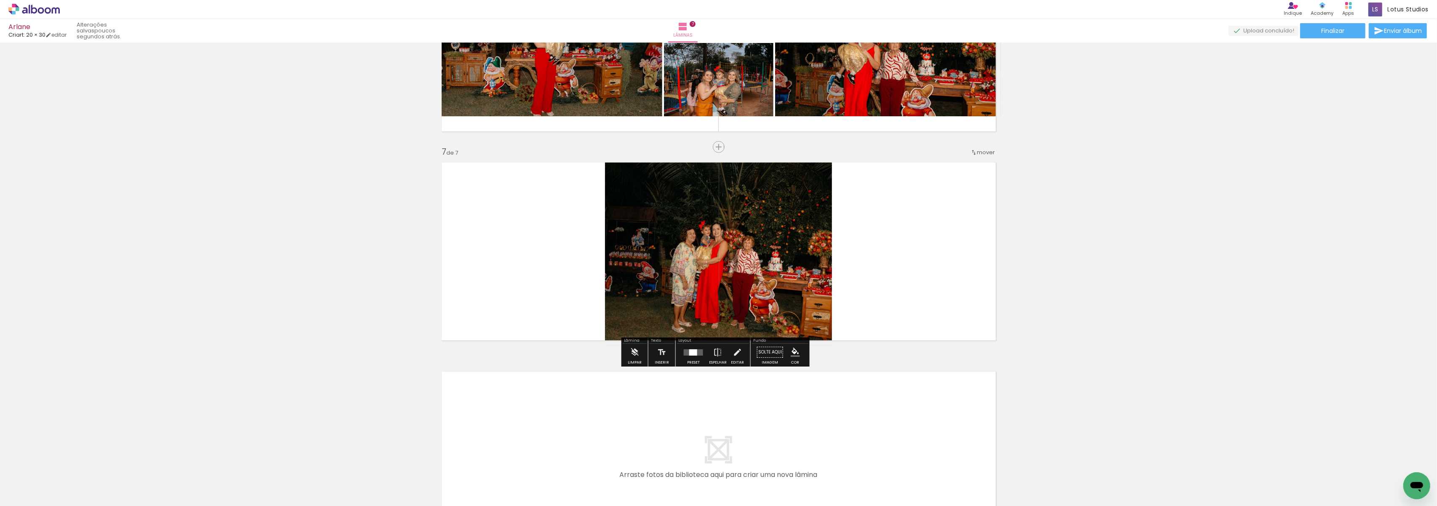
scroll to position [1166, 0]
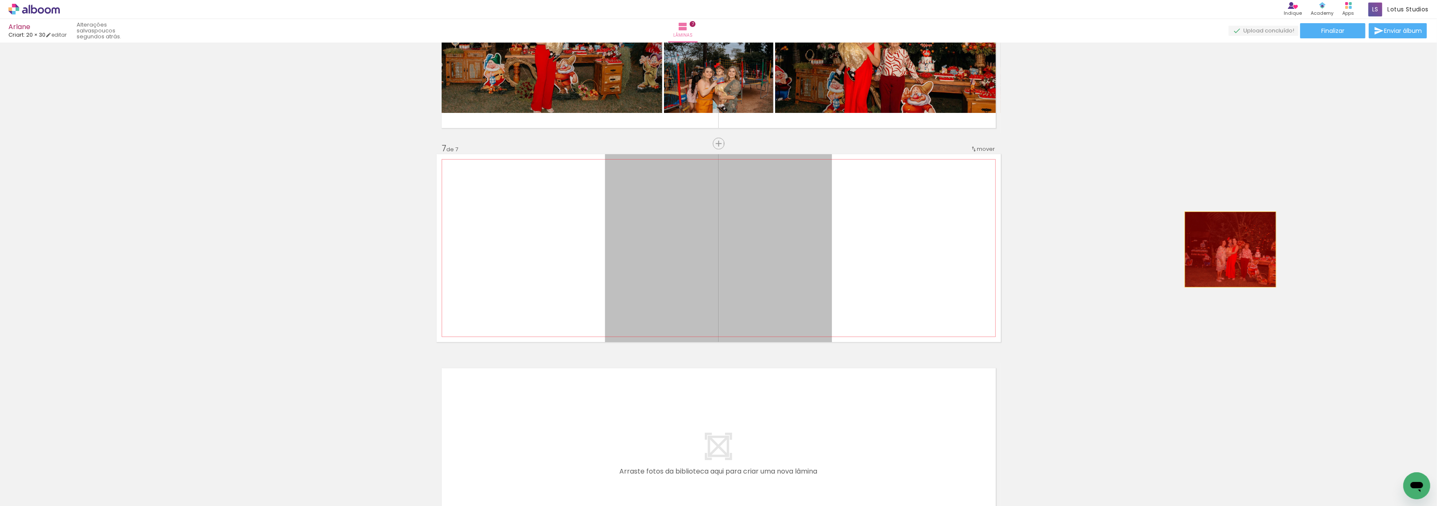
drag, startPoint x: 757, startPoint y: 285, endPoint x: 1226, endPoint y: 249, distance: 470.8
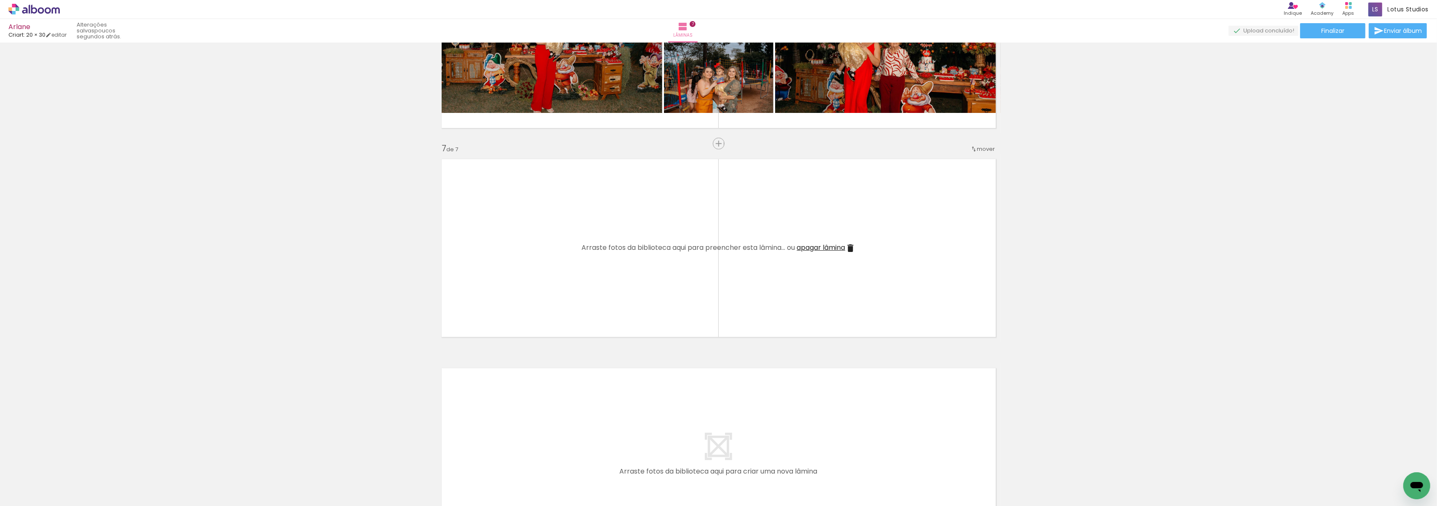
scroll to position [0, 0]
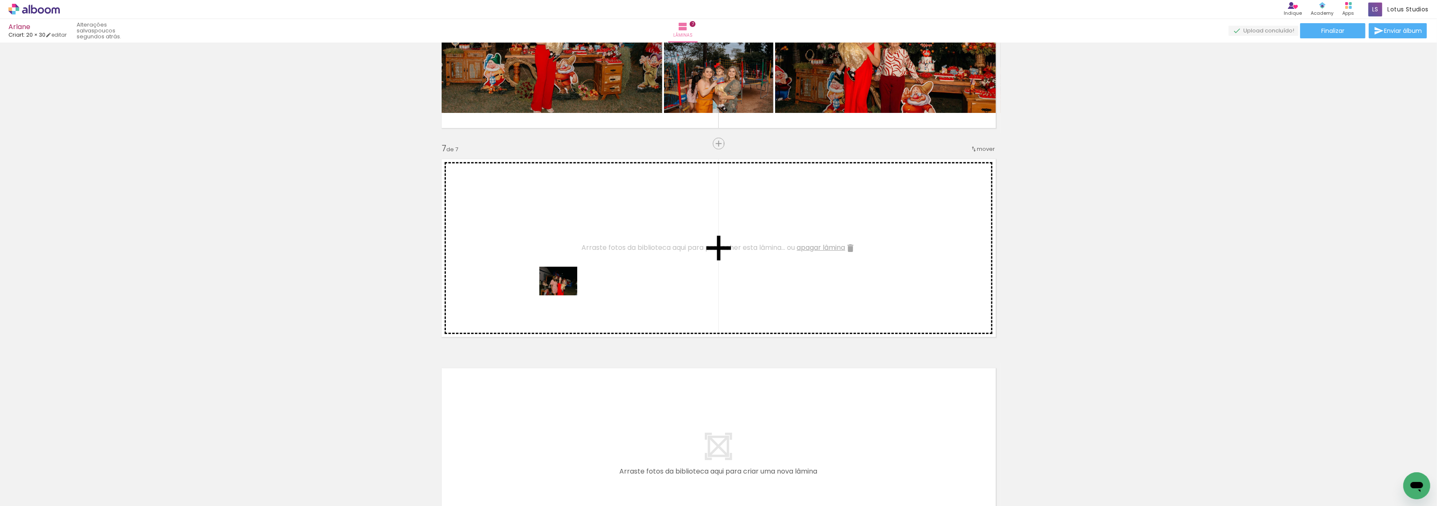
drag, startPoint x: 235, startPoint y: 488, endPoint x: 566, endPoint y: 287, distance: 387.5
click at [539, 189] on quentale-workspace at bounding box center [718, 253] width 1437 height 506
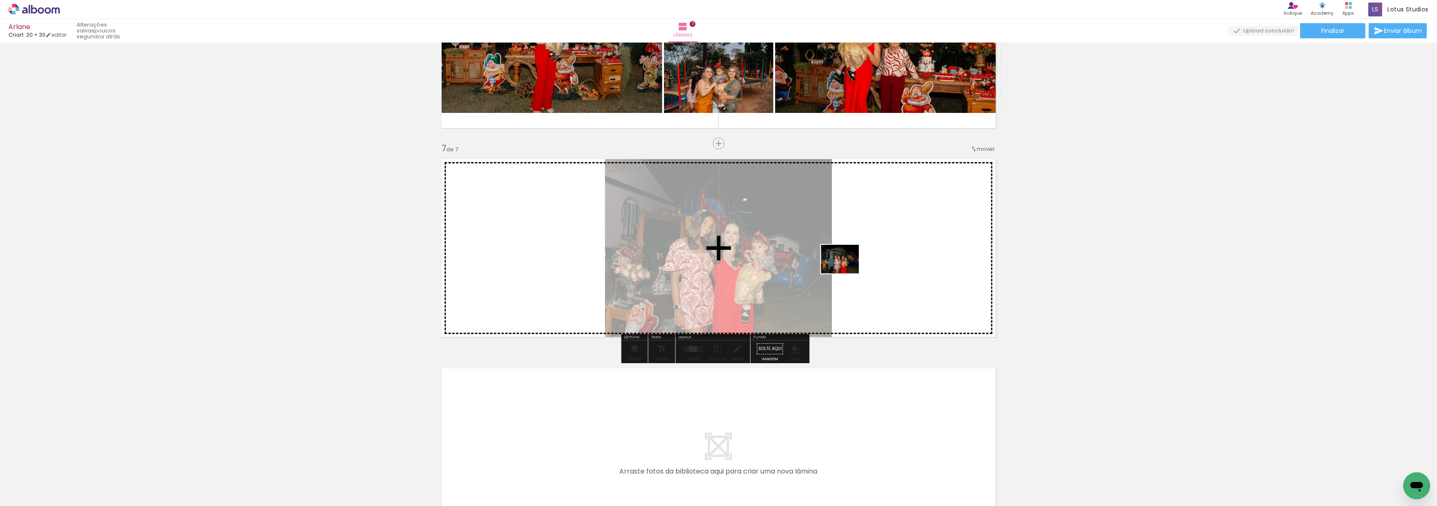
drag, startPoint x: 274, startPoint y: 479, endPoint x: 846, endPoint y: 270, distance: 609.5
click at [539, 189] on quentale-workspace at bounding box center [718, 253] width 1437 height 506
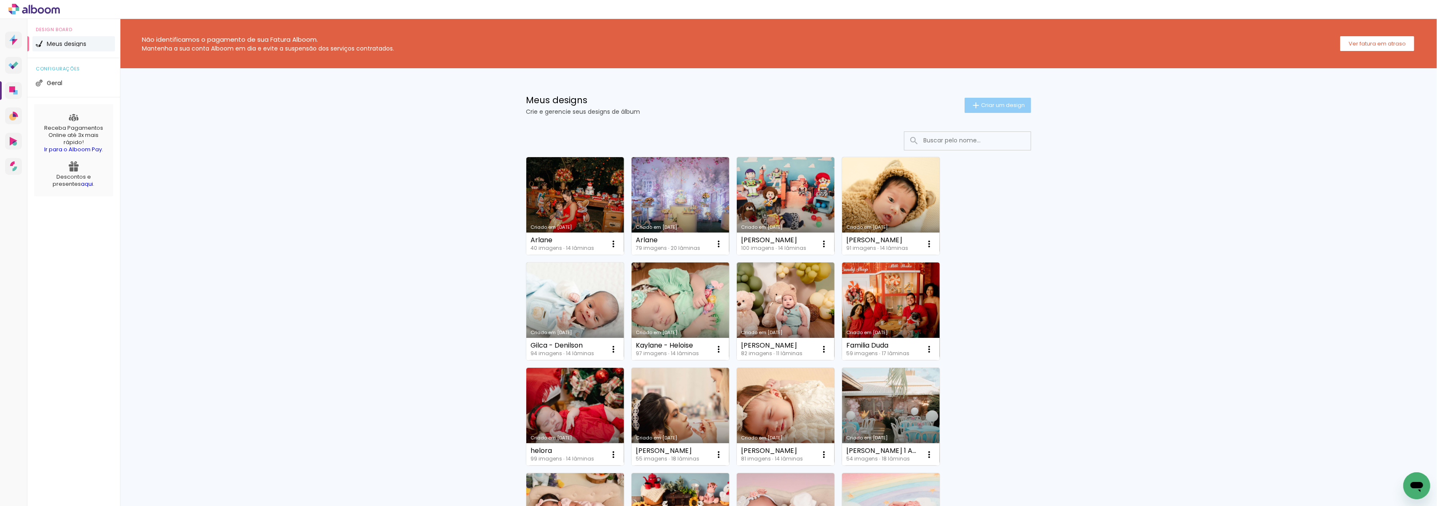
click at [1000, 108] on span "Criar um design" at bounding box center [1003, 104] width 44 height 5
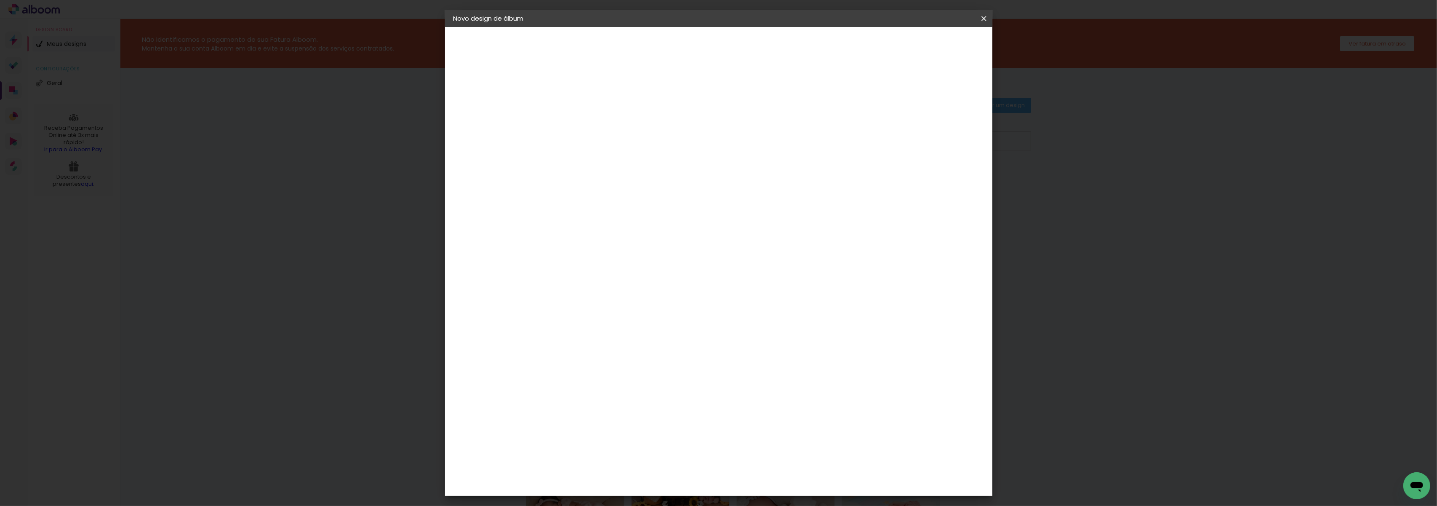
click at [591, 112] on input at bounding box center [591, 113] width 0 height 13
type input "arlane 2"
type paper-input "arlane 2"
drag, startPoint x: 698, startPoint y: 112, endPoint x: 660, endPoint y: 113, distance: 37.9
click at [0, 0] on div "Informações Dê um título ao seu álbum. Avançar" at bounding box center [0, 0] width 0 height 0
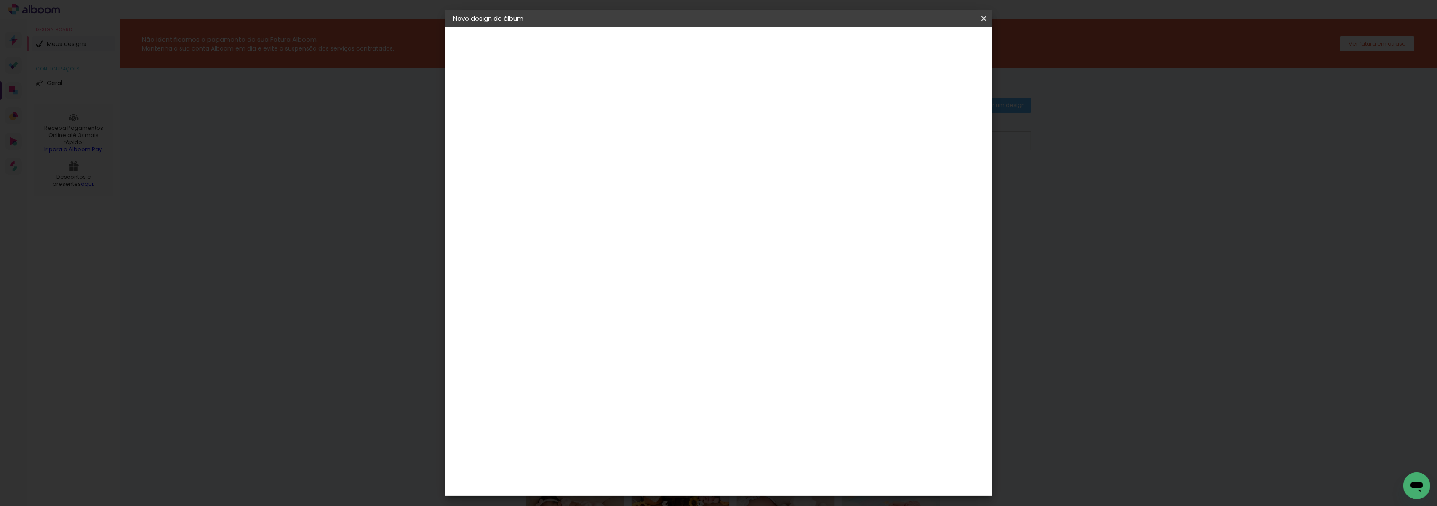
type input "Arlane 2"
type paper-input "Arlane 2"
click at [0, 0] on slot "Avançar" at bounding box center [0, 0] width 0 height 0
click at [626, 483] on paper-item "Criart" at bounding box center [612, 492] width 91 height 19
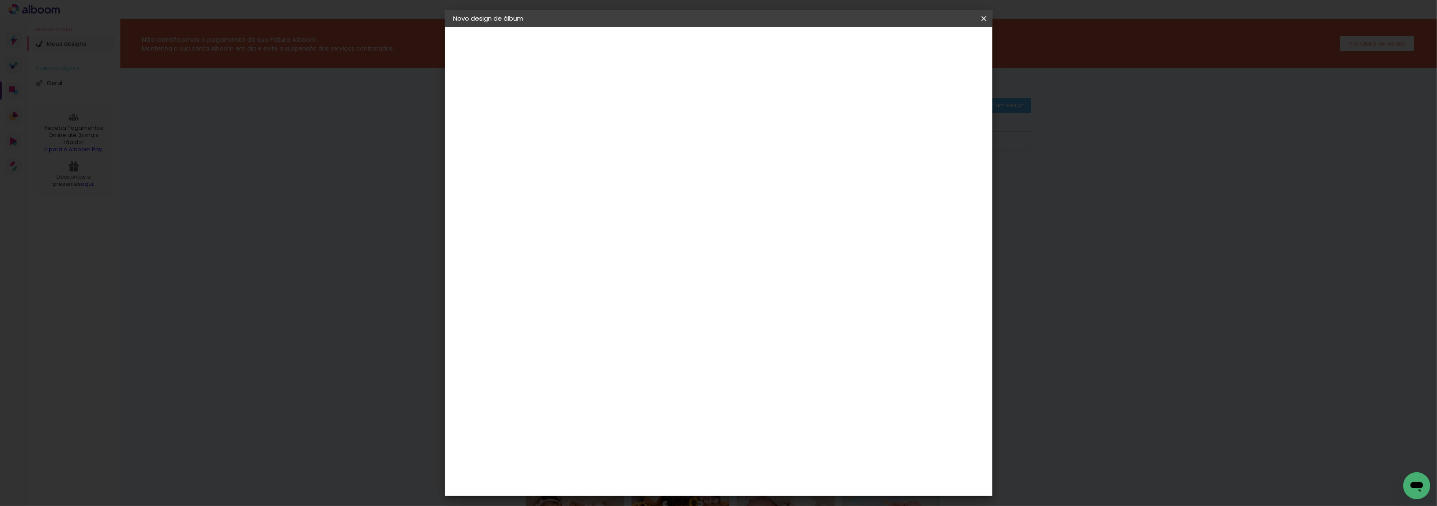
click at [0, 0] on slot "Avançar" at bounding box center [0, 0] width 0 height 0
click at [648, 177] on span "20 × 30" at bounding box center [628, 184] width 39 height 17
click at [0, 0] on slot "Avançar" at bounding box center [0, 0] width 0 height 0
click at [950, 39] on header "Revisão Verifique as configurações do seu álbum. Voltar Iniciar design" at bounding box center [753, 48] width 396 height 43
click at [929, 44] on span "Iniciar design" at bounding box center [910, 45] width 38 height 6
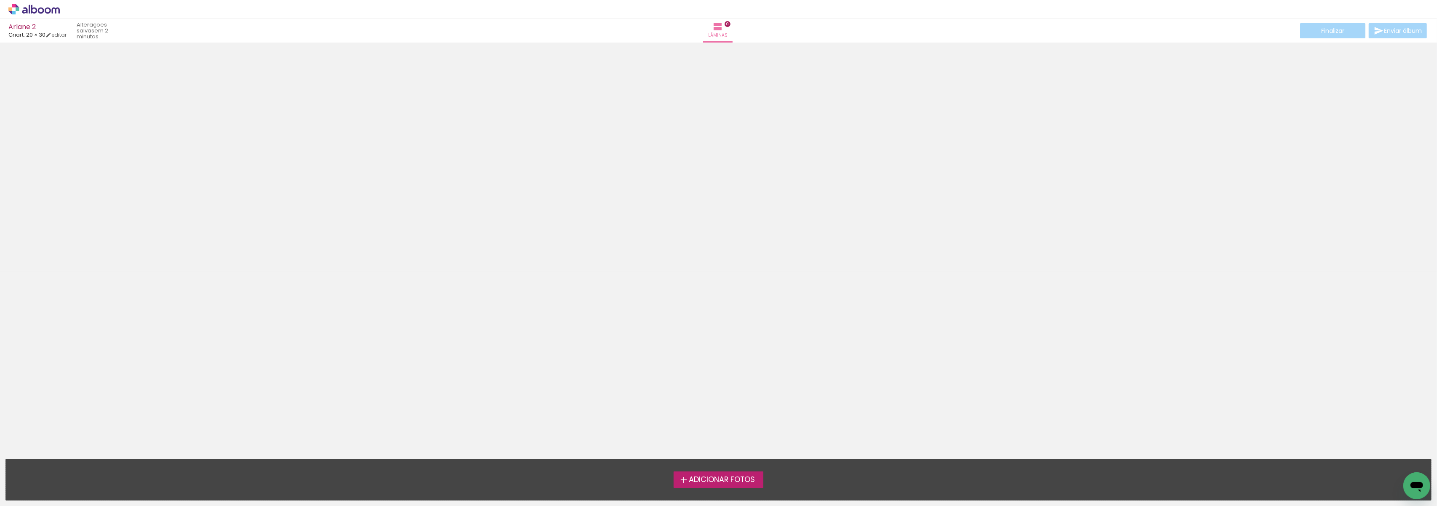
click at [713, 480] on span "Adicionar Fotos" at bounding box center [722, 480] width 66 height 8
click at [0, 0] on input "file" at bounding box center [0, 0] width 0 height 0
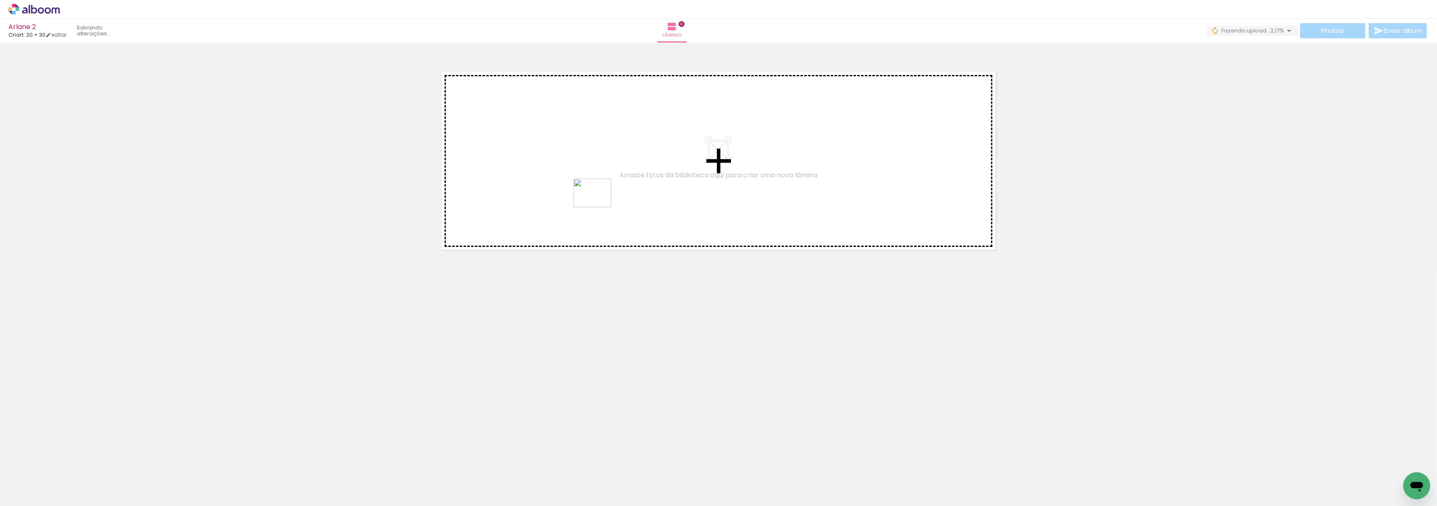
drag, startPoint x: 141, startPoint y: 490, endPoint x: 599, endPoint y: 204, distance: 540.2
click at [599, 204] on quentale-workspace at bounding box center [718, 253] width 1437 height 506
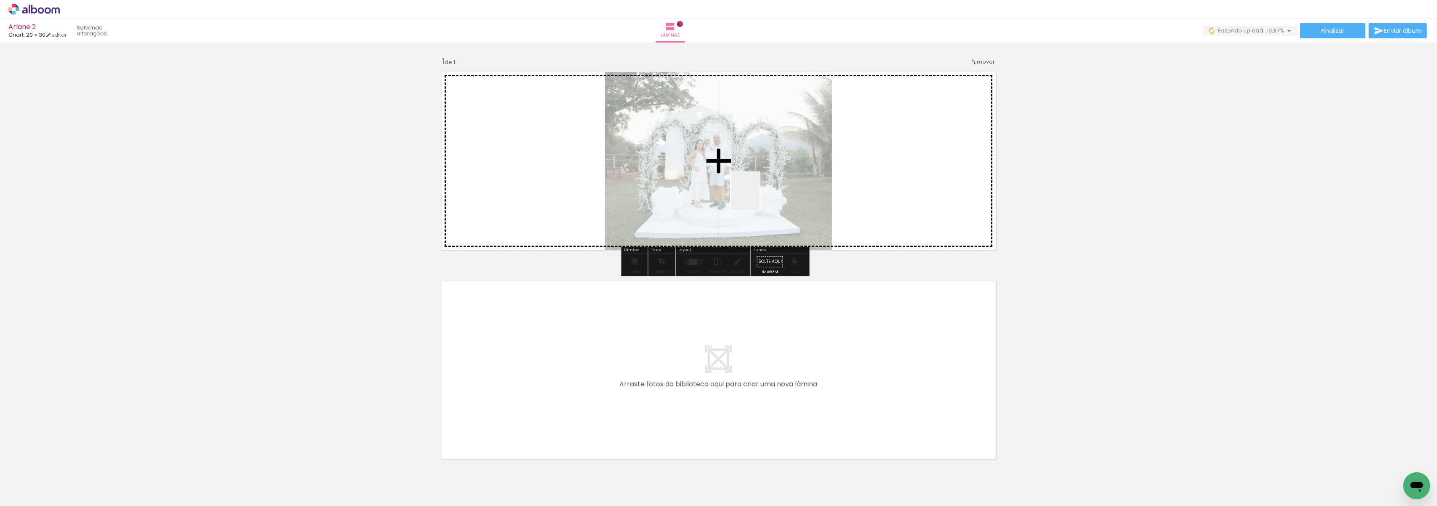
drag, startPoint x: 245, startPoint y: 476, endPoint x: 773, endPoint y: 185, distance: 602.6
click at [773, 185] on quentale-workspace at bounding box center [718, 253] width 1437 height 506
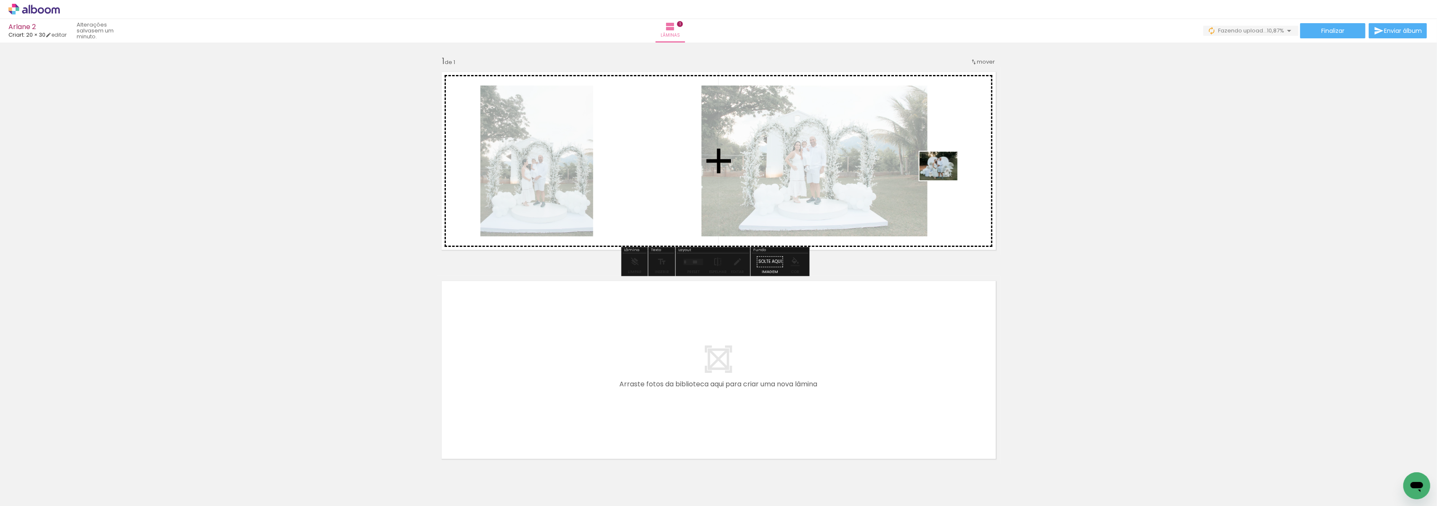
drag, startPoint x: 264, startPoint y: 487, endPoint x: 942, endPoint y: 178, distance: 745.8
click at [943, 177] on quentale-workspace at bounding box center [718, 253] width 1437 height 506
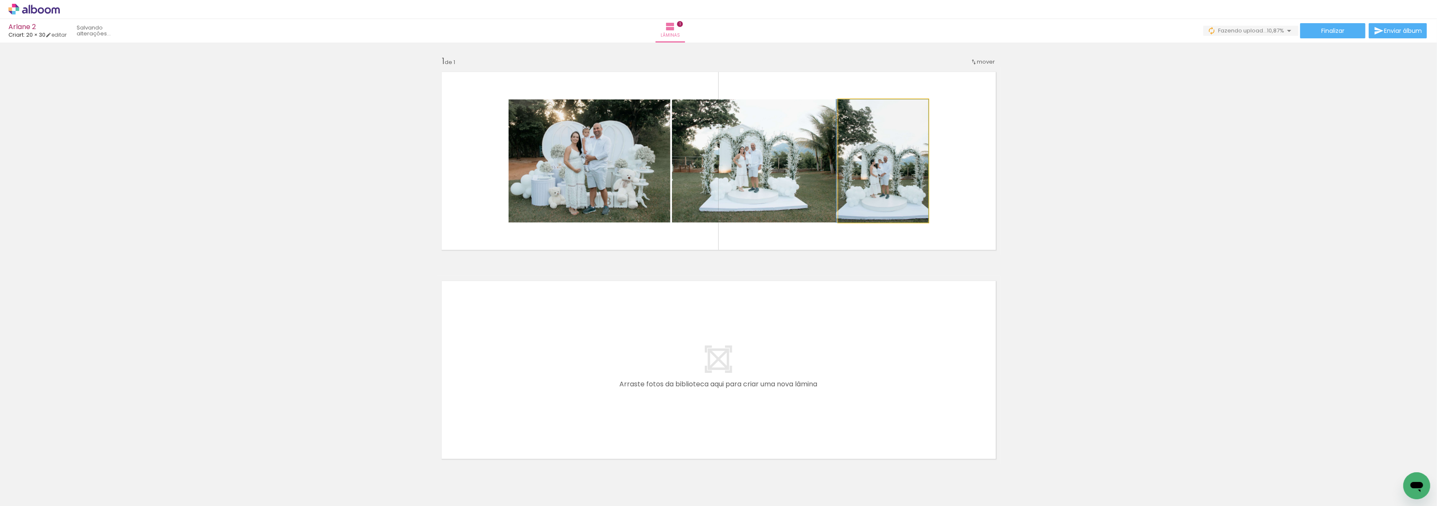
drag, startPoint x: 867, startPoint y: 179, endPoint x: 888, endPoint y: 178, distance: 20.2
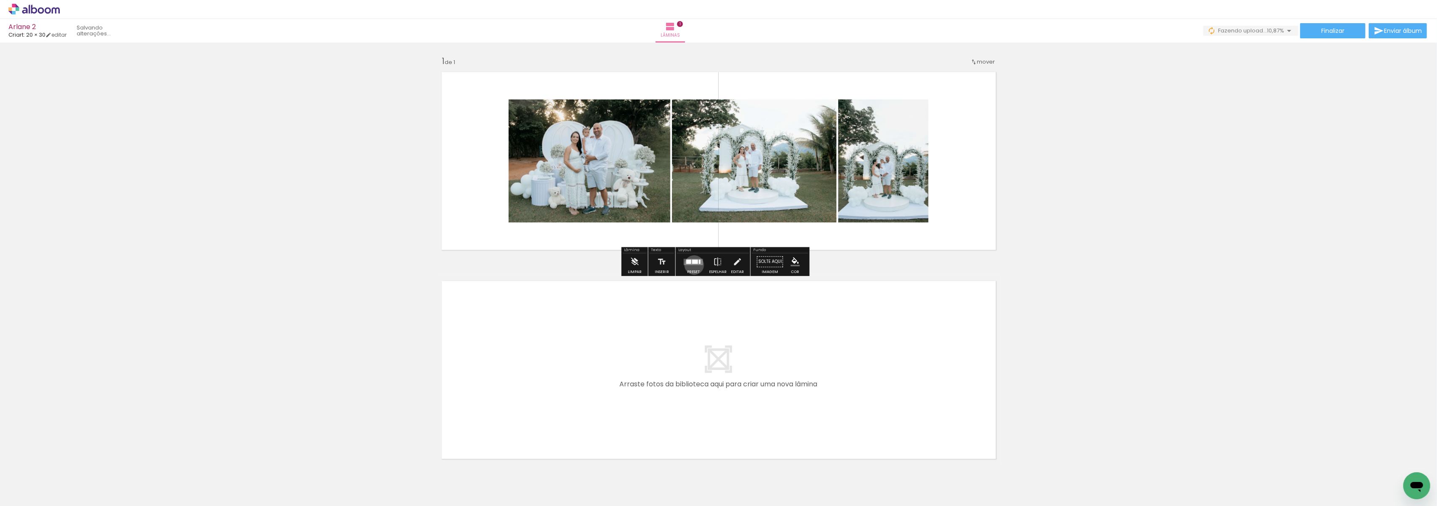
click at [692, 265] on div at bounding box center [693, 261] width 23 height 17
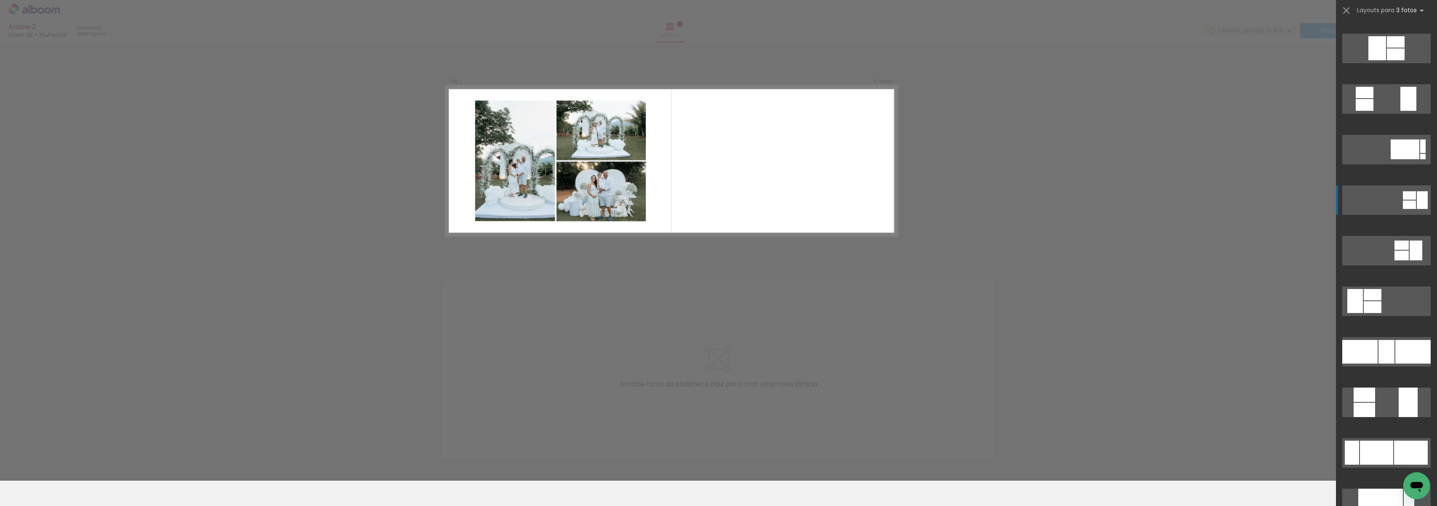
scroll to position [168, 0]
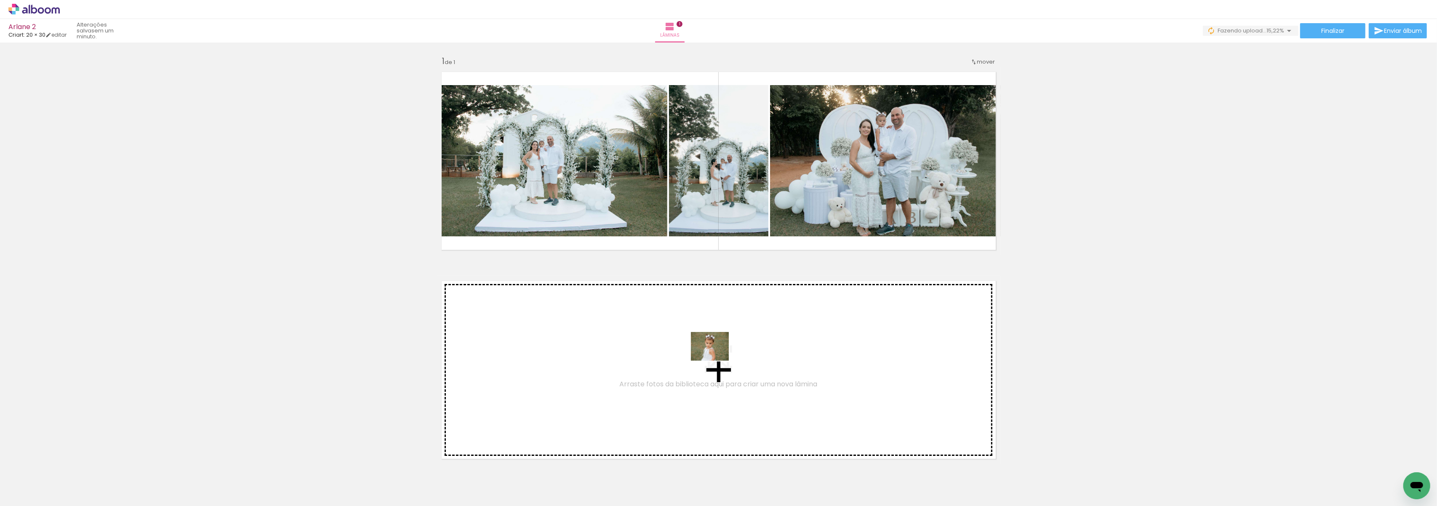
drag, startPoint x: 77, startPoint y: 480, endPoint x: 674, endPoint y: 453, distance: 596.8
click at [717, 357] on quentale-workspace at bounding box center [718, 253] width 1437 height 506
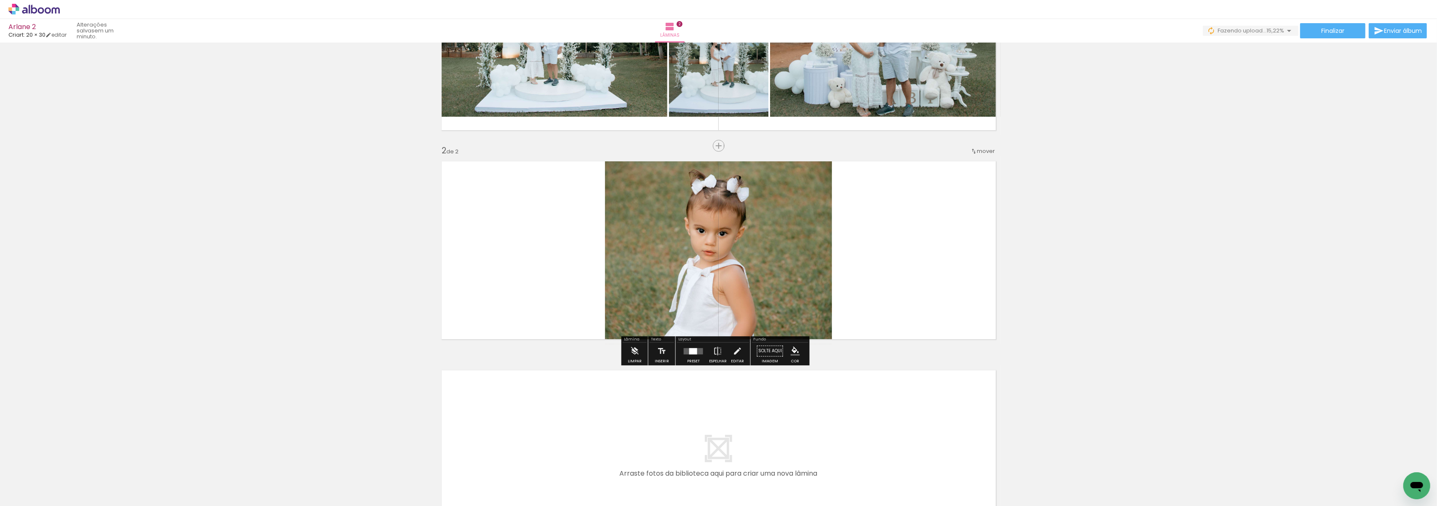
scroll to position [122, 0]
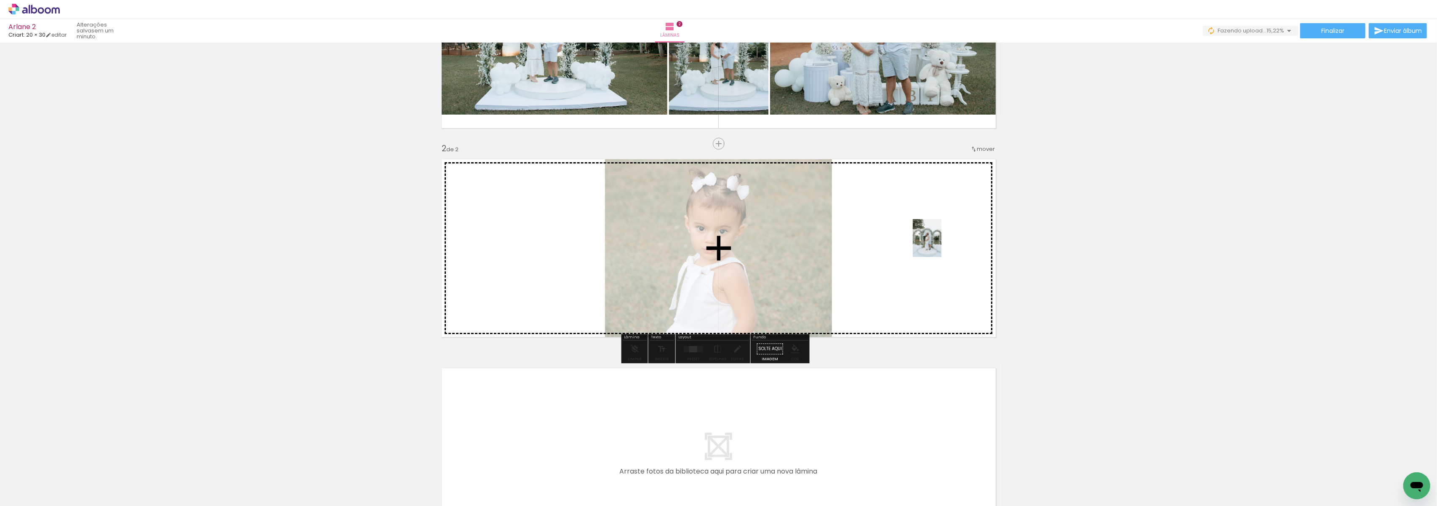
drag, startPoint x: 655, startPoint y: 478, endPoint x: 938, endPoint y: 244, distance: 367.2
click at [938, 244] on quentale-workspace at bounding box center [718, 253] width 1437 height 506
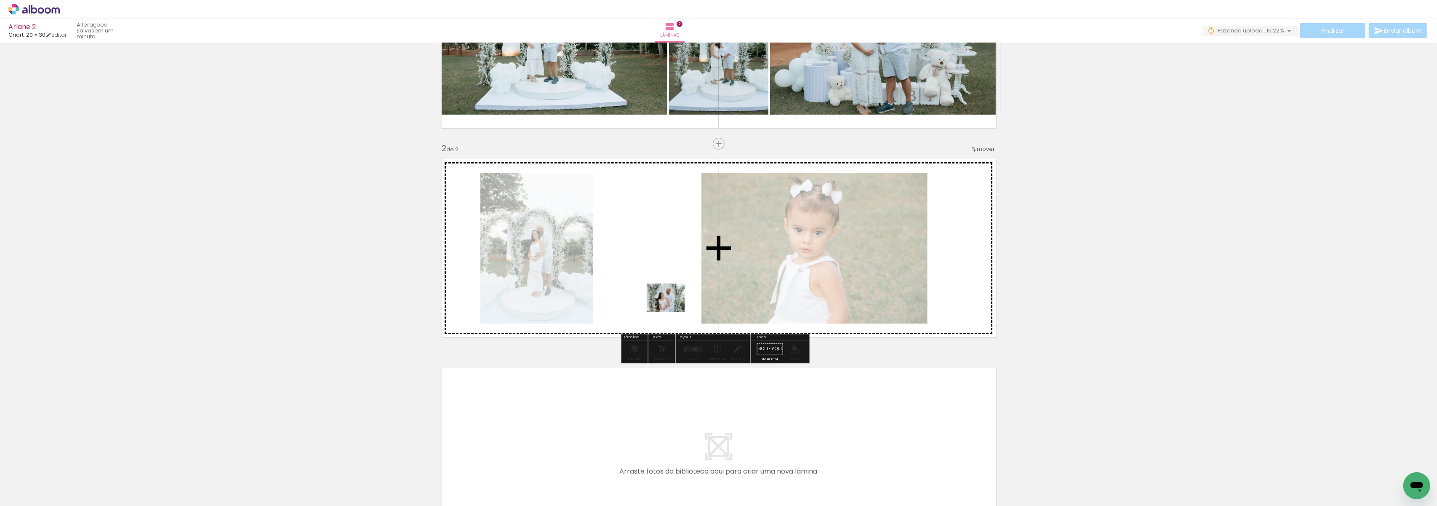
drag, startPoint x: 698, startPoint y: 479, endPoint x: 669, endPoint y: 278, distance: 202.9
click at [669, 278] on quentale-workspace at bounding box center [718, 253] width 1437 height 506
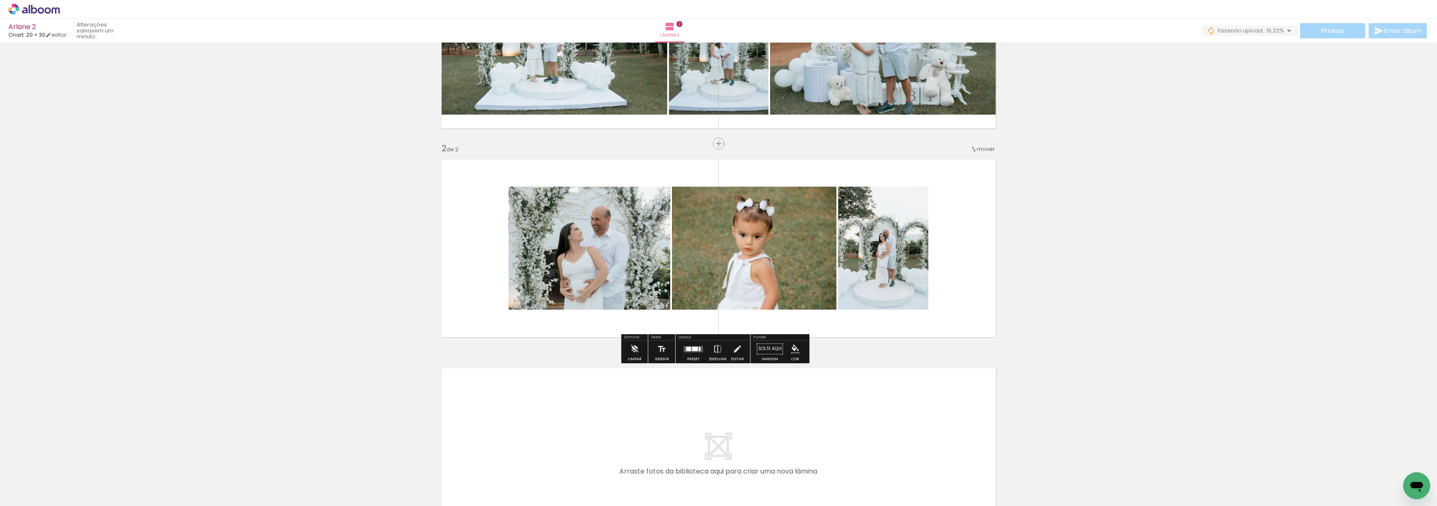
click at [686, 349] on div at bounding box center [688, 349] width 5 height 4
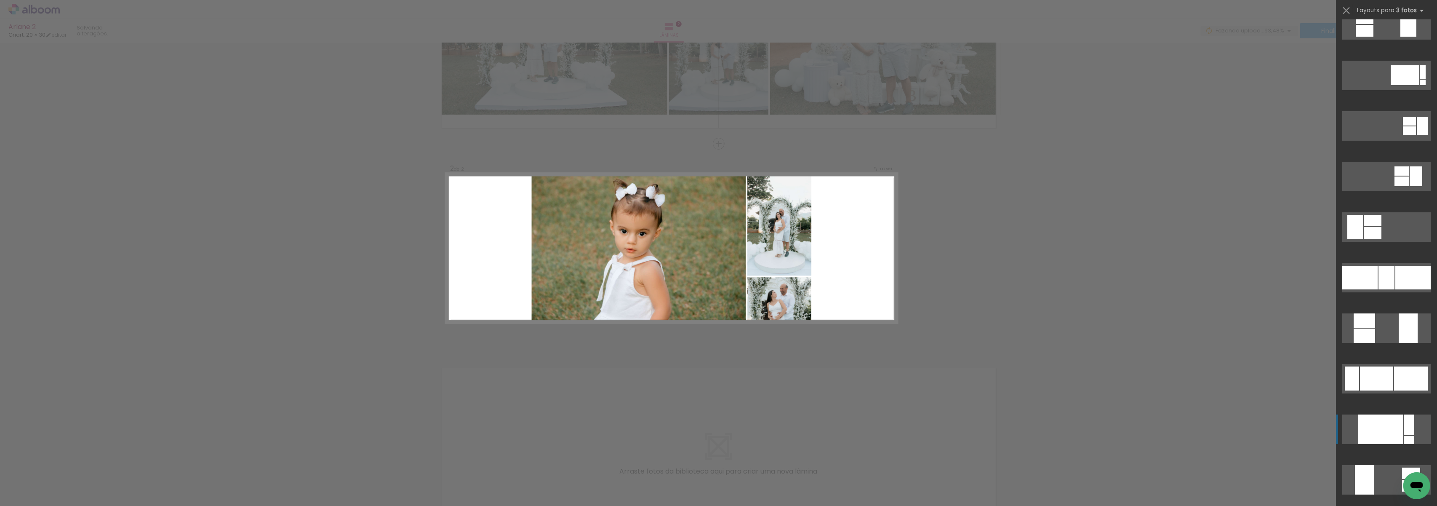
scroll to position [168, 0]
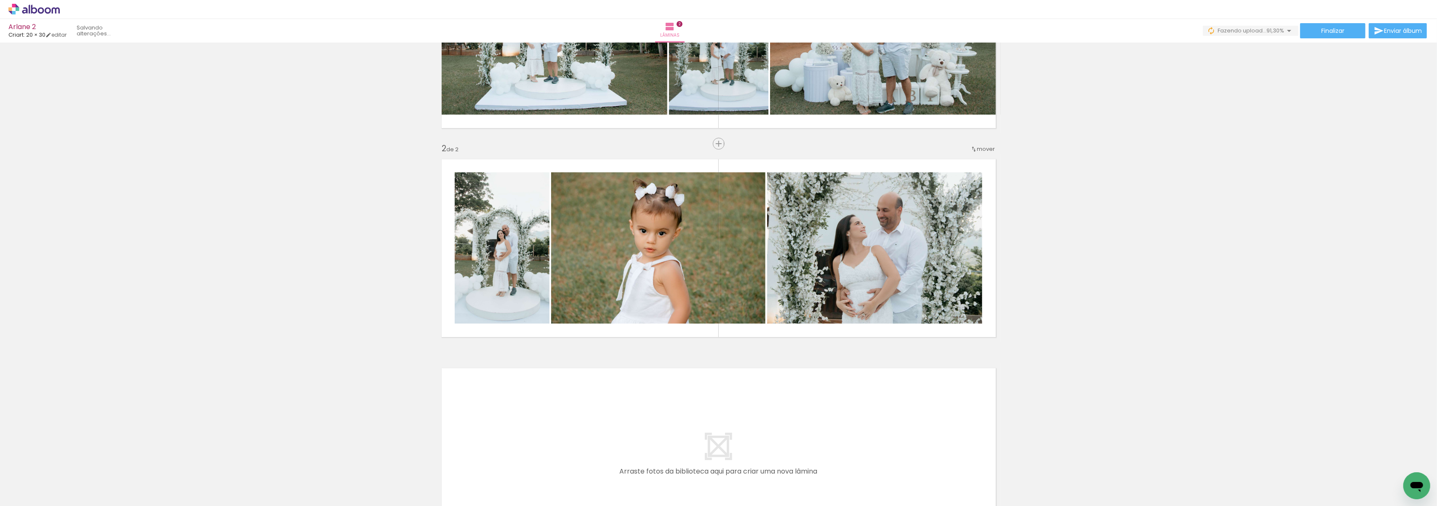
click at [387, 401] on div "Inserir lâmina 1 de 2 Inserir lâmina 2 de 2" at bounding box center [718, 237] width 1437 height 627
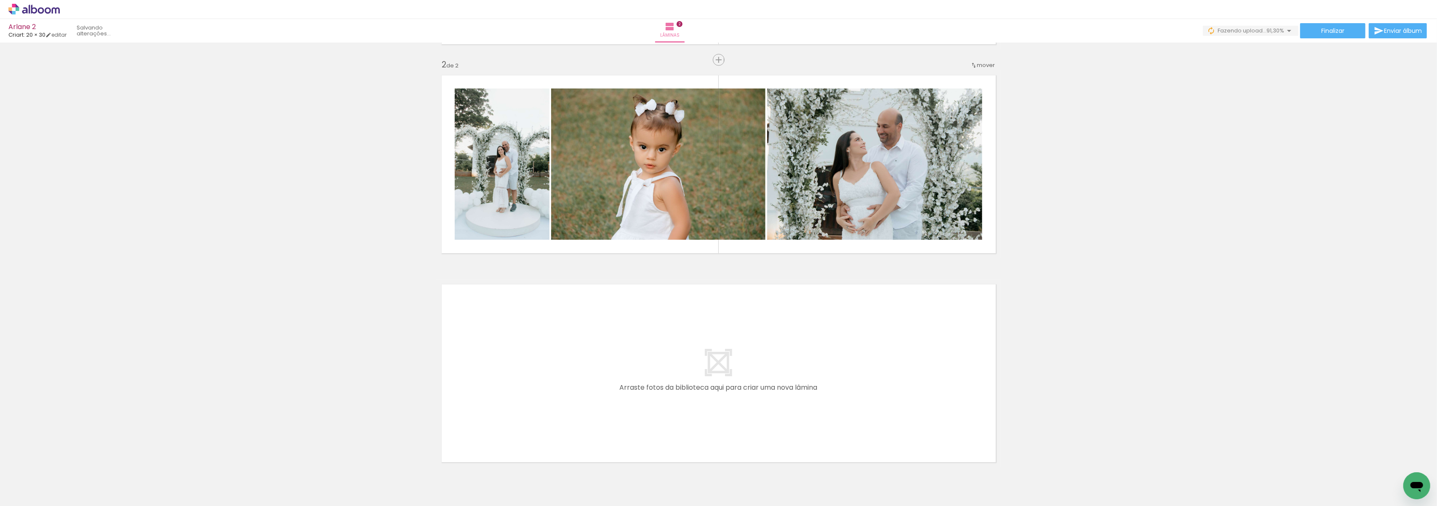
scroll to position [234, 0]
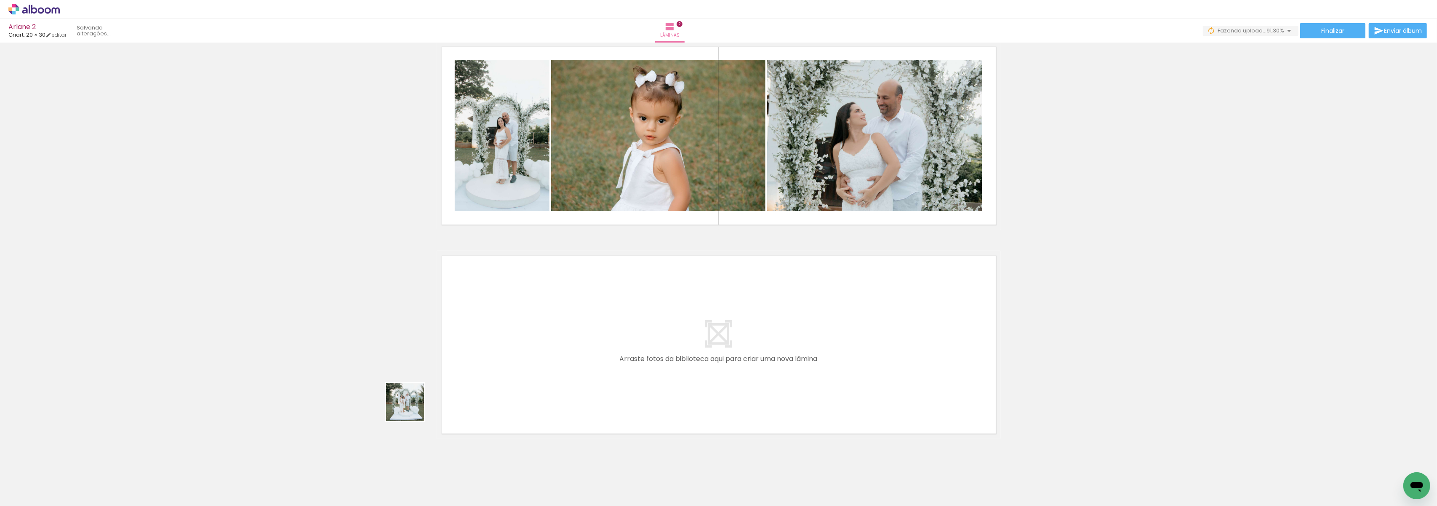
drag, startPoint x: 332, startPoint y: 484, endPoint x: 519, endPoint y: 337, distance: 238.4
click at [519, 337] on quentale-workspace at bounding box center [718, 253] width 1437 height 506
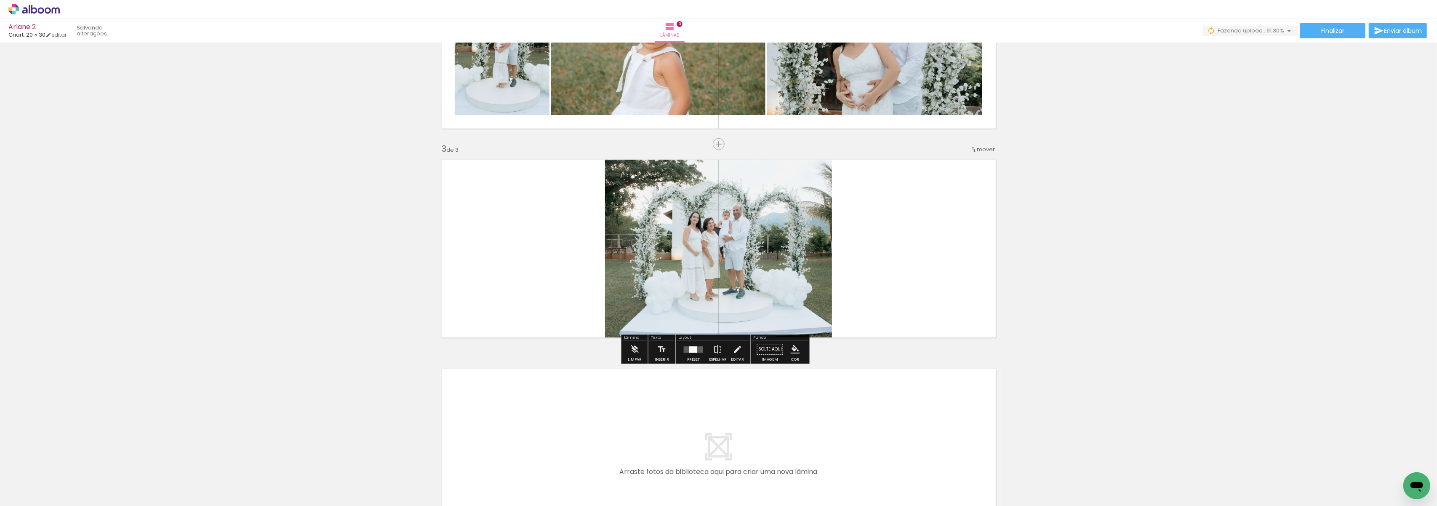
scroll to position [331, 0]
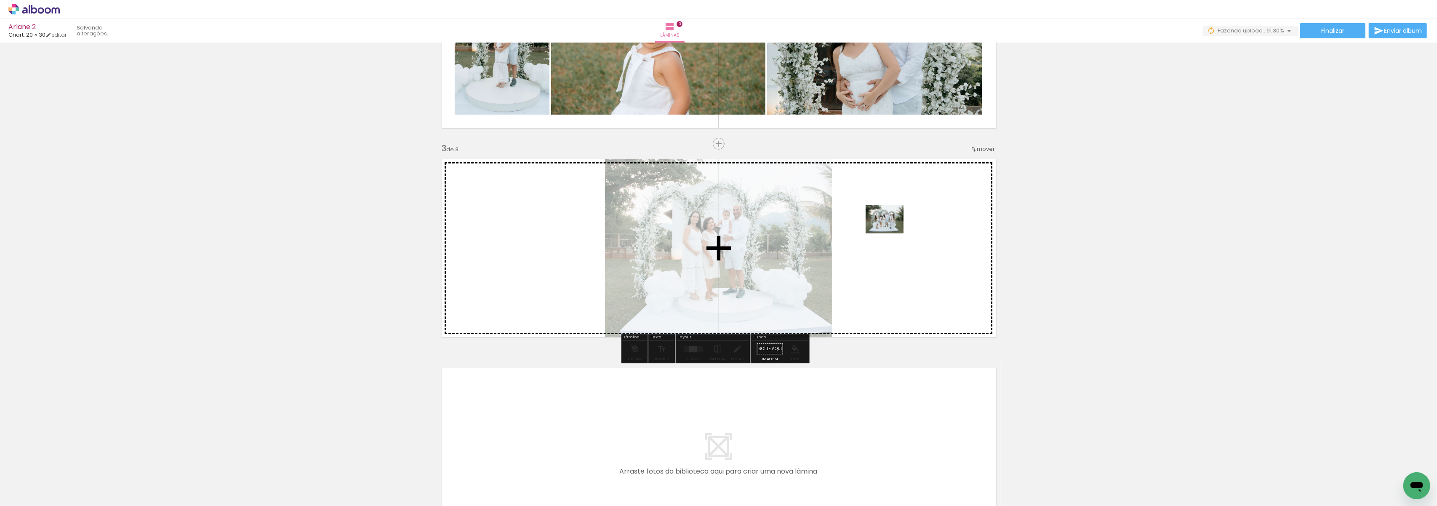
drag, startPoint x: 369, startPoint y: 485, endPoint x: 886, endPoint y: 241, distance: 571.8
click at [886, 241] on quentale-workspace at bounding box center [718, 253] width 1437 height 506
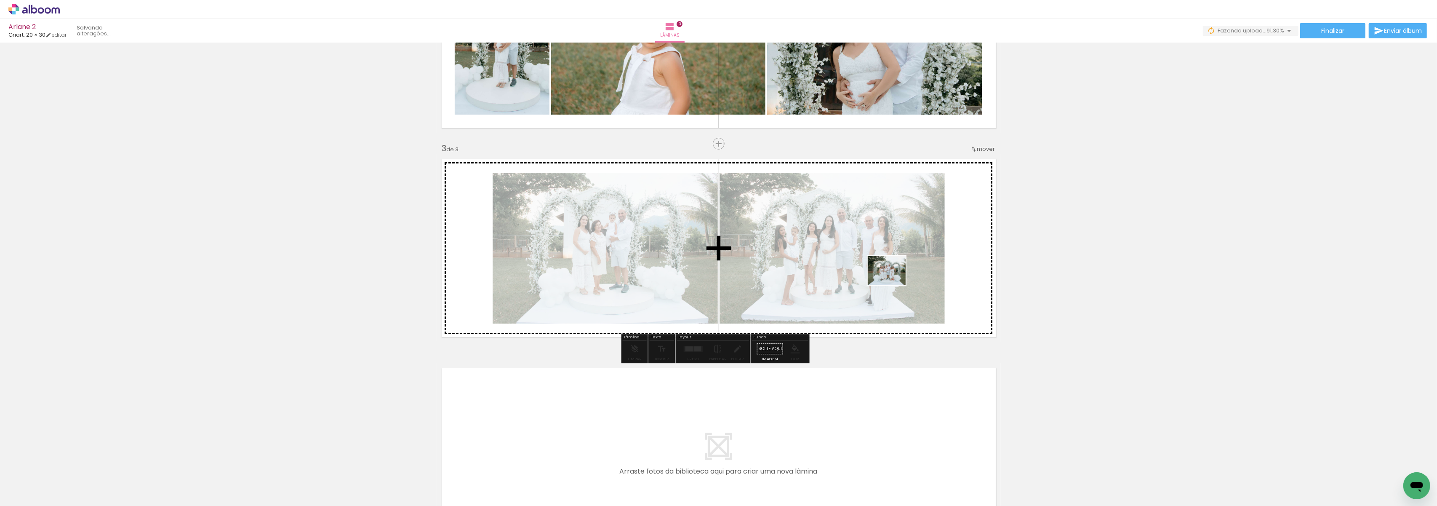
drag, startPoint x: 427, startPoint y: 480, endPoint x: 899, endPoint y: 280, distance: 513.2
click at [898, 280] on quentale-workspace at bounding box center [718, 253] width 1437 height 506
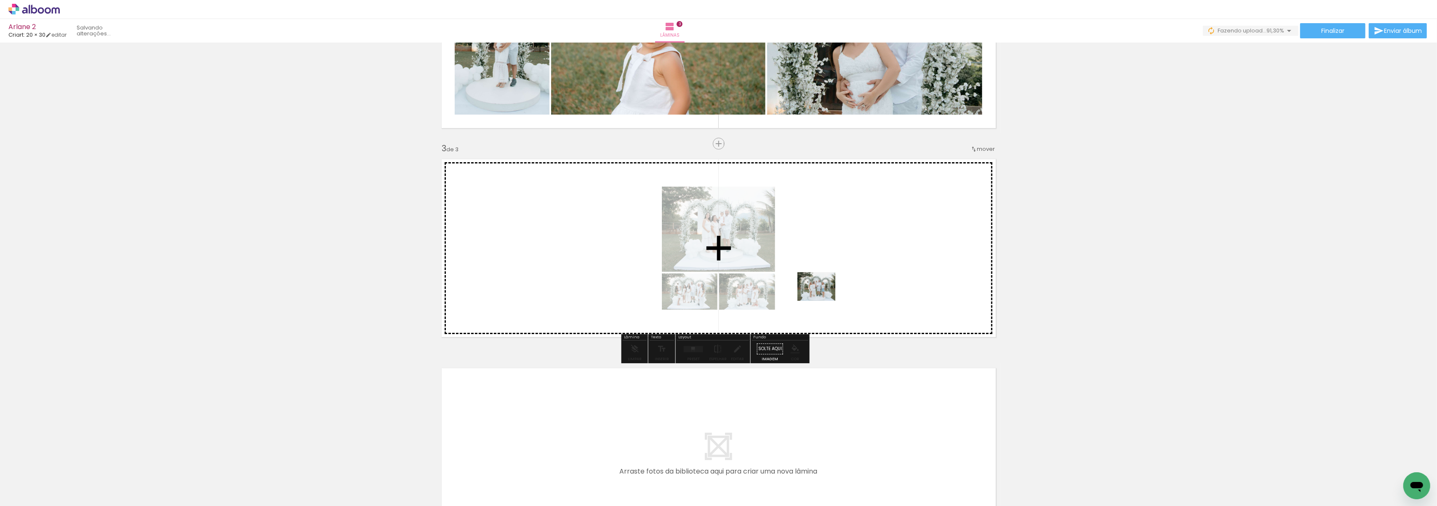
drag, startPoint x: 461, startPoint y: 484, endPoint x: 851, endPoint y: 285, distance: 437.6
click at [851, 285] on quentale-workspace at bounding box center [718, 253] width 1437 height 506
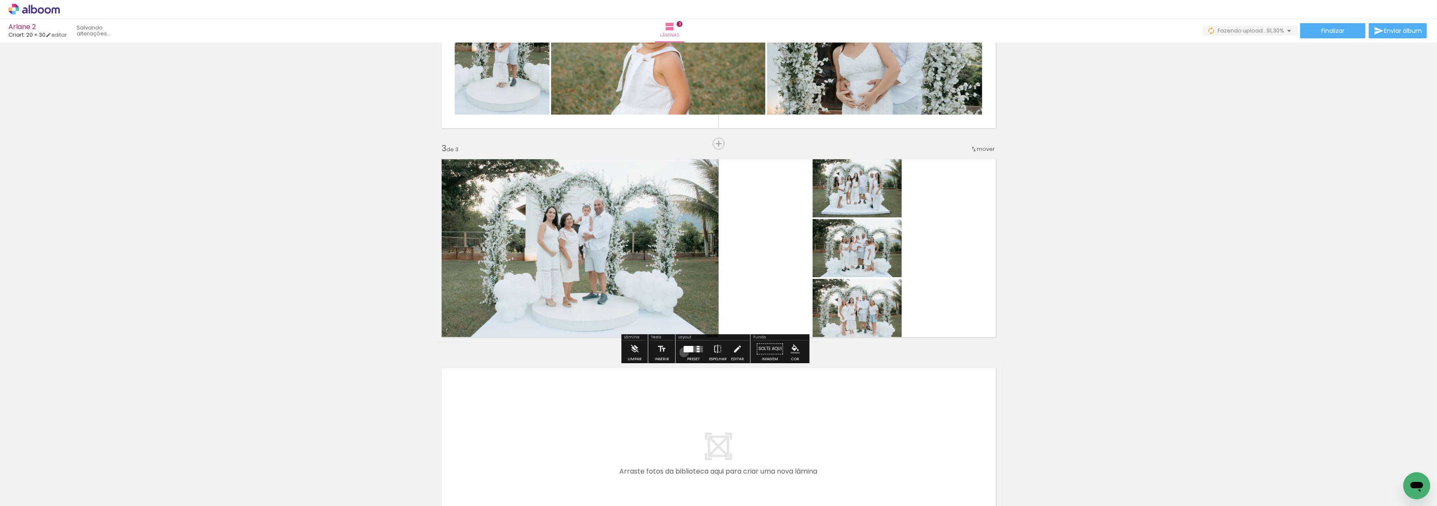
click at [682, 352] on div at bounding box center [693, 348] width 23 height 17
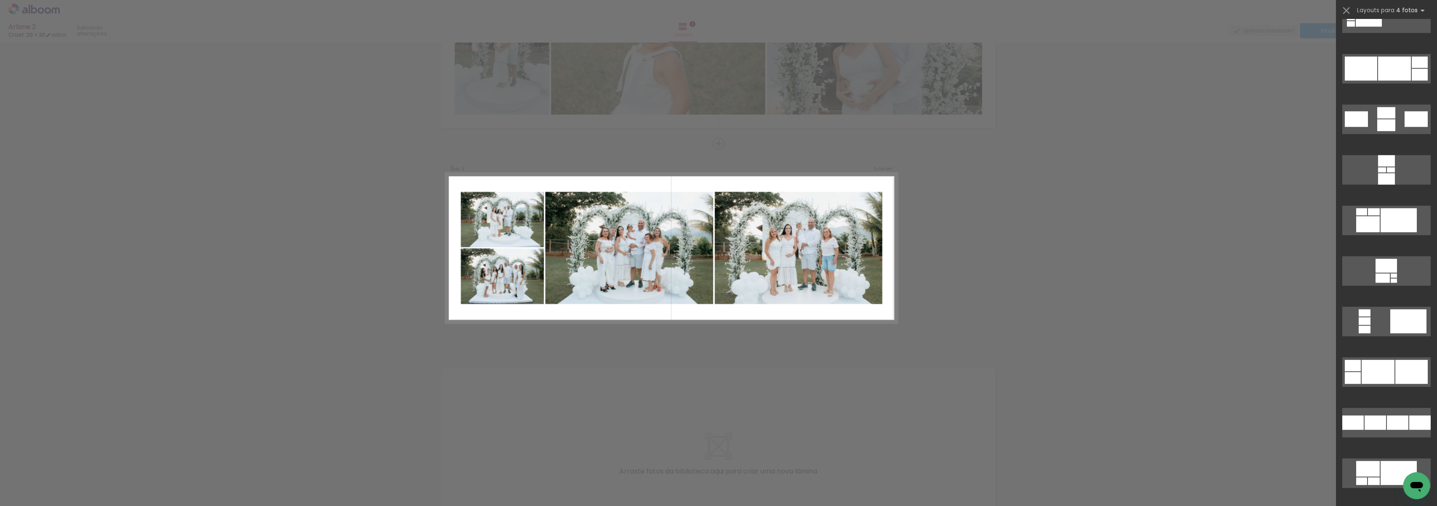
scroll to position [3368, 0]
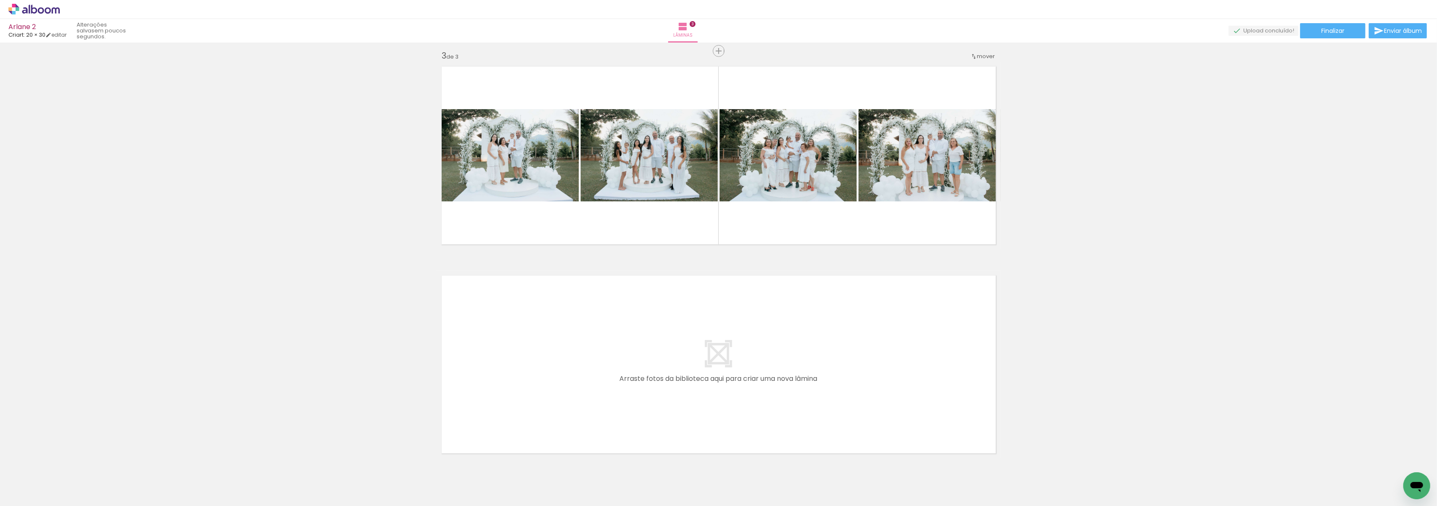
scroll to position [443, 0]
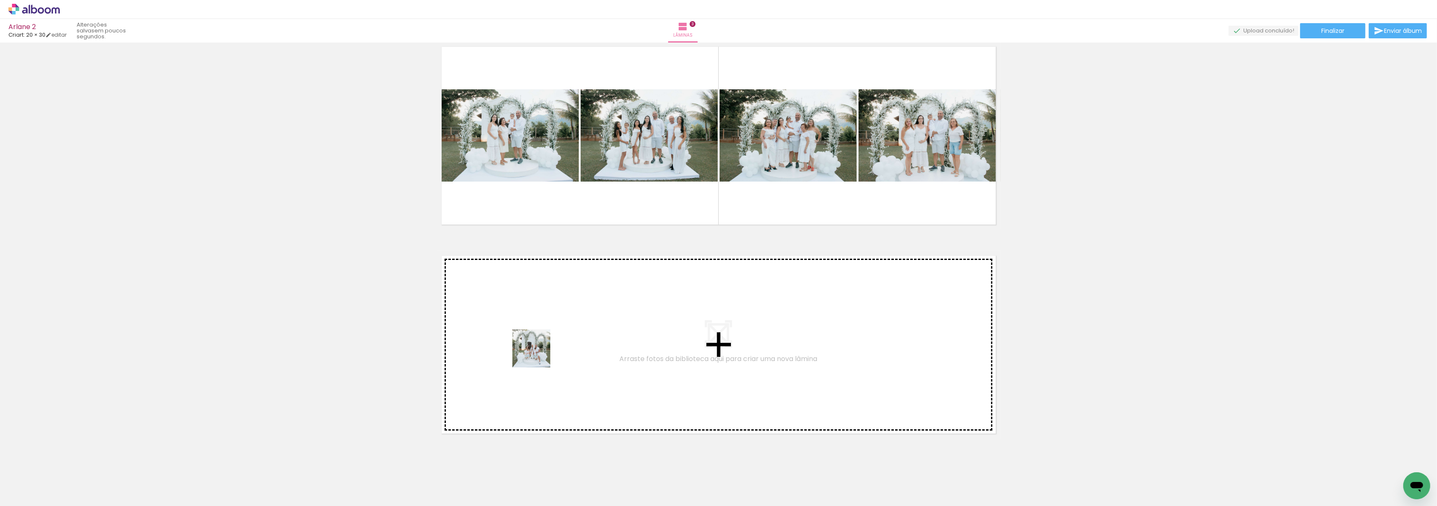
drag, startPoint x: 506, startPoint y: 482, endPoint x: 541, endPoint y: 342, distance: 143.7
click at [541, 342] on quentale-workspace at bounding box center [718, 253] width 1437 height 506
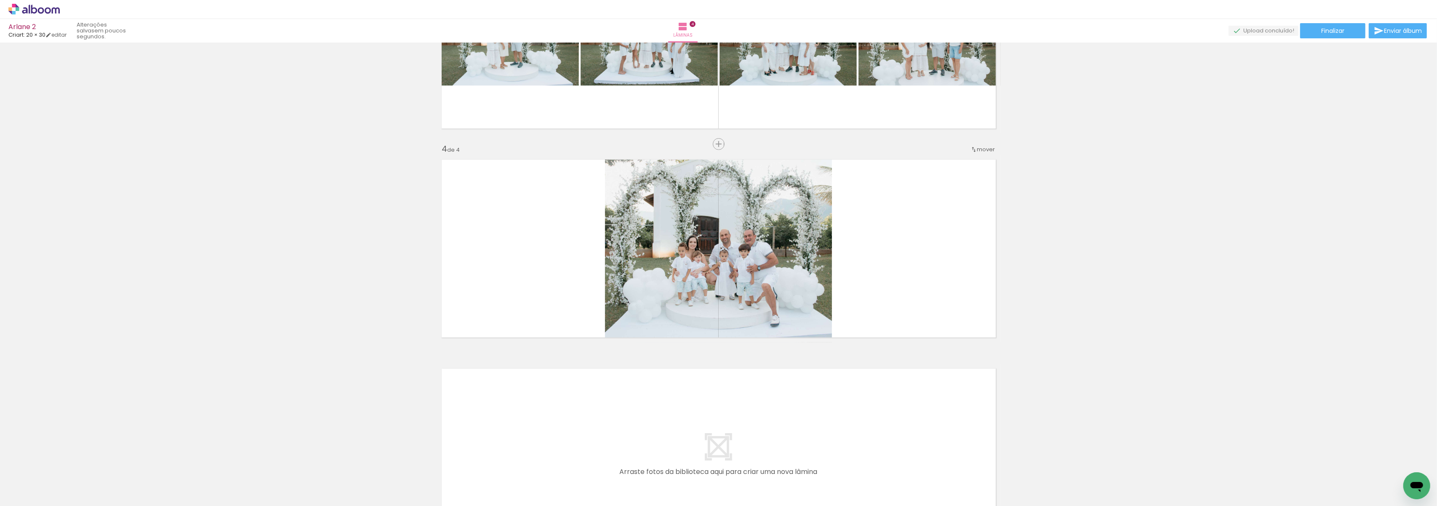
scroll to position [539, 0]
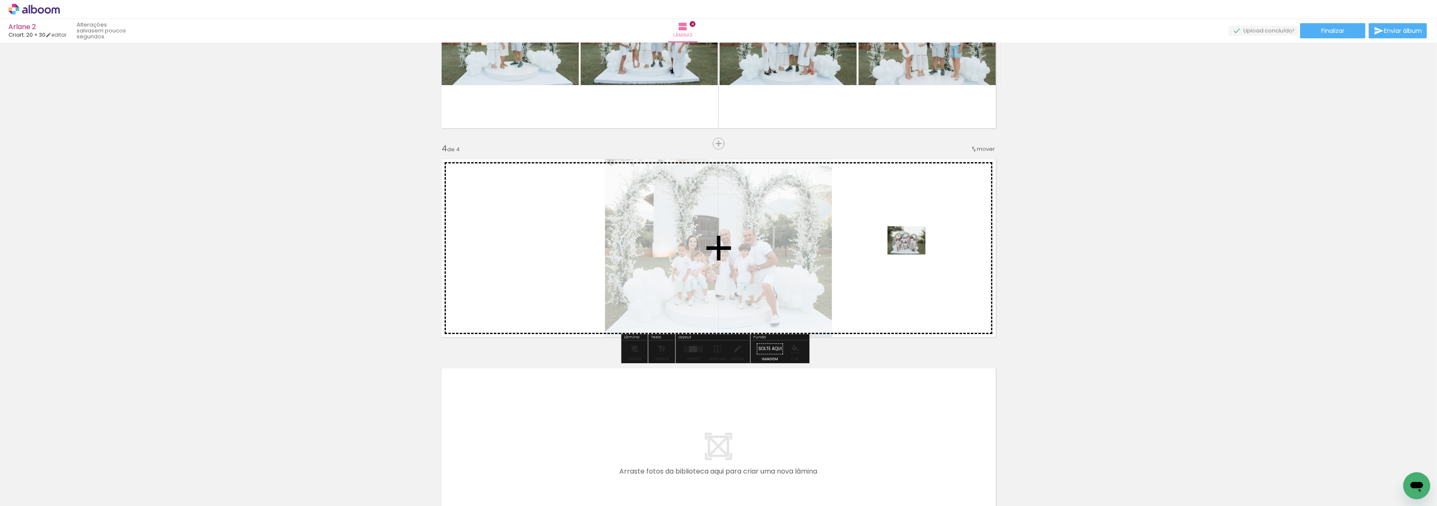
drag, startPoint x: 569, startPoint y: 476, endPoint x: 913, endPoint y: 251, distance: 410.9
click at [913, 251] on quentale-workspace at bounding box center [718, 253] width 1437 height 506
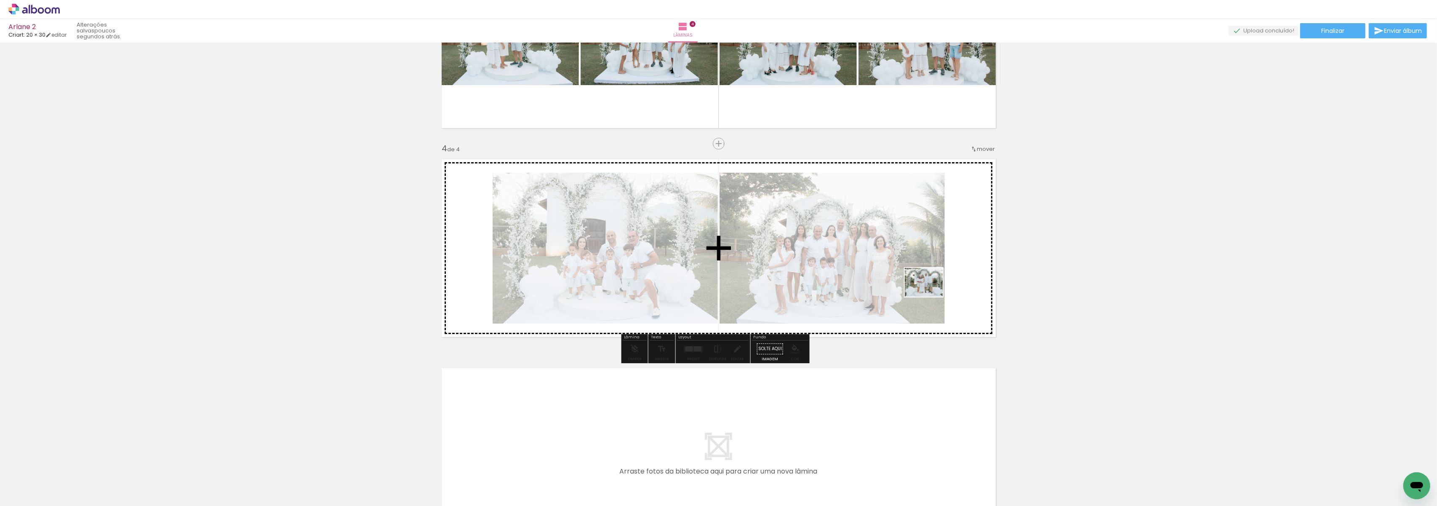
drag, startPoint x: 849, startPoint y: 482, endPoint x: 936, endPoint y: 285, distance: 215.1
click at [936, 285] on quentale-workspace at bounding box center [718, 253] width 1437 height 506
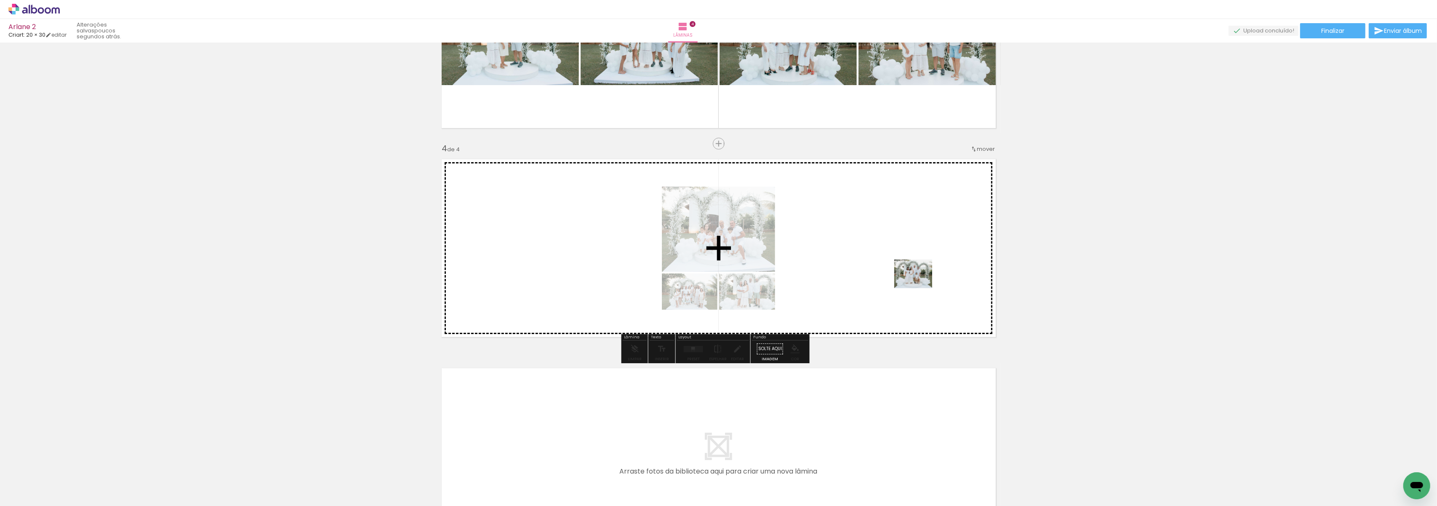
drag, startPoint x: 882, startPoint y: 474, endPoint x: 920, endPoint y: 285, distance: 193.1
click at [920, 285] on quentale-workspace at bounding box center [718, 253] width 1437 height 506
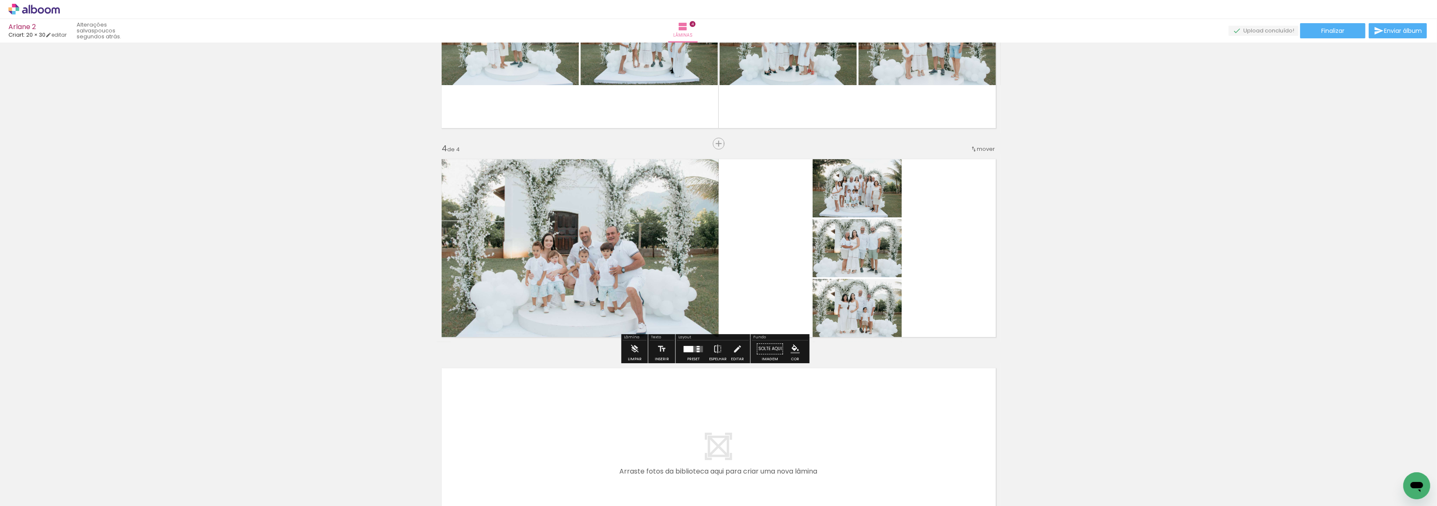
click at [696, 354] on div at bounding box center [693, 348] width 23 height 17
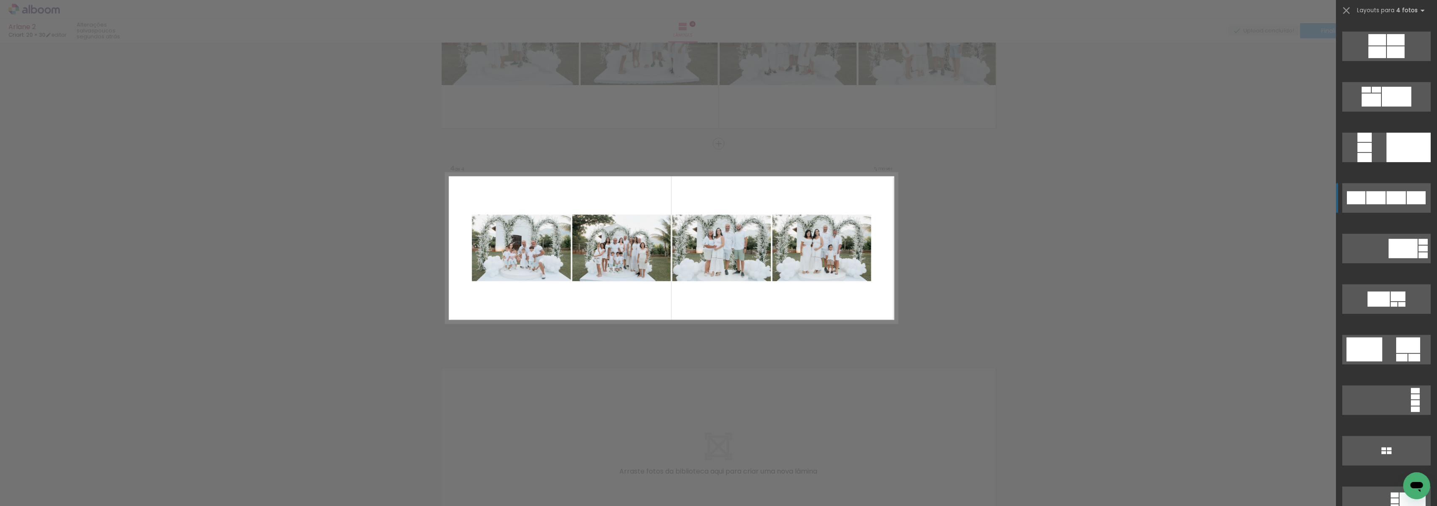
scroll to position [505, 0]
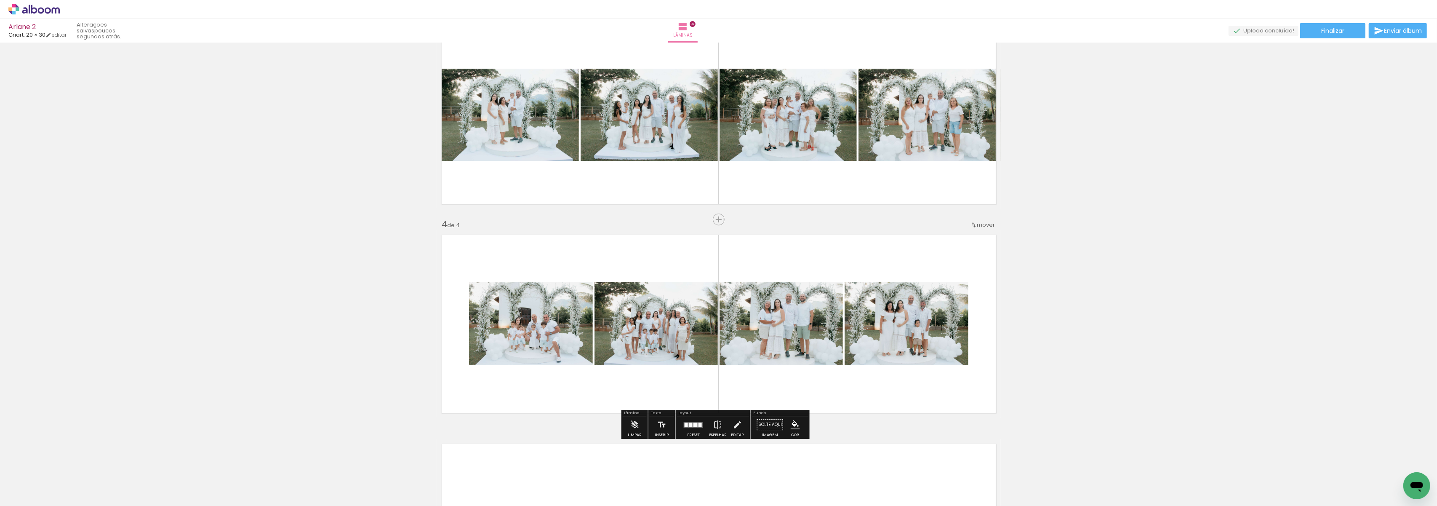
scroll to position [483, 0]
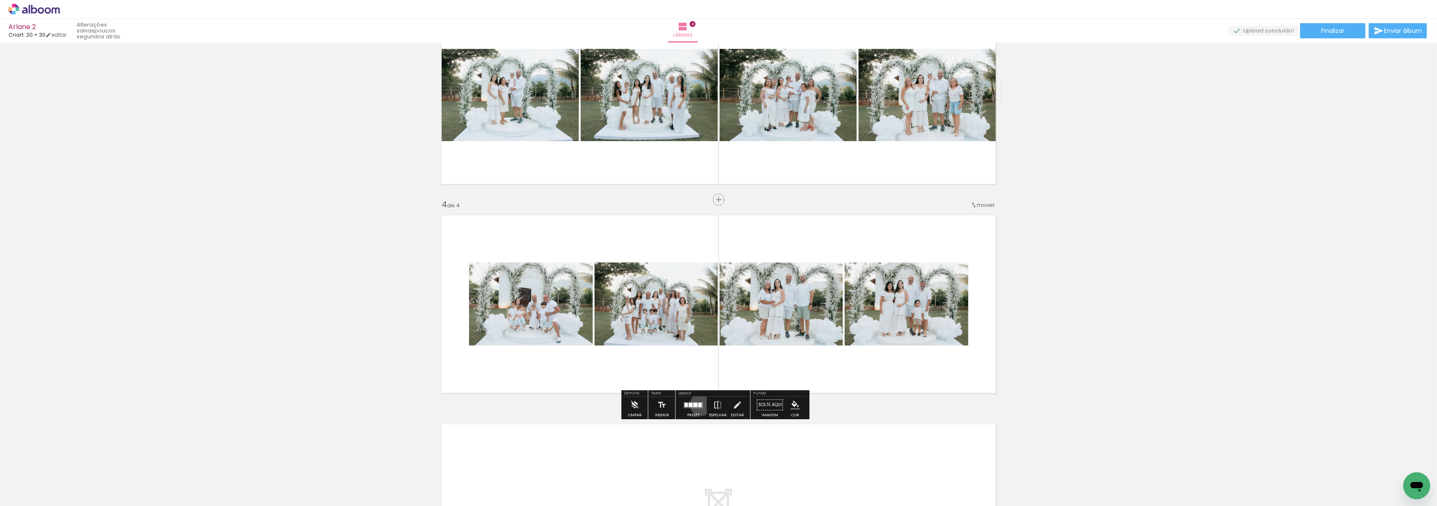
drag, startPoint x: 699, startPoint y: 404, endPoint x: 713, endPoint y: 392, distance: 18.2
click at [699, 404] on div at bounding box center [699, 405] width 3 height 4
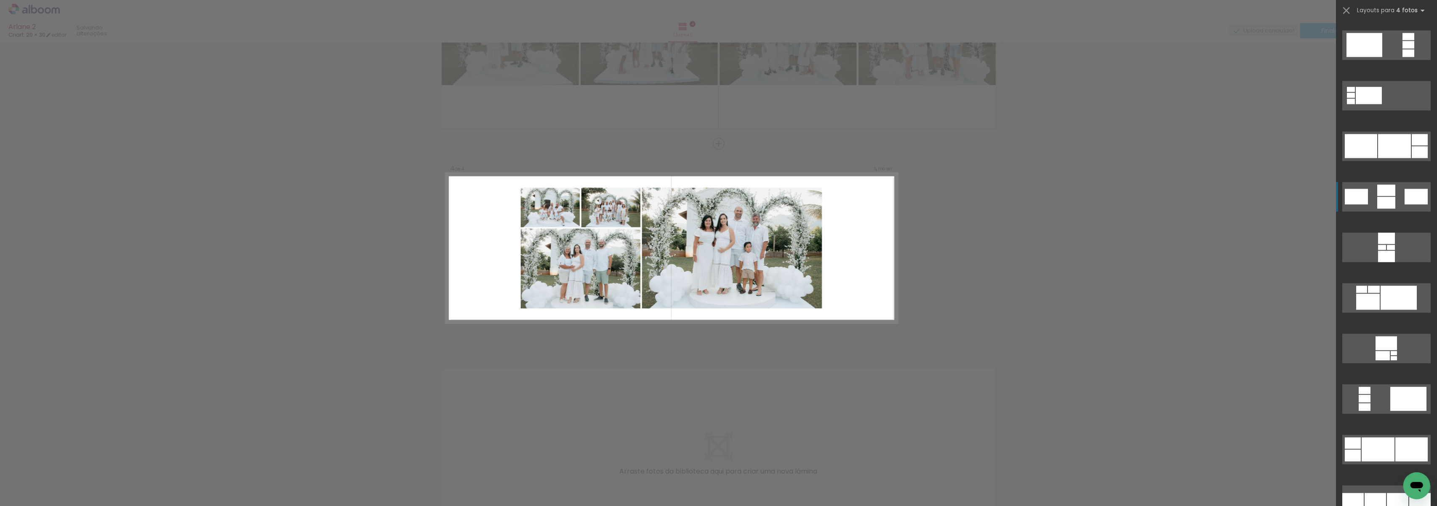
scroll to position [3295, 0]
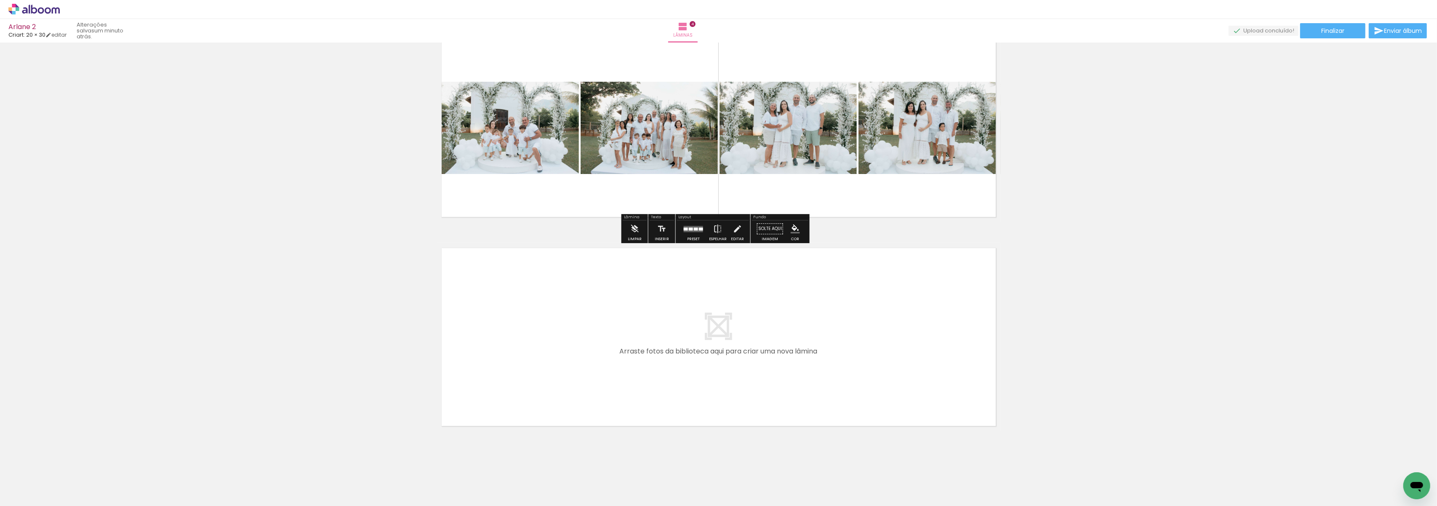
scroll to position [666, 0]
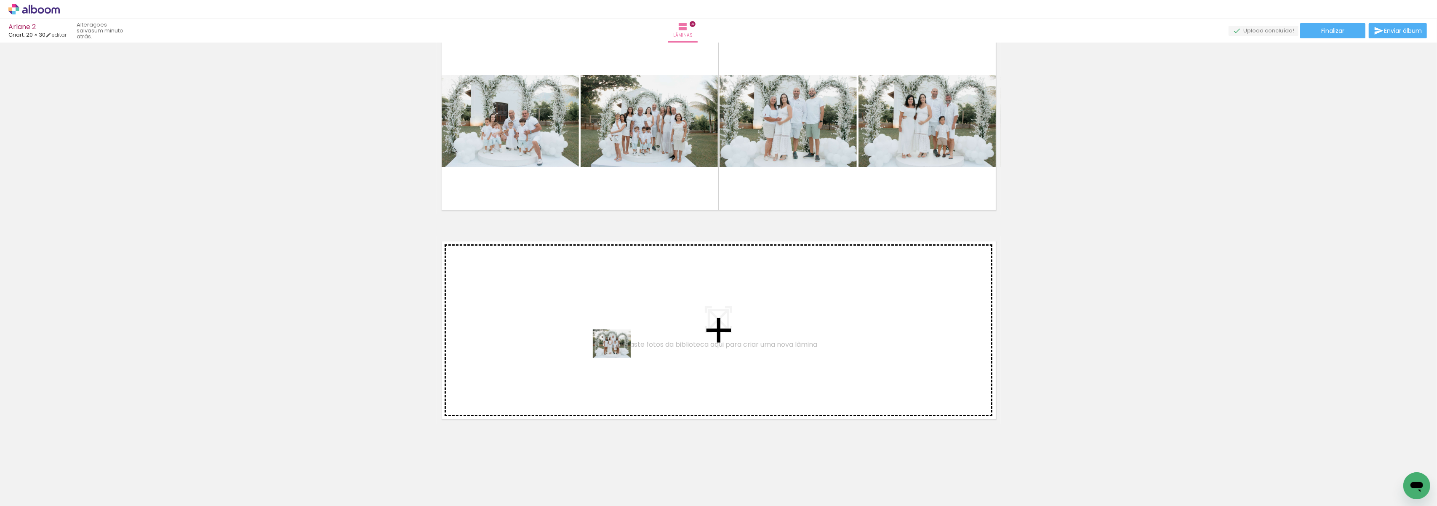
drag, startPoint x: 939, startPoint y: 483, endPoint x: 618, endPoint y: 355, distance: 345.4
click at [618, 355] on quentale-workspace at bounding box center [718, 253] width 1437 height 506
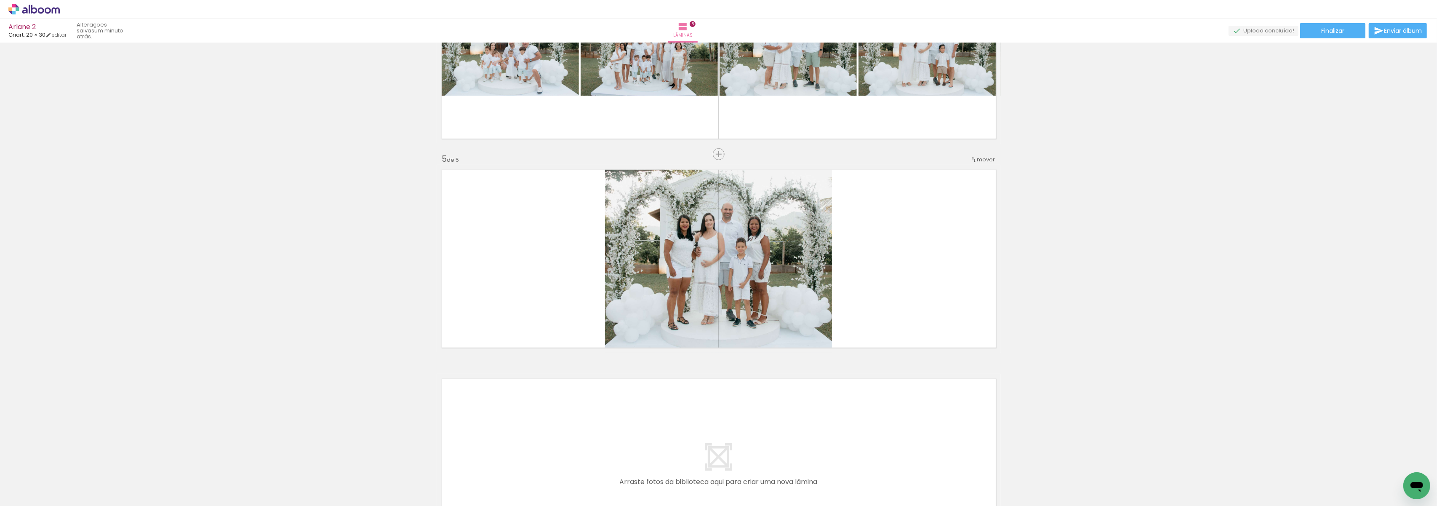
scroll to position [748, 0]
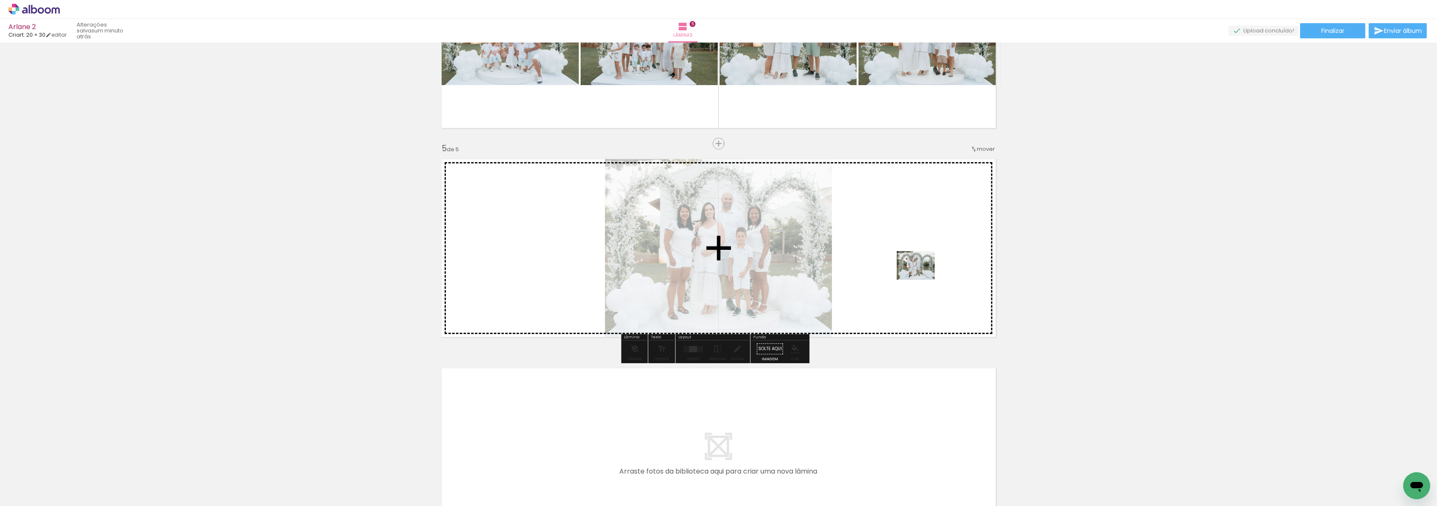
drag, startPoint x: 989, startPoint y: 480, endPoint x: 922, endPoint y: 276, distance: 214.6
click at [922, 276] on quentale-workspace at bounding box center [718, 253] width 1437 height 506
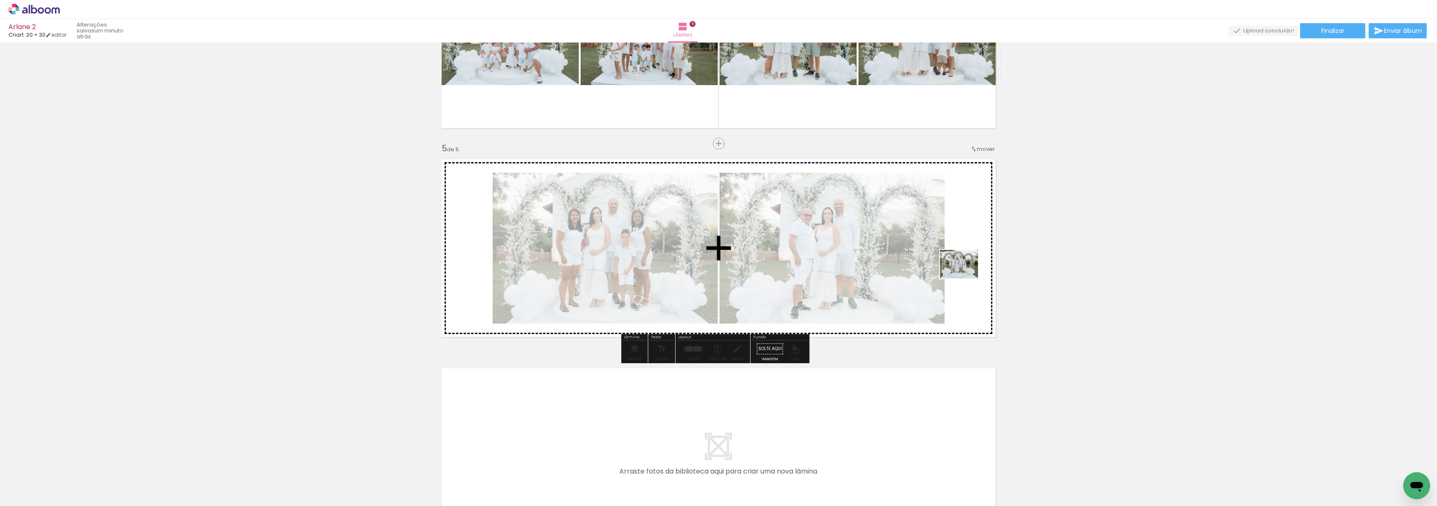
drag, startPoint x: 1030, startPoint y: 481, endPoint x: 965, endPoint y: 275, distance: 215.3
click at [965, 275] on quentale-workspace at bounding box center [718, 253] width 1437 height 506
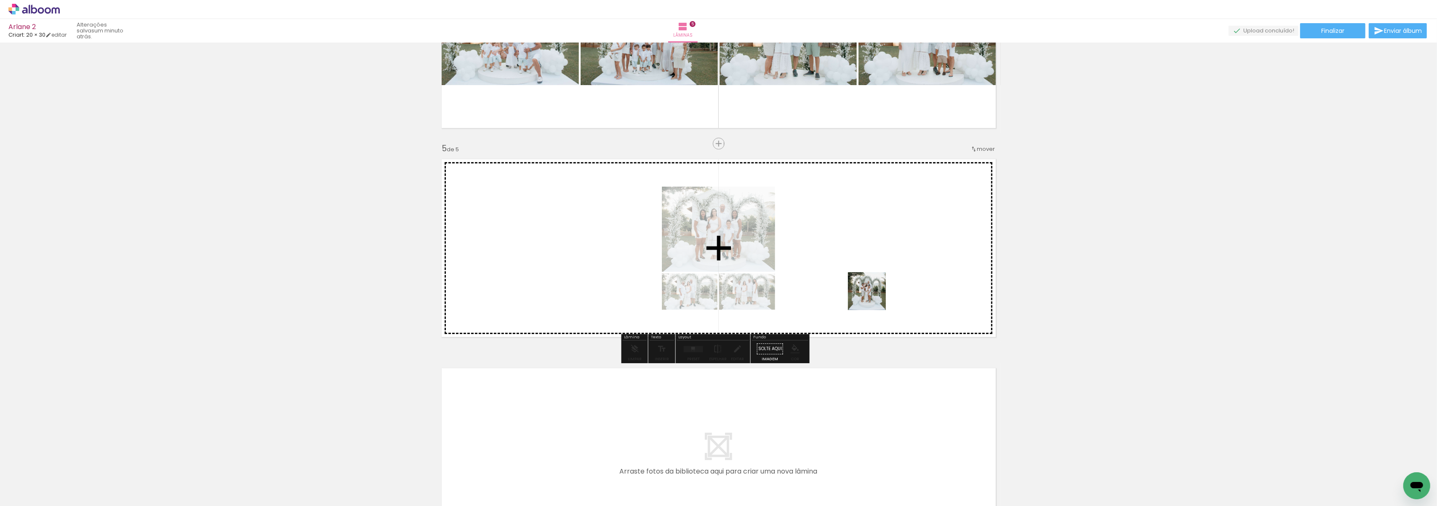
drag, startPoint x: 1134, startPoint y: 491, endPoint x: 854, endPoint y: 276, distance: 352.3
click at [854, 277] on quentale-workspace at bounding box center [718, 253] width 1437 height 506
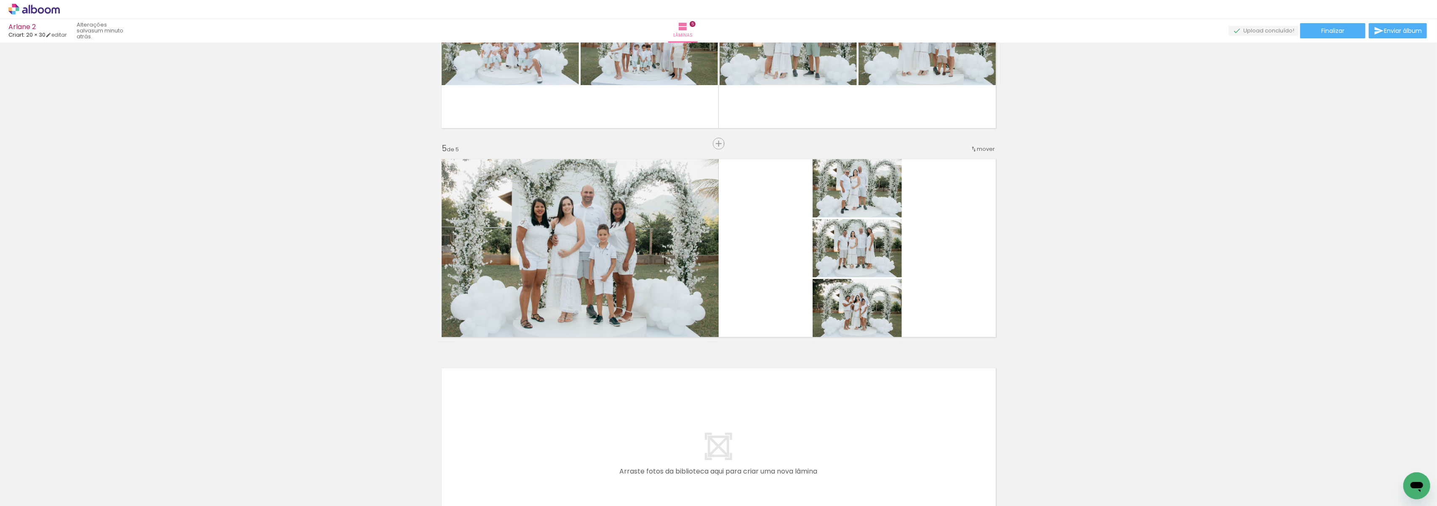
scroll to position [0, 504]
click at [685, 352] on div at bounding box center [693, 348] width 23 height 17
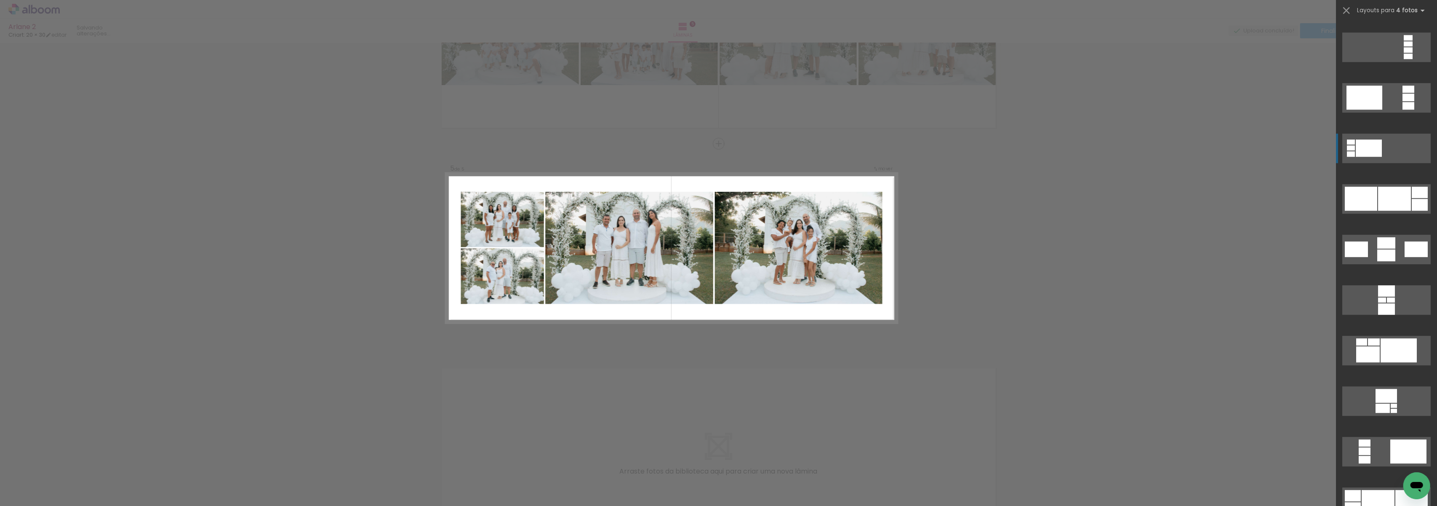
scroll to position [3256, 0]
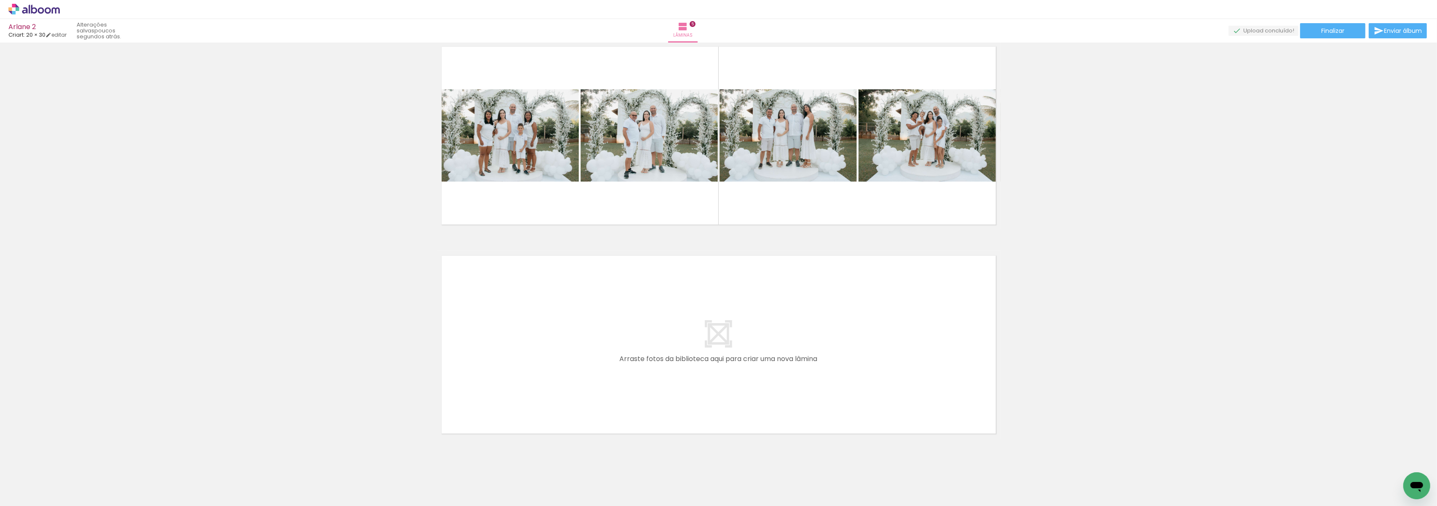
scroll to position [0, 803]
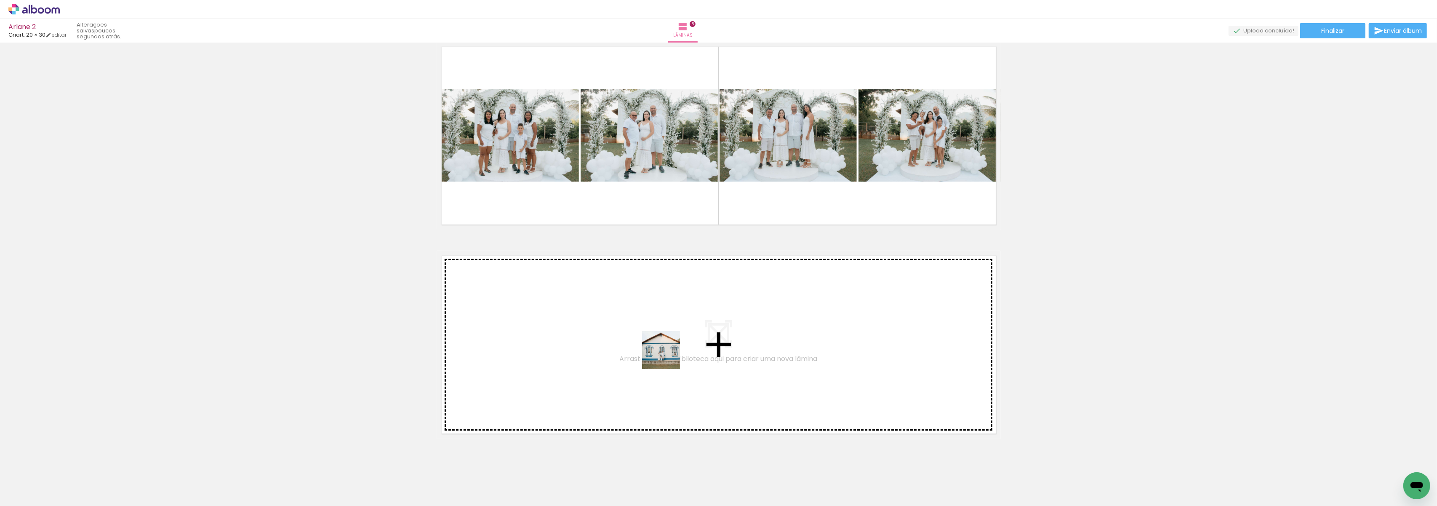
drag, startPoint x: 594, startPoint y: 486, endPoint x: 682, endPoint y: 337, distance: 173.2
click at [682, 337] on quentale-workspace at bounding box center [718, 253] width 1437 height 506
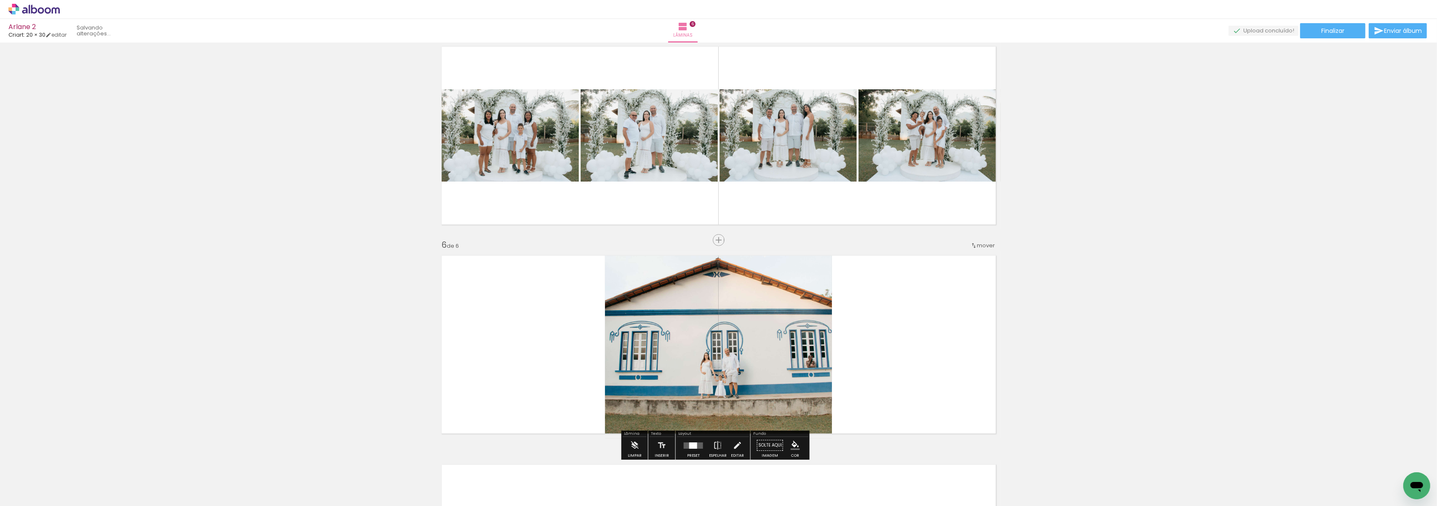
scroll to position [957, 0]
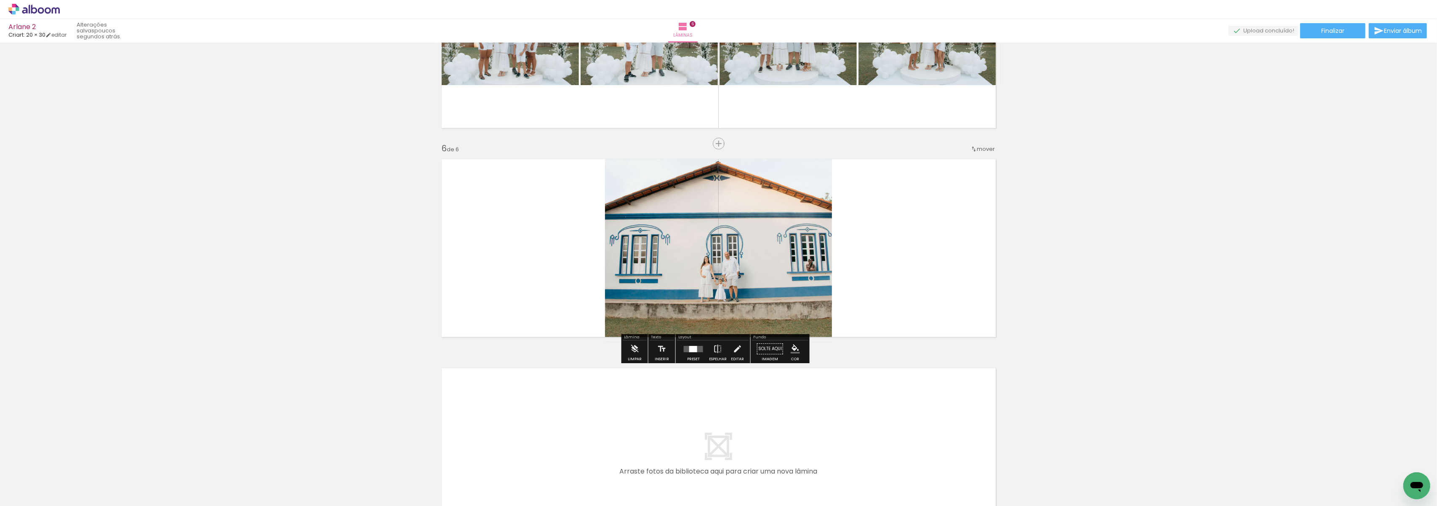
click at [760, 273] on quentale-photo at bounding box center [718, 248] width 227 height 188
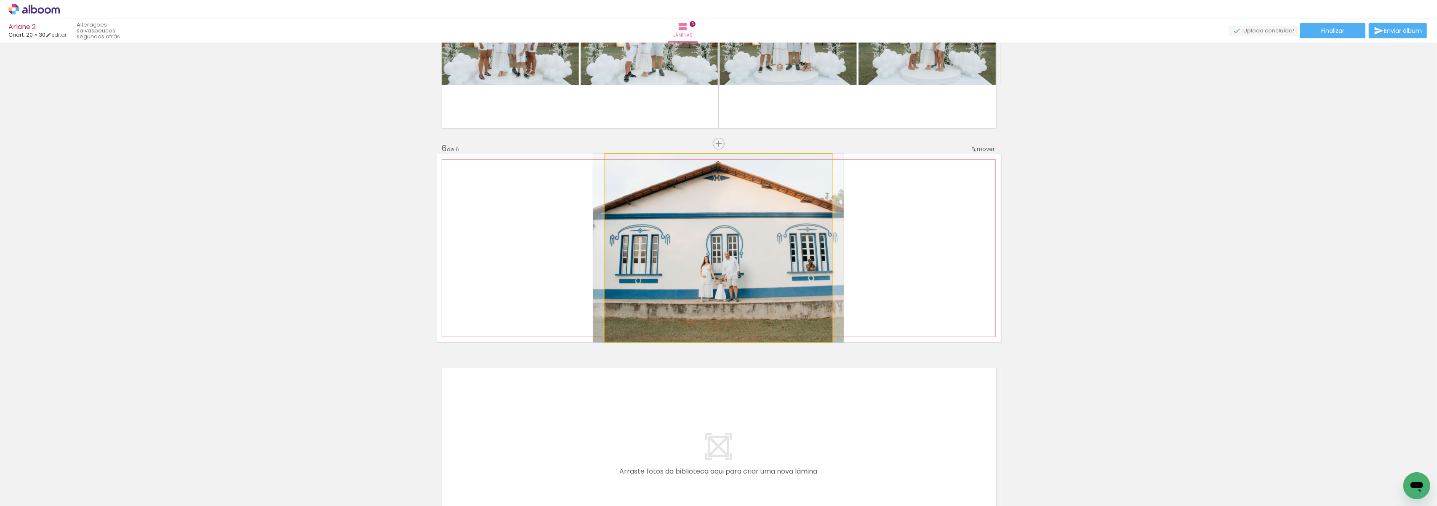
click at [760, 273] on quentale-photo at bounding box center [718, 248] width 227 height 188
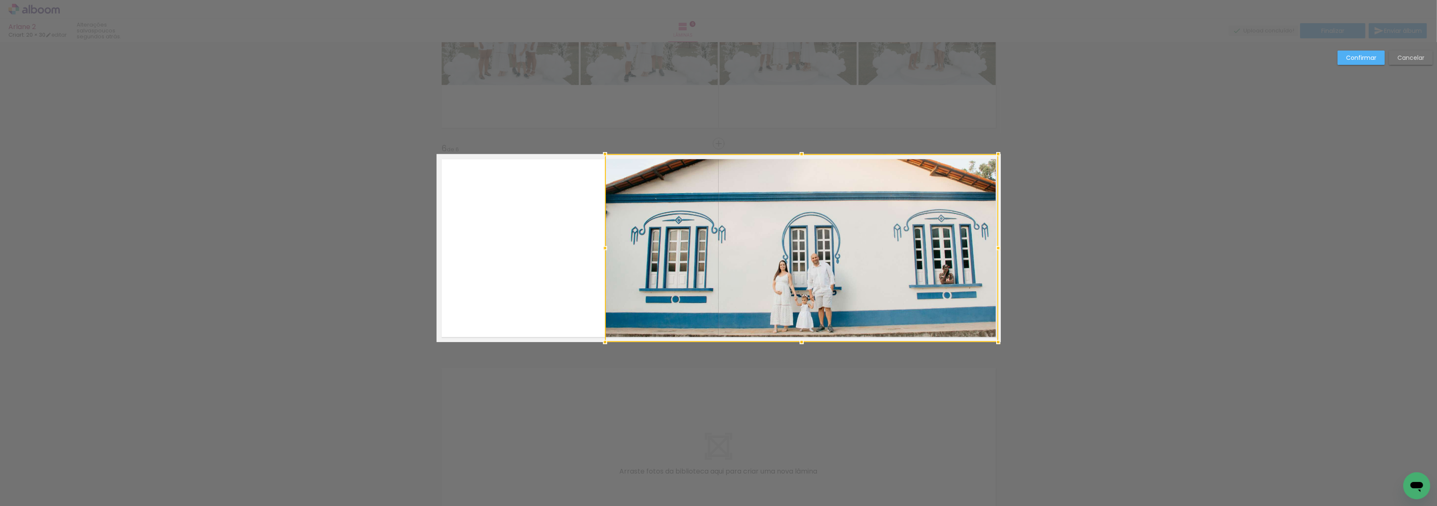
drag, startPoint x: 824, startPoint y: 247, endPoint x: 989, endPoint y: 237, distance: 165.8
click at [989, 237] on div at bounding box center [801, 248] width 393 height 188
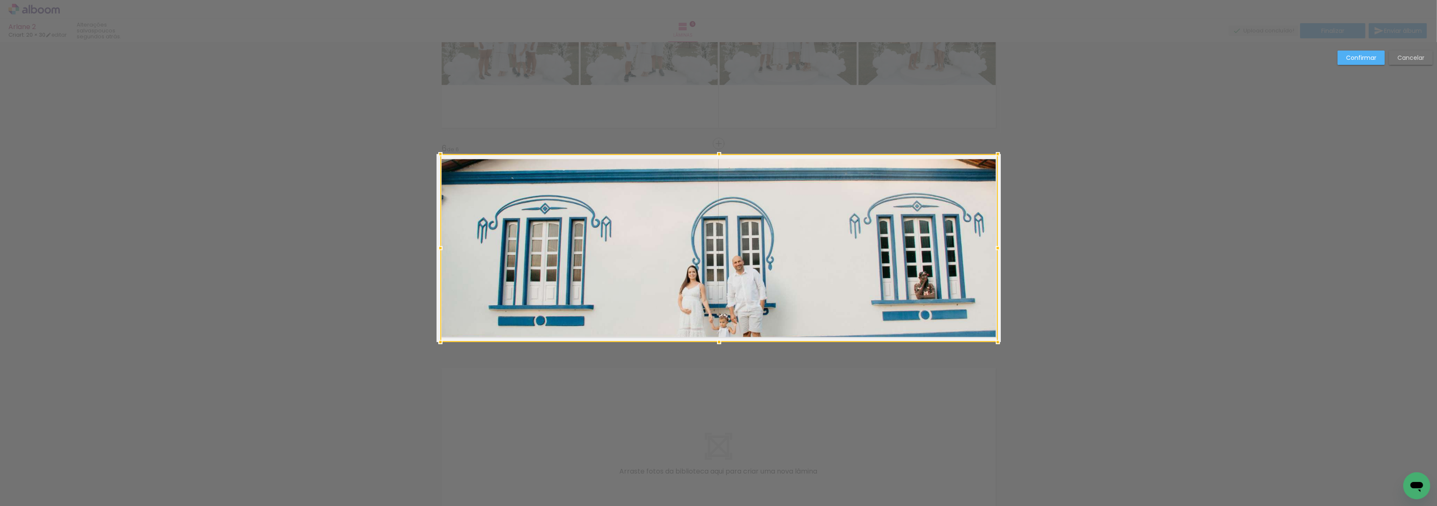
drag, startPoint x: 597, startPoint y: 246, endPoint x: 452, endPoint y: 272, distance: 146.6
click at [437, 263] on album-spread "6 de 6" at bounding box center [719, 248] width 564 height 188
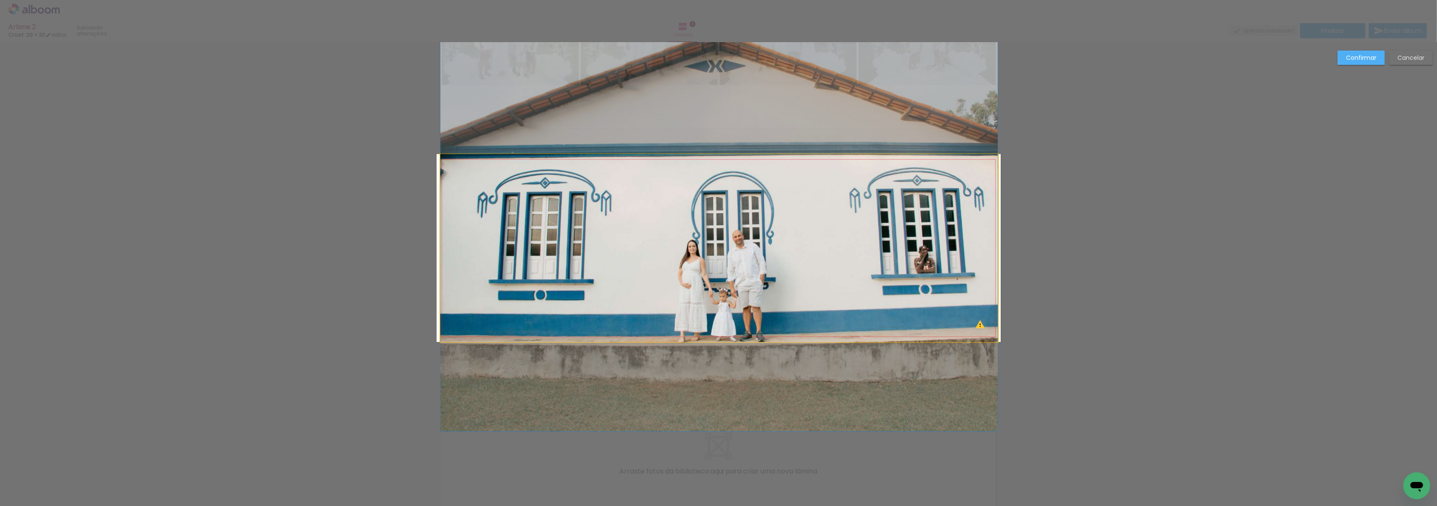
drag, startPoint x: 757, startPoint y: 291, endPoint x: 757, endPoint y: 266, distance: 25.3
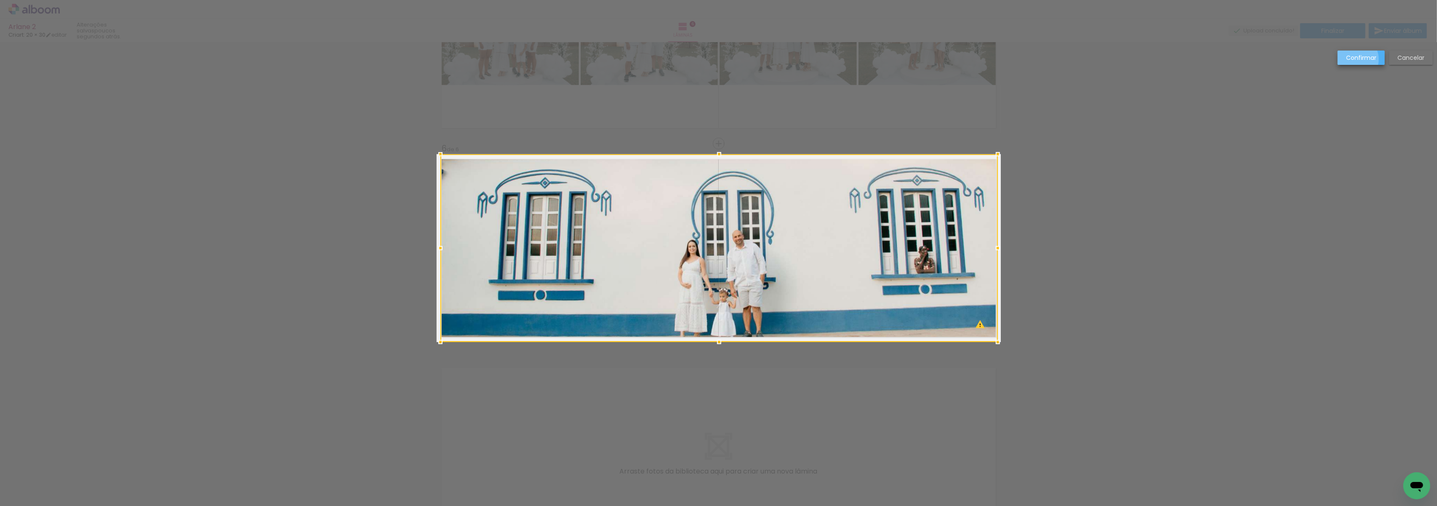
click at [0, 0] on slot "Confirmar" at bounding box center [0, 0] width 0 height 0
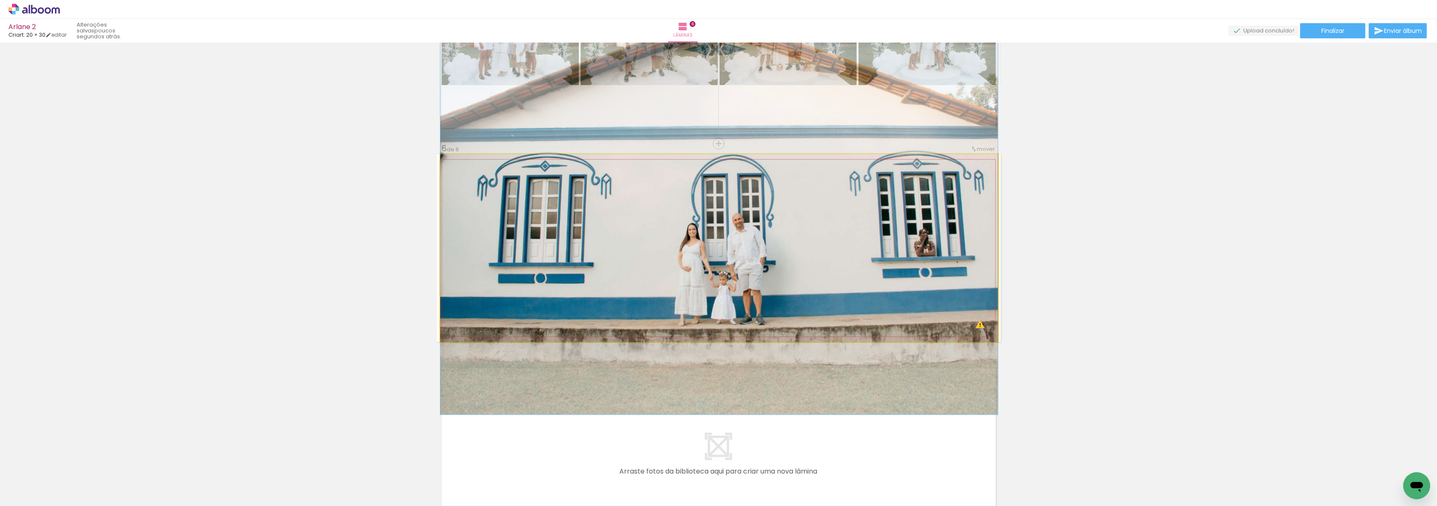
drag, startPoint x: 696, startPoint y: 300, endPoint x: 699, endPoint y: 283, distance: 17.3
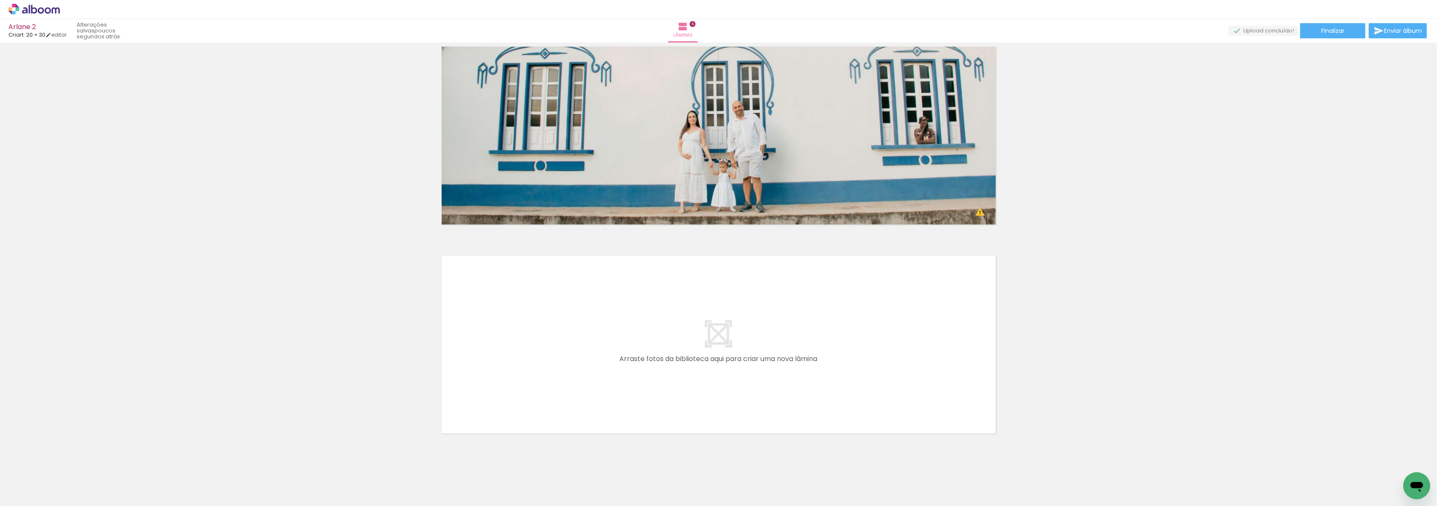
scroll to position [0, 803]
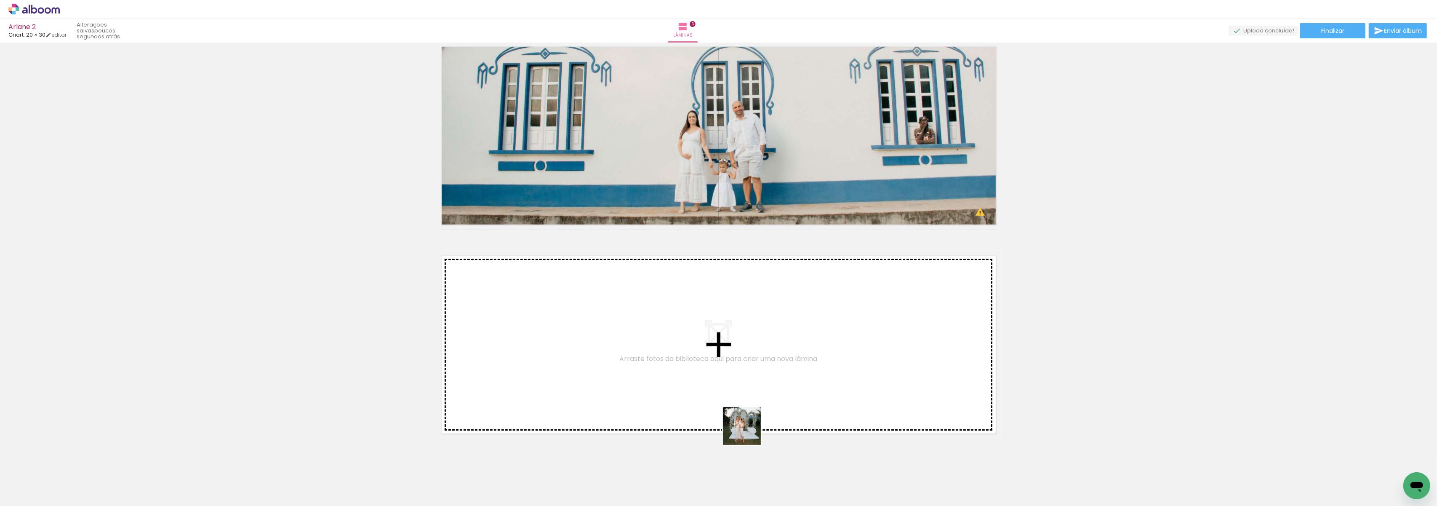
drag, startPoint x: 888, startPoint y: 491, endPoint x: 630, endPoint y: 374, distance: 283.6
click at [630, 374] on quentale-workspace at bounding box center [718, 253] width 1437 height 506
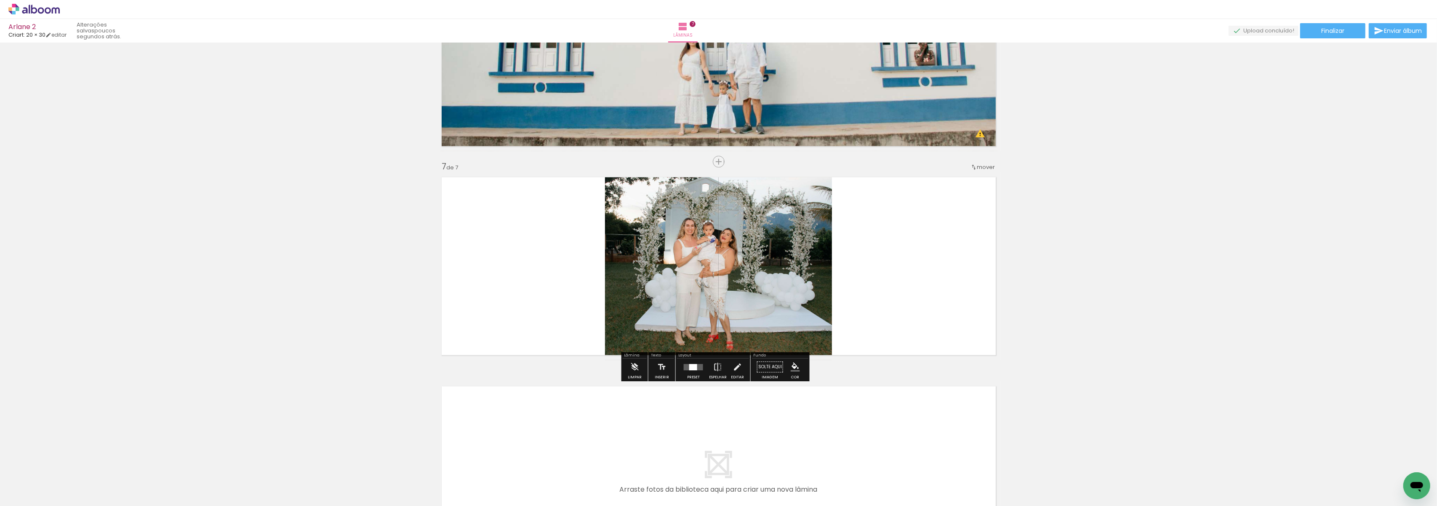
scroll to position [1166, 0]
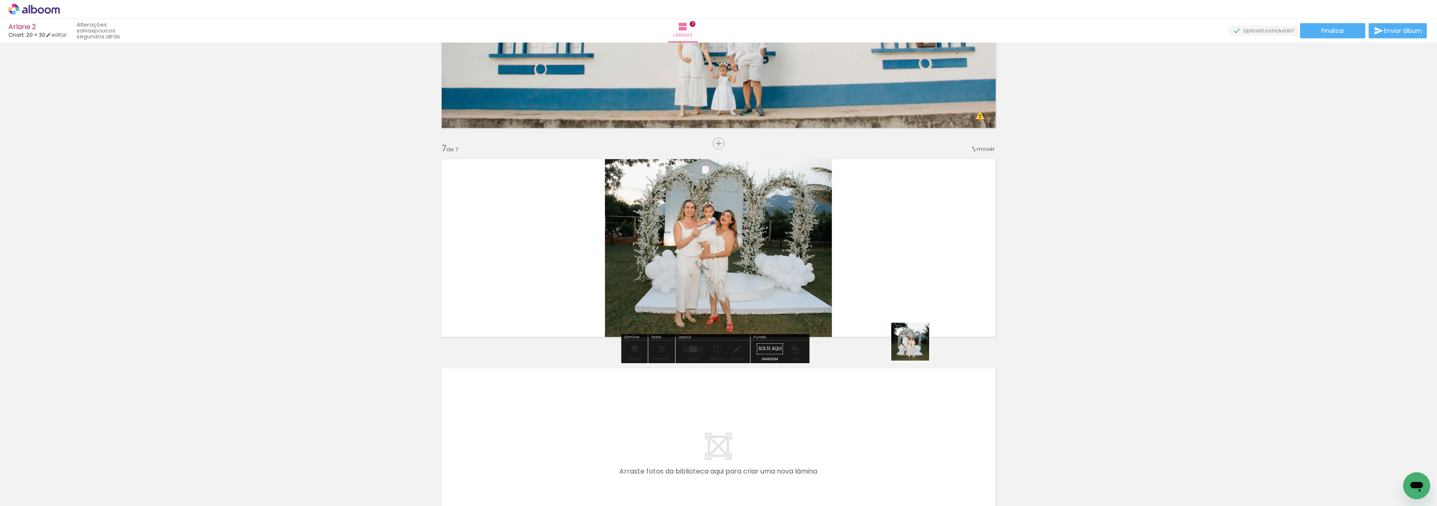
drag, startPoint x: 930, startPoint y: 487, endPoint x: 944, endPoint y: 395, distance: 93.6
click at [930, 286] on quentale-workspace at bounding box center [718, 253] width 1437 height 506
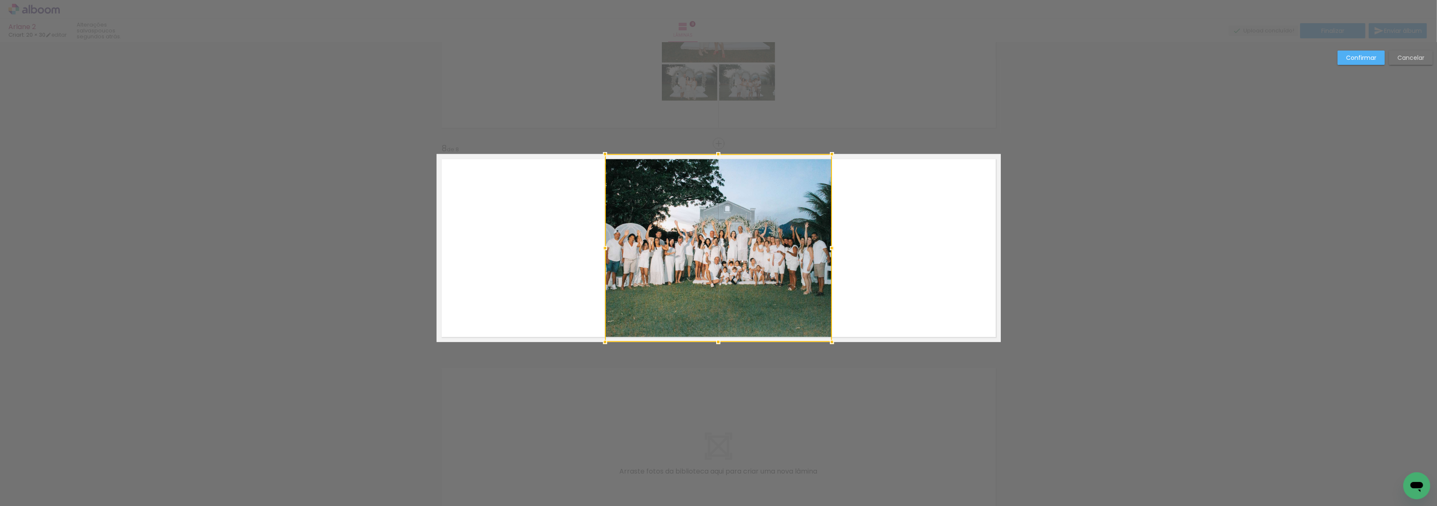
scroll to position [0, 803]
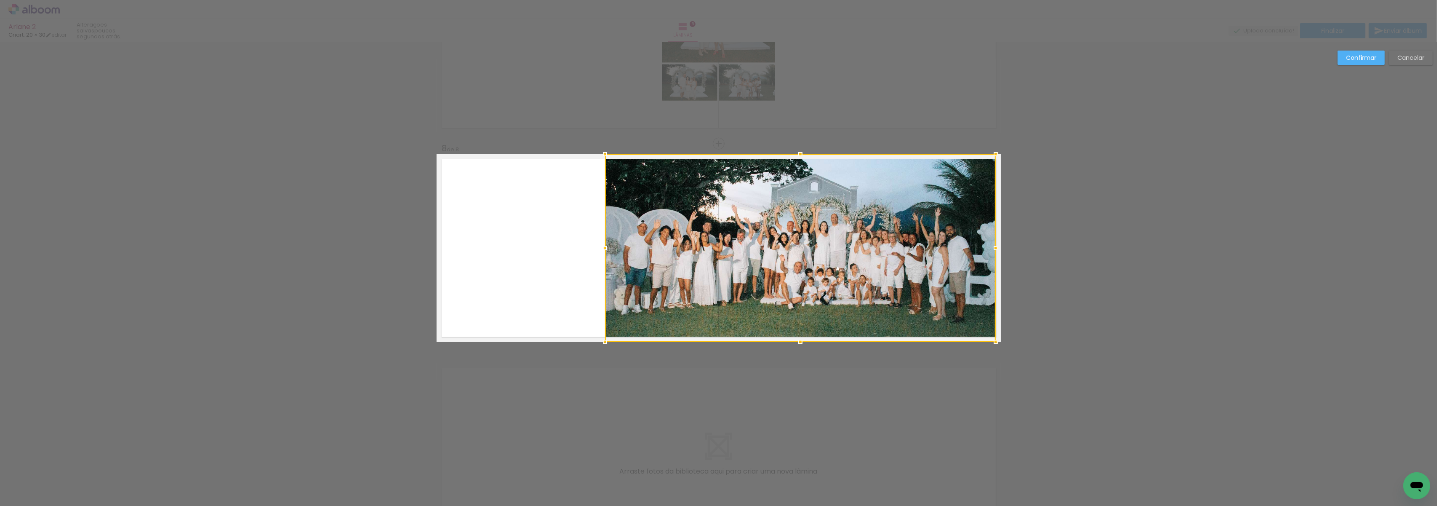
drag, startPoint x: 829, startPoint y: 248, endPoint x: 989, endPoint y: 250, distance: 159.6
click at [991, 250] on div at bounding box center [995, 248] width 17 height 17
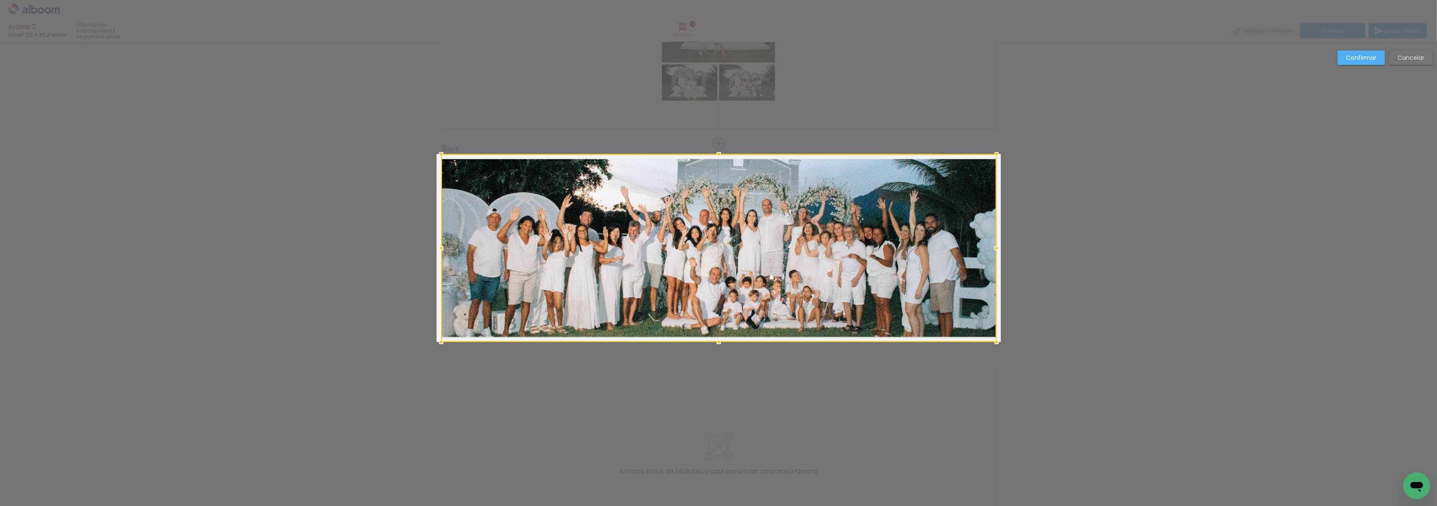
drag, startPoint x: 603, startPoint y: 246, endPoint x: 440, endPoint y: 255, distance: 164.0
click at [440, 255] on div at bounding box center [441, 248] width 17 height 17
click at [0, 0] on slot "Confirmar" at bounding box center [0, 0] width 0 height 0
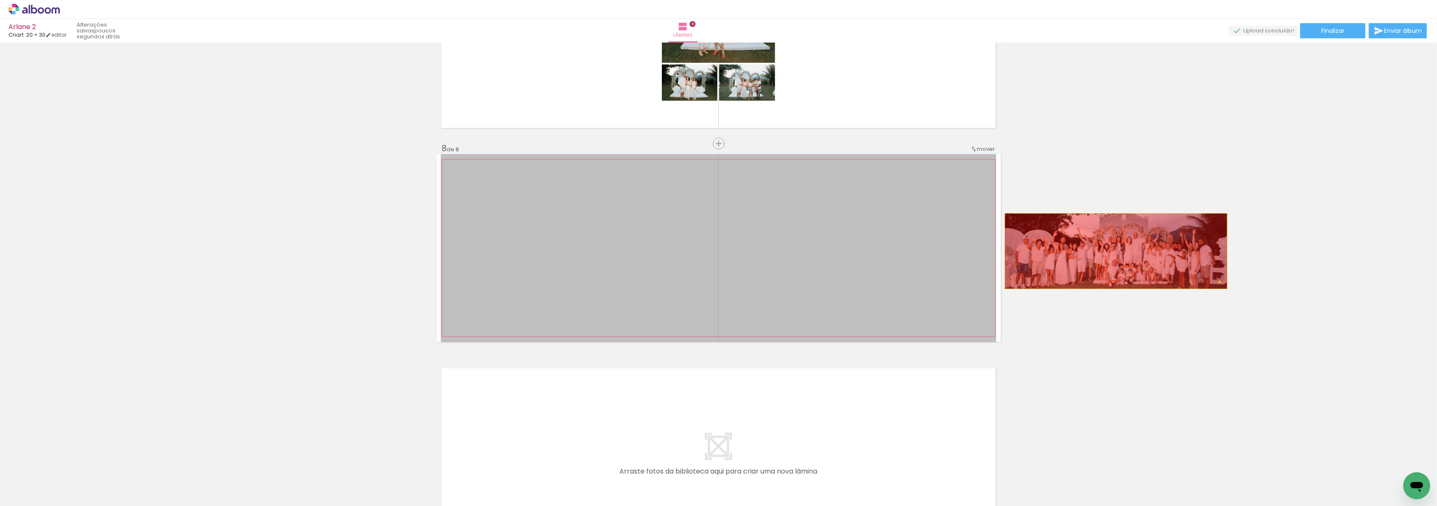
drag, startPoint x: 825, startPoint y: 253, endPoint x: 1141, endPoint y: 240, distance: 315.6
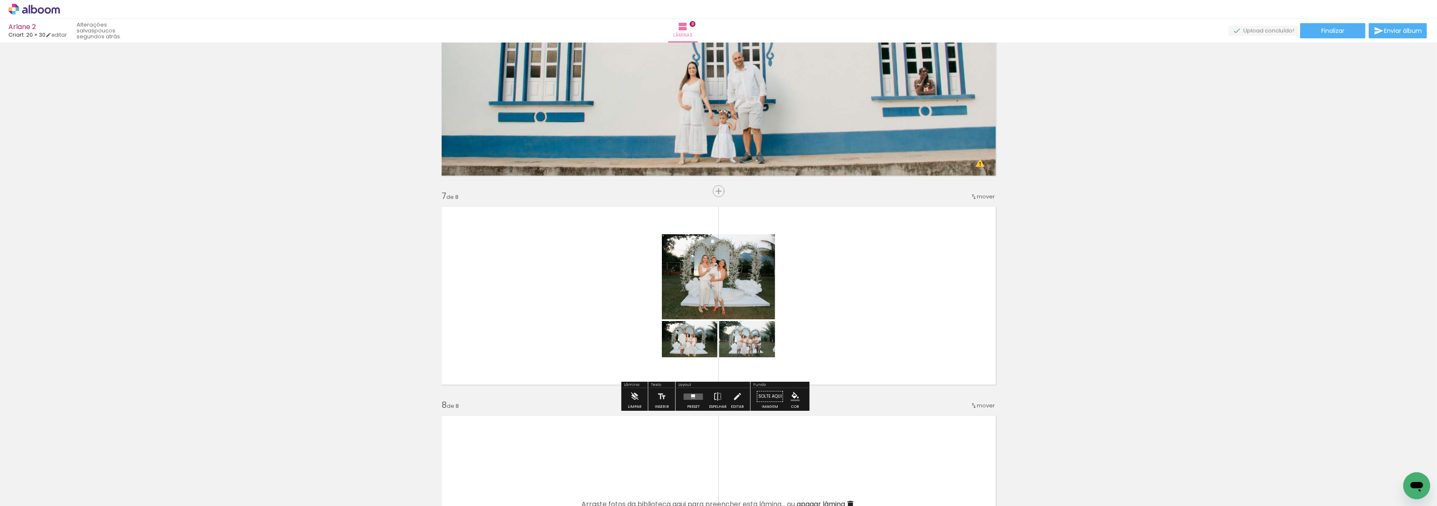
scroll to position [1094, 0]
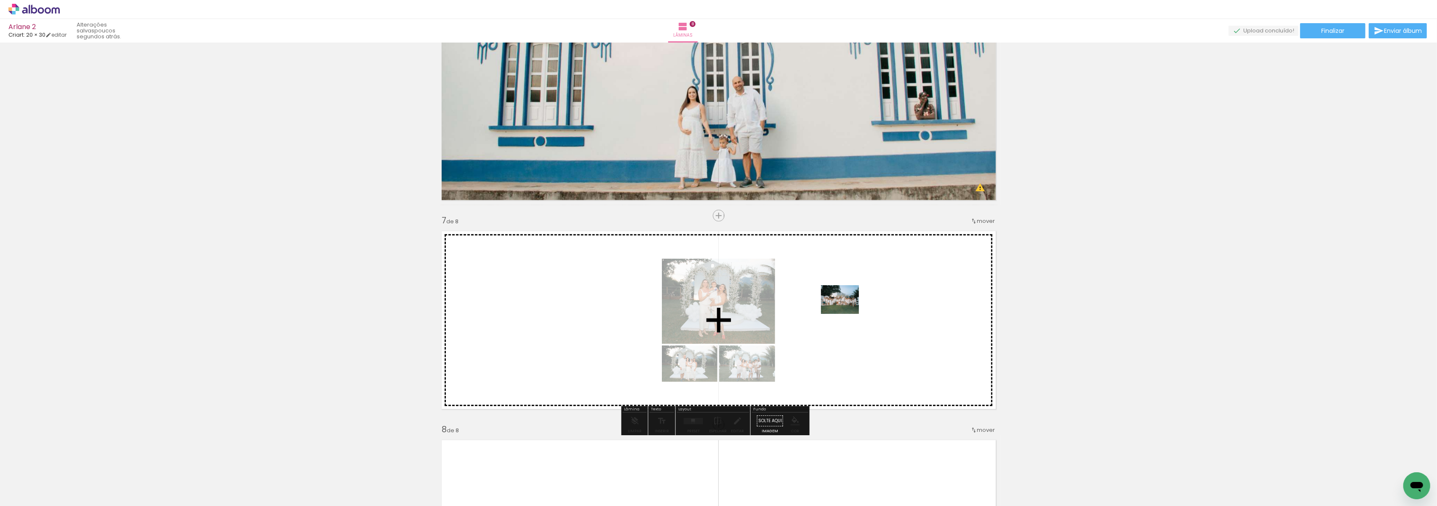
drag, startPoint x: 1370, startPoint y: 456, endPoint x: 846, endPoint y: 310, distance: 543.1
click at [846, 310] on quentale-workspace at bounding box center [718, 253] width 1437 height 506
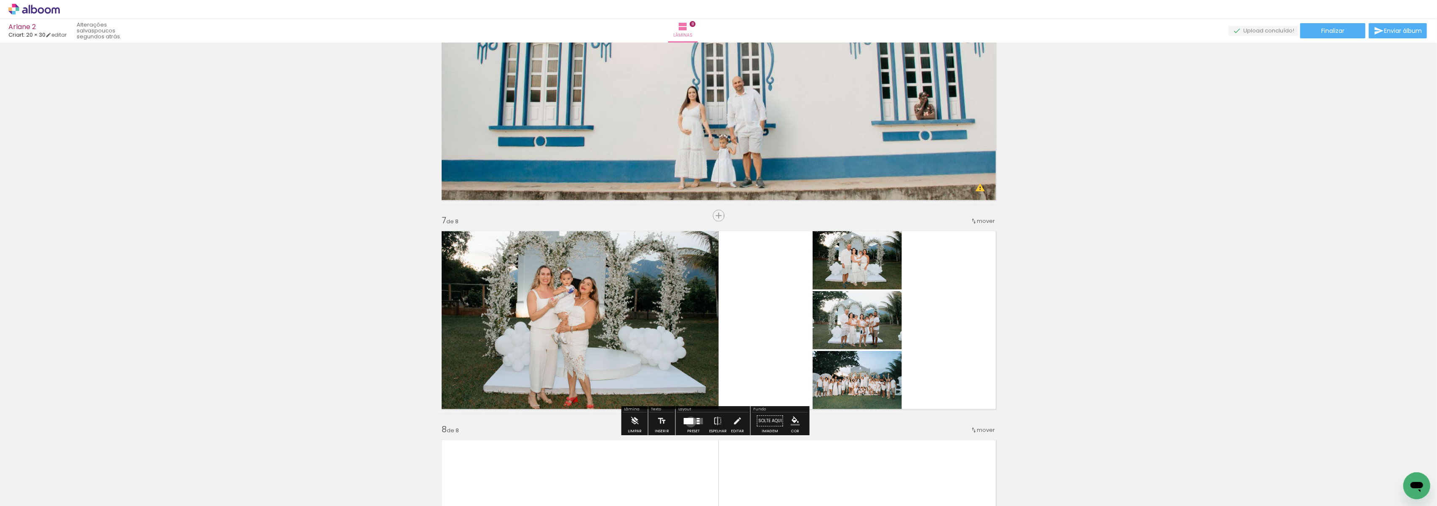
click at [689, 421] on div at bounding box center [689, 421] width 10 height 6
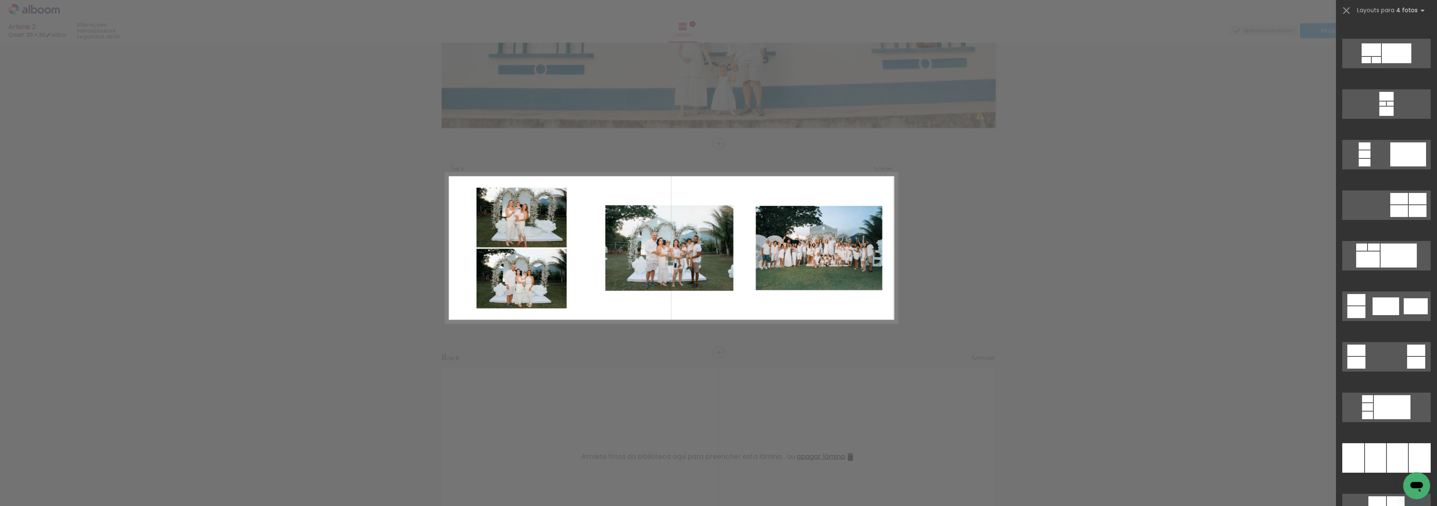
scroll to position [56, 0]
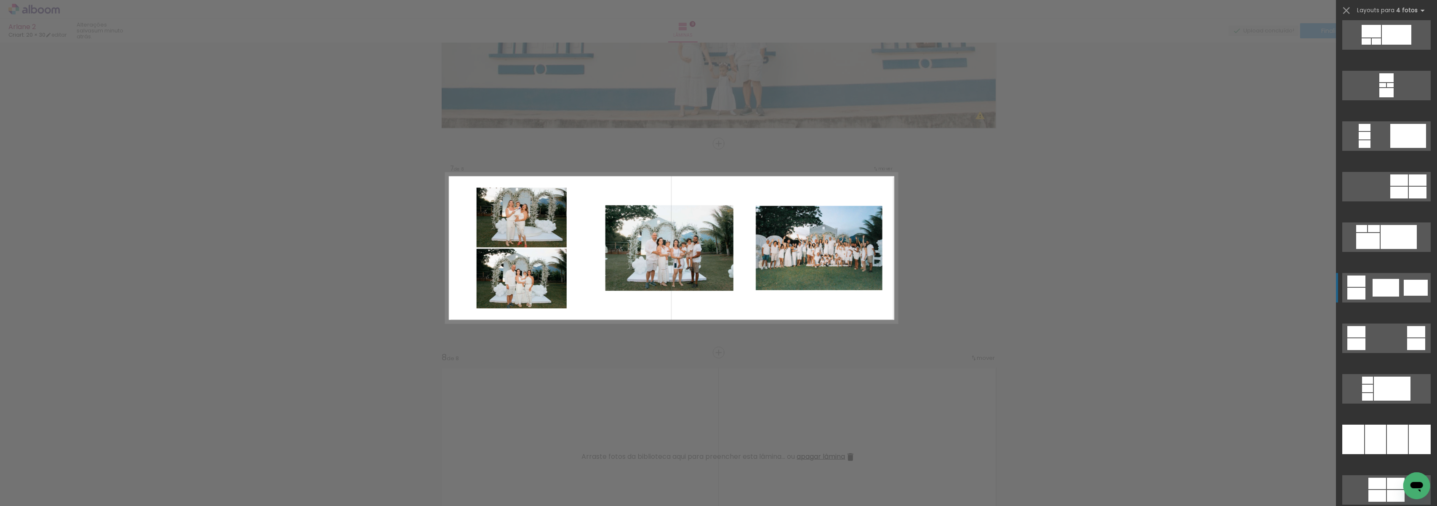
click at [1381, 249] on div at bounding box center [1399, 237] width 36 height 24
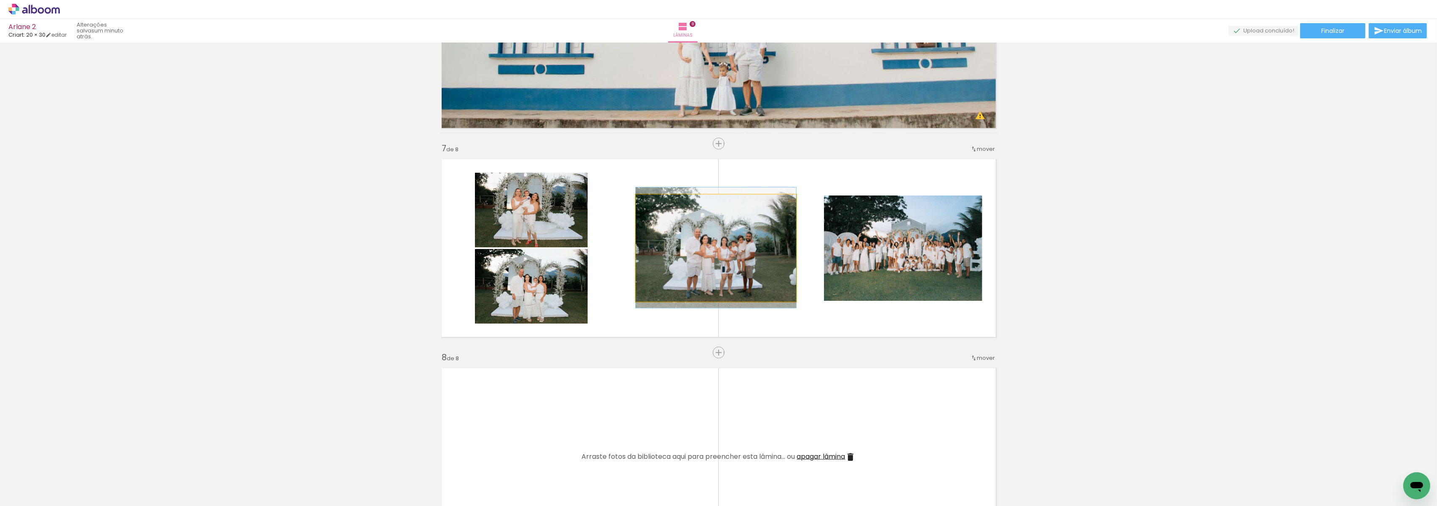
drag, startPoint x: 746, startPoint y: 264, endPoint x: 732, endPoint y: 263, distance: 14.3
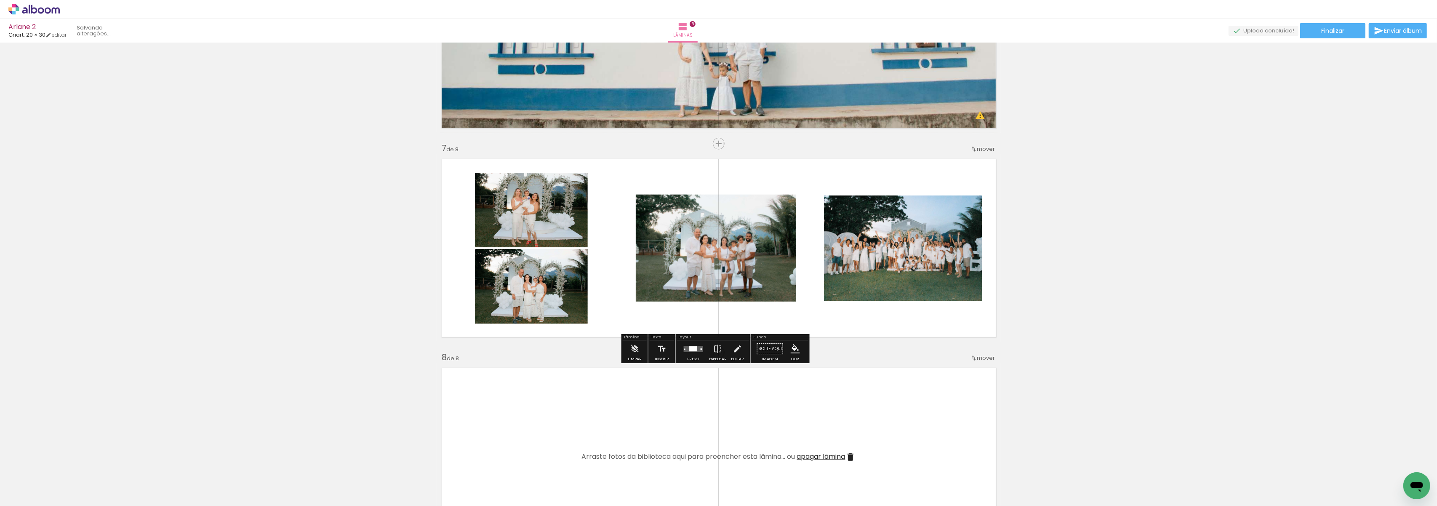
click at [744, 258] on quentale-photo at bounding box center [716, 248] width 160 height 107
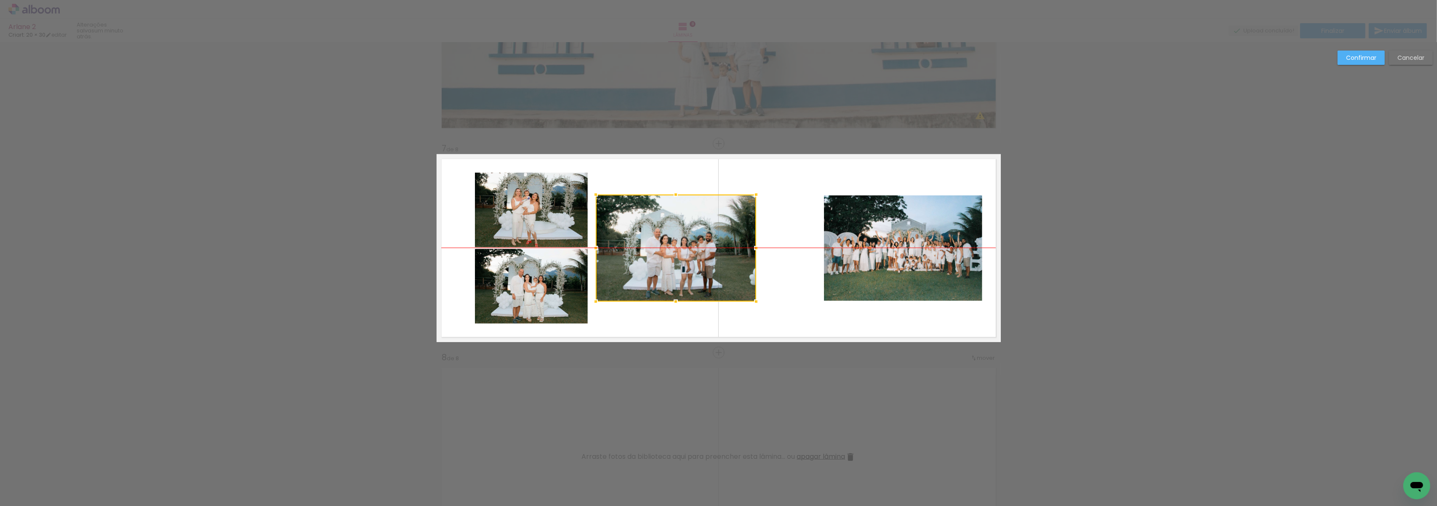
drag, startPoint x: 745, startPoint y: 257, endPoint x: 706, endPoint y: 257, distance: 39.6
click at [706, 257] on div at bounding box center [676, 248] width 160 height 107
click at [883, 255] on quentale-photo at bounding box center [903, 247] width 158 height 105
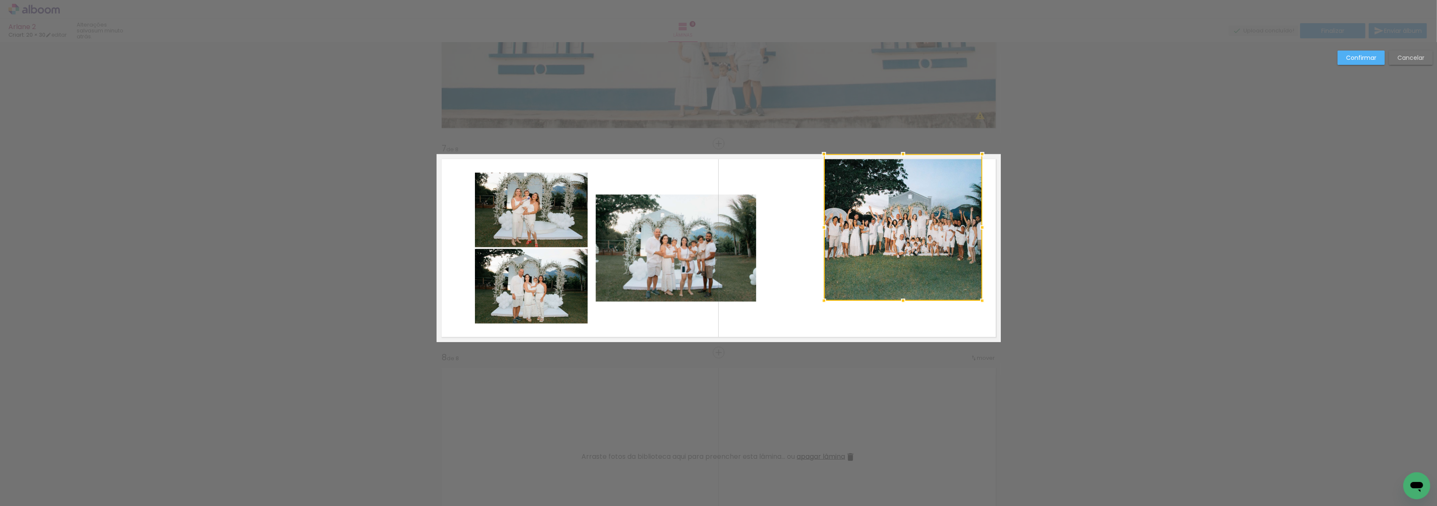
drag, startPoint x: 900, startPoint y: 195, endPoint x: 900, endPoint y: 157, distance: 37.9
click at [900, 157] on div at bounding box center [903, 154] width 17 height 17
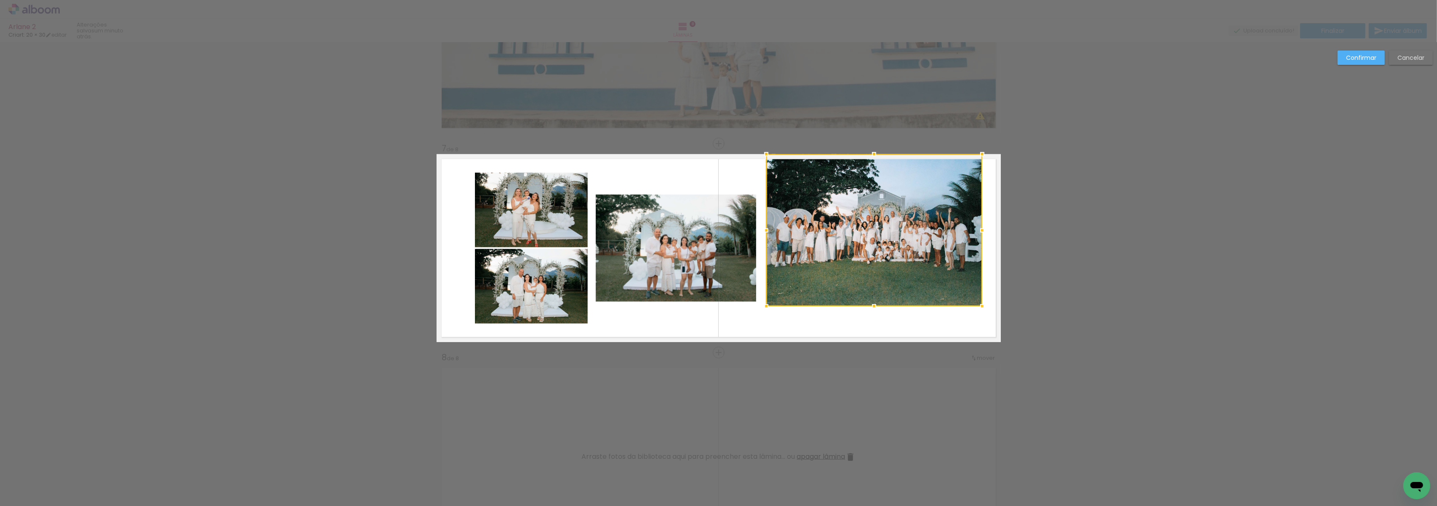
drag, startPoint x: 824, startPoint y: 221, endPoint x: 766, endPoint y: 226, distance: 57.9
click at [766, 226] on div at bounding box center [766, 230] width 17 height 17
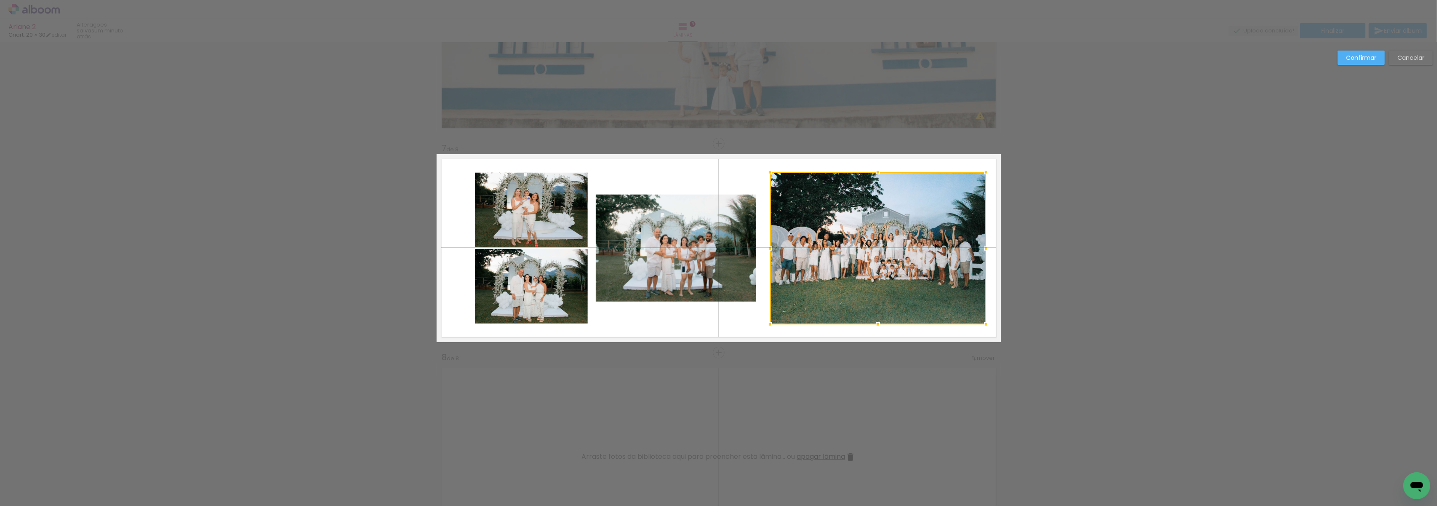
drag, startPoint x: 860, startPoint y: 226, endPoint x: 864, endPoint y: 240, distance: 14.5
click at [864, 240] on div at bounding box center [878, 248] width 216 height 152
click at [0, 0] on slot "Confirmar" at bounding box center [0, 0] width 0 height 0
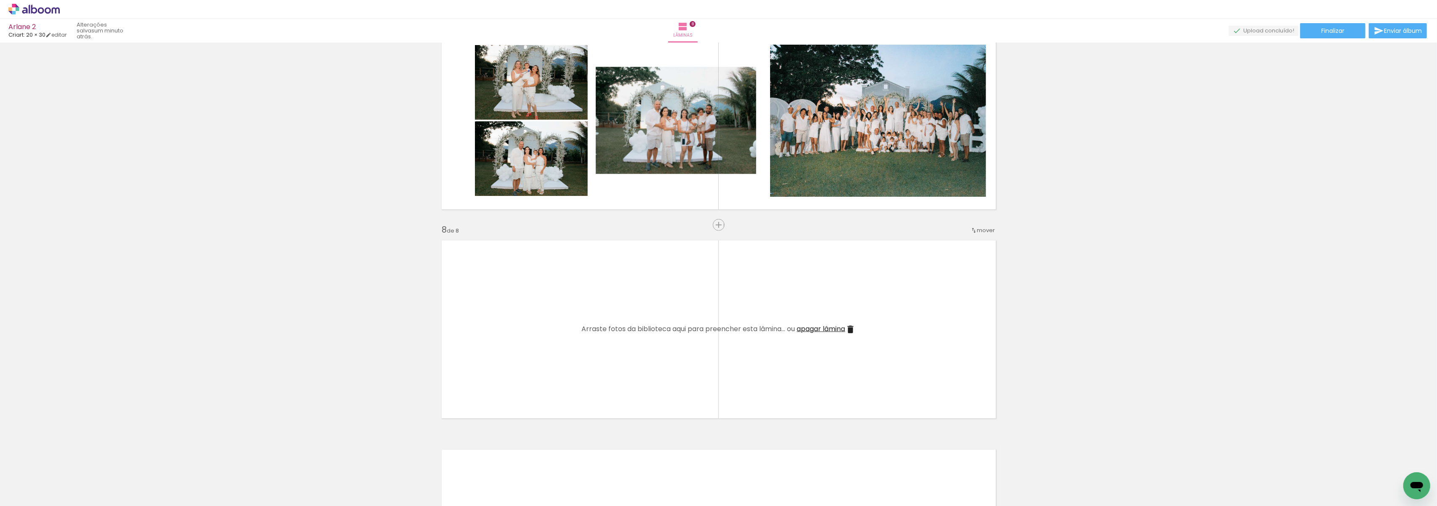
scroll to position [1334, 0]
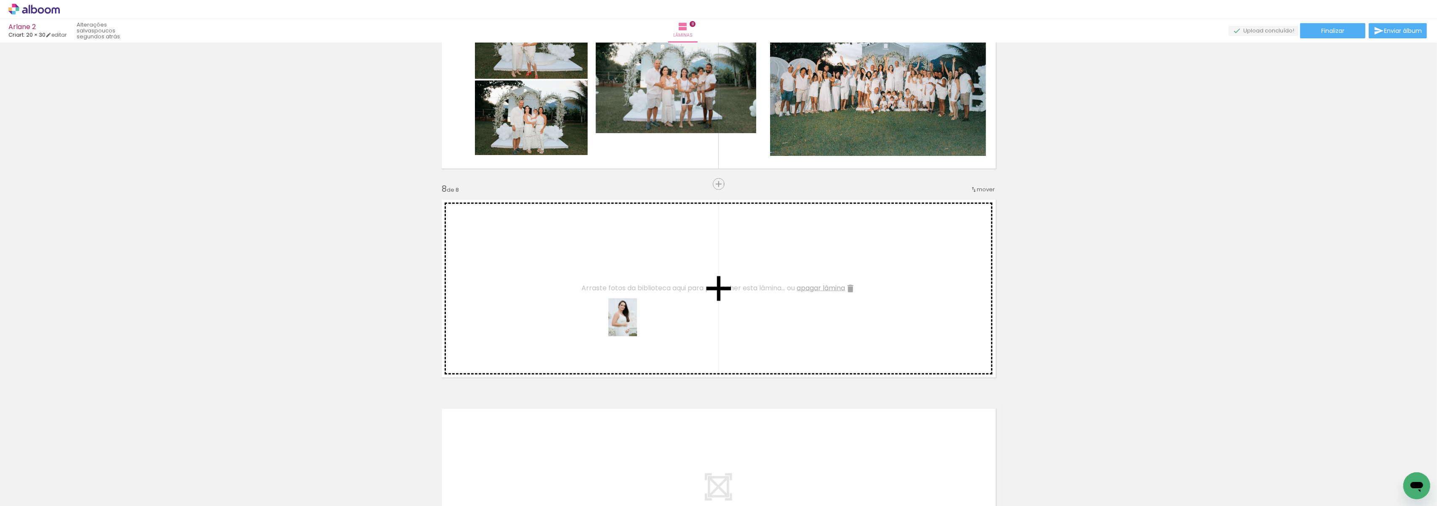
drag, startPoint x: 701, startPoint y: 485, endPoint x: 634, endPoint y: 323, distance: 175.0
click at [634, 323] on quentale-workspace at bounding box center [718, 253] width 1437 height 506
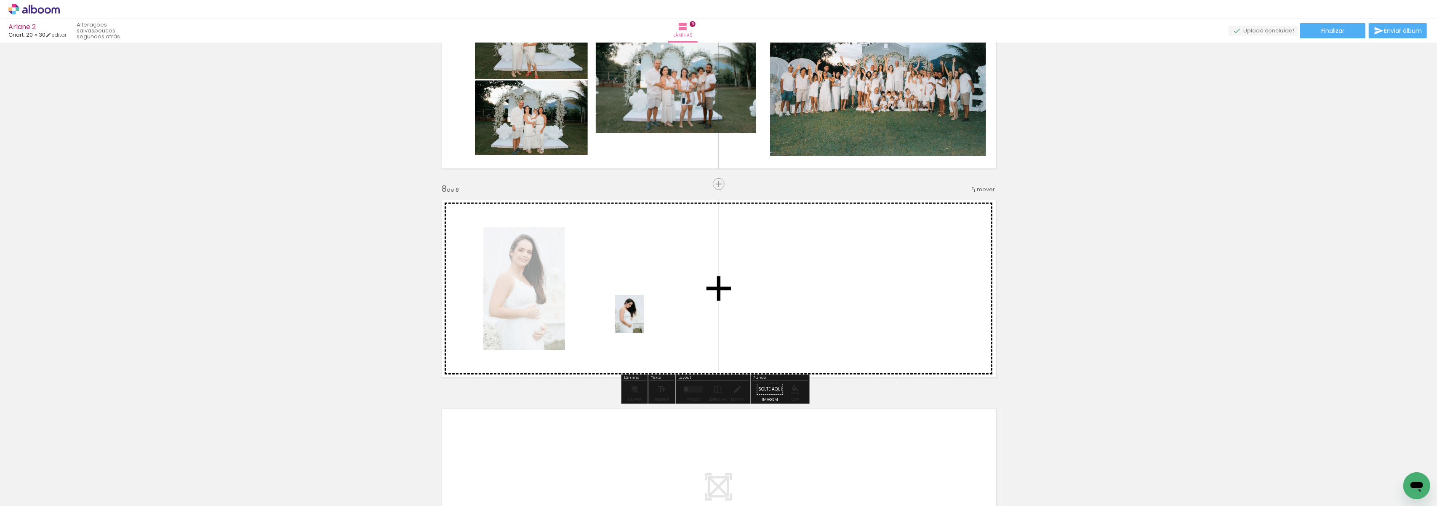
drag, startPoint x: 745, startPoint y: 483, endPoint x: 640, endPoint y: 320, distance: 193.9
click at [640, 320] on quentale-workspace at bounding box center [718, 253] width 1437 height 506
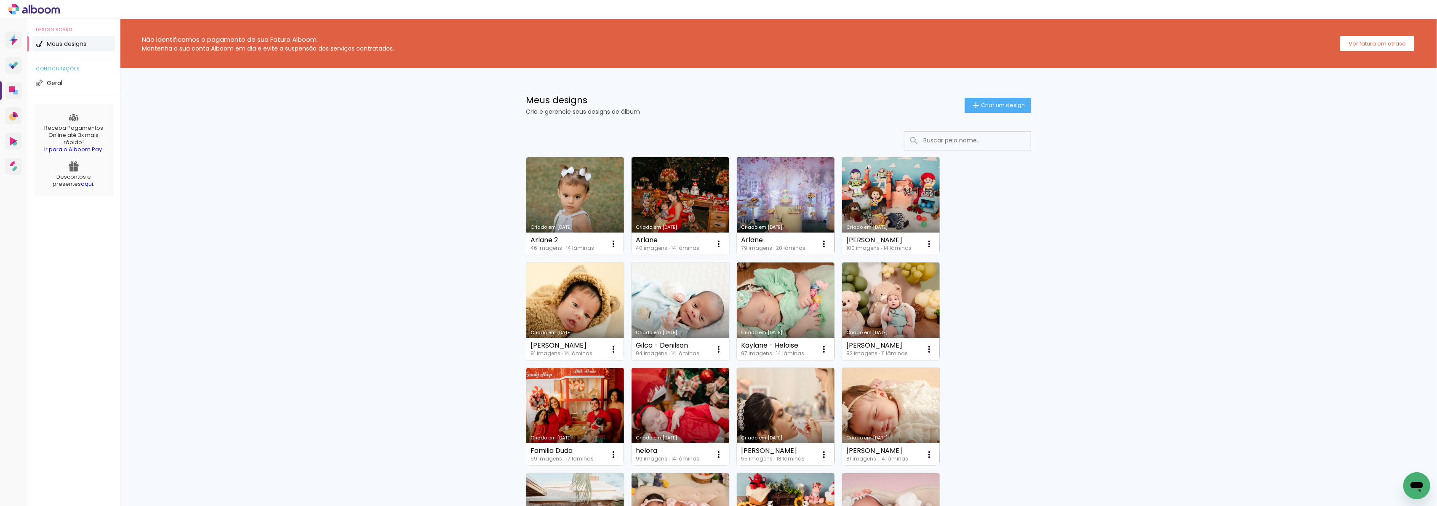
click at [1192, 225] on div "Não identificamos o pagamento de sua Fatura Alboom. Mantenha a sua conta Alboom…" at bounding box center [778, 500] width 1317 height 963
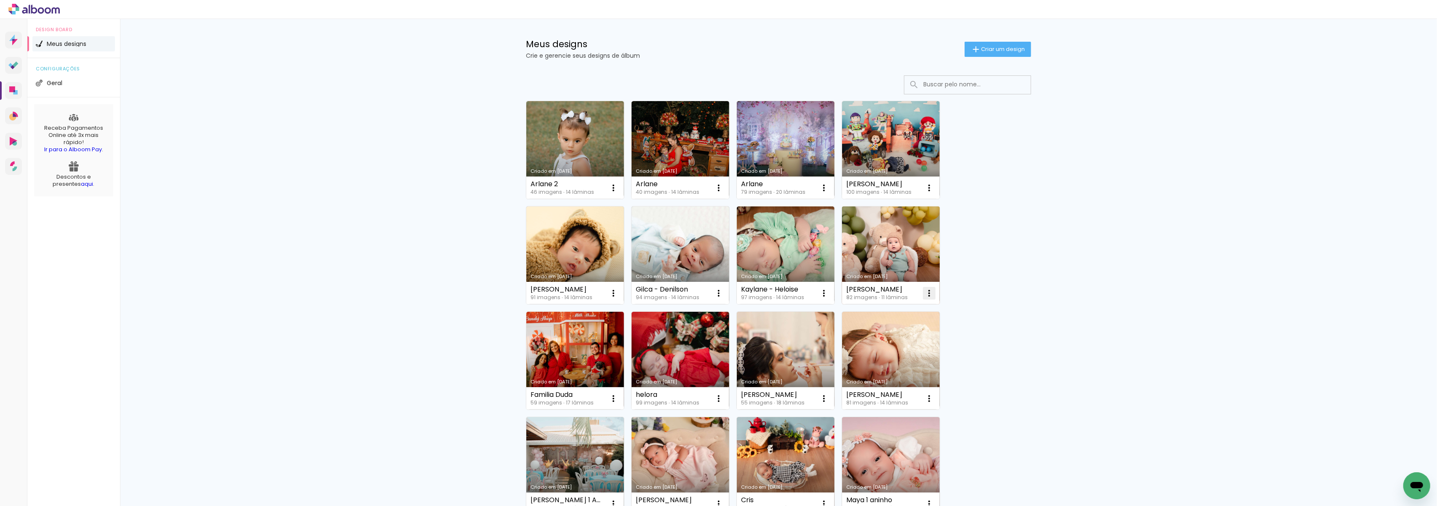
click at [618, 193] on iron-icon at bounding box center [613, 188] width 10 height 10
click at [894, 241] on link "Criado em [DATE]" at bounding box center [891, 255] width 98 height 98
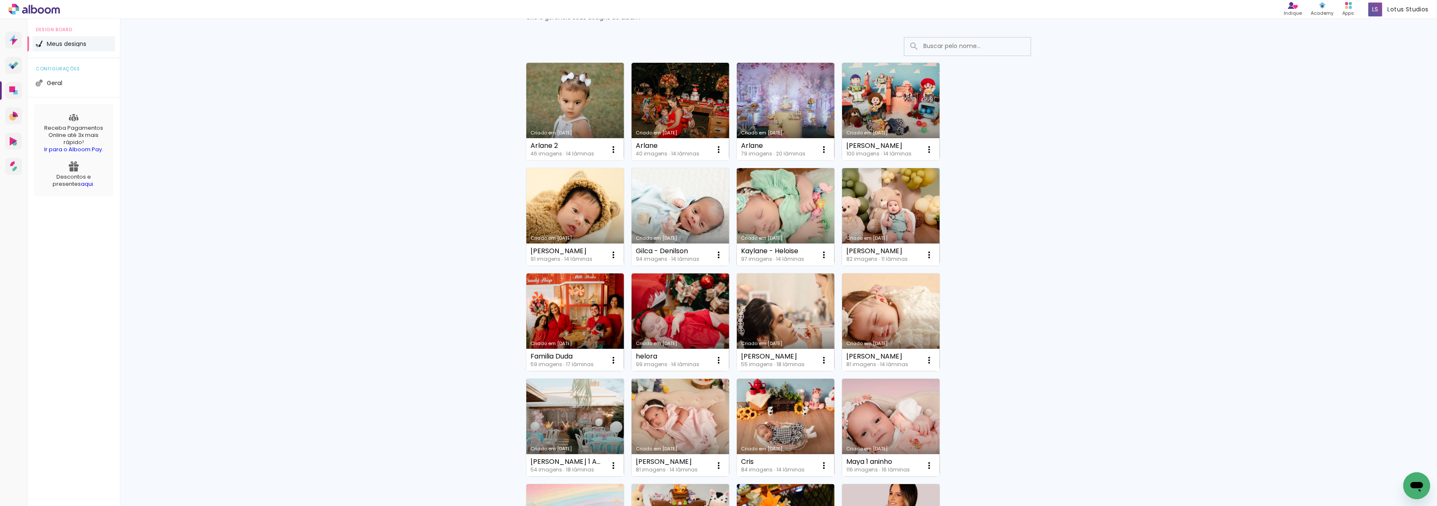
scroll to position [112, 0]
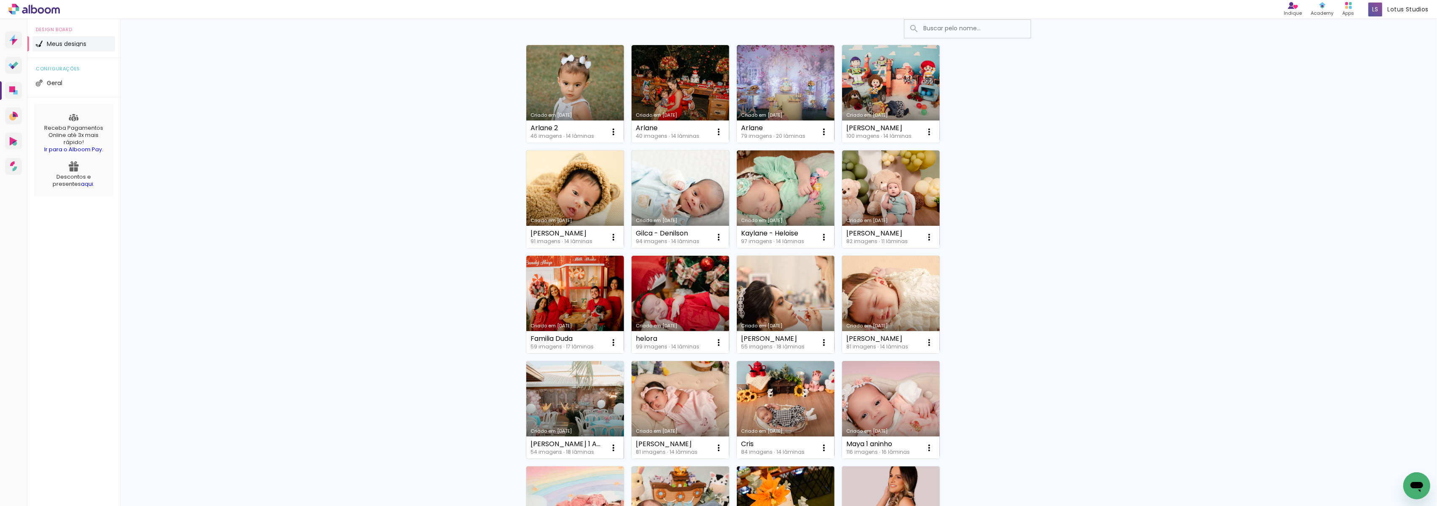
click at [580, 399] on link "Criado em [DATE]" at bounding box center [575, 410] width 98 height 98
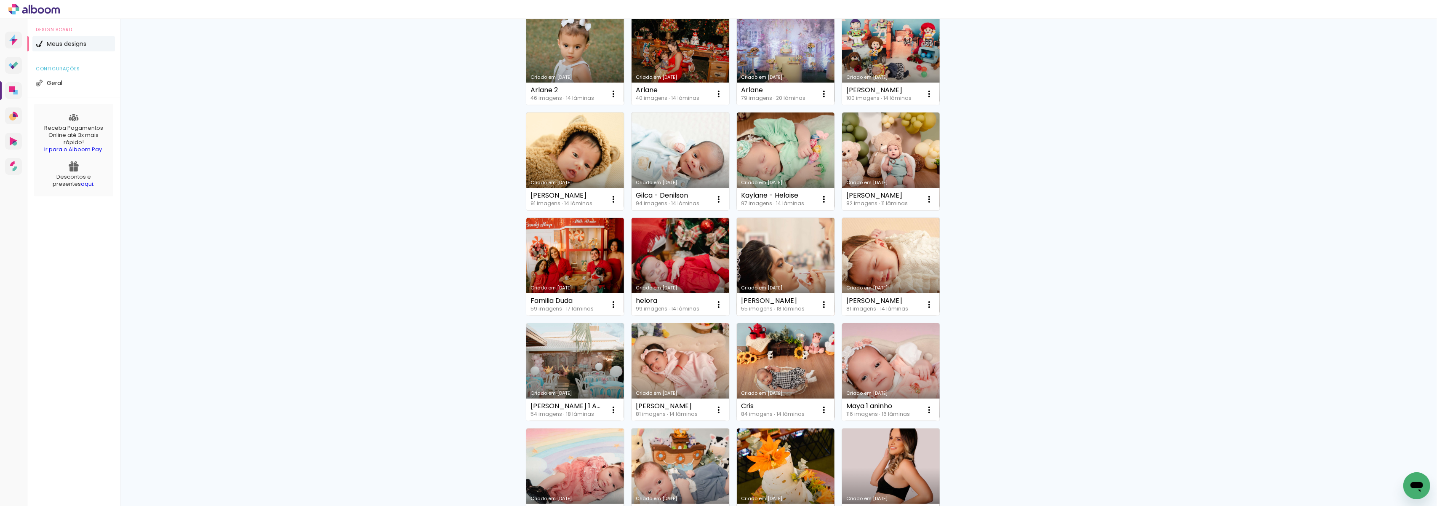
scroll to position [168, 0]
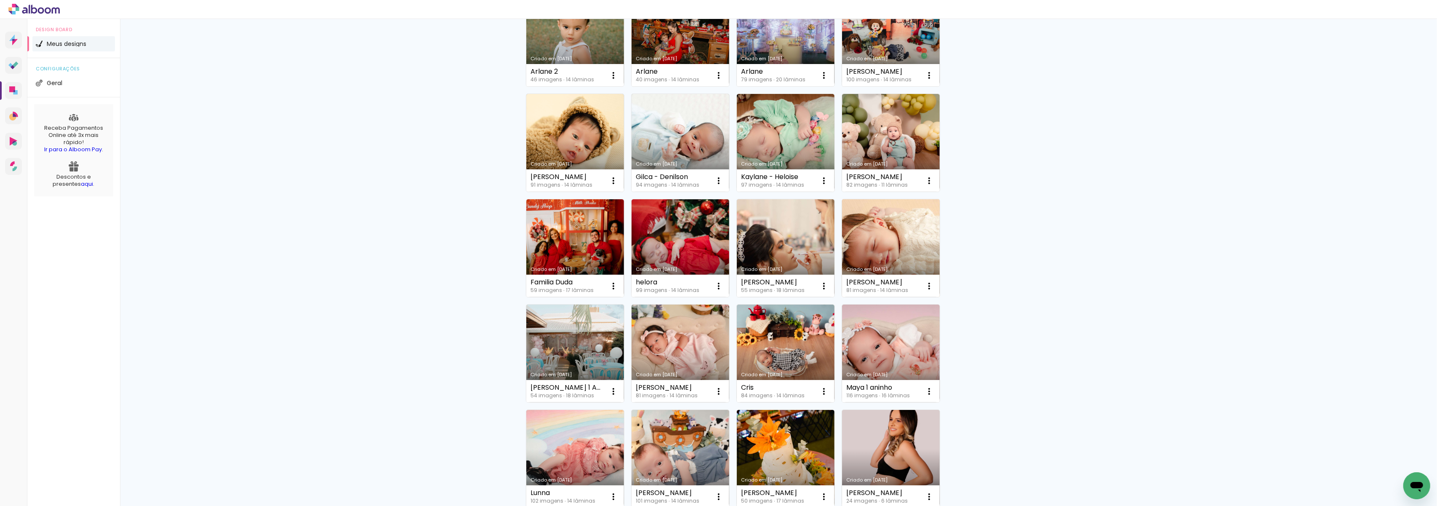
click at [908, 241] on link "Criado em [DATE]" at bounding box center [891, 248] width 98 height 98
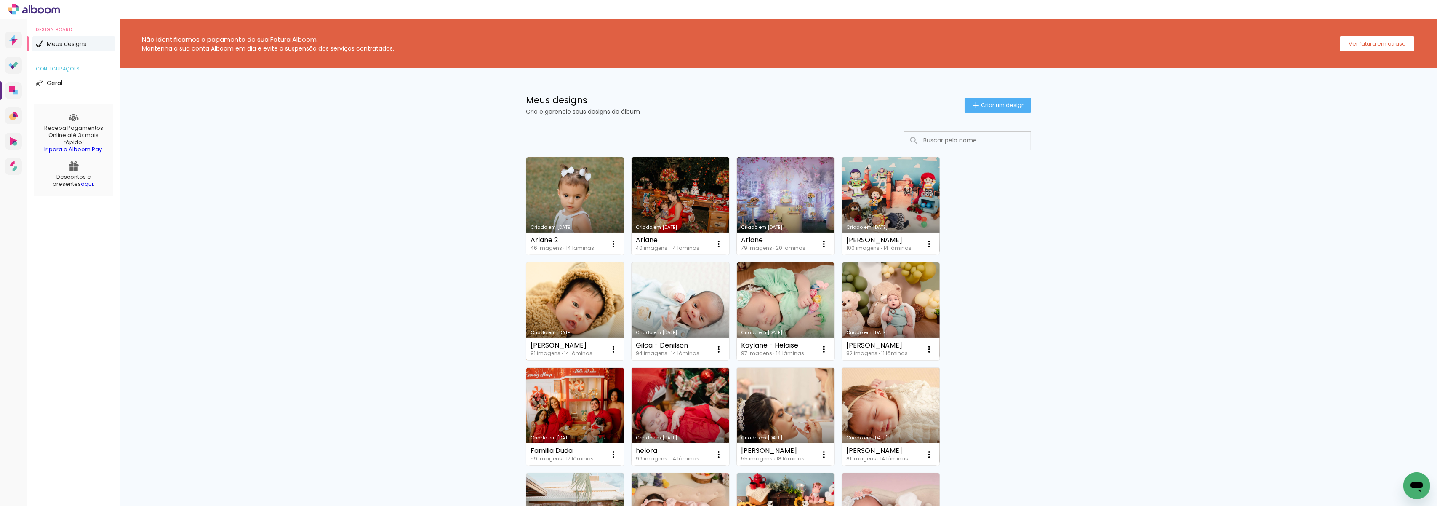
click at [594, 312] on link "Criado em [DATE]" at bounding box center [575, 311] width 98 height 98
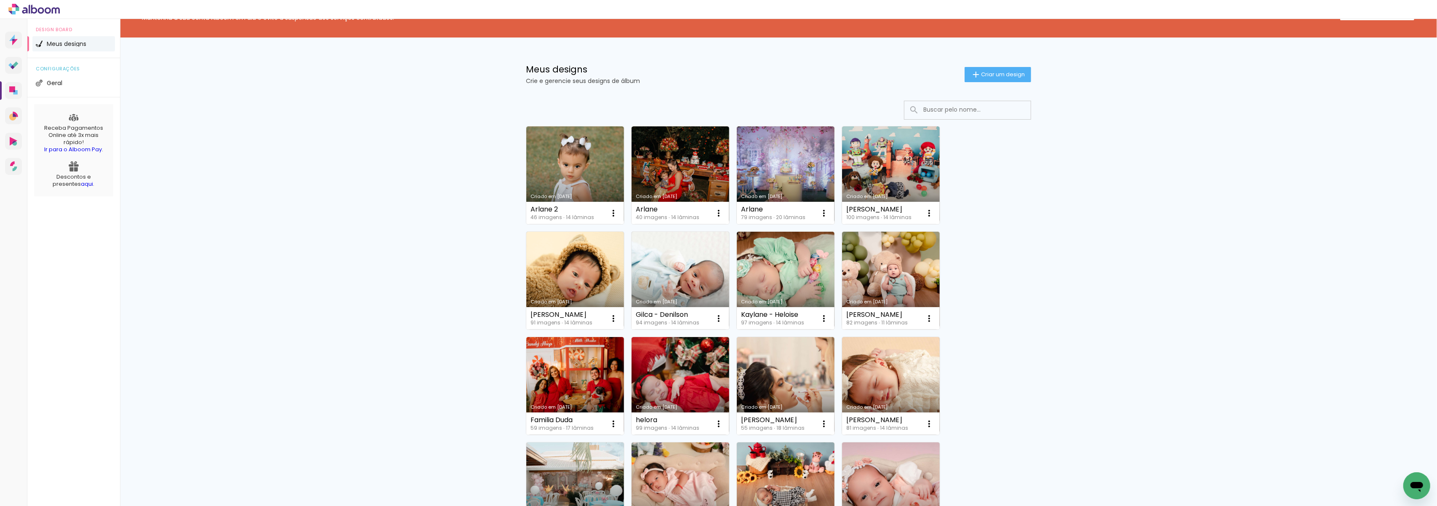
scroll to position [56, 0]
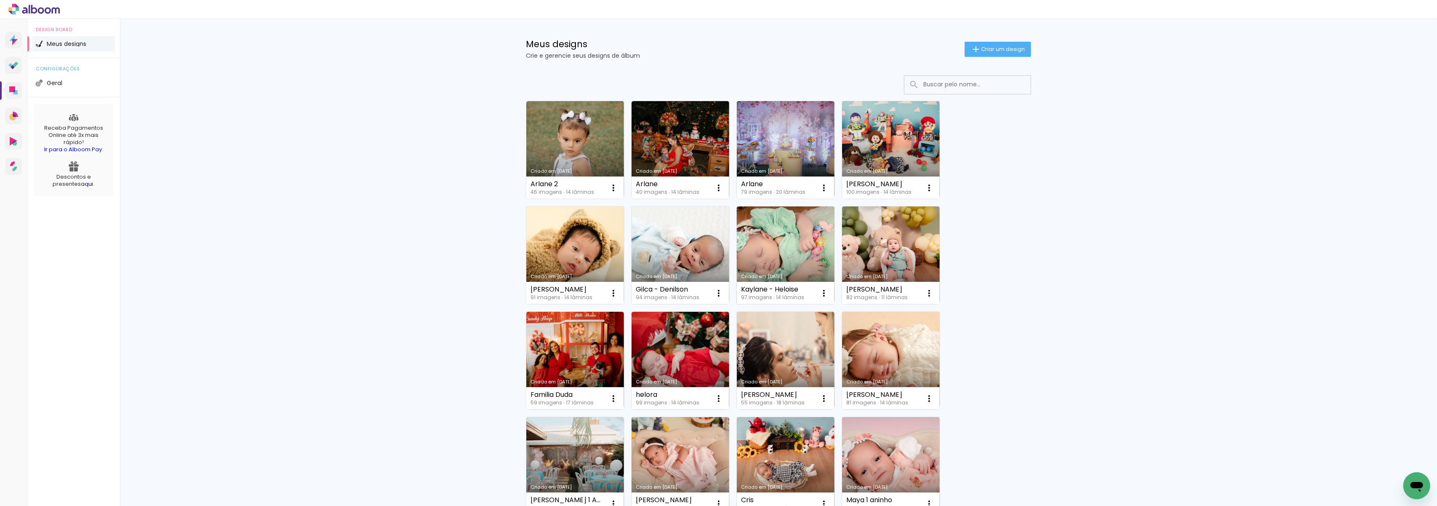
click at [775, 233] on link "Criado em [DATE]" at bounding box center [786, 255] width 98 height 98
